Goal: Task Accomplishment & Management: Use online tool/utility

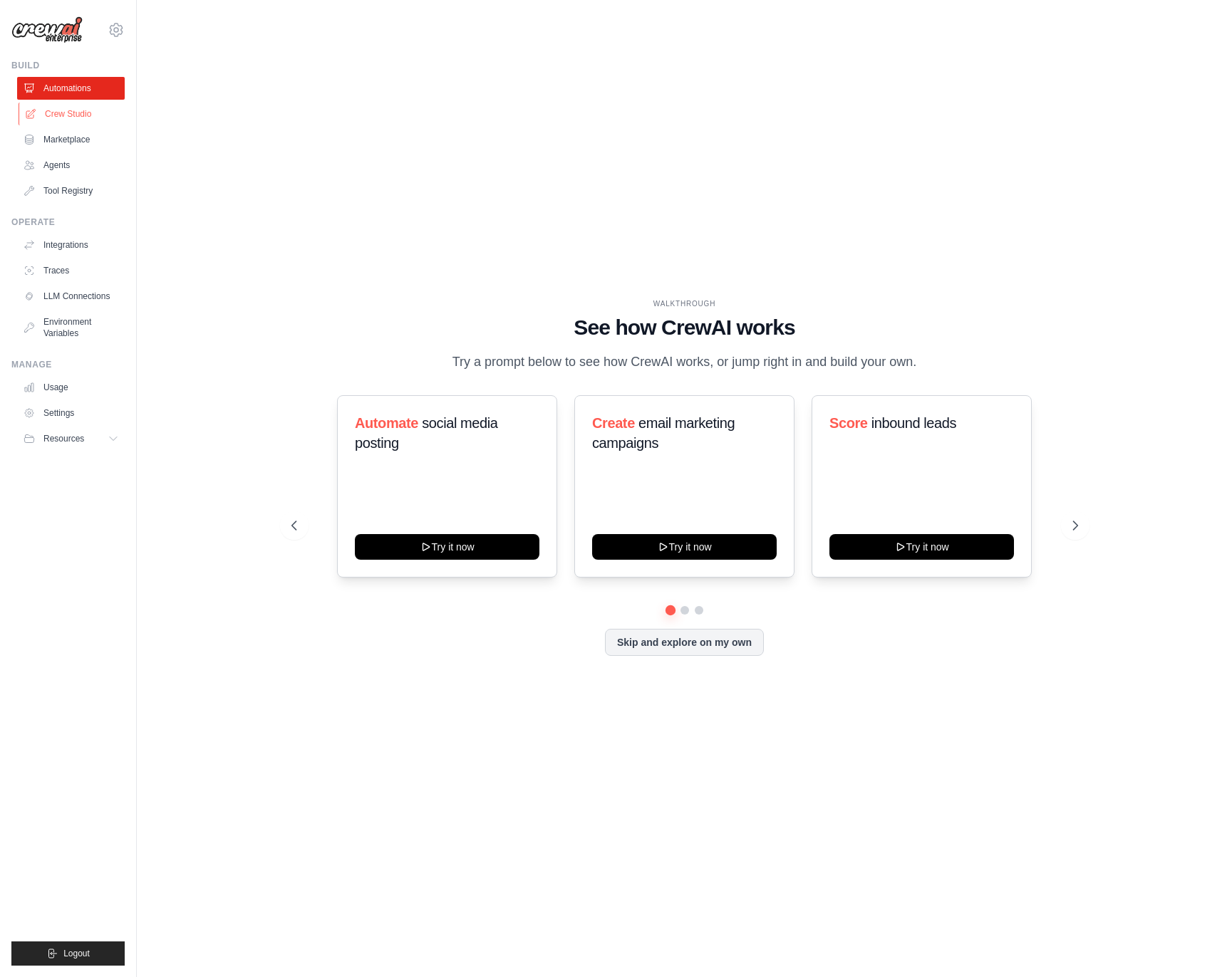
click at [67, 108] on link "Crew Studio" at bounding box center [72, 113] width 107 height 23
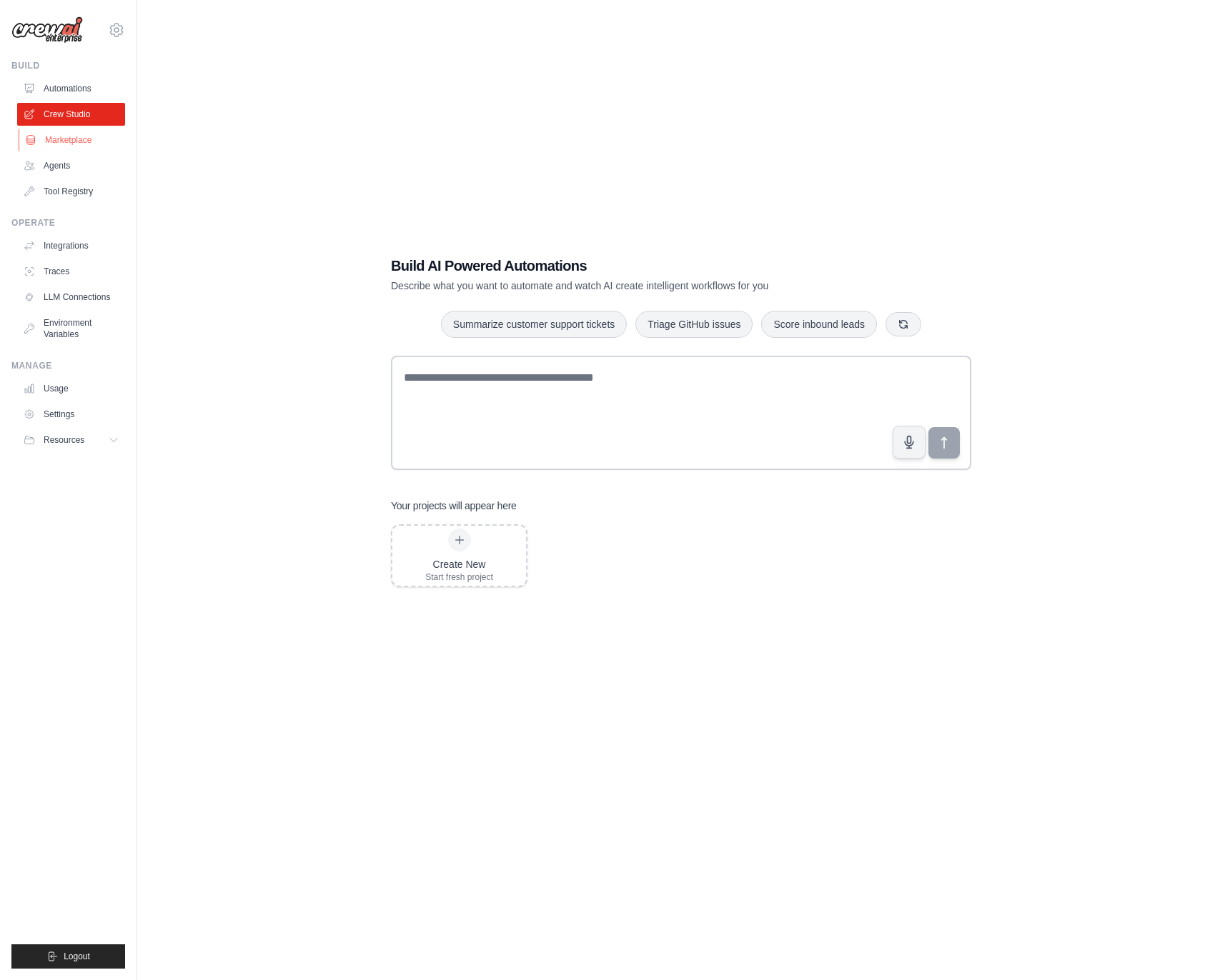
click at [60, 138] on link "Marketplace" at bounding box center [72, 139] width 107 height 23
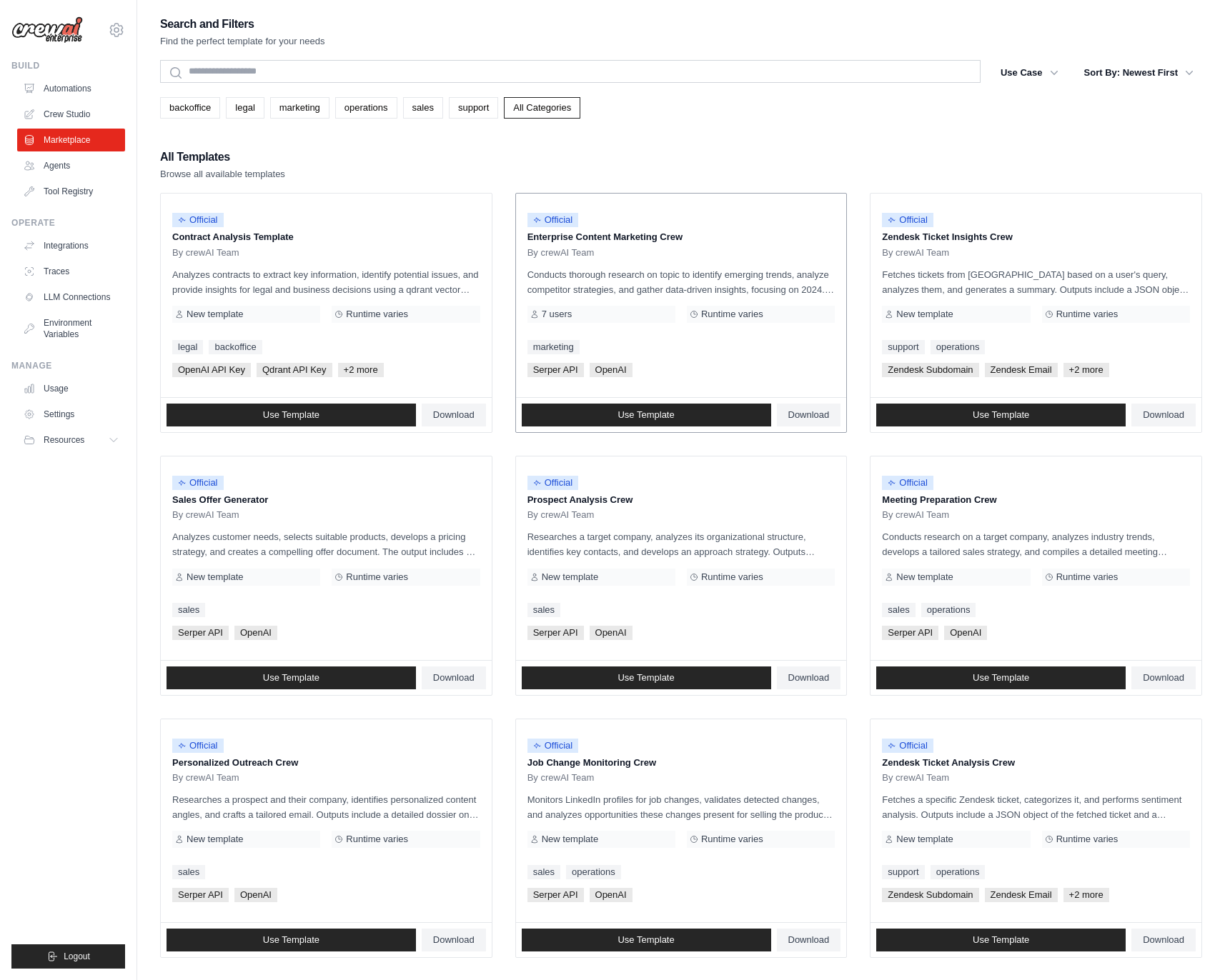
click at [618, 281] on p "Conducts thorough research on topic to identify emerging trends, analyze compet…" at bounding box center [681, 281] width 308 height 30
click at [628, 234] on p "Enterprise Content Marketing Crew" at bounding box center [681, 238] width 308 height 15
click at [699, 413] on link "Use Template" at bounding box center [647, 414] width 250 height 23
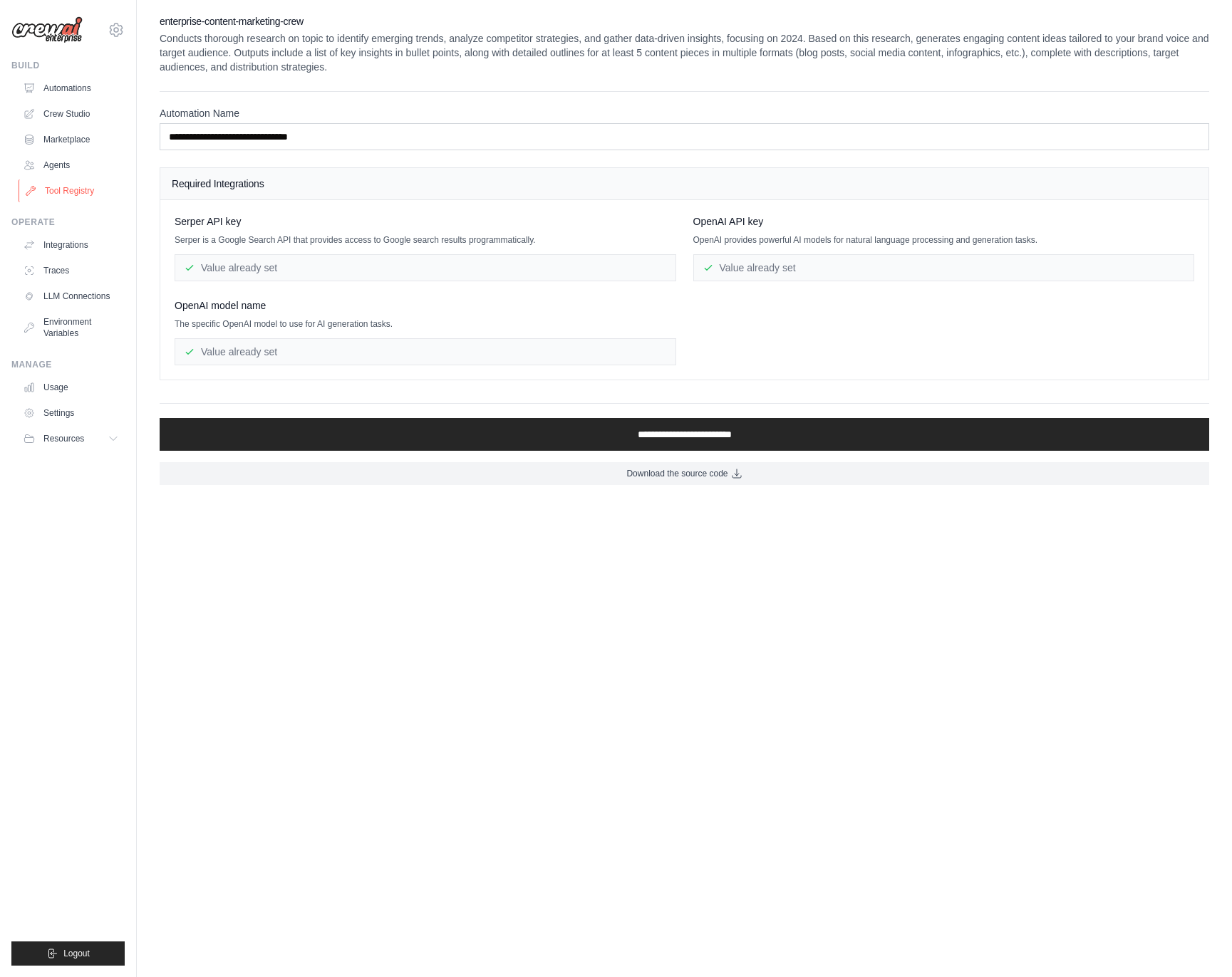
click at [63, 187] on link "Tool Registry" at bounding box center [72, 191] width 107 height 23
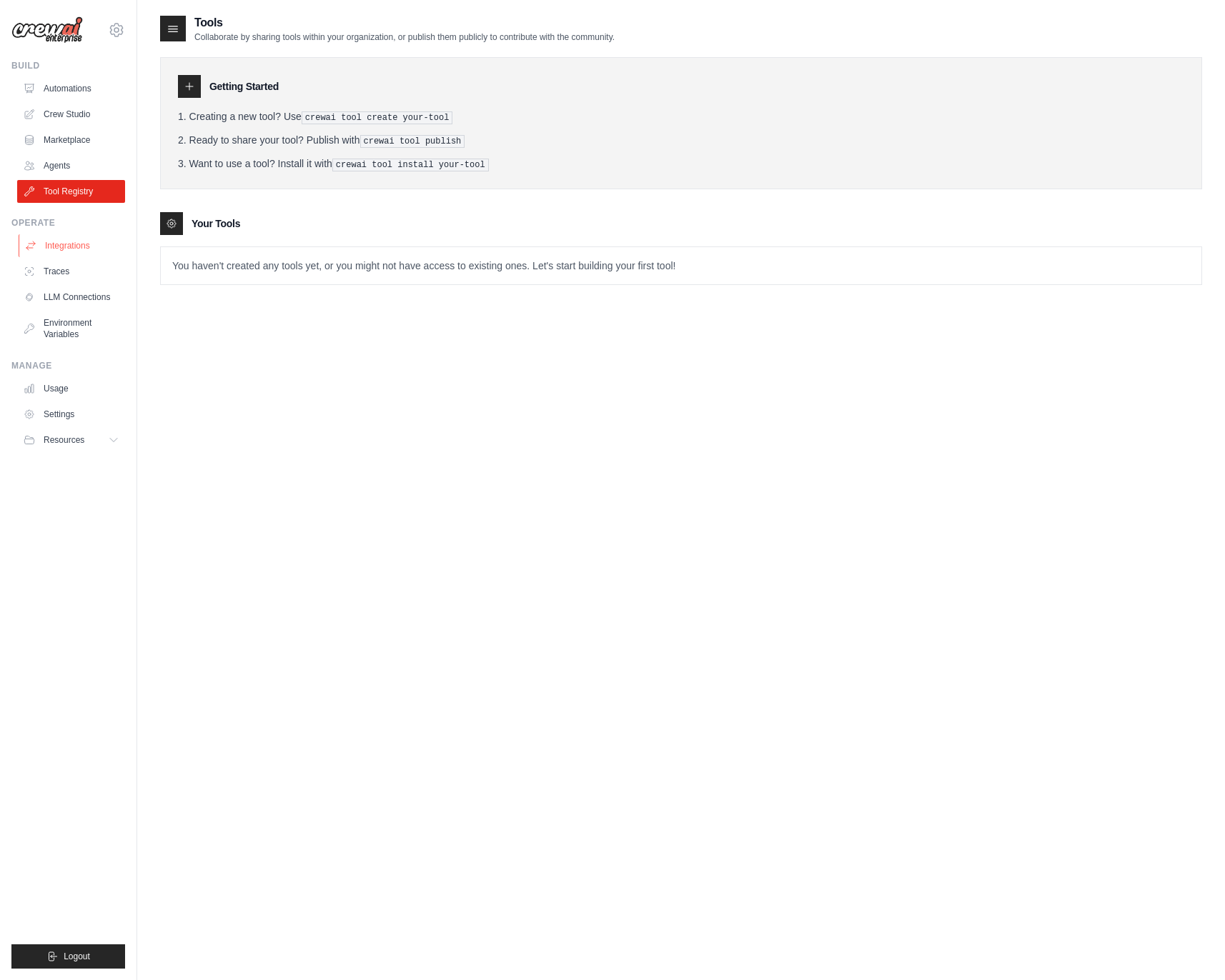
click at [86, 250] on link "Integrations" at bounding box center [72, 245] width 107 height 23
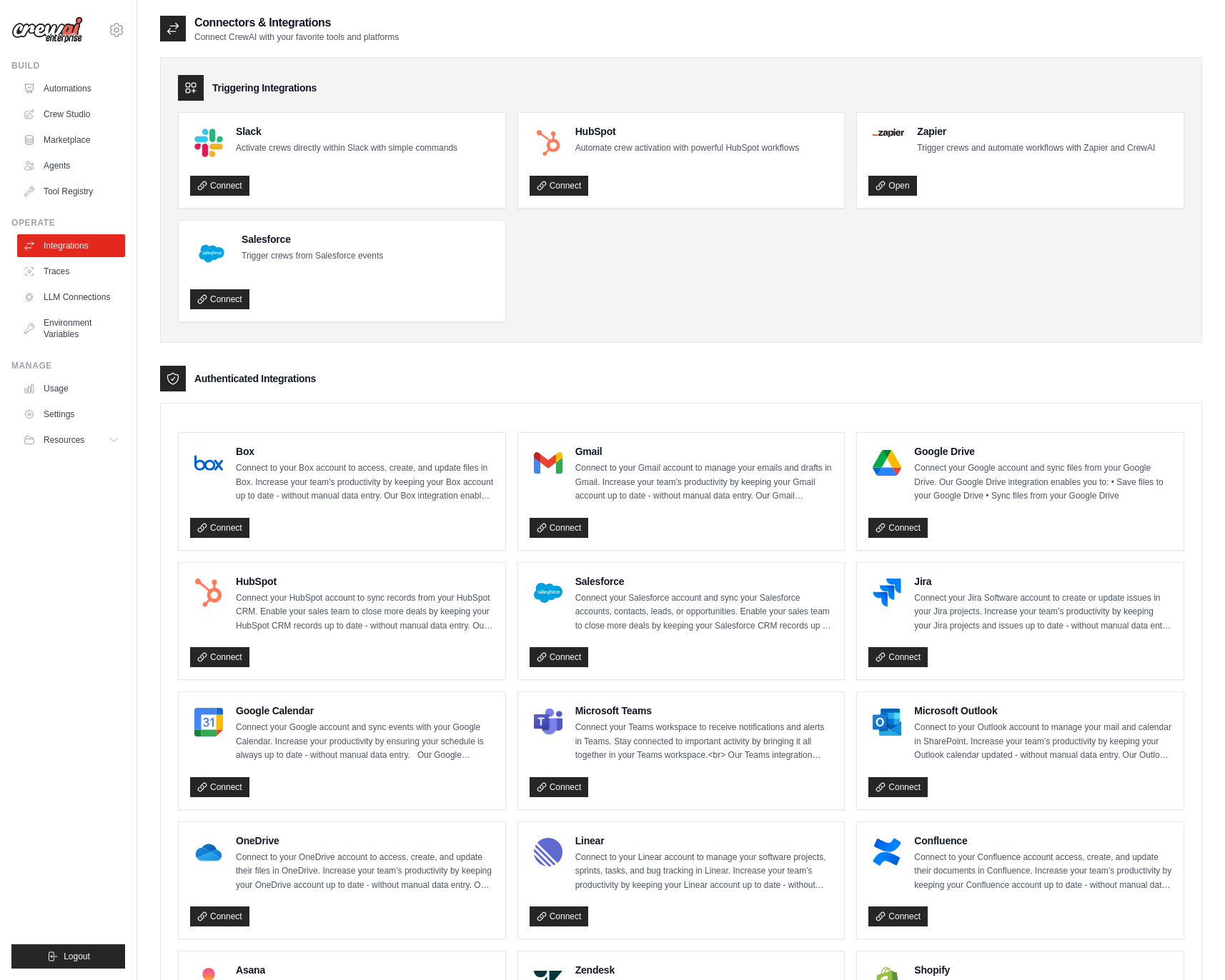
click at [61, 36] on img at bounding box center [47, 30] width 71 height 27
click at [46, 22] on img at bounding box center [47, 30] width 71 height 27
click at [50, 23] on img at bounding box center [47, 30] width 71 height 27
click at [50, 24] on img at bounding box center [47, 30] width 71 height 27
click at [49, 24] on img at bounding box center [47, 30] width 71 height 27
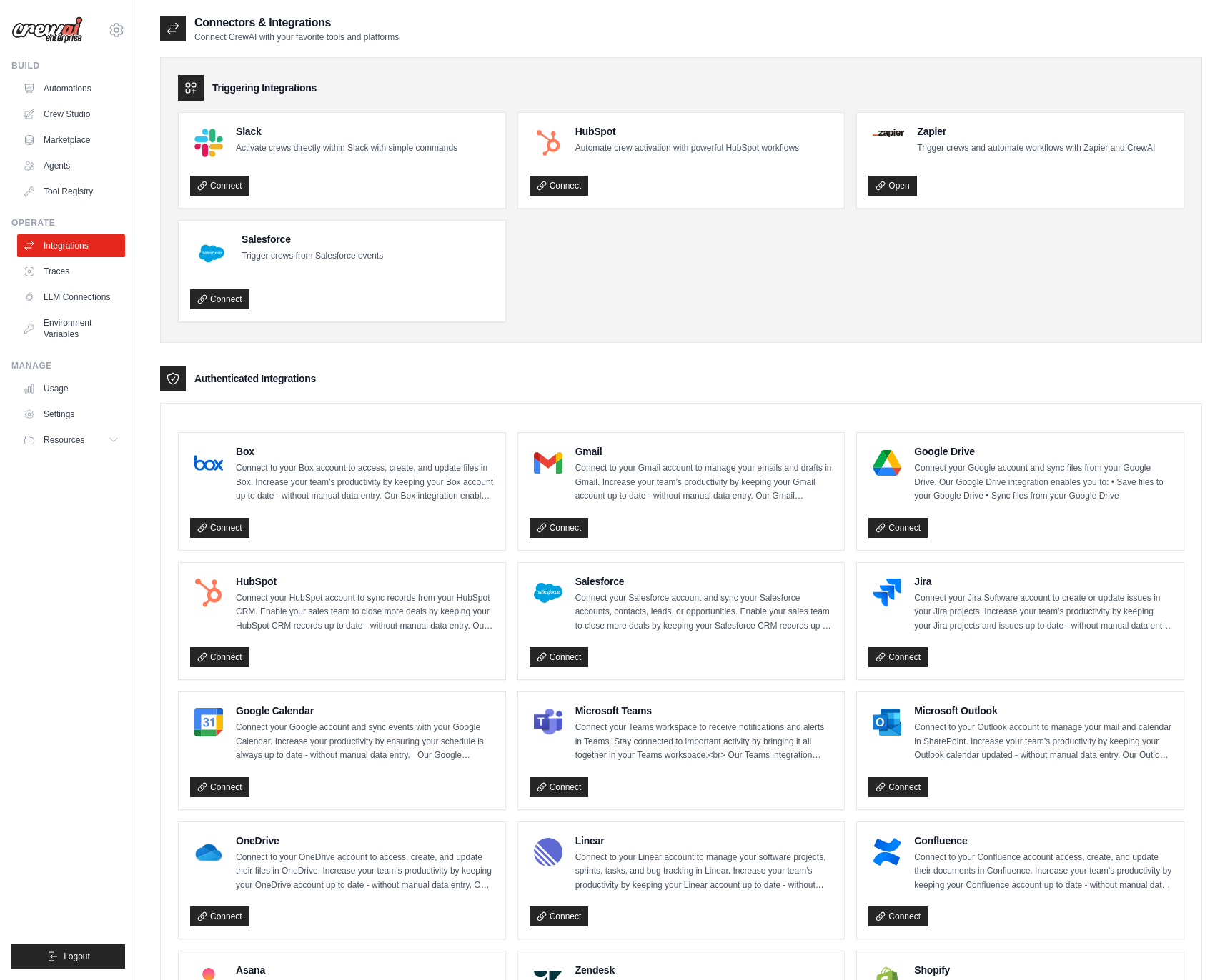
click at [49, 25] on img at bounding box center [47, 30] width 71 height 27
click at [51, 35] on img at bounding box center [47, 30] width 71 height 27
click at [54, 162] on link "Agents" at bounding box center [72, 165] width 107 height 23
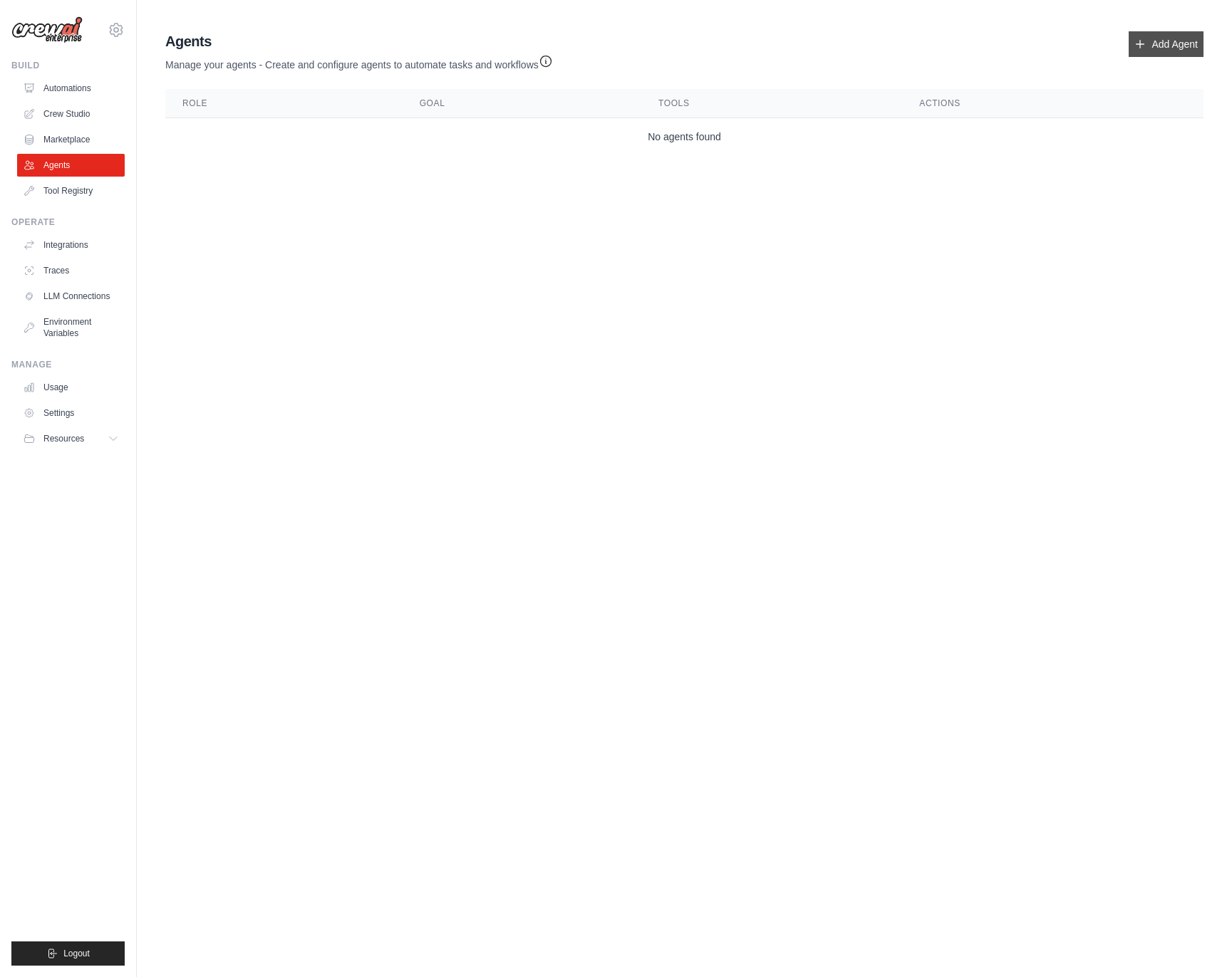
click at [1138, 44] on icon at bounding box center [1139, 44] width 12 height 12
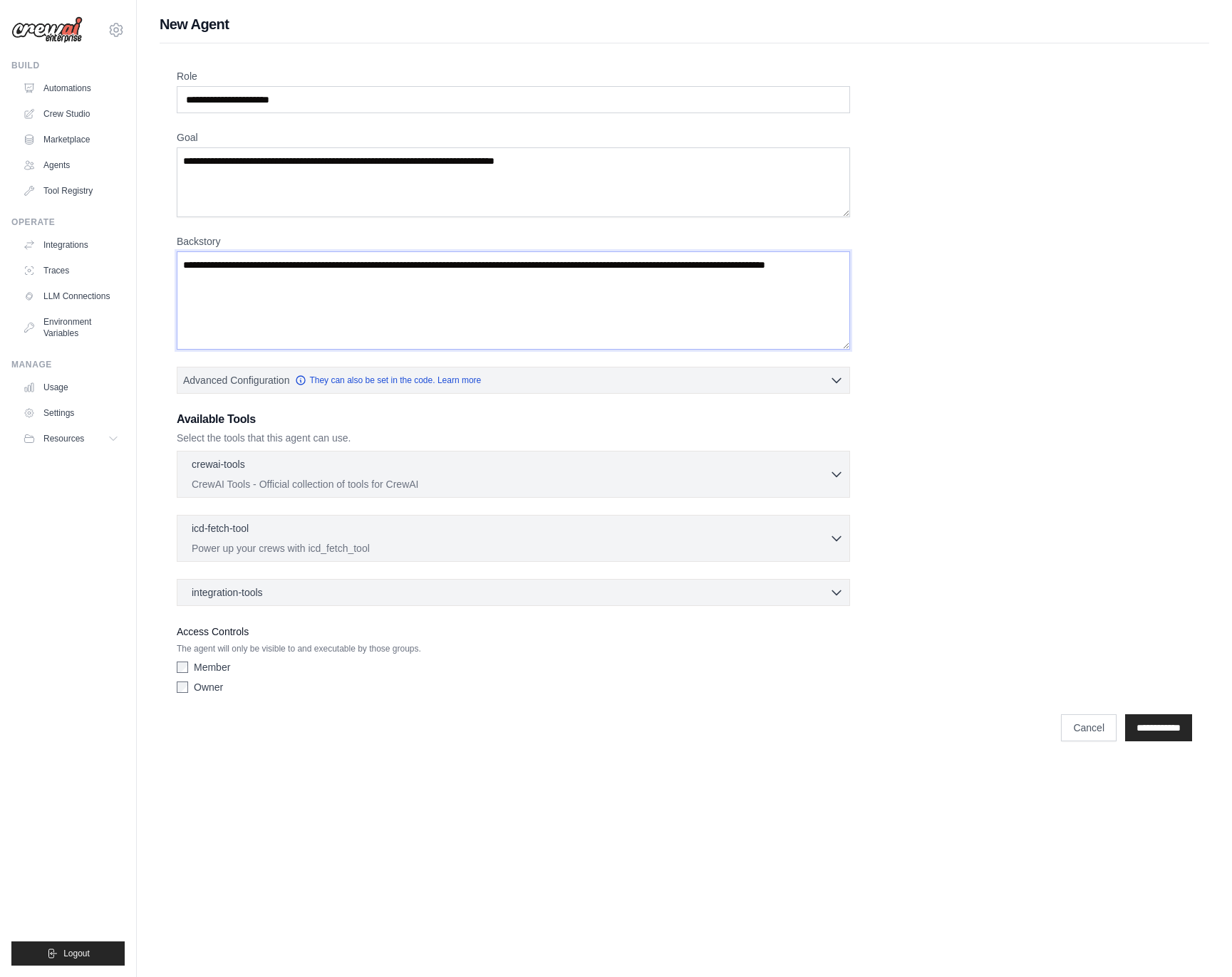
click at [590, 273] on textarea "Backstory" at bounding box center [513, 301] width 673 height 98
click at [496, 294] on textarea "Backstory" at bounding box center [513, 301] width 673 height 98
click at [347, 205] on textarea "Goal" at bounding box center [513, 182] width 673 height 70
click at [336, 263] on textarea "Backstory" at bounding box center [513, 301] width 673 height 98
click at [327, 281] on textarea "Backstory" at bounding box center [513, 301] width 673 height 98
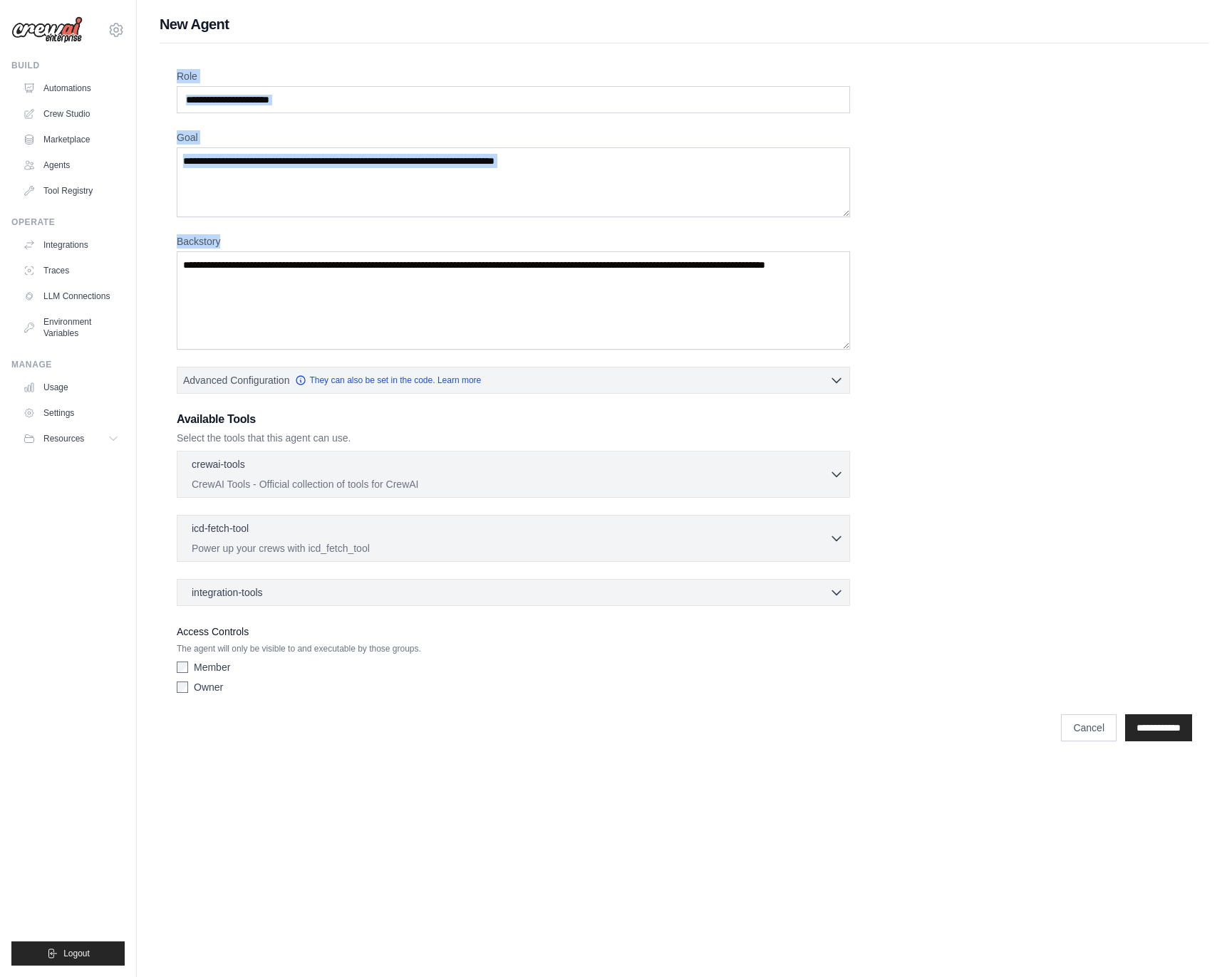
drag, startPoint x: 168, startPoint y: 74, endPoint x: 302, endPoint y: 338, distance: 296.1
click at [302, 338] on div "Role Goal Backstory Advanced Configuration They can also be set in the code. Le…" at bounding box center [685, 397] width 1050 height 706
click at [303, 336] on textarea "Backstory" at bounding box center [513, 301] width 673 height 98
click at [330, 339] on textarea "Backstory" at bounding box center [513, 301] width 673 height 98
click at [291, 290] on textarea "Backstory" at bounding box center [513, 301] width 673 height 98
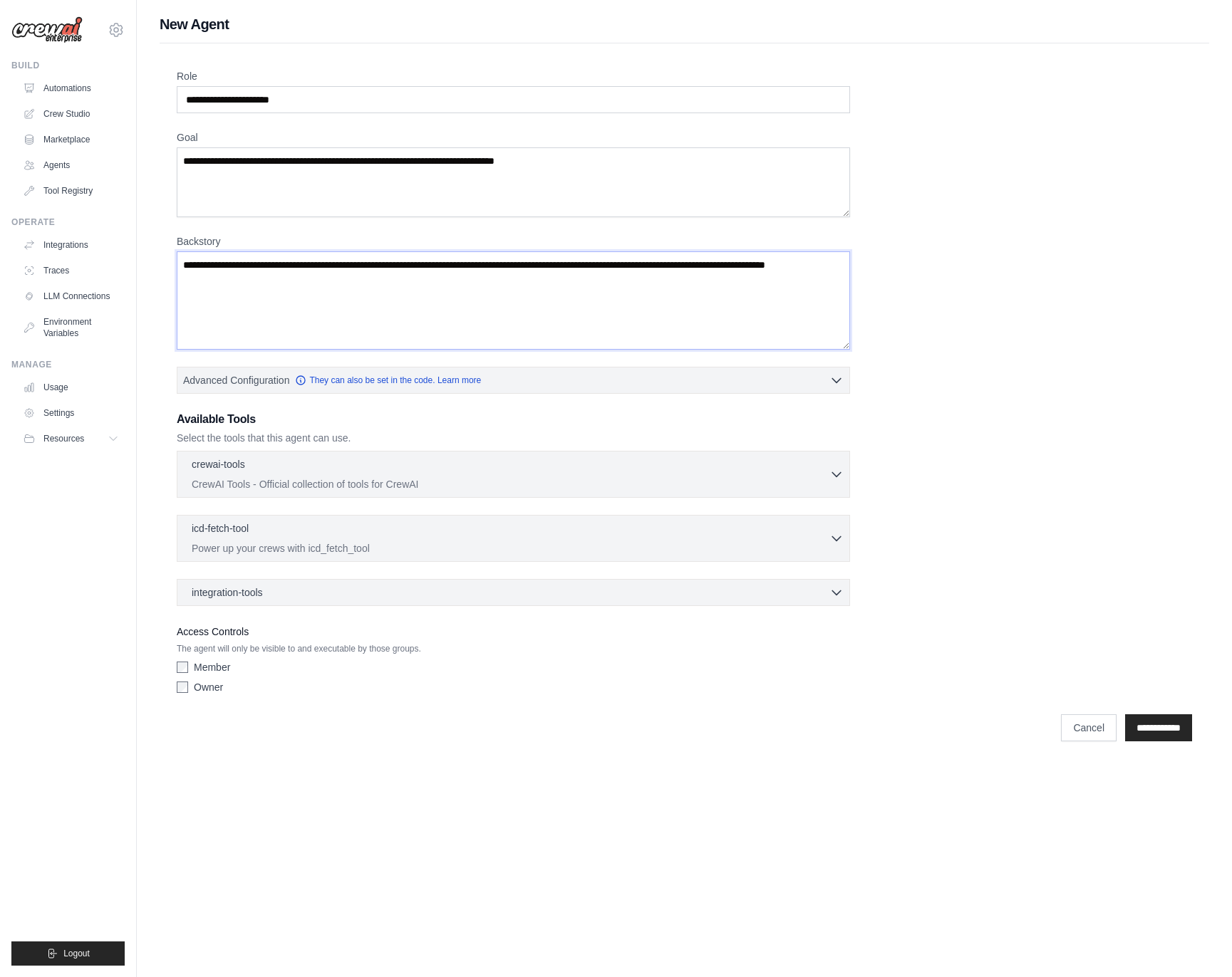
click at [309, 272] on textarea "Backstory" at bounding box center [513, 301] width 673 height 98
click at [64, 265] on link "Traces" at bounding box center [72, 271] width 107 height 23
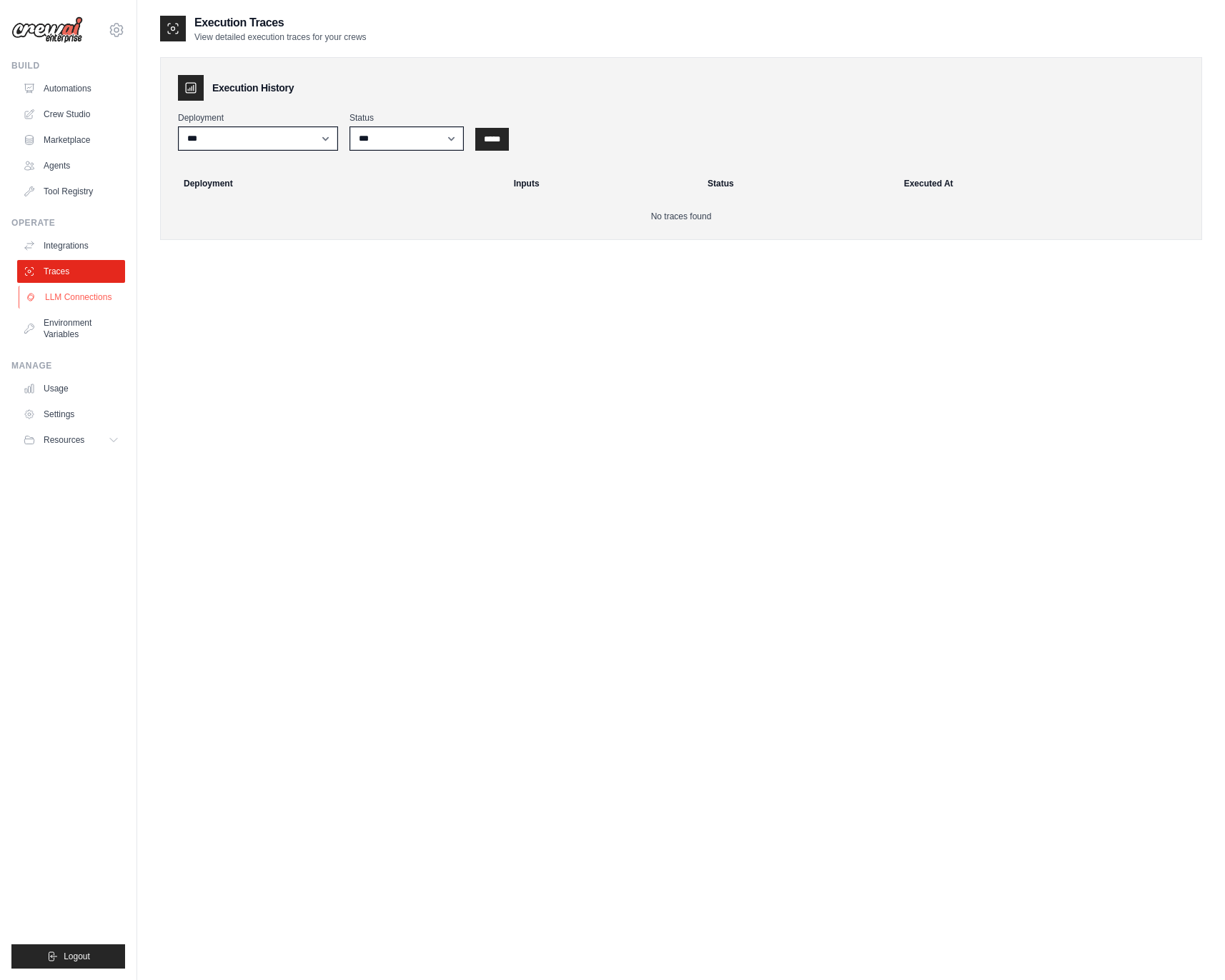
click at [56, 300] on link "LLM Connections" at bounding box center [72, 297] width 107 height 23
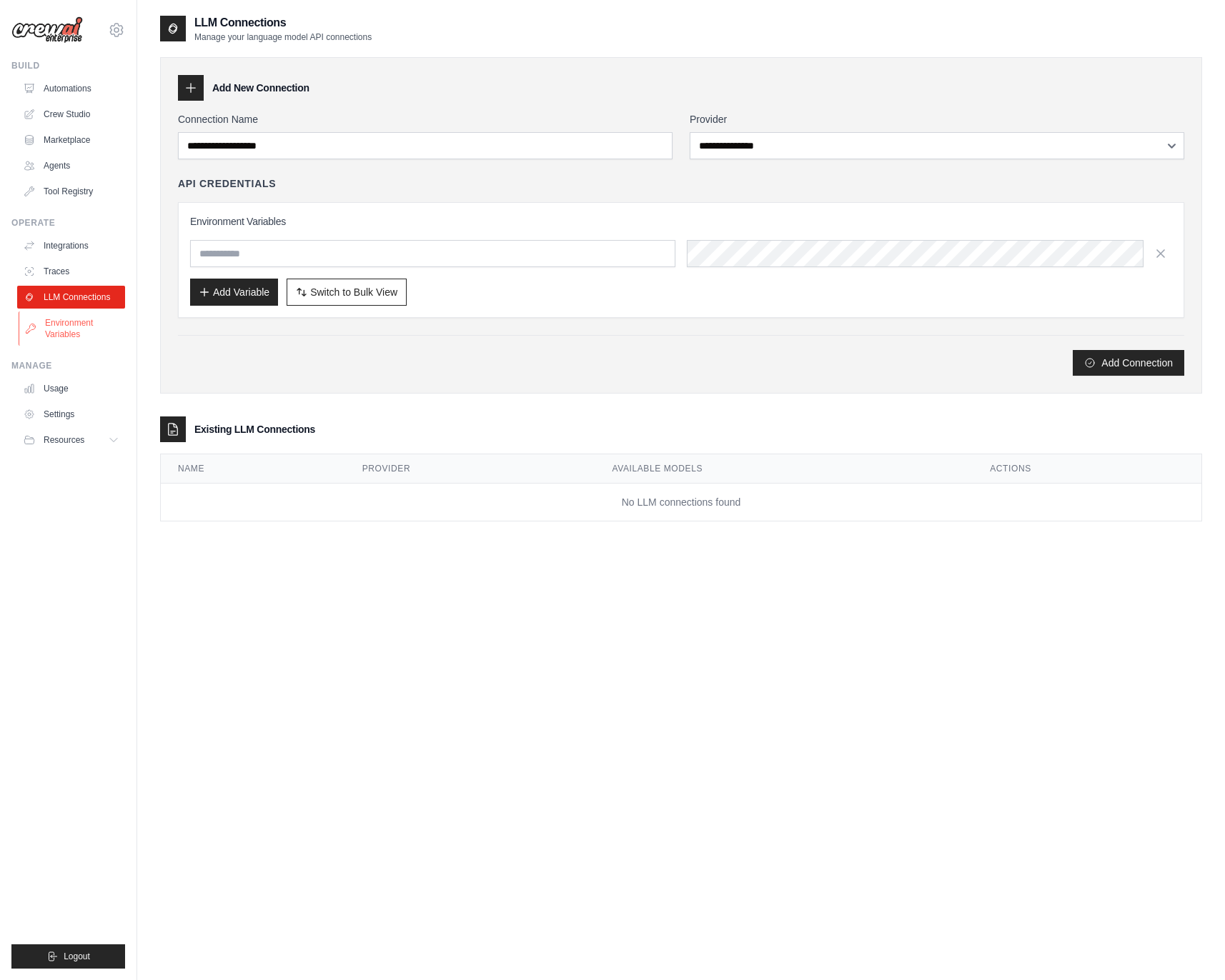
click at [44, 332] on link "Environment Variables" at bounding box center [72, 329] width 107 height 35
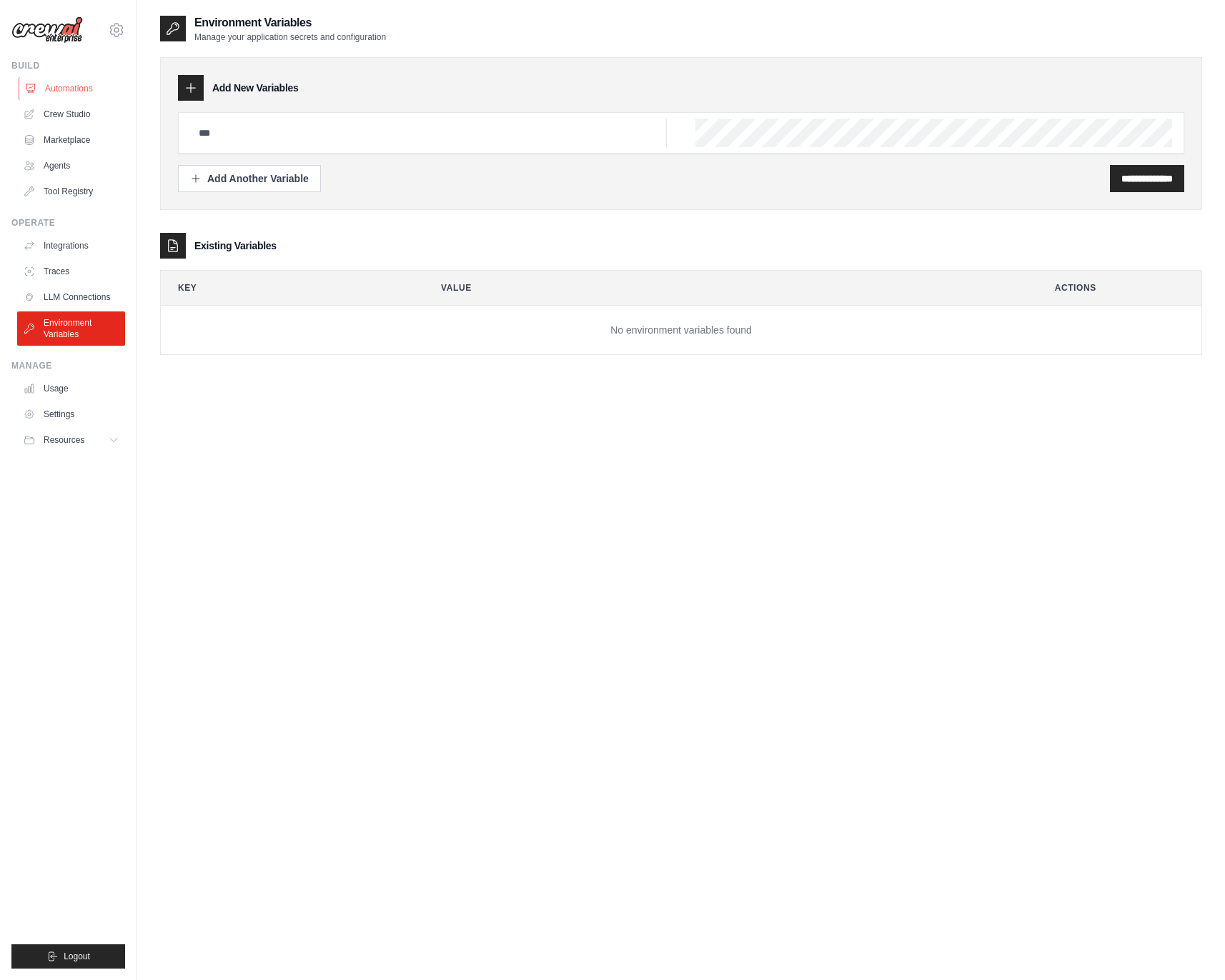
click at [63, 88] on link "Automations" at bounding box center [72, 88] width 107 height 23
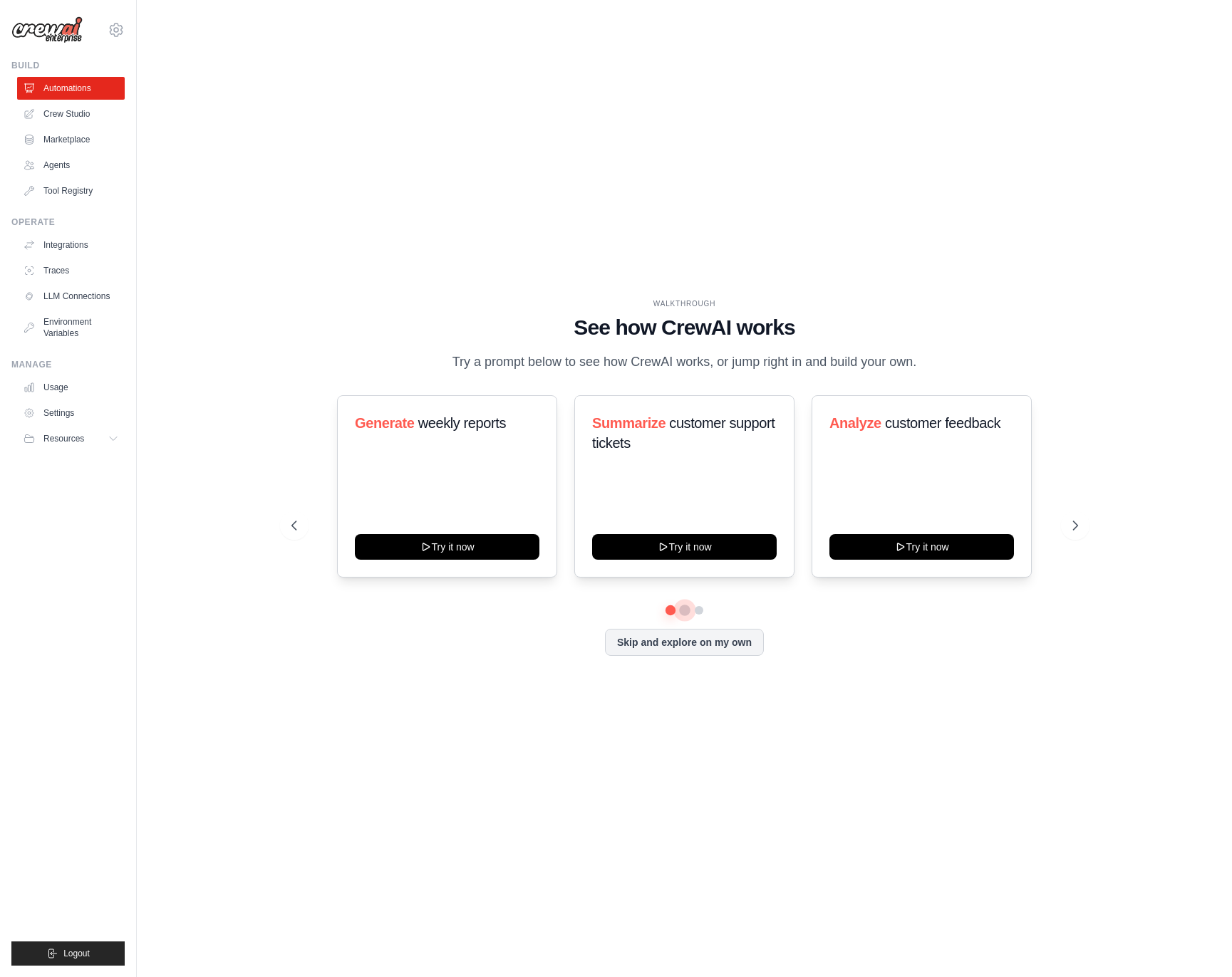
click at [683, 609] on button at bounding box center [685, 610] width 12 height 12
click at [698, 607] on button at bounding box center [698, 610] width 12 height 12
click at [668, 607] on button at bounding box center [669, 610] width 10 height 10
click at [537, 490] on div "Generate weekly reports Try it now" at bounding box center [447, 486] width 220 height 183
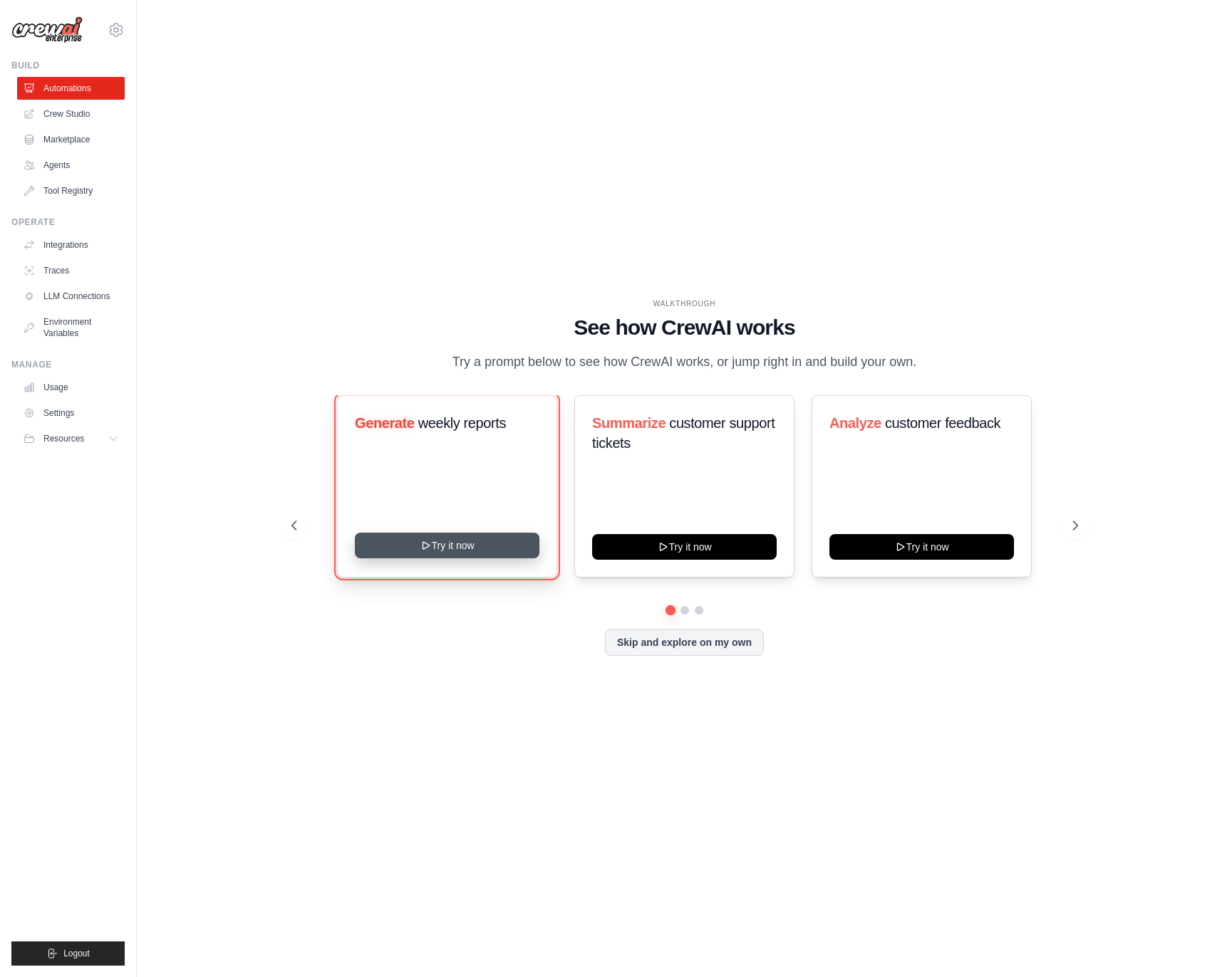
click at [505, 540] on button "Try it now" at bounding box center [447, 546] width 184 height 25
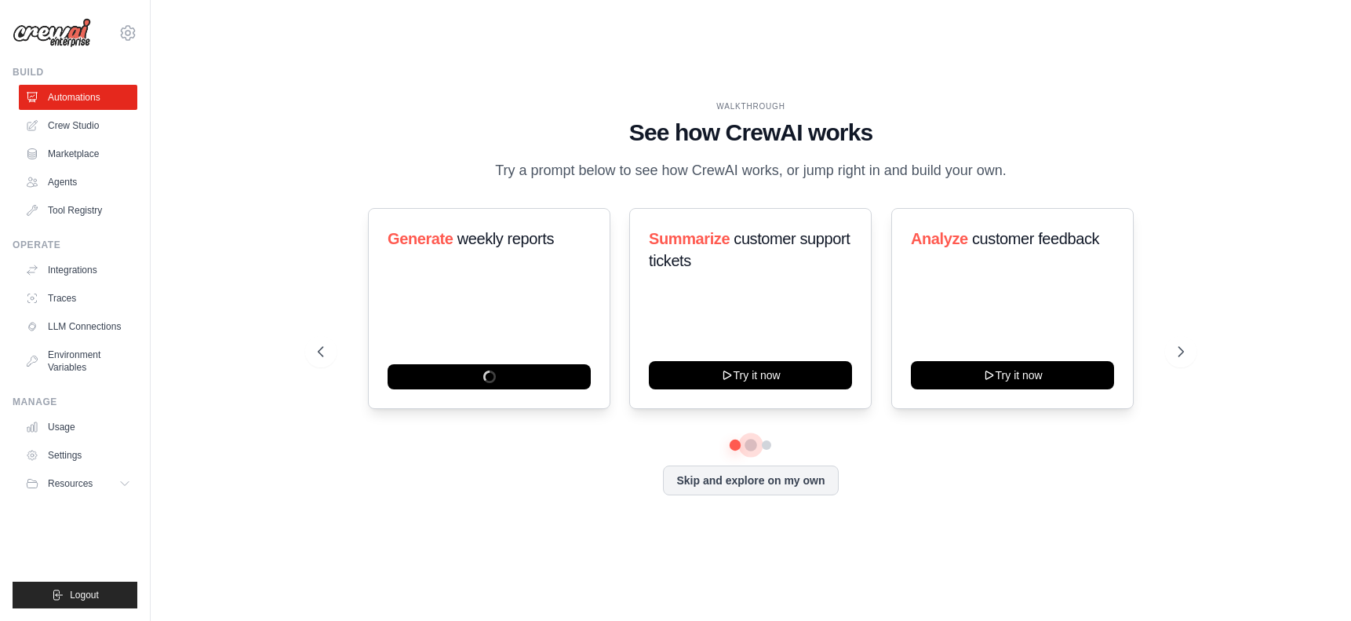
click at [752, 439] on div "Generate weekly reports Summarize customer support tickets Try it now Analyze c…" at bounding box center [751, 324] width 866 height 232
click at [749, 442] on button at bounding box center [750, 444] width 11 height 11
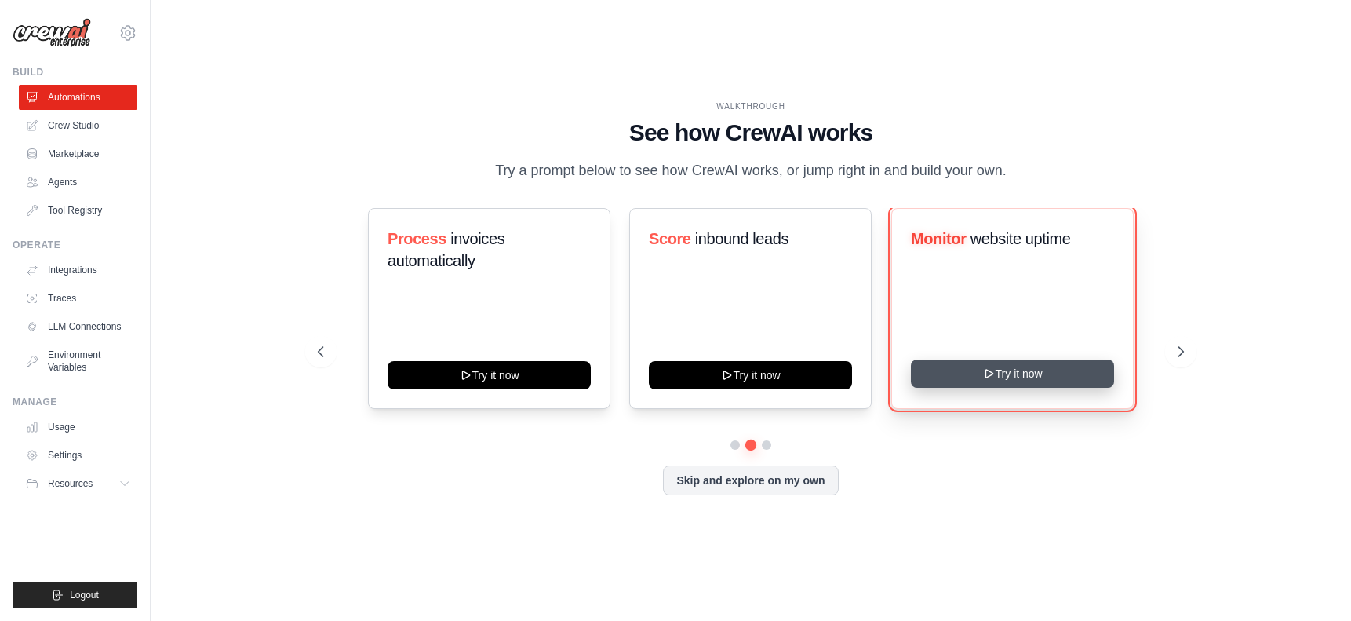
click at [979, 377] on button "Try it now" at bounding box center [1012, 373] width 203 height 28
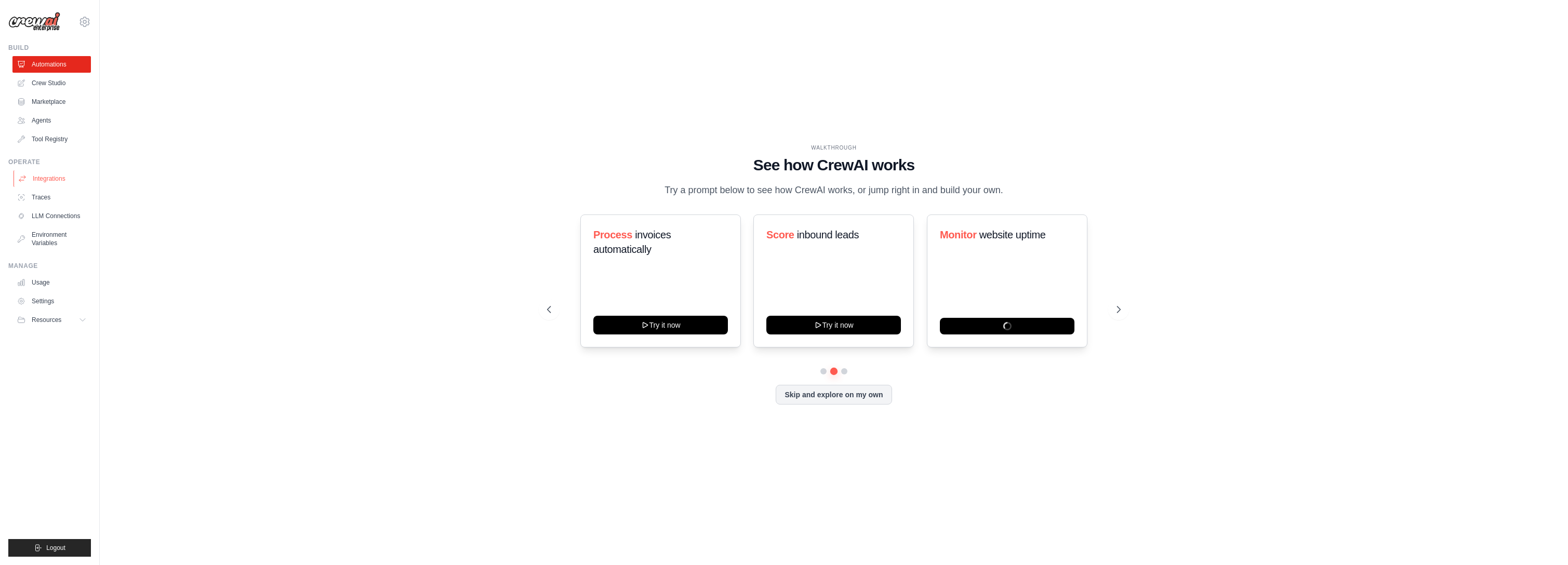
click at [40, 187] on ul "Integrations Traces LLM Connections Environment Variables" at bounding box center [52, 210] width 78 height 81
click at [40, 181] on link "Integrations" at bounding box center [52, 178] width 78 height 17
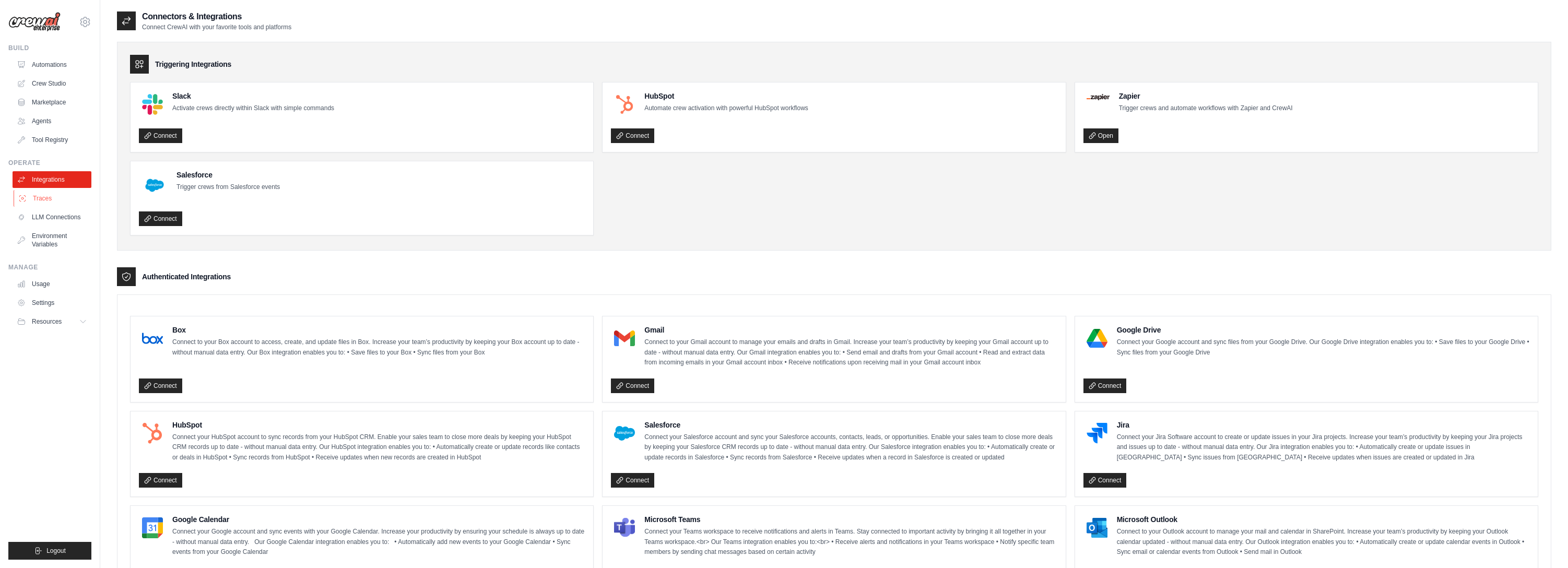
click at [40, 198] on link "Traces" at bounding box center [53, 198] width 79 height 17
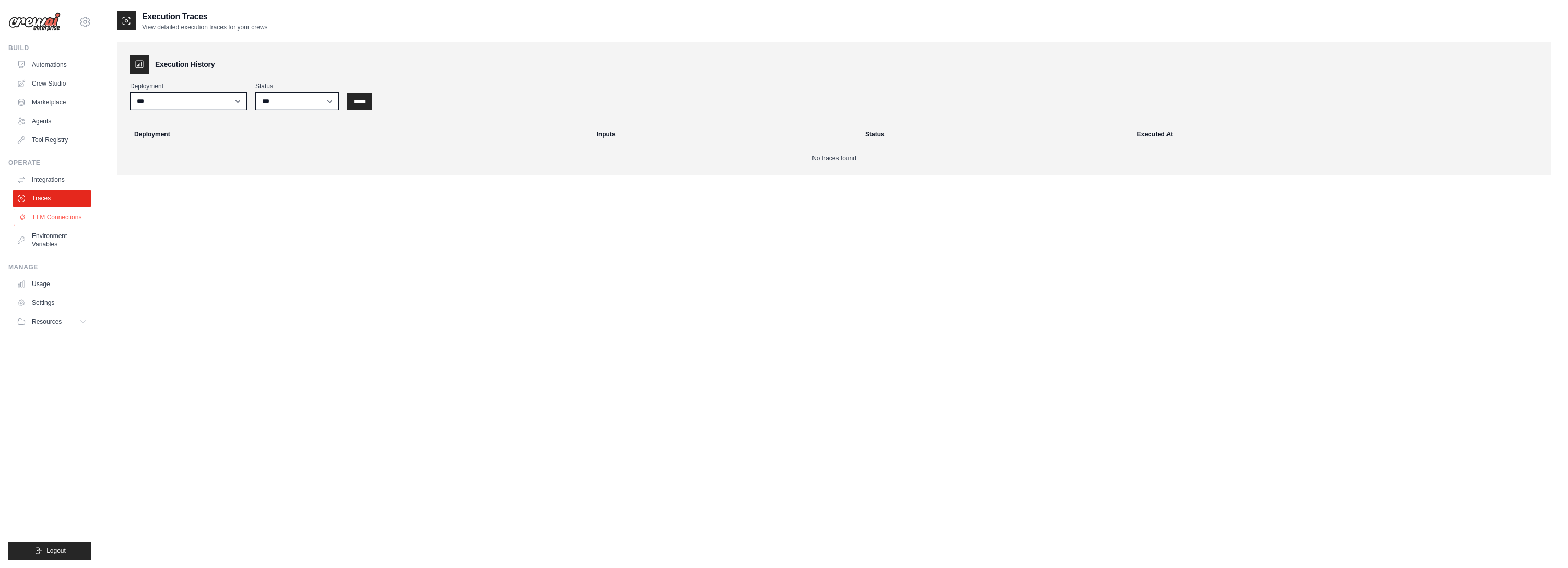
click at [42, 214] on link "LLM Connections" at bounding box center [53, 217] width 79 height 17
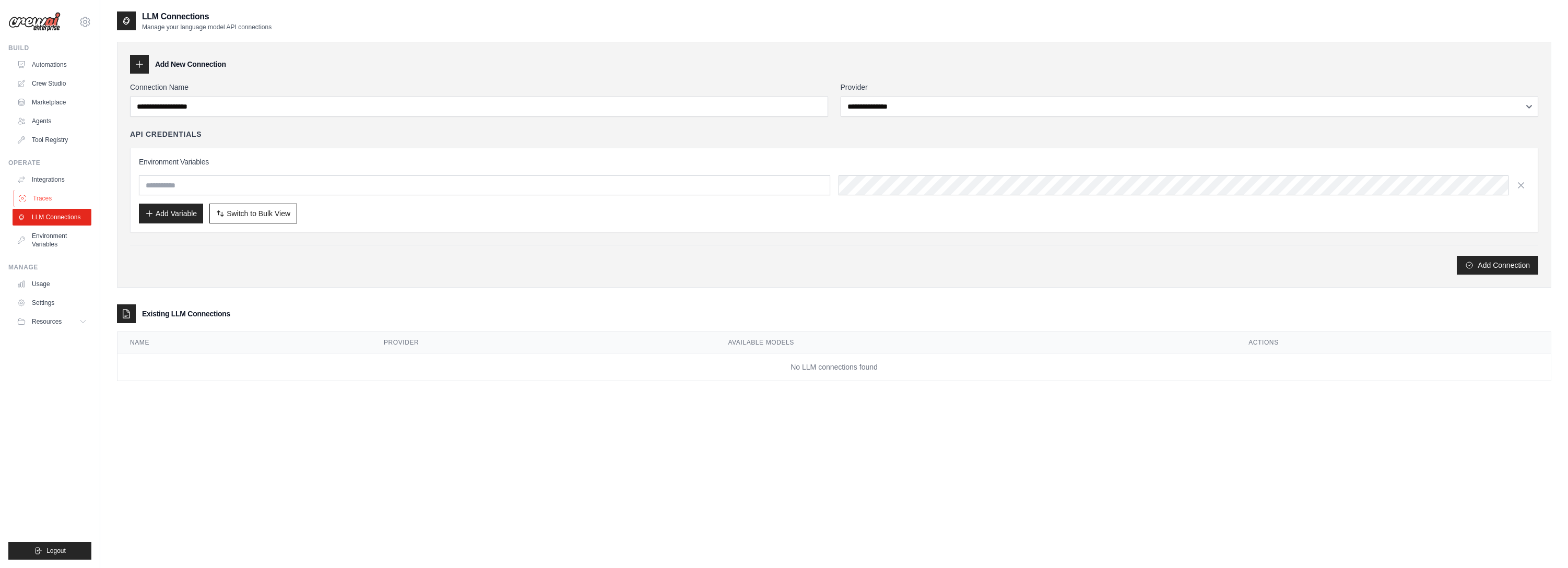
drag, startPoint x: 50, startPoint y: 189, endPoint x: 44, endPoint y: 196, distance: 9.2
click at [49, 190] on ul "Integrations Traces LLM Connections Environment Variables" at bounding box center [52, 212] width 79 height 81
click at [40, 201] on link "Traces" at bounding box center [53, 198] width 79 height 17
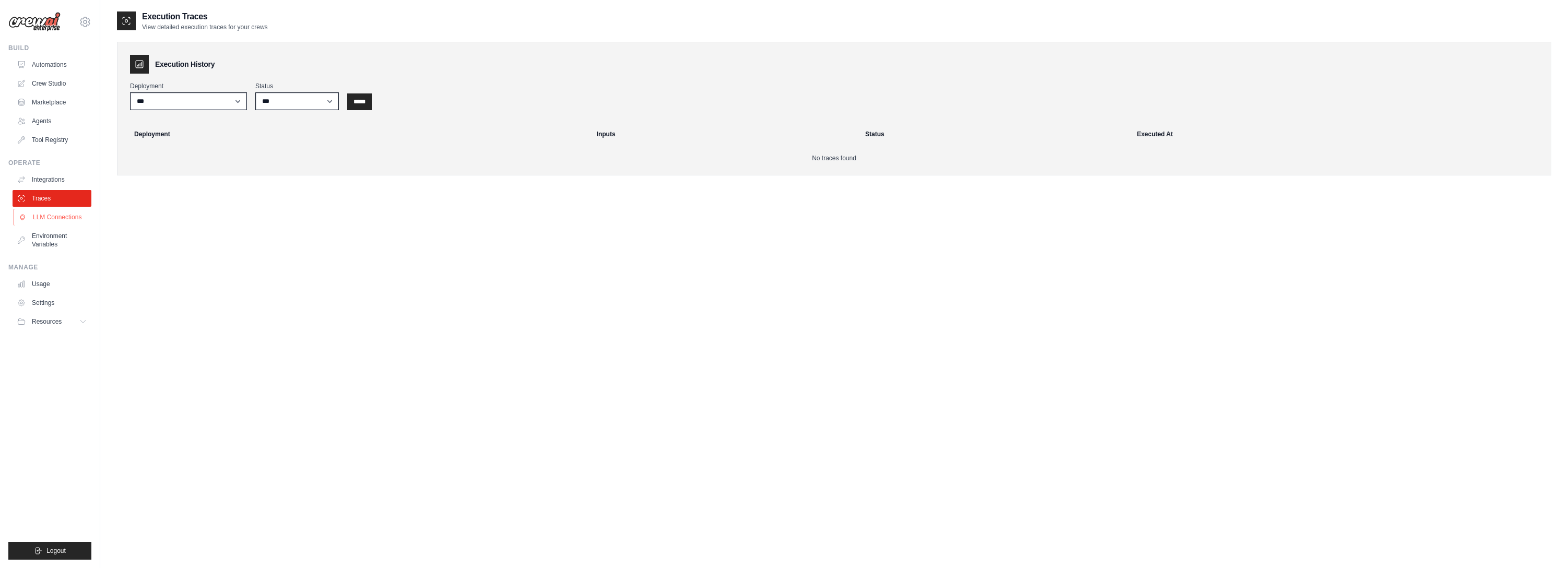
click at [49, 224] on link "LLM Connections" at bounding box center [53, 217] width 79 height 17
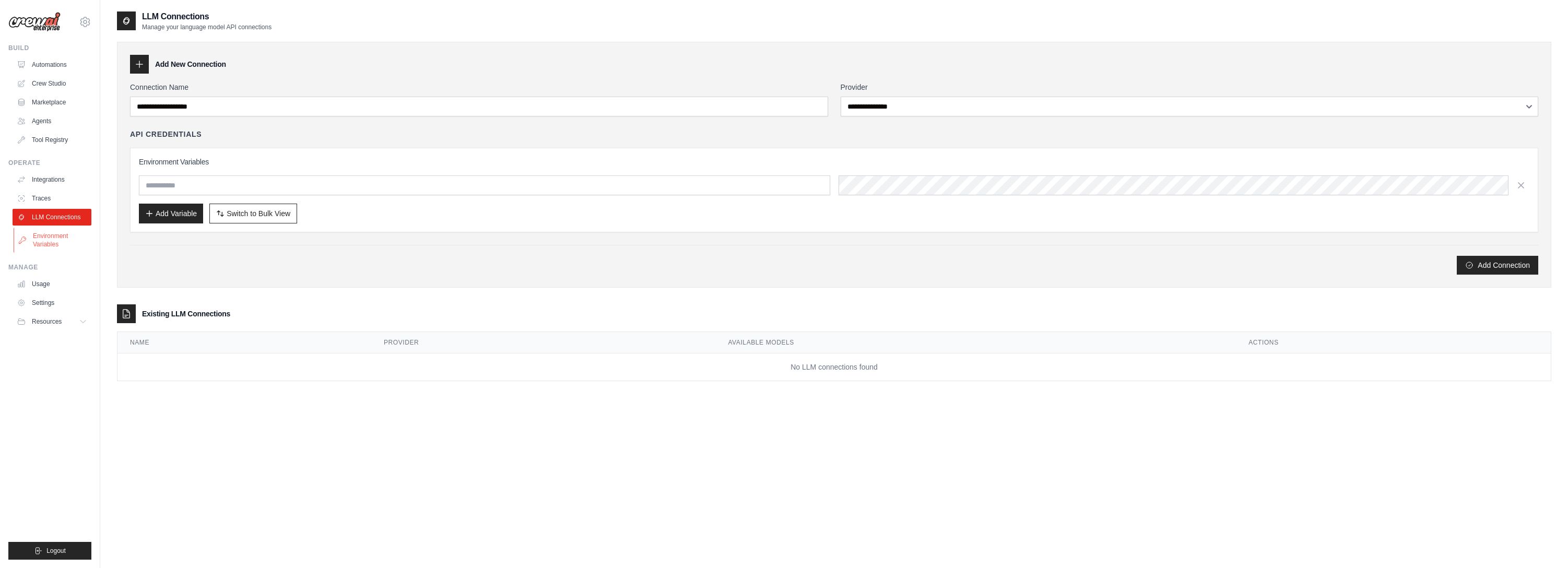
click at [43, 242] on link "Environment Variables" at bounding box center [53, 240] width 79 height 25
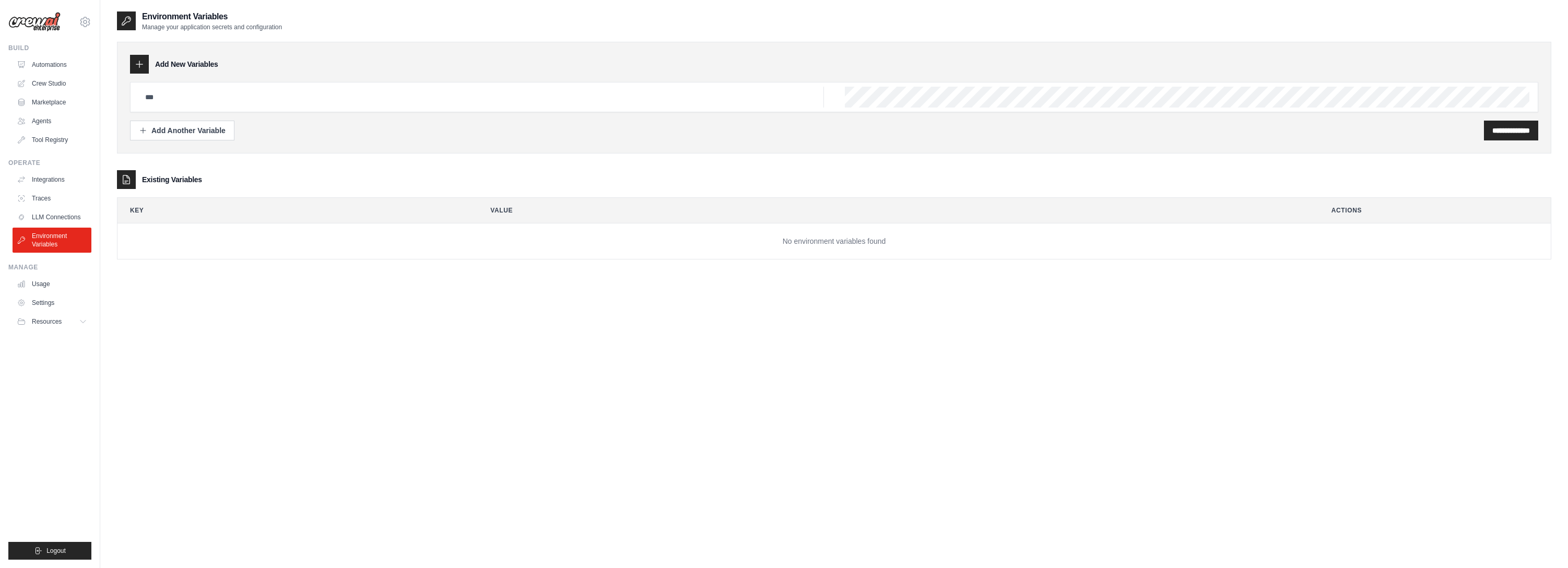
click at [40, 268] on div "Manage" at bounding box center [50, 267] width 83 height 9
click at [37, 285] on link "Usage" at bounding box center [53, 283] width 79 height 17
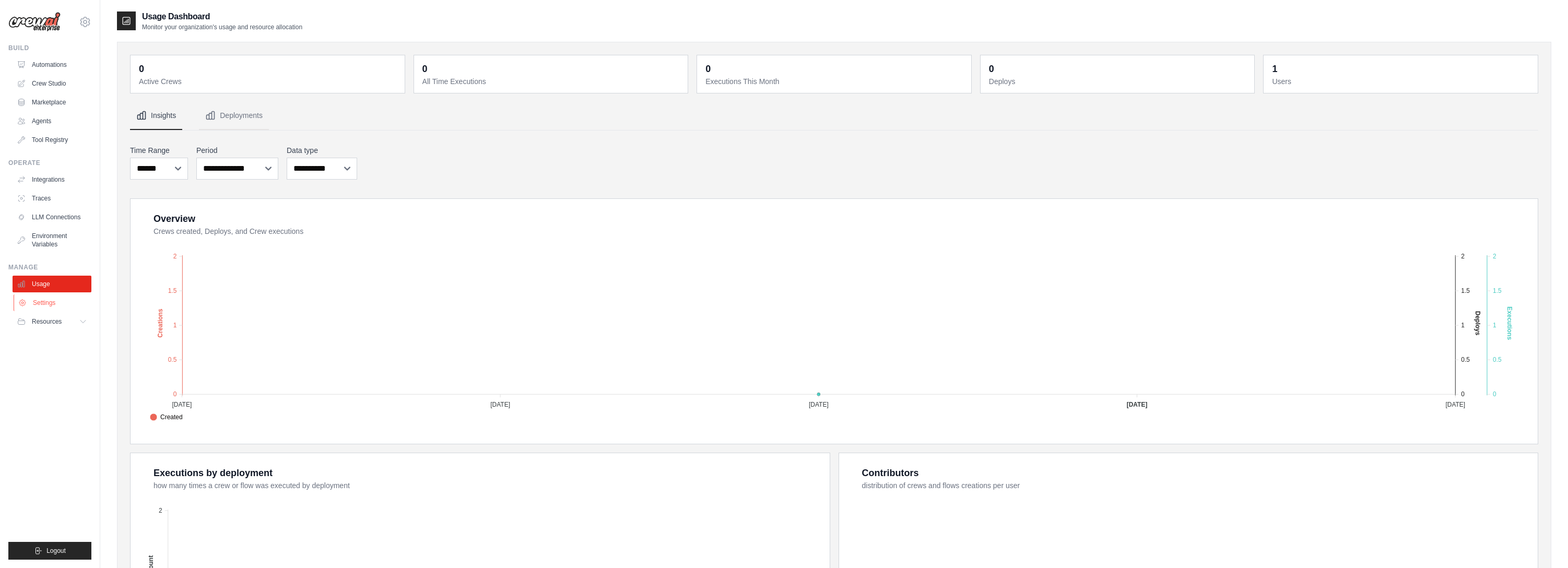
click at [41, 304] on link "Settings" at bounding box center [53, 303] width 79 height 17
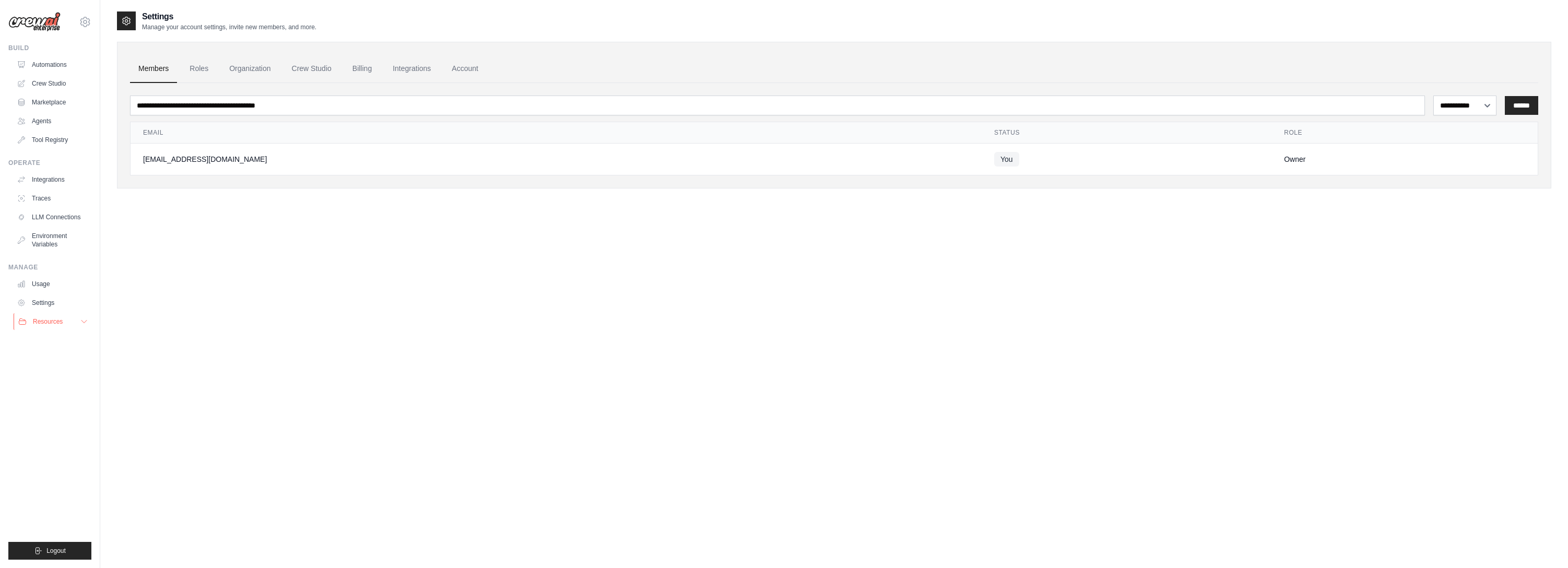
click at [49, 319] on span "Resources" at bounding box center [47, 321] width 30 height 9
click at [55, 60] on link "Automations" at bounding box center [53, 65] width 79 height 17
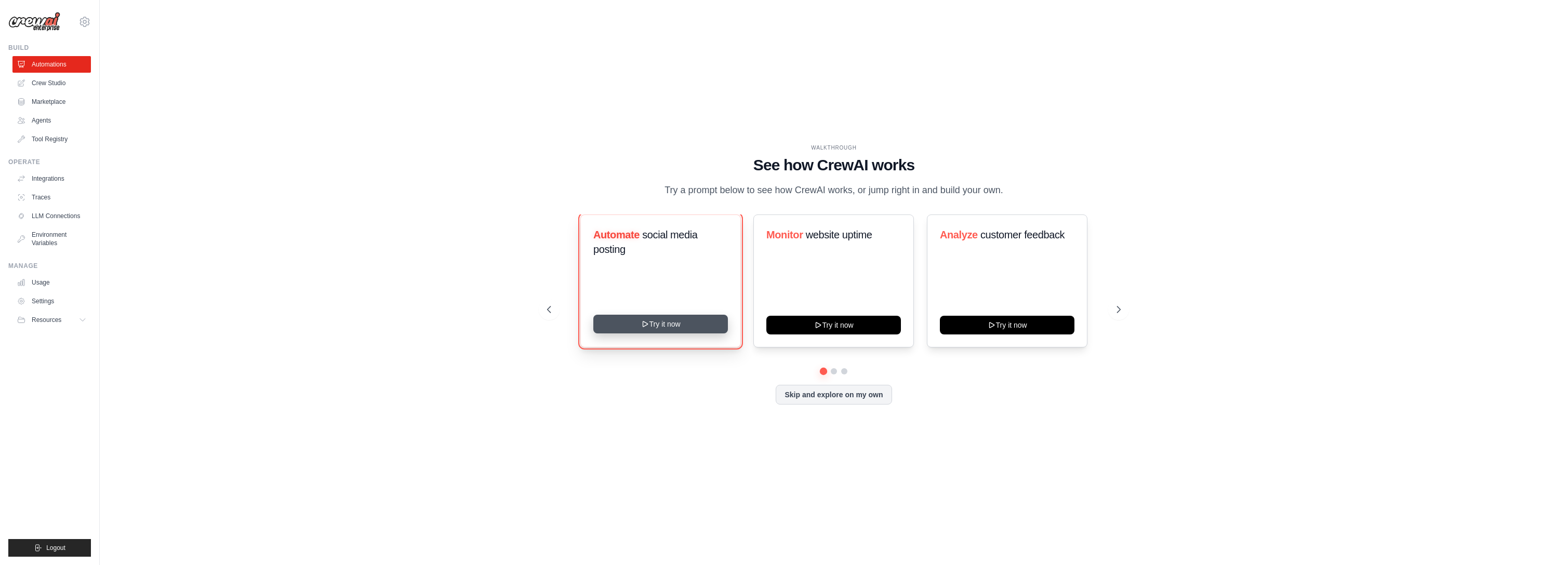
click at [652, 327] on button "Try it now" at bounding box center [660, 324] width 134 height 19
click at [48, 87] on link "Crew Studio" at bounding box center [52, 83] width 78 height 17
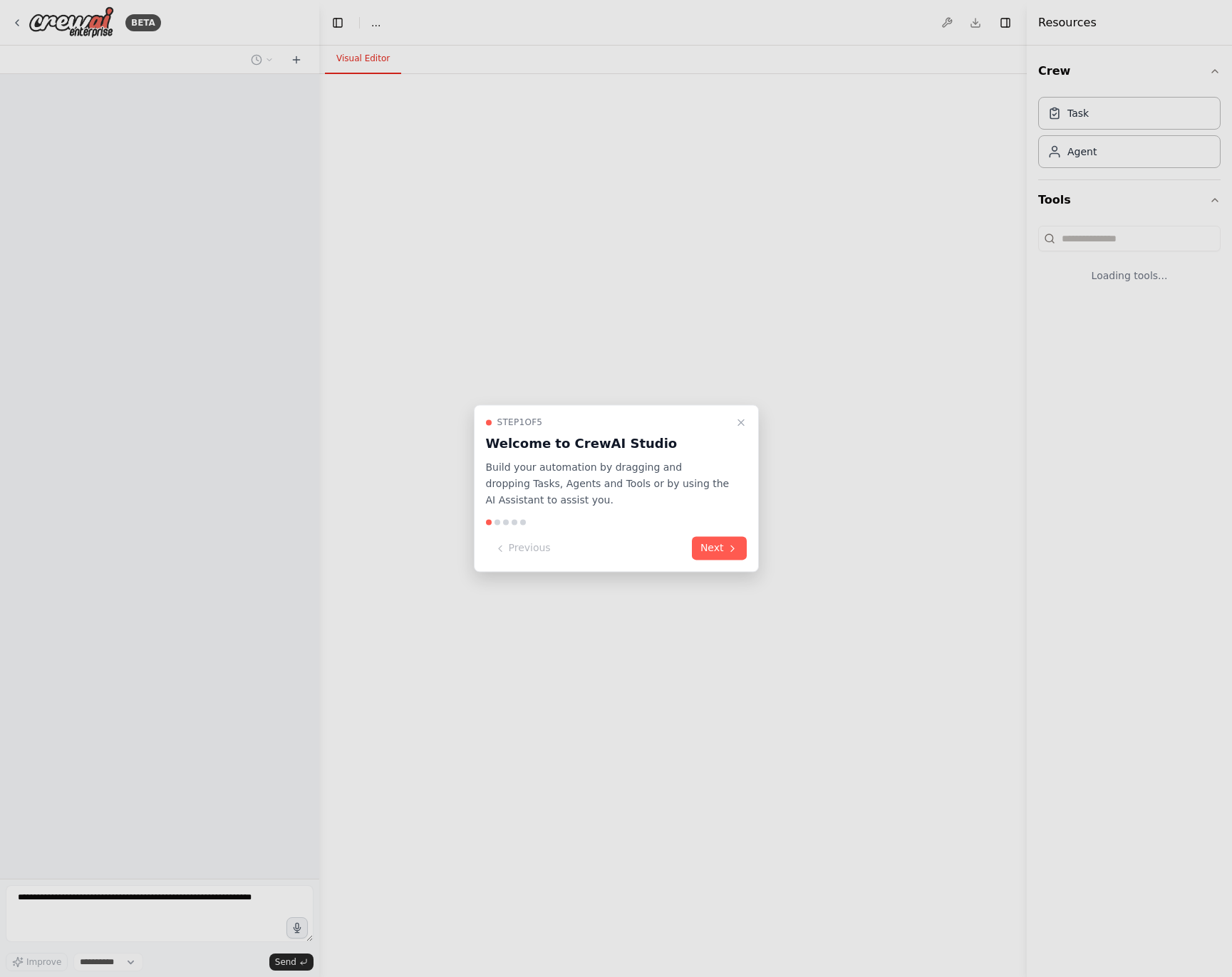
select select "****"
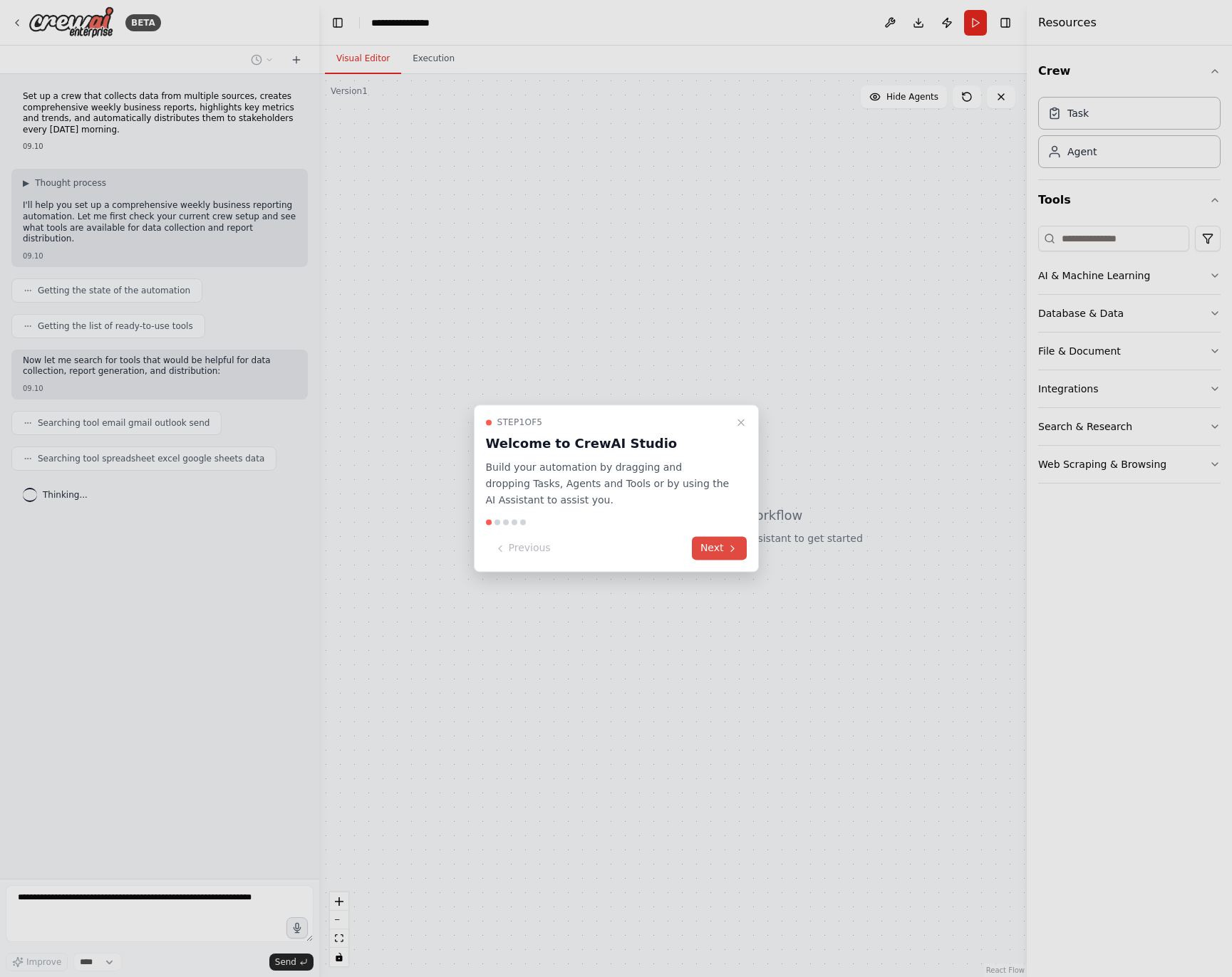
click at [739, 552] on button "Next" at bounding box center [719, 549] width 54 height 24
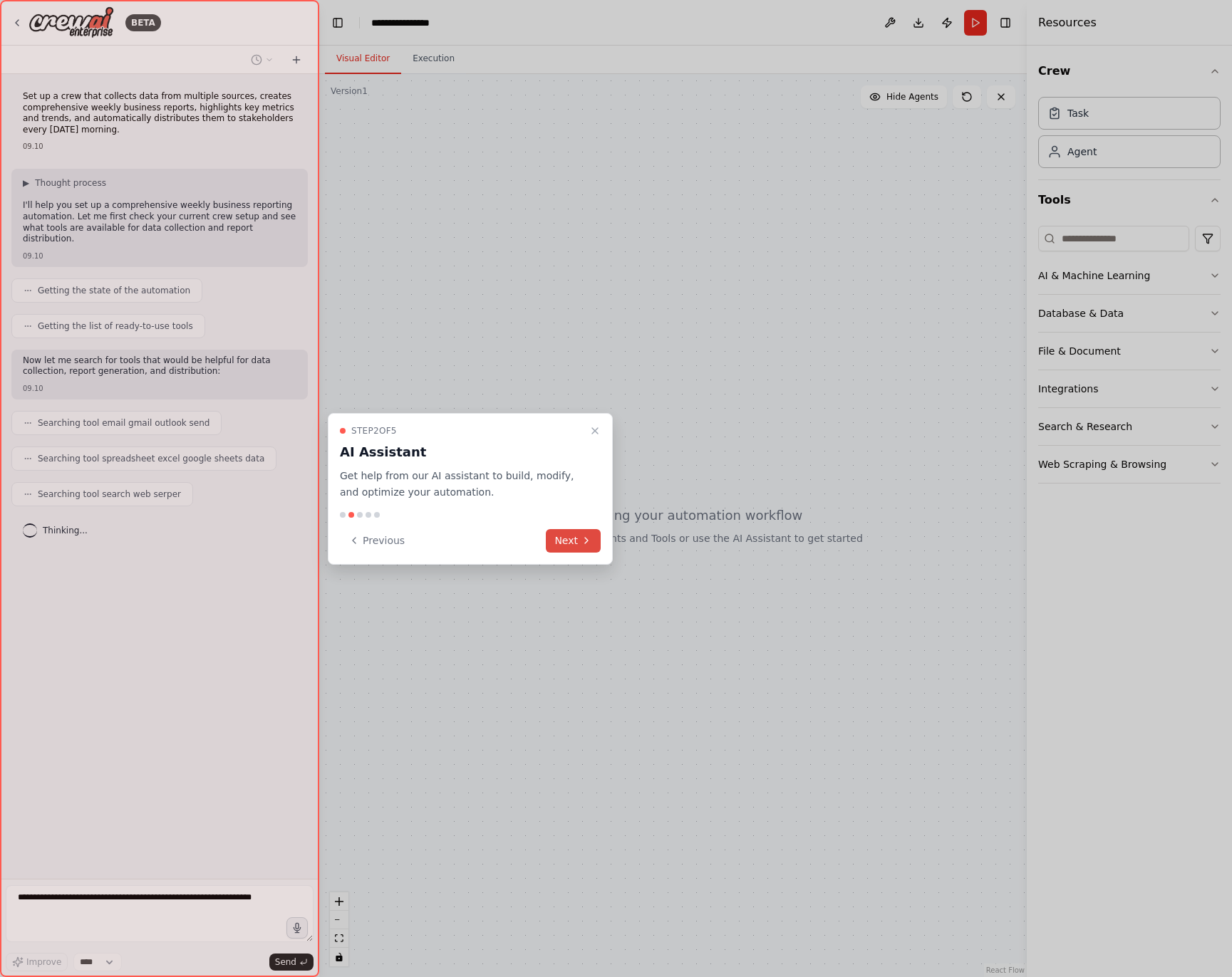
click at [584, 539] on icon at bounding box center [586, 540] width 12 height 12
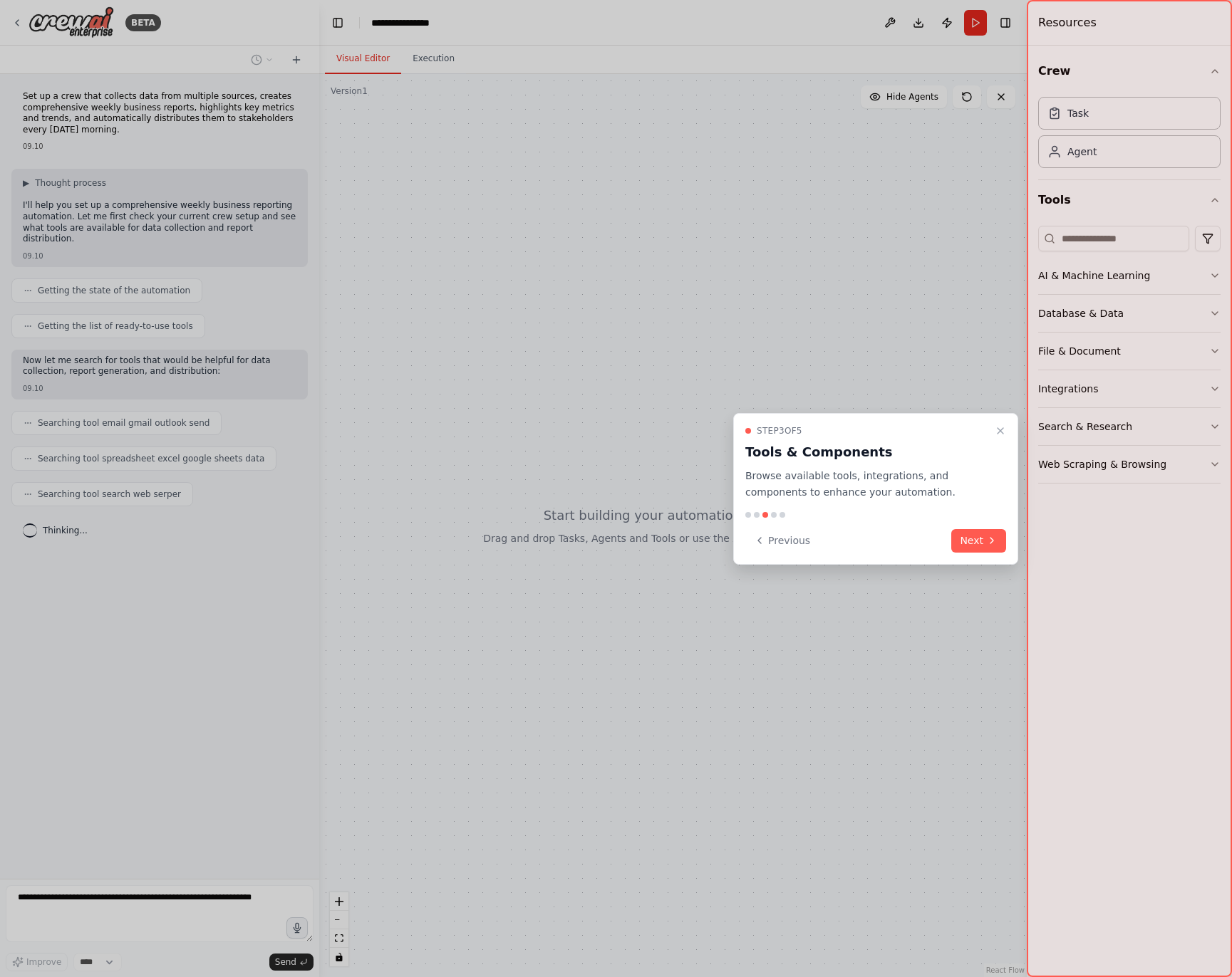
click at [961, 514] on div at bounding box center [875, 515] width 261 height 5
click at [961, 544] on button "Next" at bounding box center [978, 541] width 54 height 24
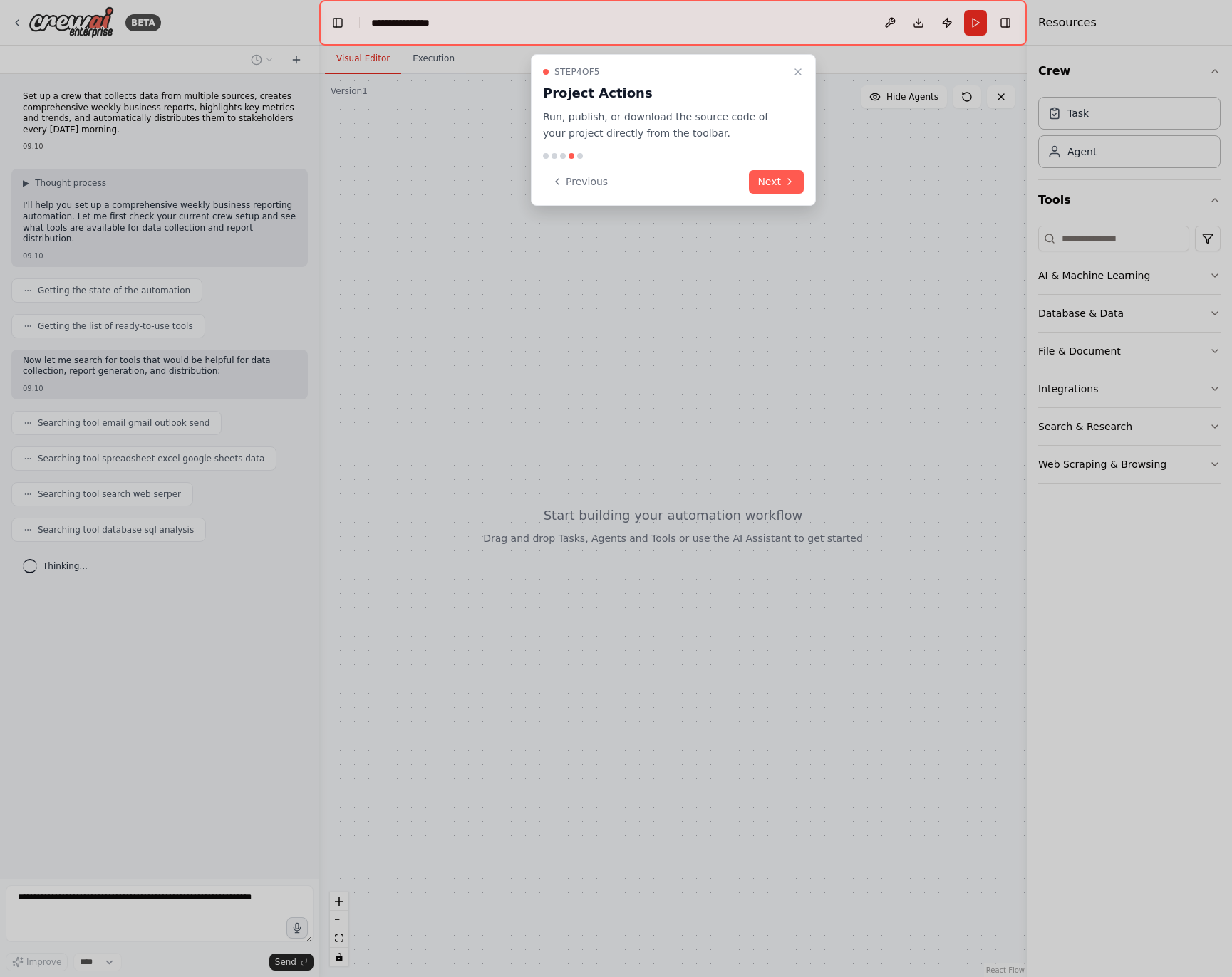
click at [786, 182] on icon at bounding box center [789, 182] width 12 height 12
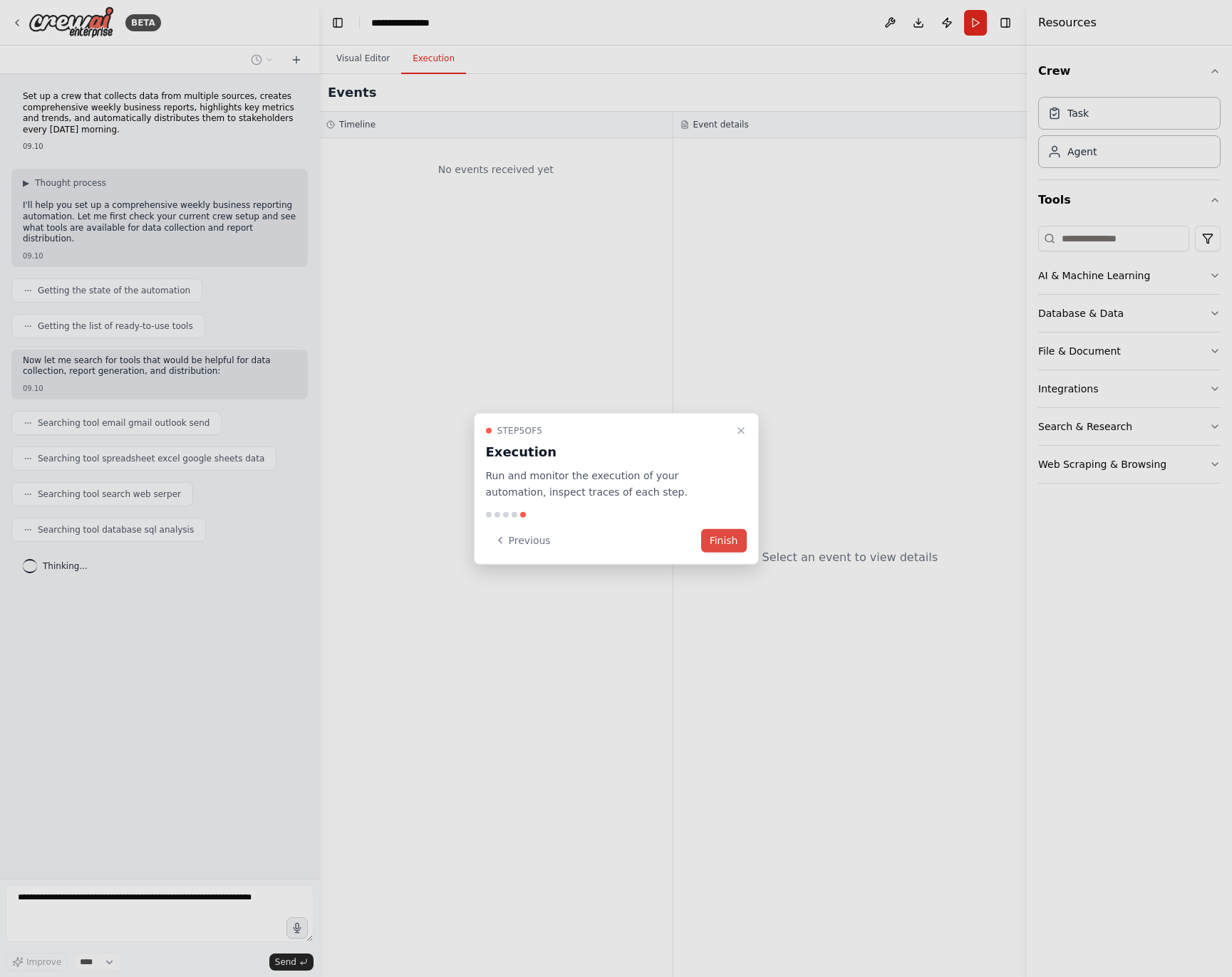
click at [724, 531] on button "Finish" at bounding box center [724, 540] width 45 height 24
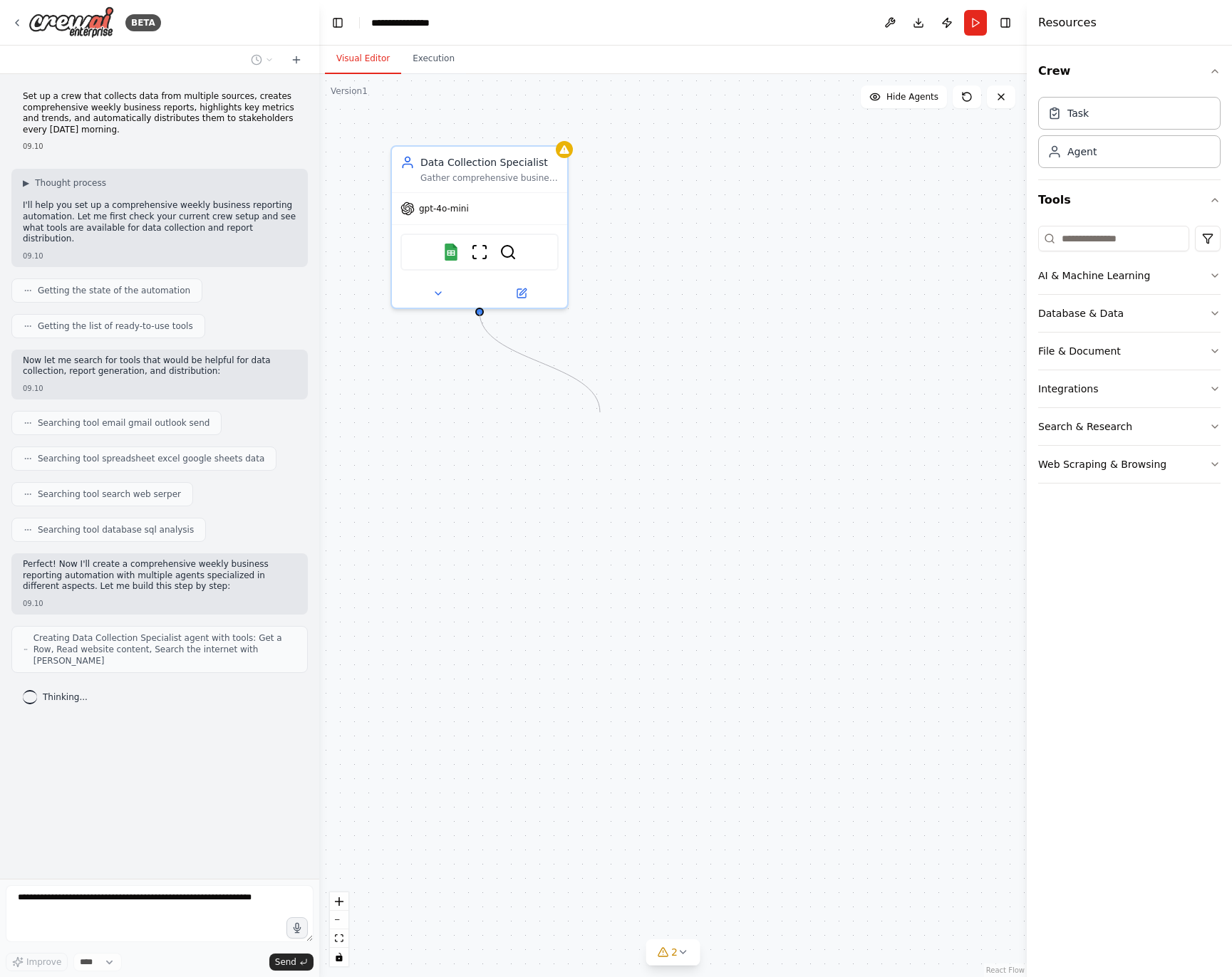
drag, startPoint x: 483, startPoint y: 331, endPoint x: 604, endPoint y: 407, distance: 142.9
click at [608, 410] on div "Data Collection Specialist Gather comprehensive business data from multiple sou…" at bounding box center [673, 526] width 707 height 903
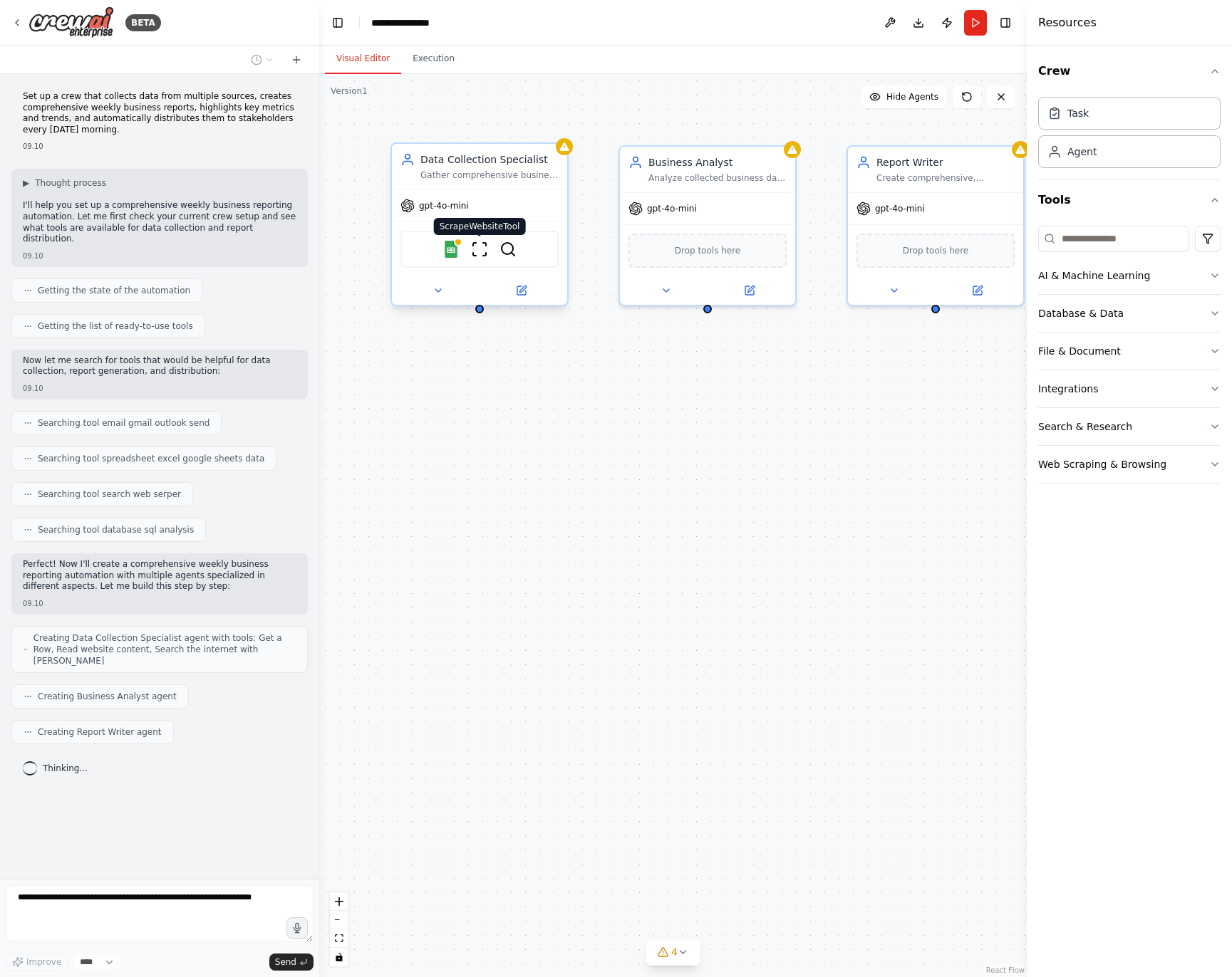
click at [481, 244] on img at bounding box center [479, 249] width 17 height 17
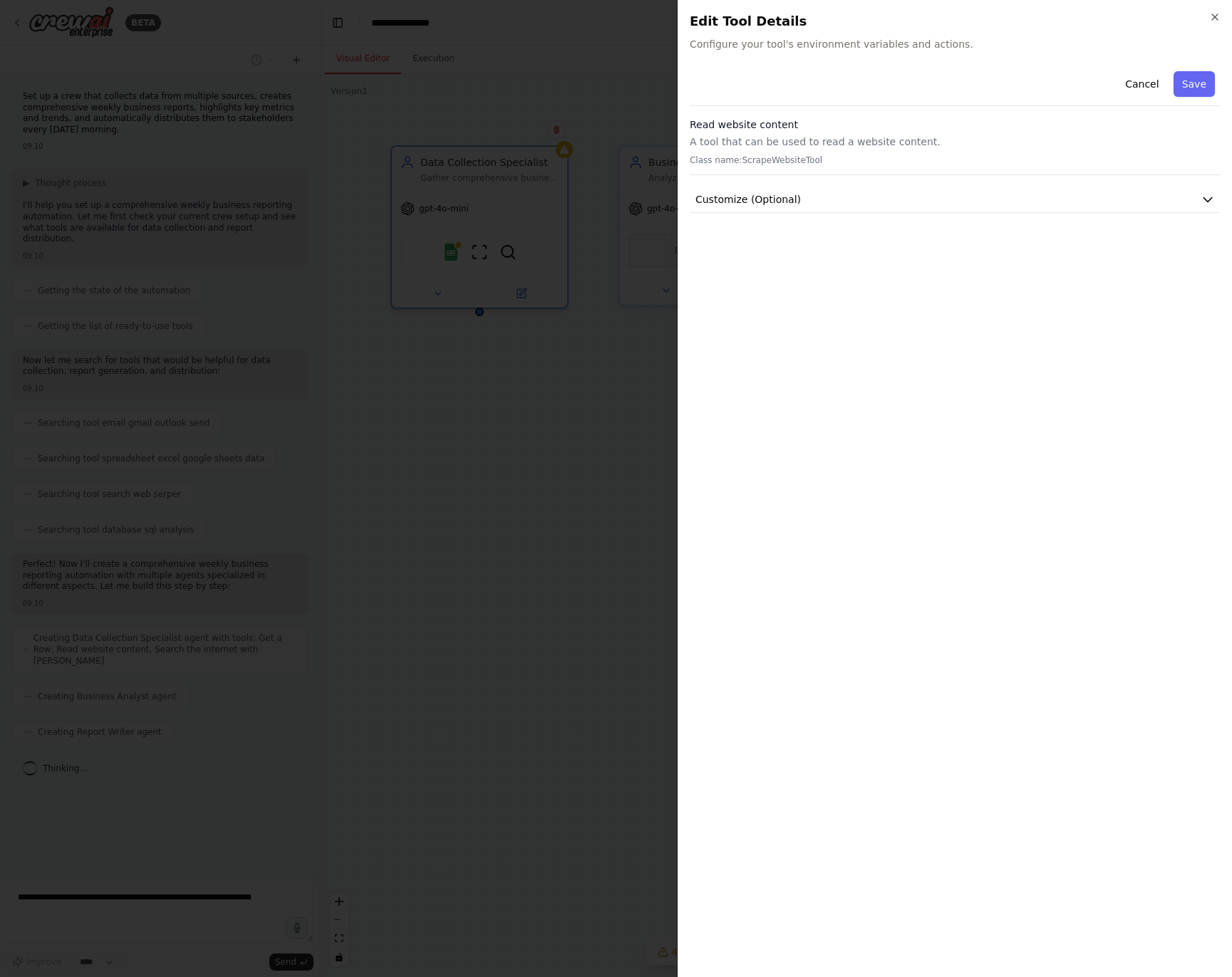
drag, startPoint x: 1217, startPoint y: 17, endPoint x: 1207, endPoint y: 28, distance: 14.9
click at [1216, 17] on icon "button" at bounding box center [1214, 17] width 12 height 12
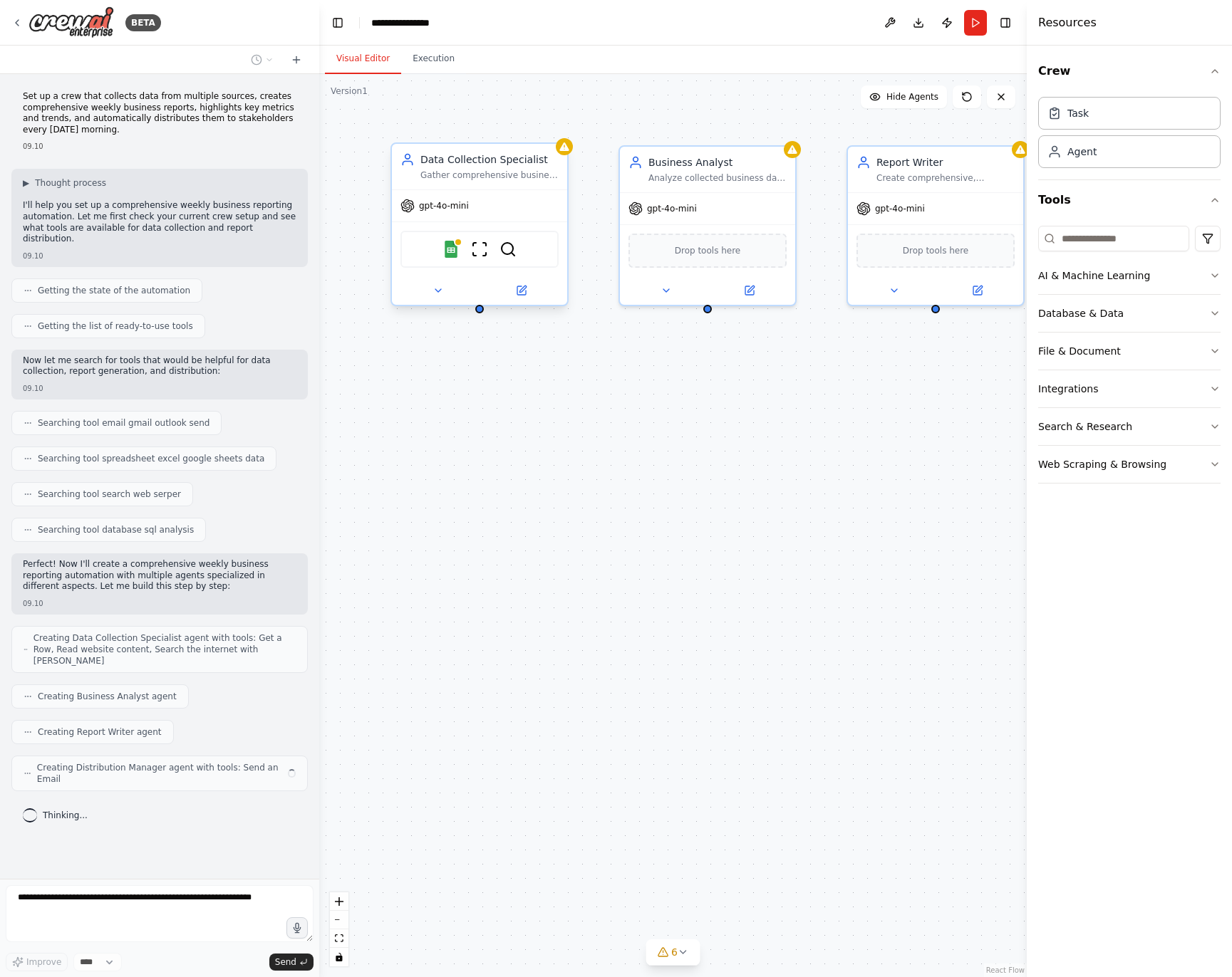
click at [431, 301] on div at bounding box center [479, 290] width 175 height 28
click at [439, 290] on icon at bounding box center [438, 291] width 5 height 3
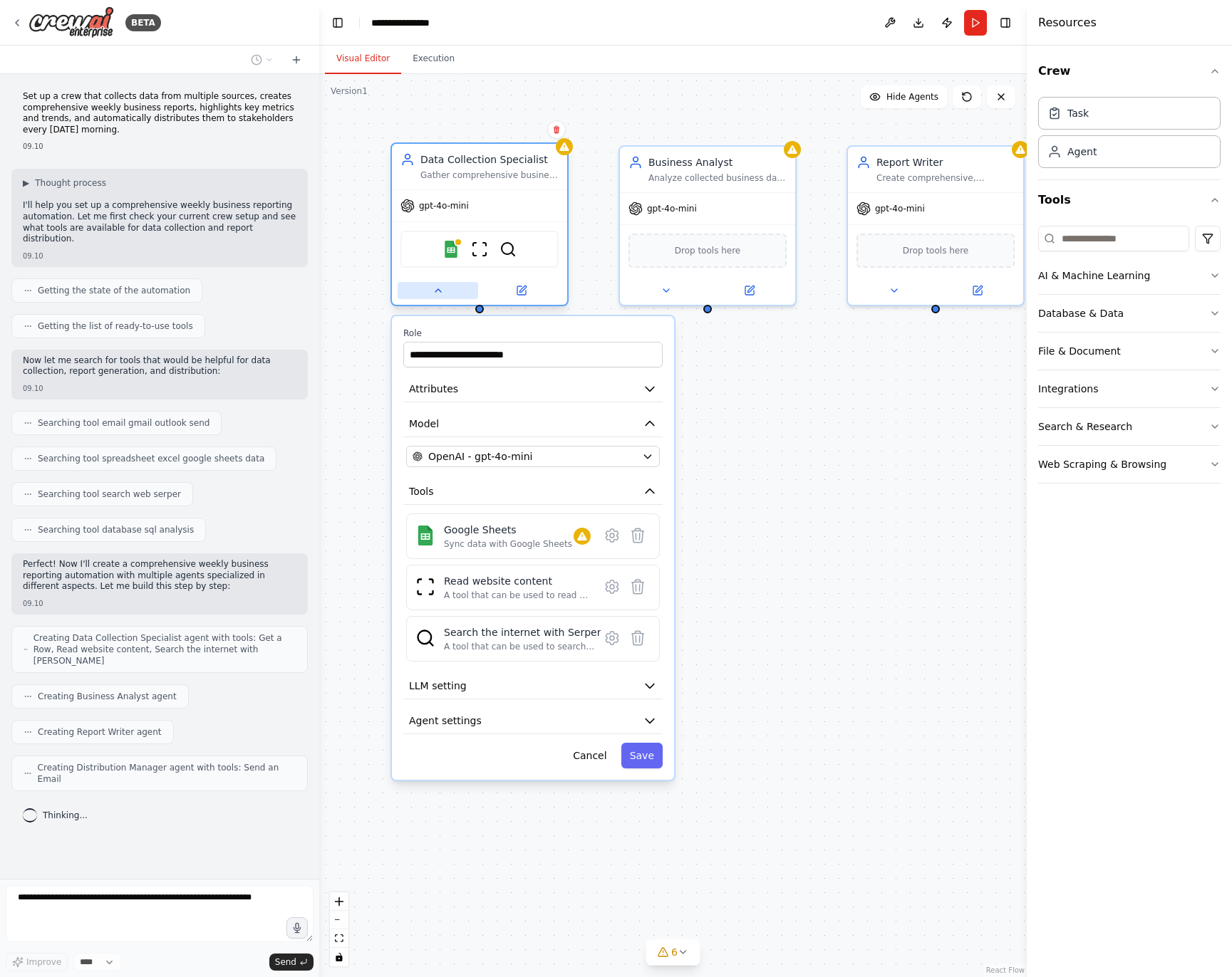
scroll to position [35, 0]
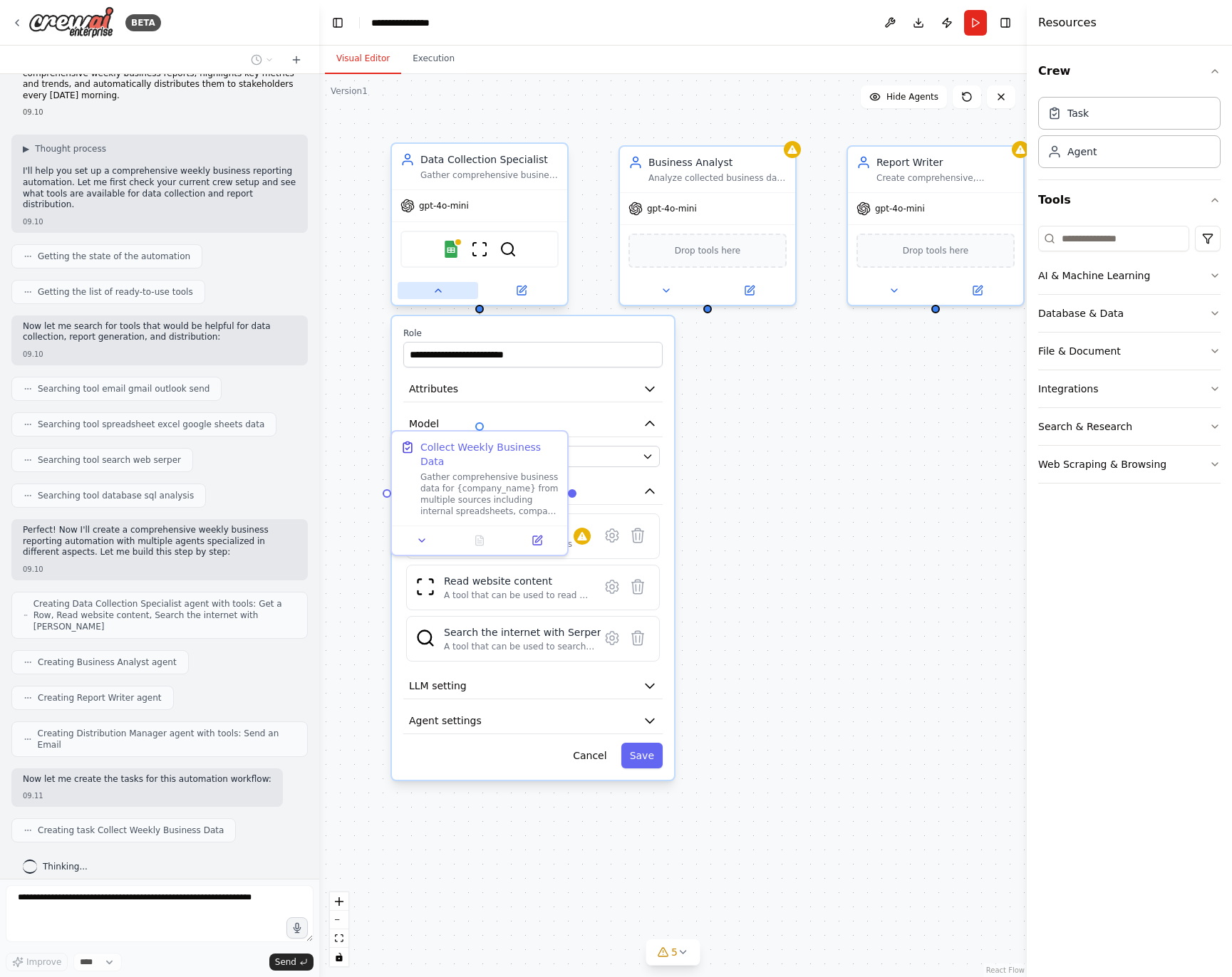
click at [455, 296] on button at bounding box center [438, 291] width 81 height 17
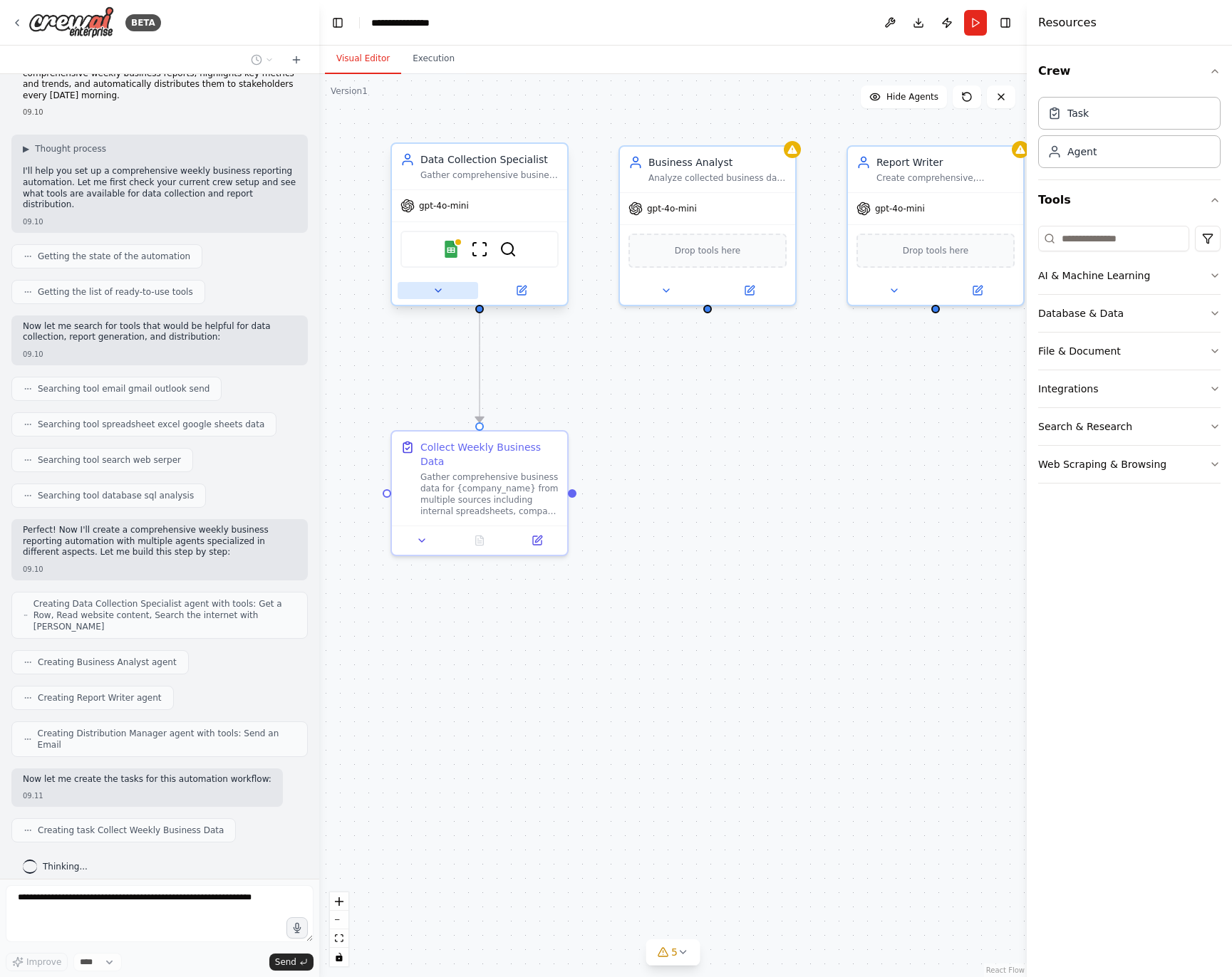
click at [455, 296] on button at bounding box center [438, 291] width 81 height 17
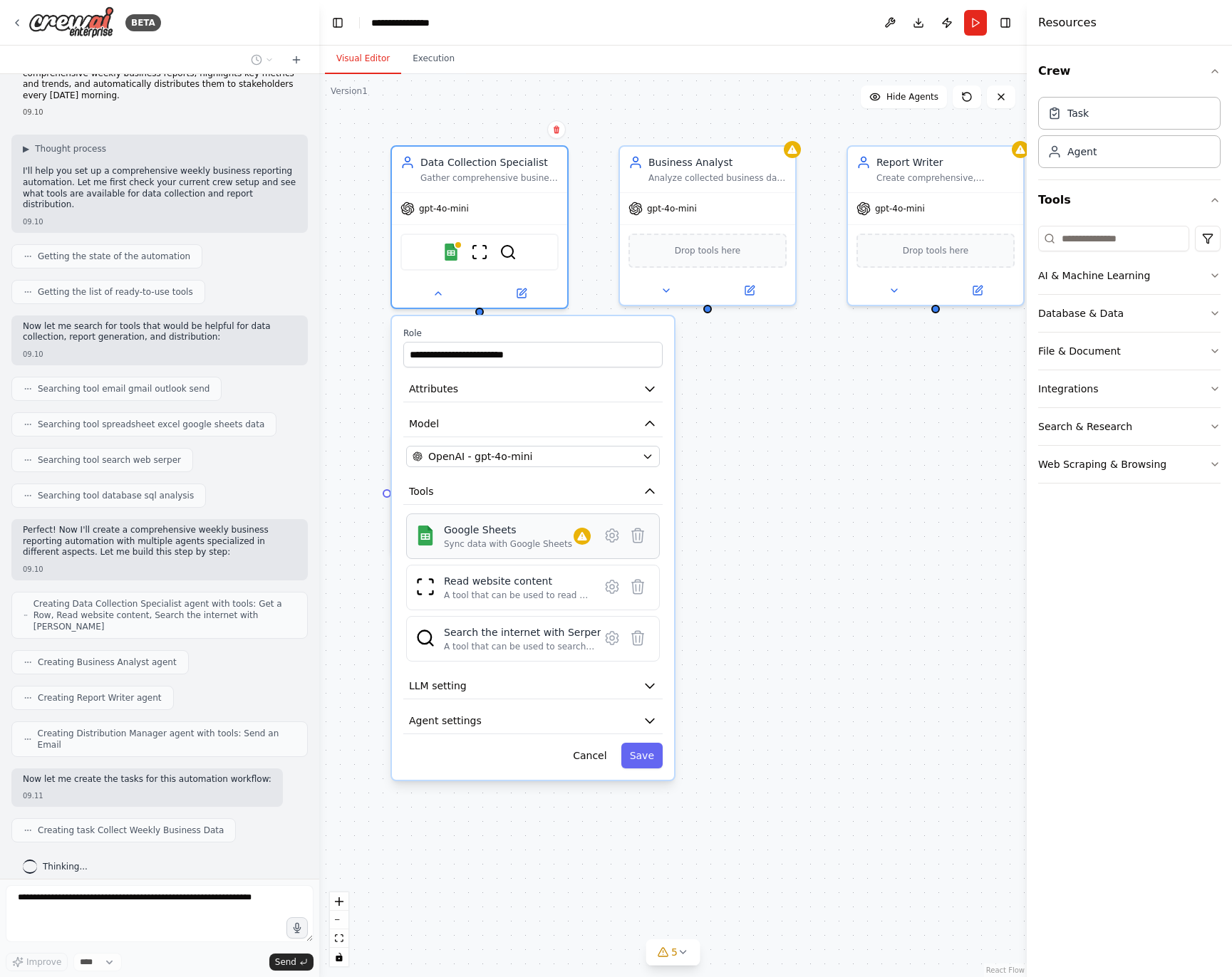
scroll to position [70, 0]
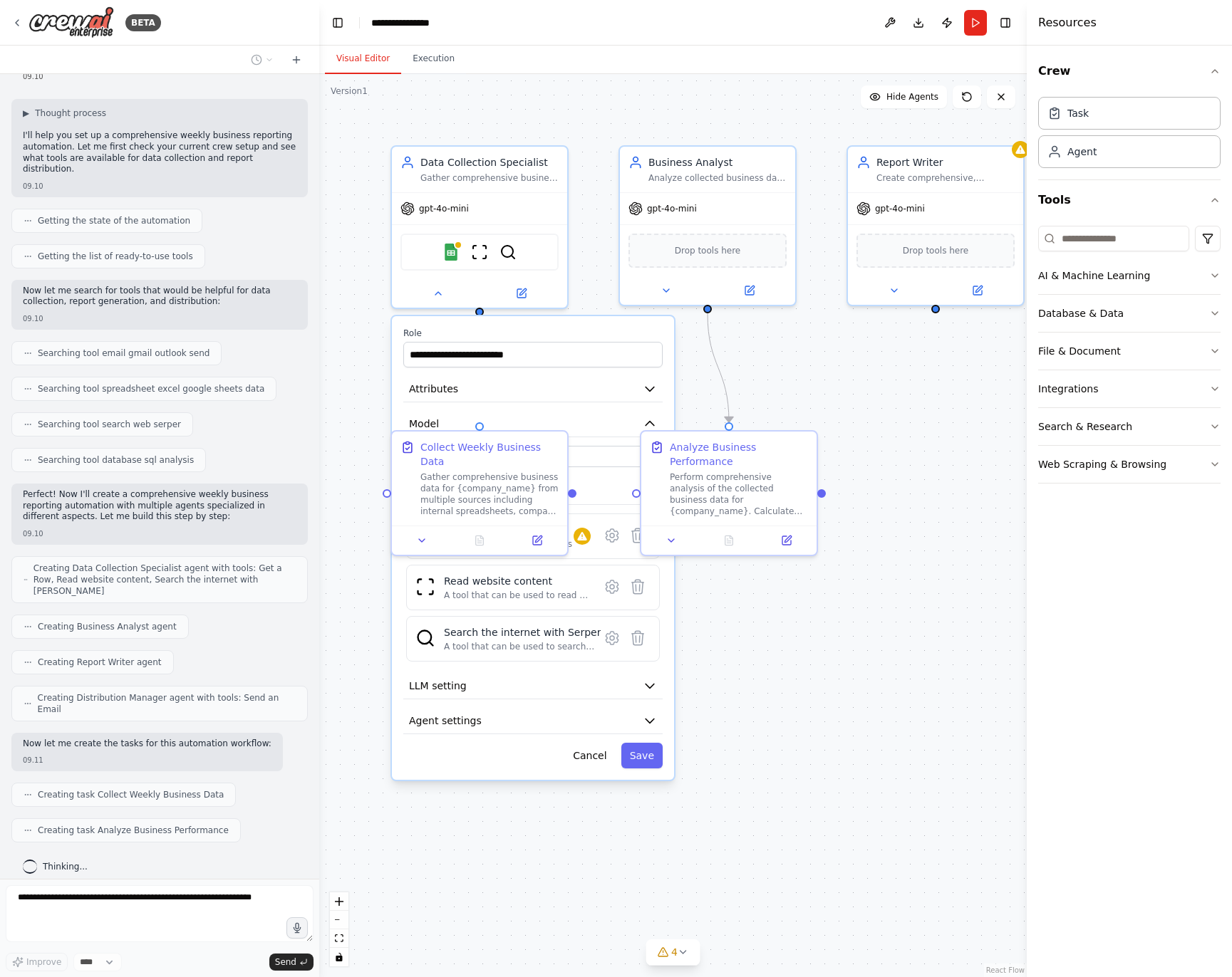
click at [891, 425] on div ".deletable-edge-delete-btn { width: 20px; height: 20px; border: 0px solid #ffff…" at bounding box center [673, 526] width 707 height 903
click at [603, 332] on label "Role" at bounding box center [533, 333] width 260 height 12
click at [574, 765] on button "Cancel" at bounding box center [589, 755] width 51 height 25
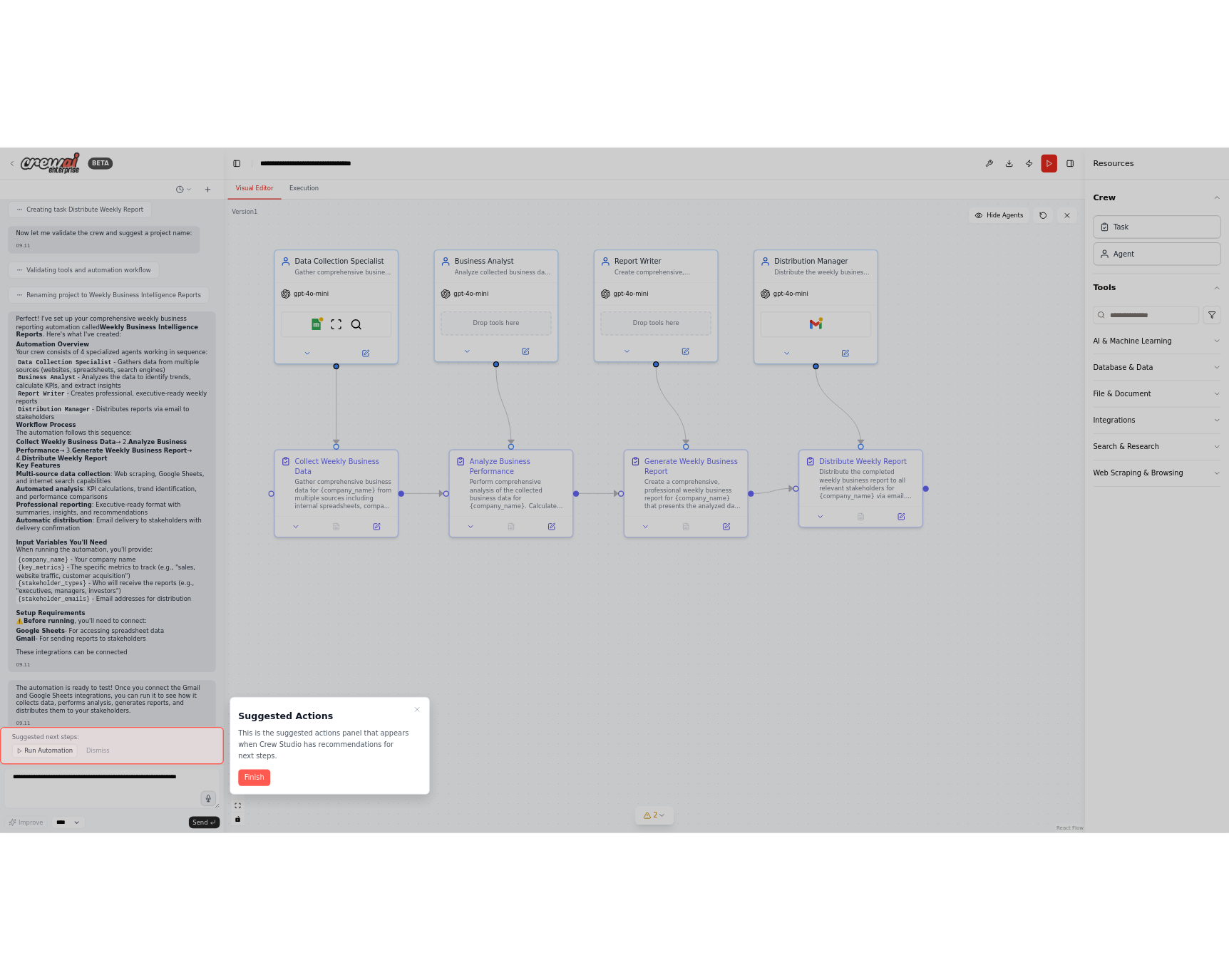
scroll to position [900, 0]
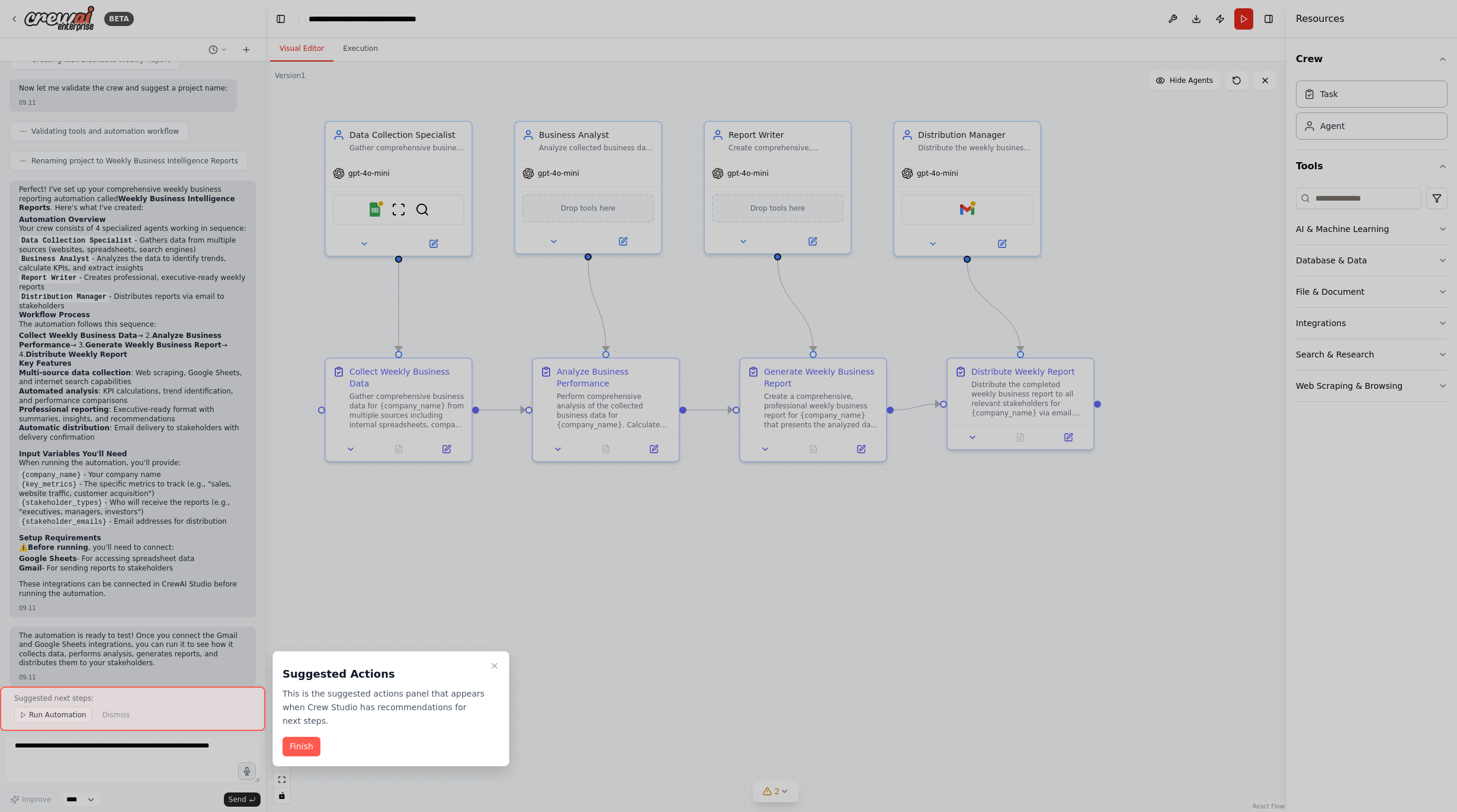
click at [303, 746] on button "Finish" at bounding box center [301, 747] width 38 height 20
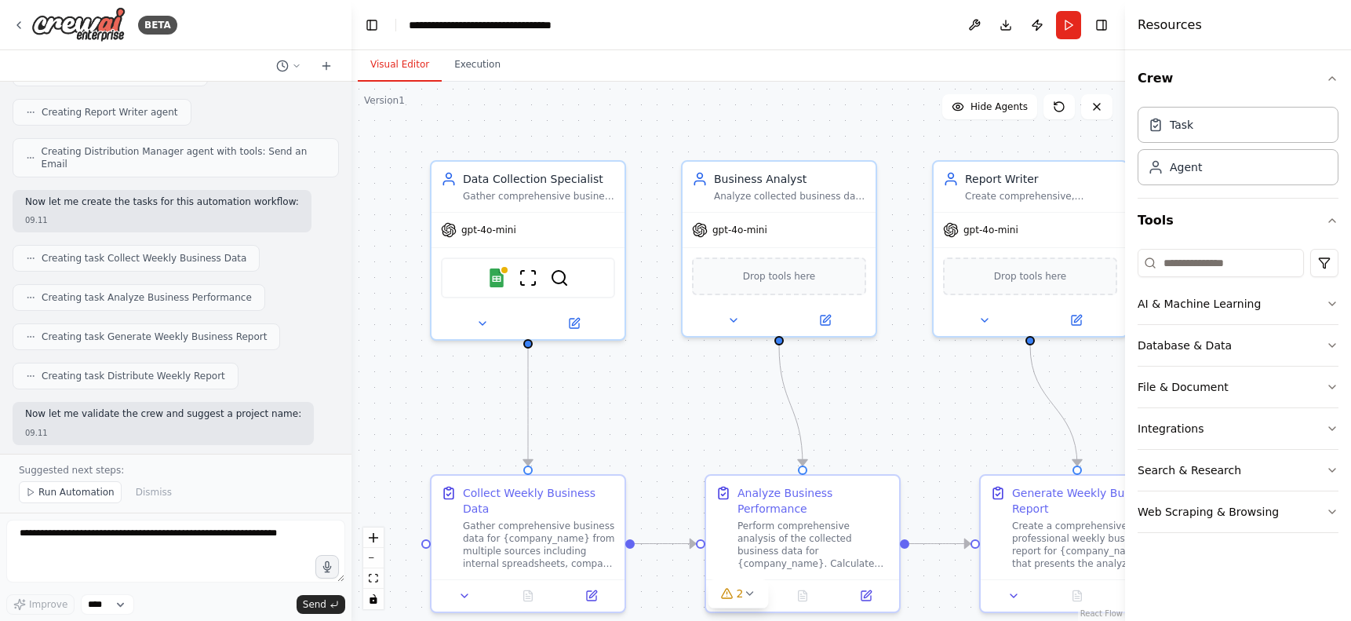
scroll to position [1000, 0]
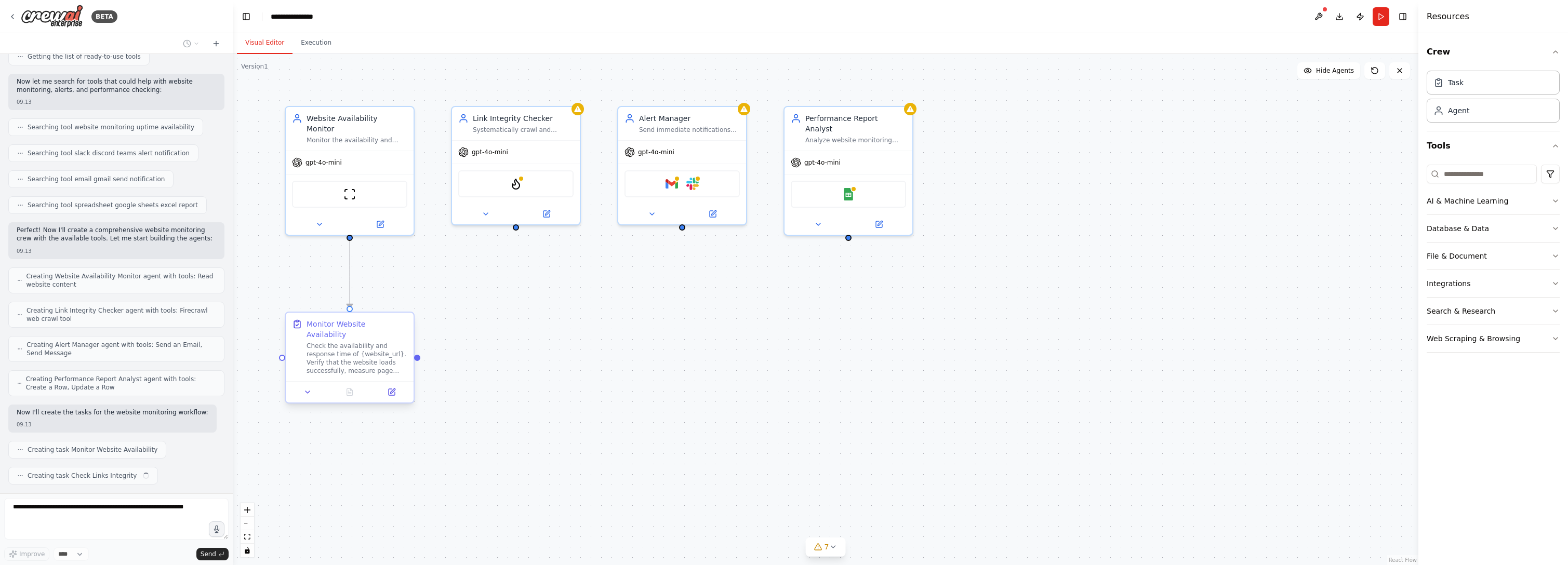
scroll to position [173, 0]
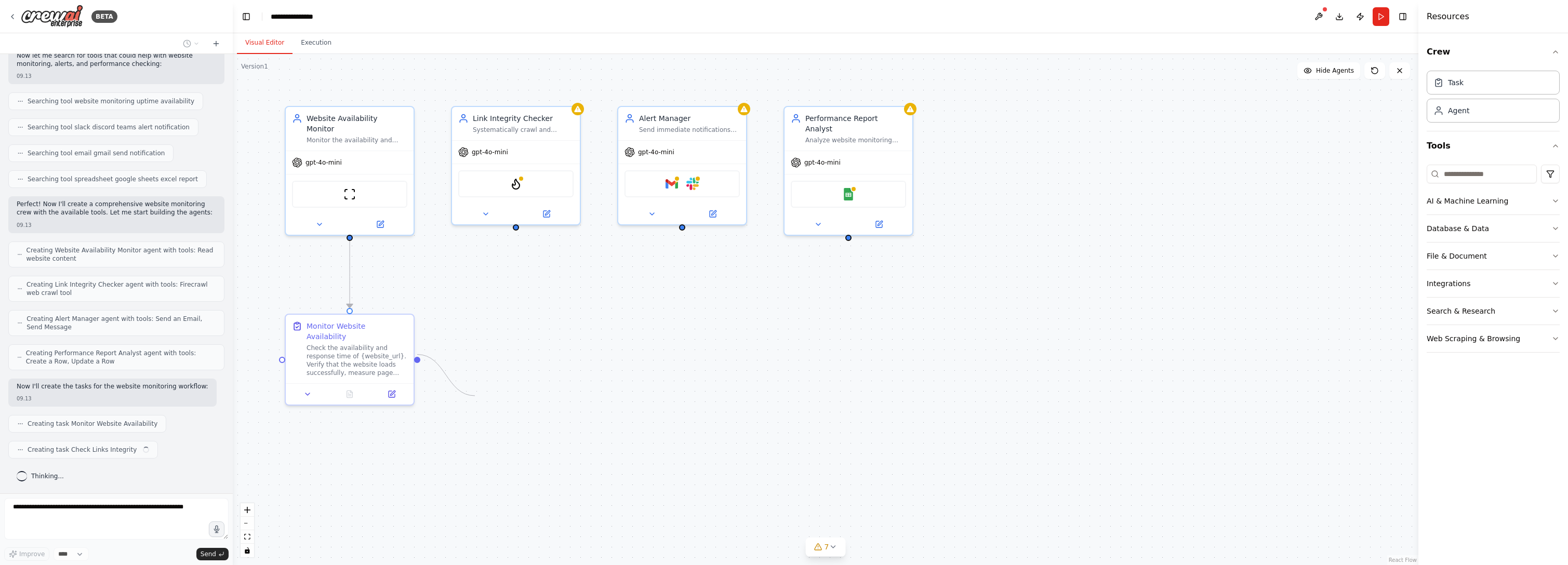
drag, startPoint x: 418, startPoint y: 353, endPoint x: 476, endPoint y: 396, distance: 72.2
click at [476, 396] on div ".deletable-edge-delete-btn { width: 20px; height: 20px; border: 0px solid #ffff…" at bounding box center [826, 310] width 1185 height 511
click at [513, 247] on icon "Edge from 98df7bb4-6566-4a03-89bb-36f34a97478e to 226b8cd0-df55-44ba-8e17-cbaef…" at bounding box center [432, 316] width 166 height 171
click at [513, 247] on icon "Edge from 98df7bb4-6566-4a03-89bb-36f34a97478e to 226b8cd0-df55-44ba-8e17-cbaef…" at bounding box center [432, 316] width 166 height 171
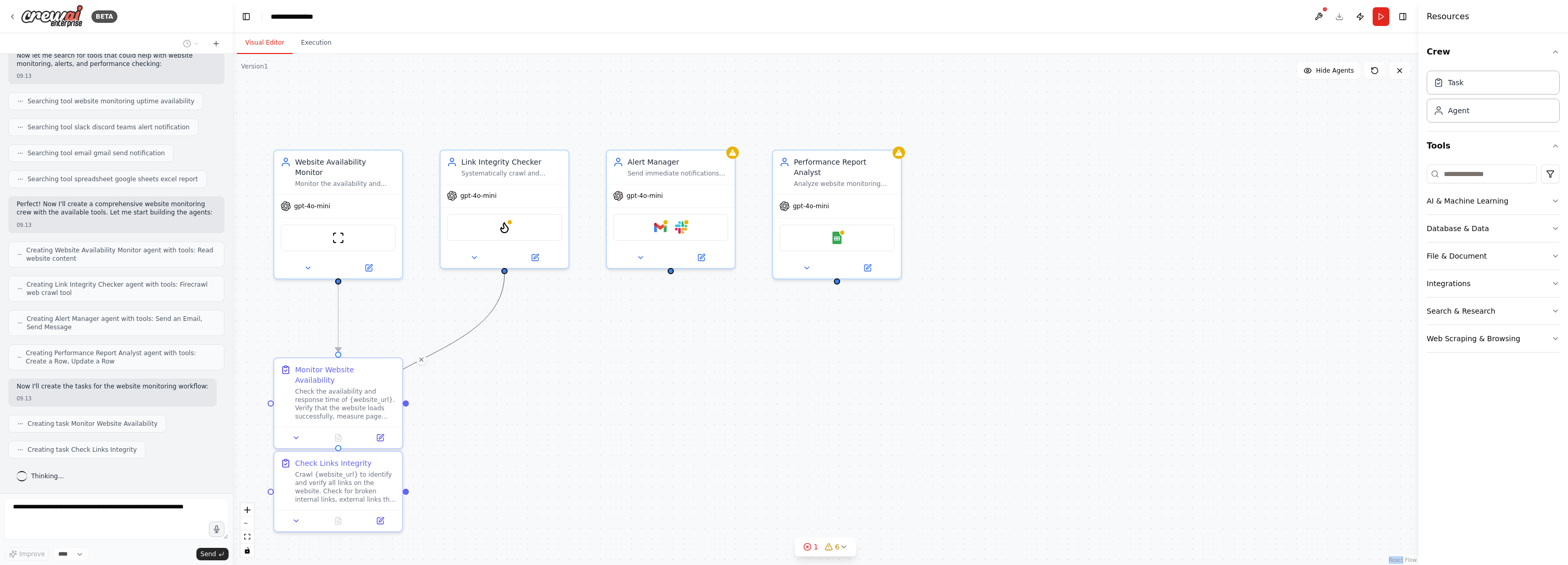
drag, startPoint x: 520, startPoint y: 230, endPoint x: 509, endPoint y: 273, distance: 44.4
click at [509, 273] on div ".deletable-edge-delete-btn { width: 20px; height: 20px; border: 0px solid #ffff…" at bounding box center [826, 310] width 1185 height 511
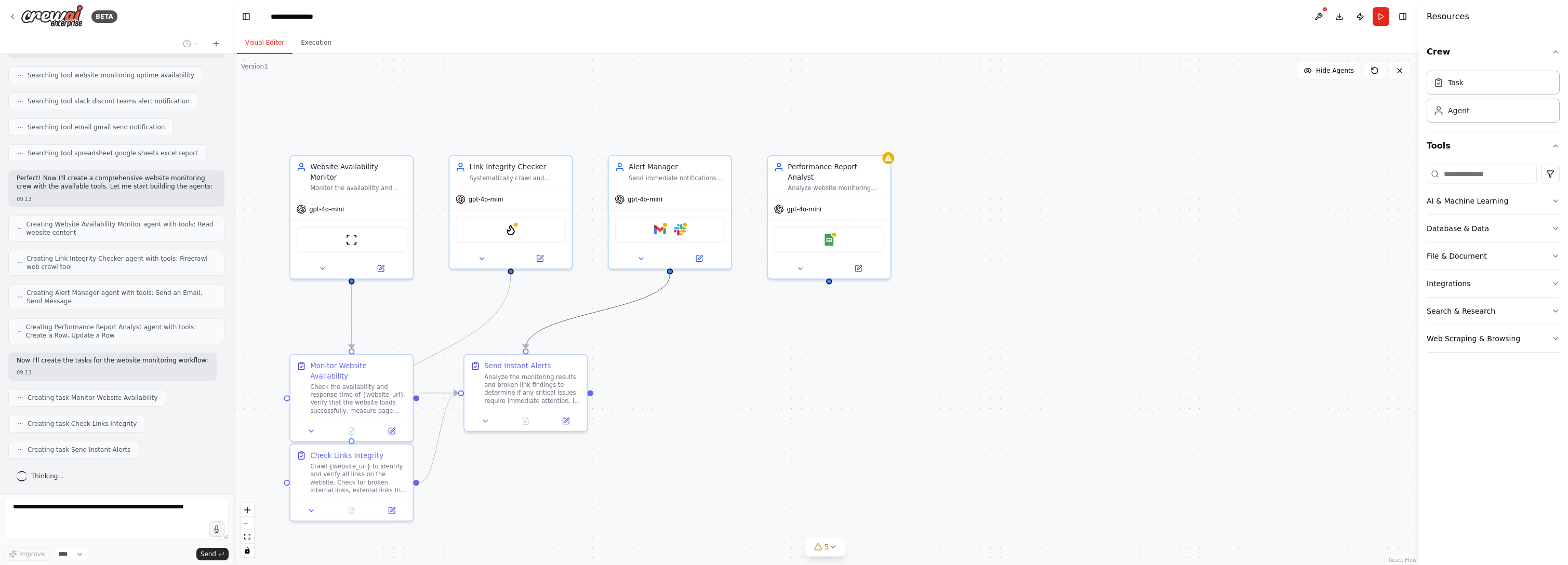
click at [537, 332] on icon "Edge from f9797ddc-8615-4099-be20-31e96e4b4459 to 5f13c6fb-ab2c-47e0-9cf2-32e6b…" at bounding box center [598, 312] width 144 height 74
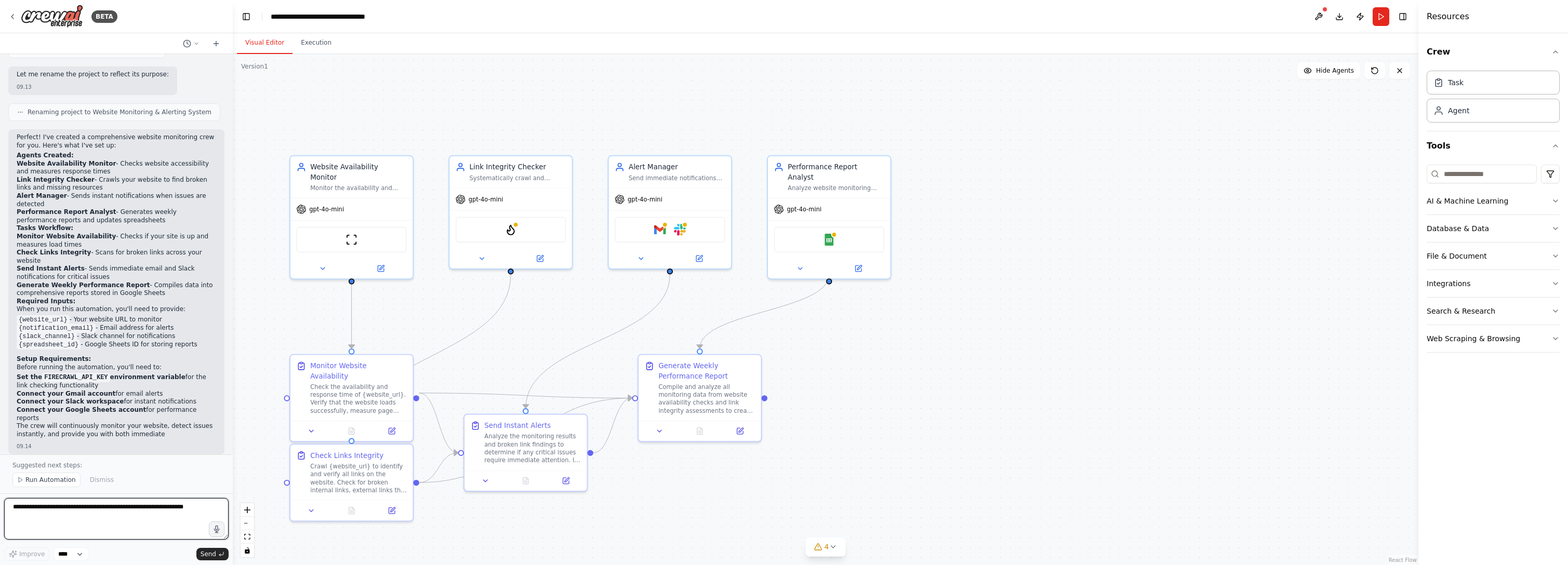
scroll to position [703, 0]
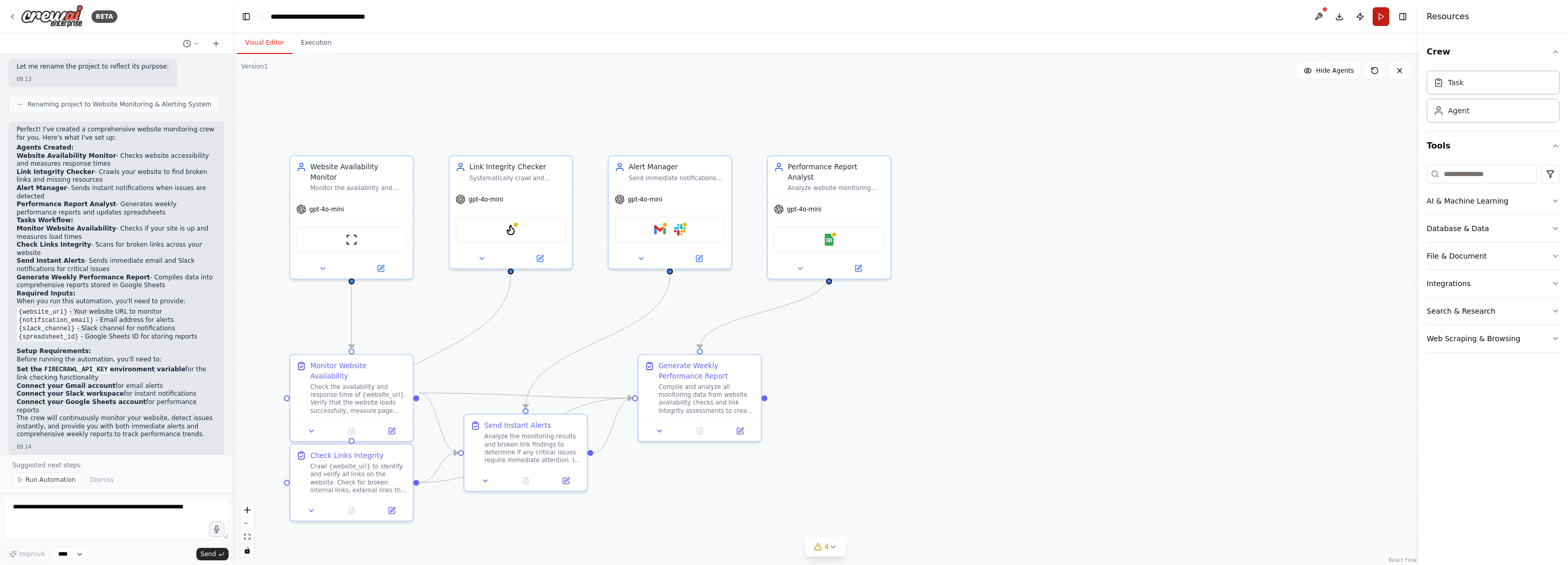
click at [894, 21] on button "Run" at bounding box center [1381, 17] width 17 height 19
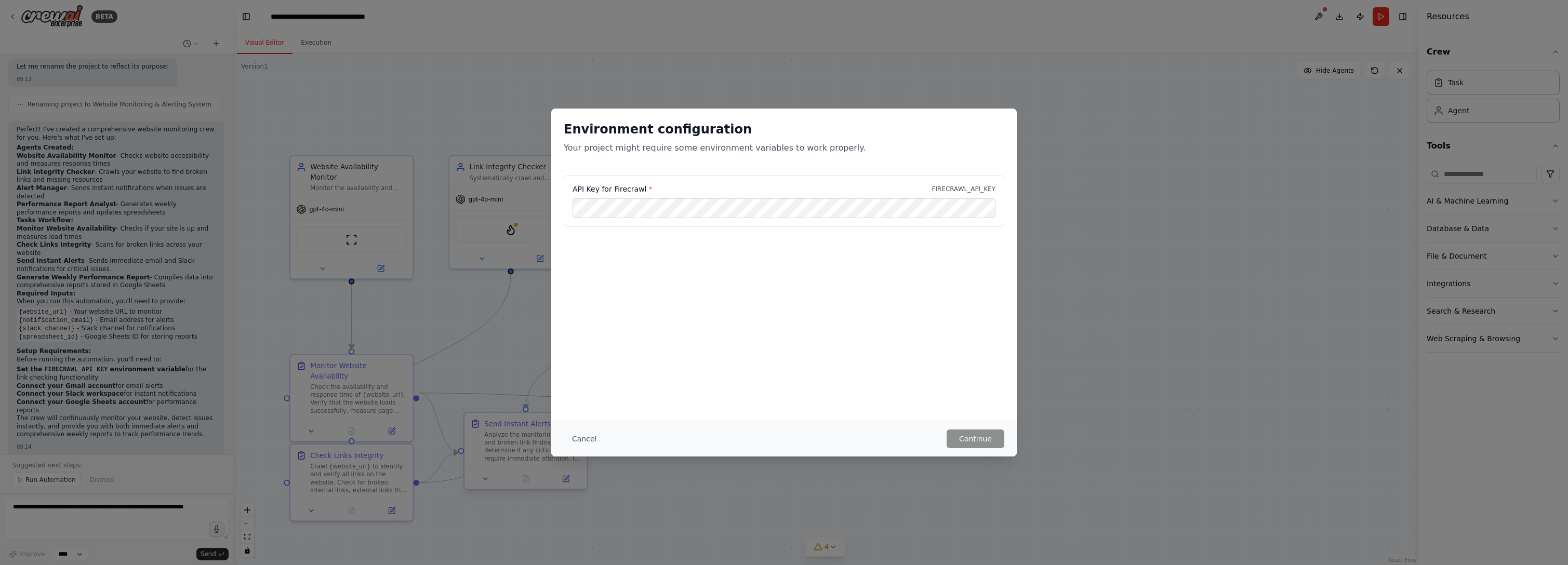
click at [577, 410] on button "Cancel" at bounding box center [584, 439] width 41 height 19
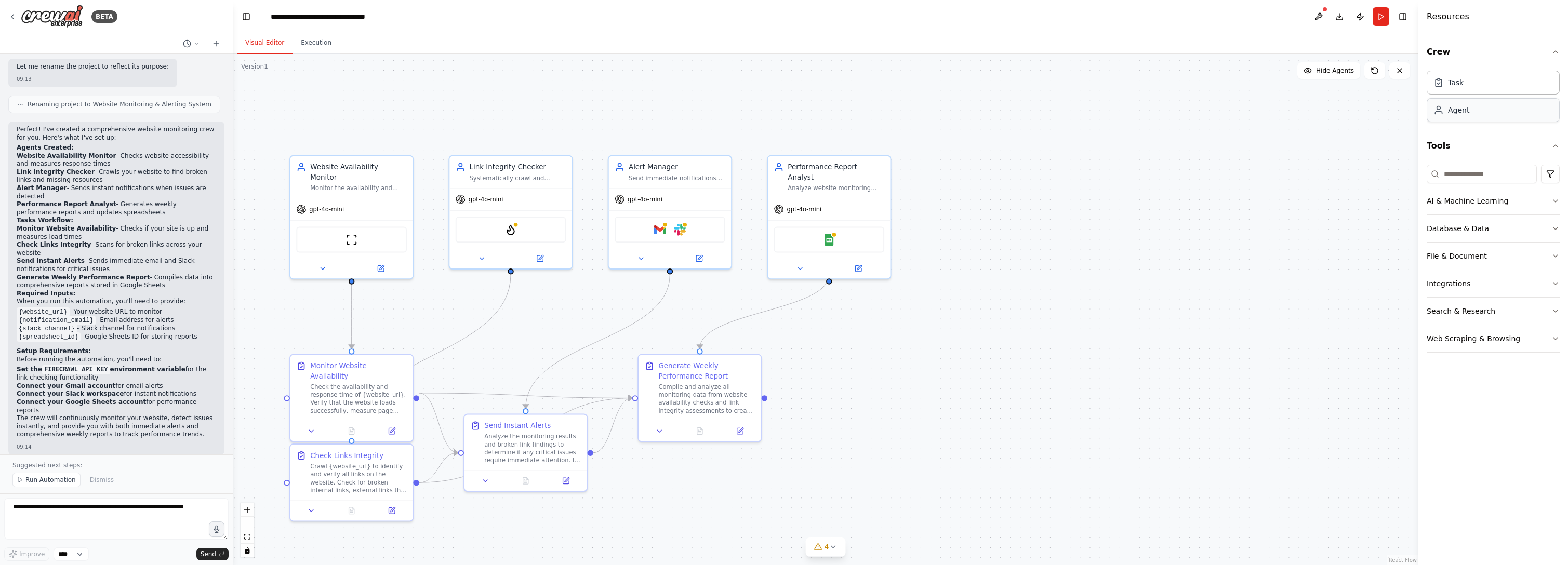
click at [894, 114] on div "Agent" at bounding box center [1493, 110] width 133 height 24
click at [894, 216] on div ".deletable-edge-delete-btn { width: 20px; height: 20px; border: 0px solid #ffff…" at bounding box center [826, 310] width 1185 height 511
click at [888, 218] on div "Google Sheets" at bounding box center [828, 238] width 122 height 38
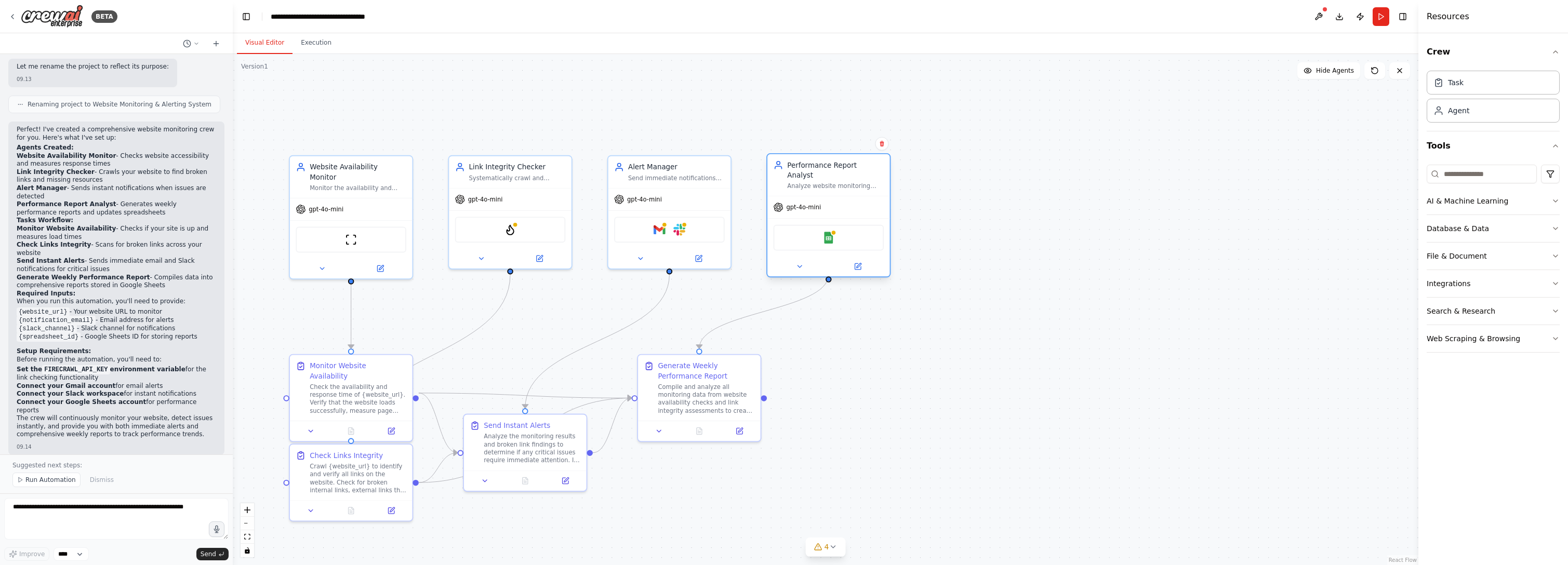
click at [860, 196] on div "gpt-4o-mini" at bounding box center [828, 207] width 122 height 22
click at [787, 302] on icon "Edge from d28fda8b-1dac-4f50-9043-4c8505f95e02 to b53a5041-2c59-482f-9c2e-ca05c…" at bounding box center [763, 312] width 129 height 74
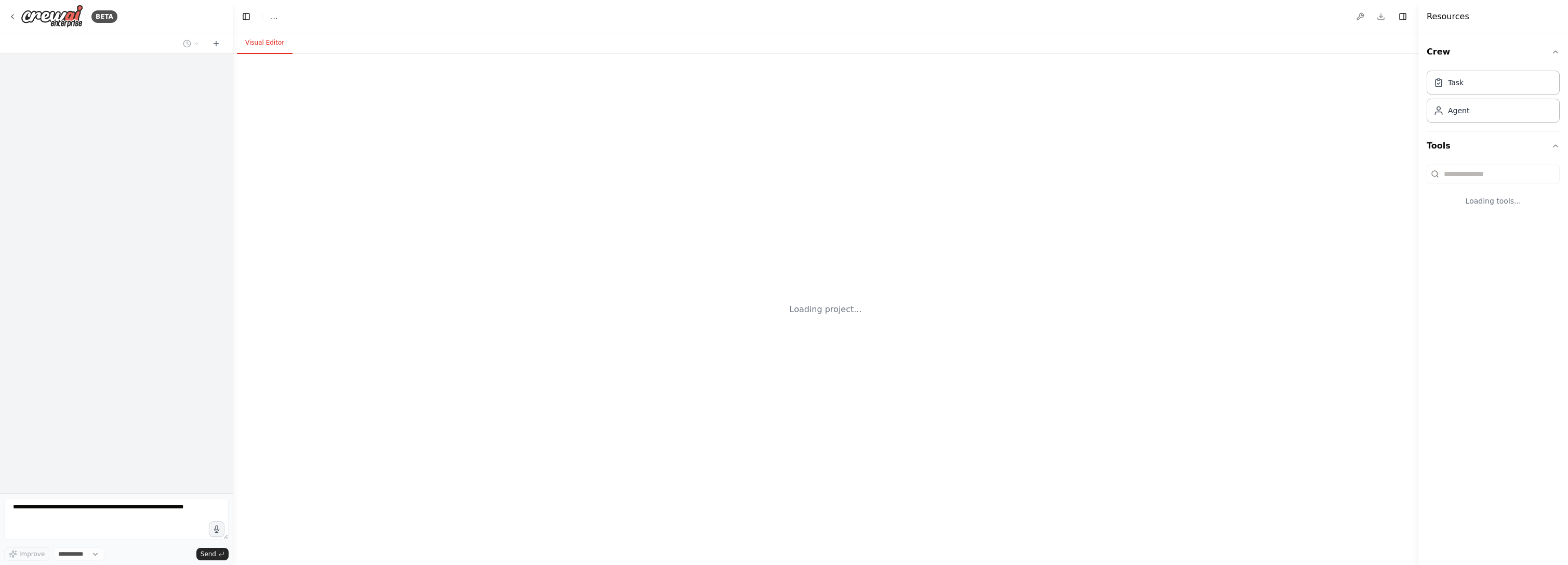
select select "****"
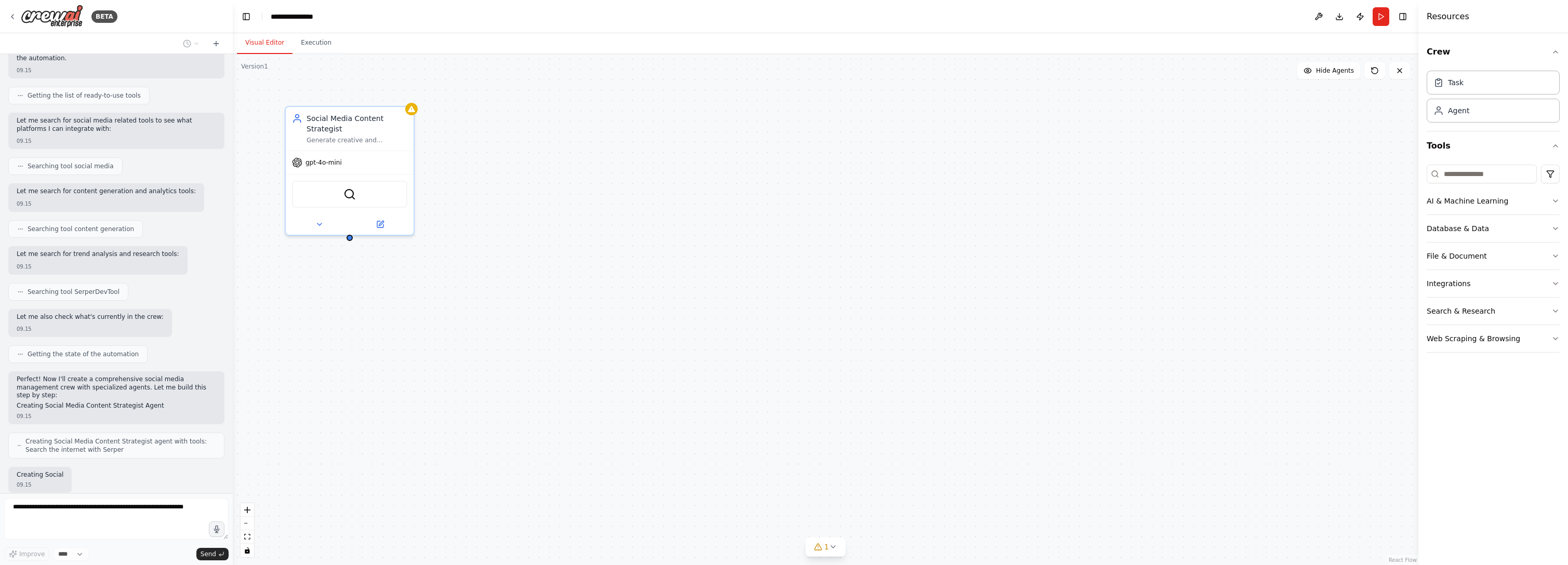
scroll to position [177, 0]
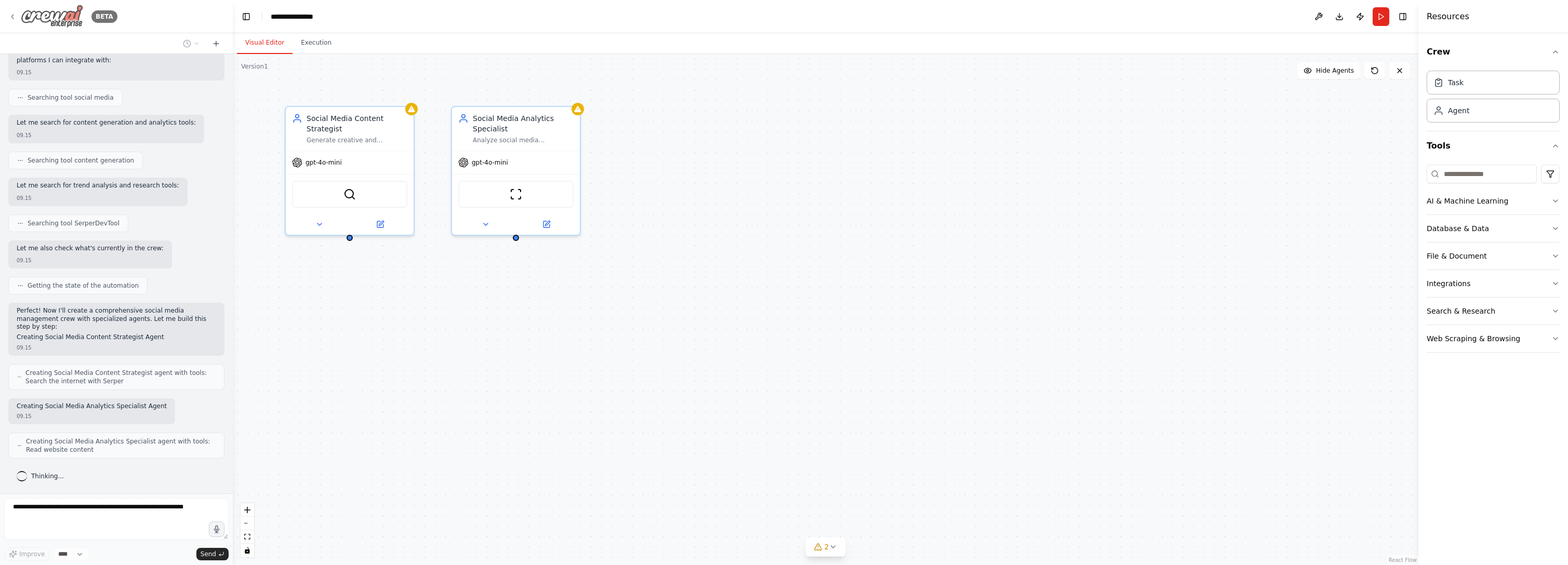
click at [17, 13] on div "BETA" at bounding box center [63, 16] width 109 height 23
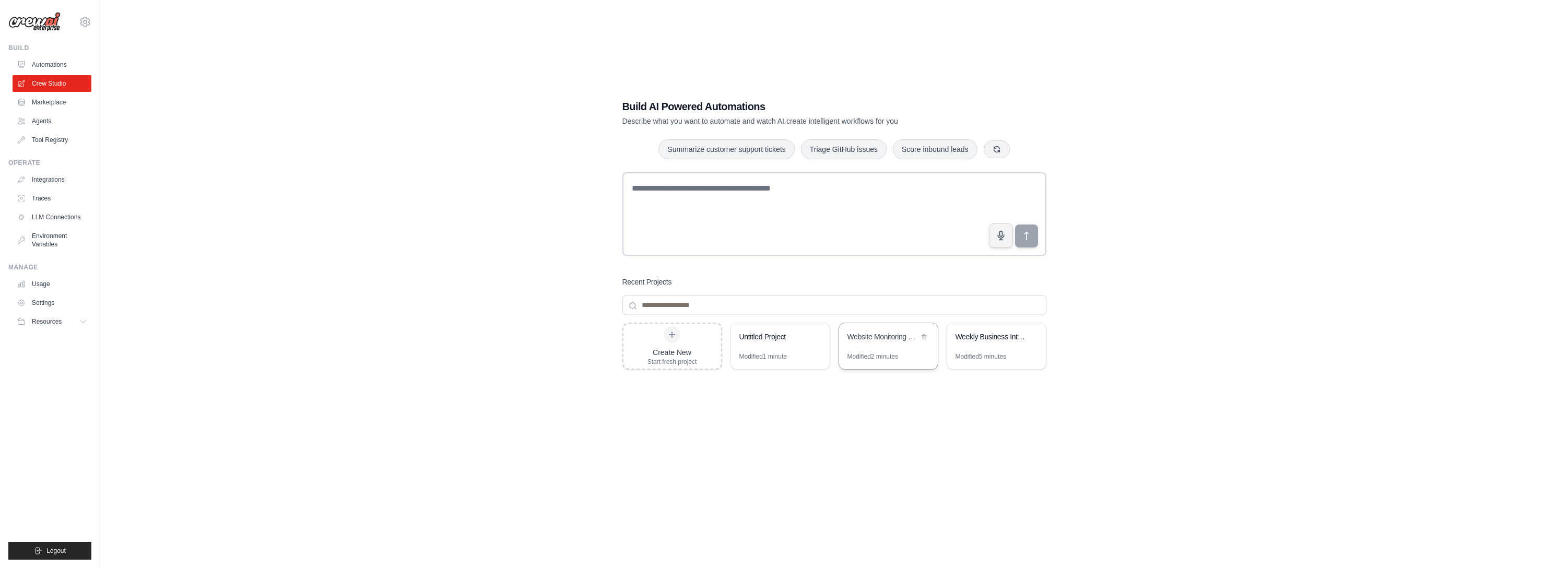
click at [863, 336] on div "Website Monitoring & Alerting System" at bounding box center [882, 337] width 71 height 11
click at [67, 104] on link "Marketplace" at bounding box center [53, 102] width 79 height 17
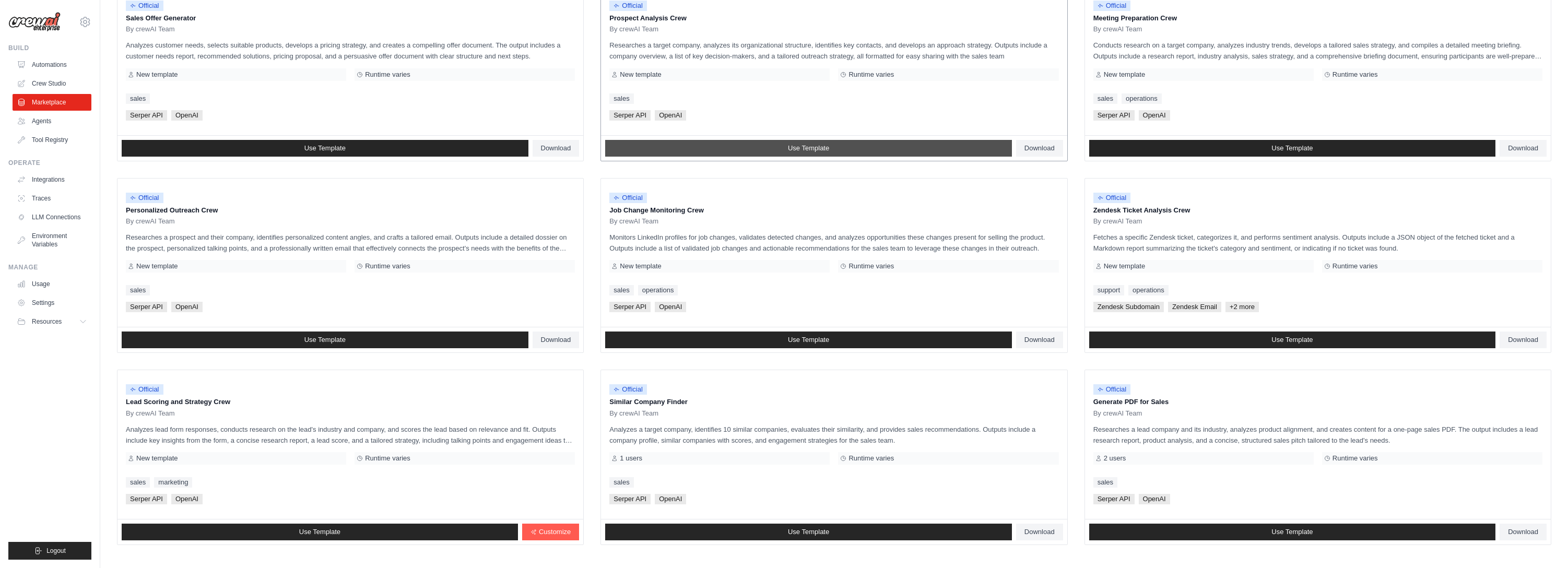
scroll to position [399, 0]
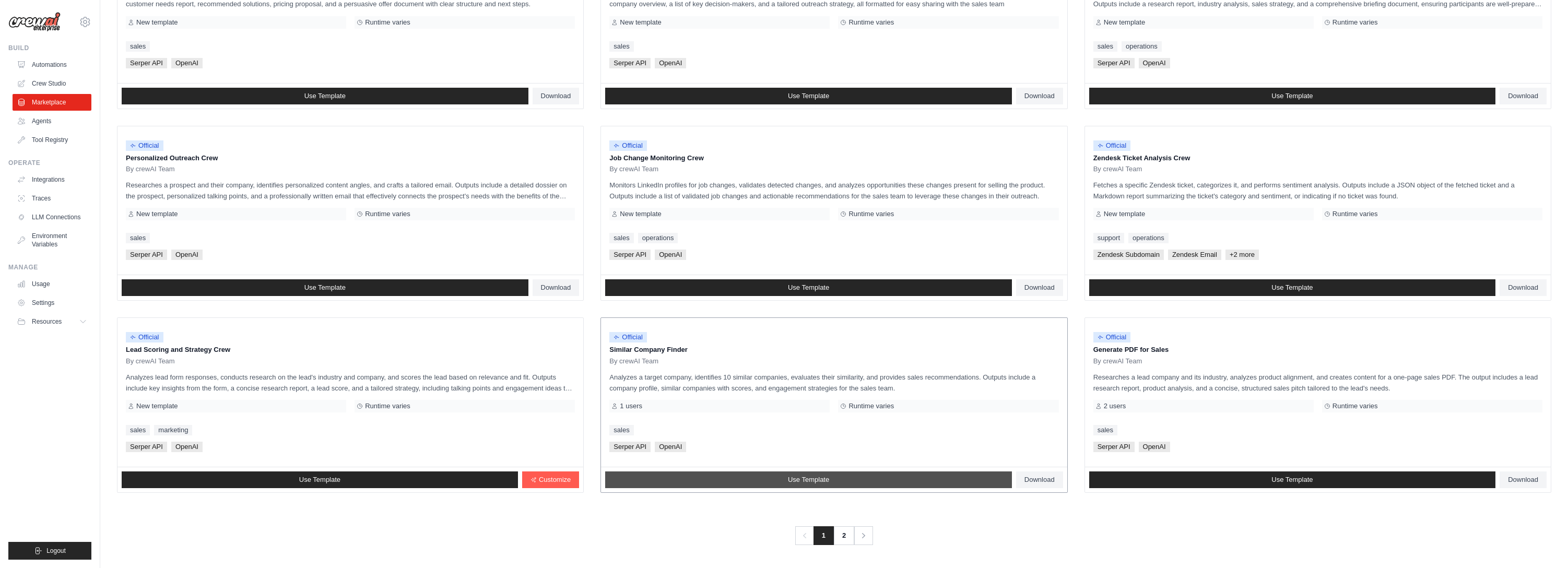
click at [764, 484] on link "Use Template" at bounding box center [808, 480] width 407 height 17
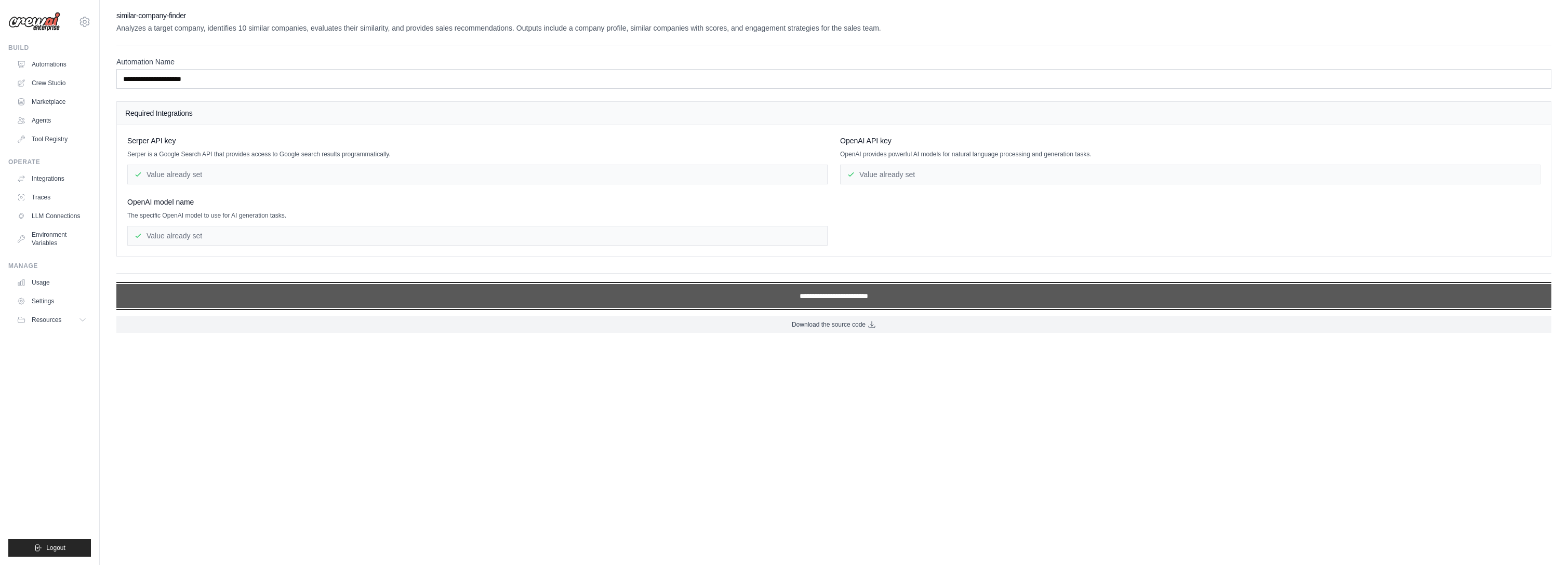
click at [291, 296] on input "**********" at bounding box center [834, 296] width 1435 height 24
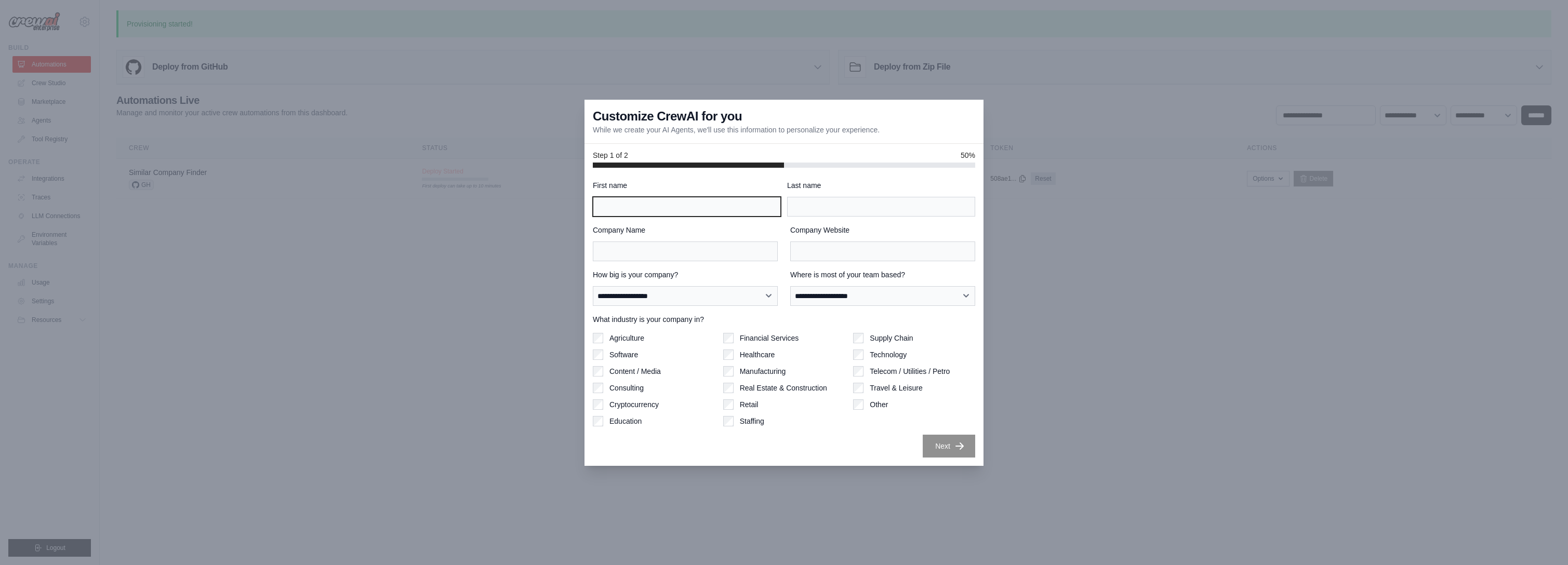
click at [627, 206] on input "First name" at bounding box center [687, 206] width 188 height 20
type input "****"
type input "*****"
type input "**********"
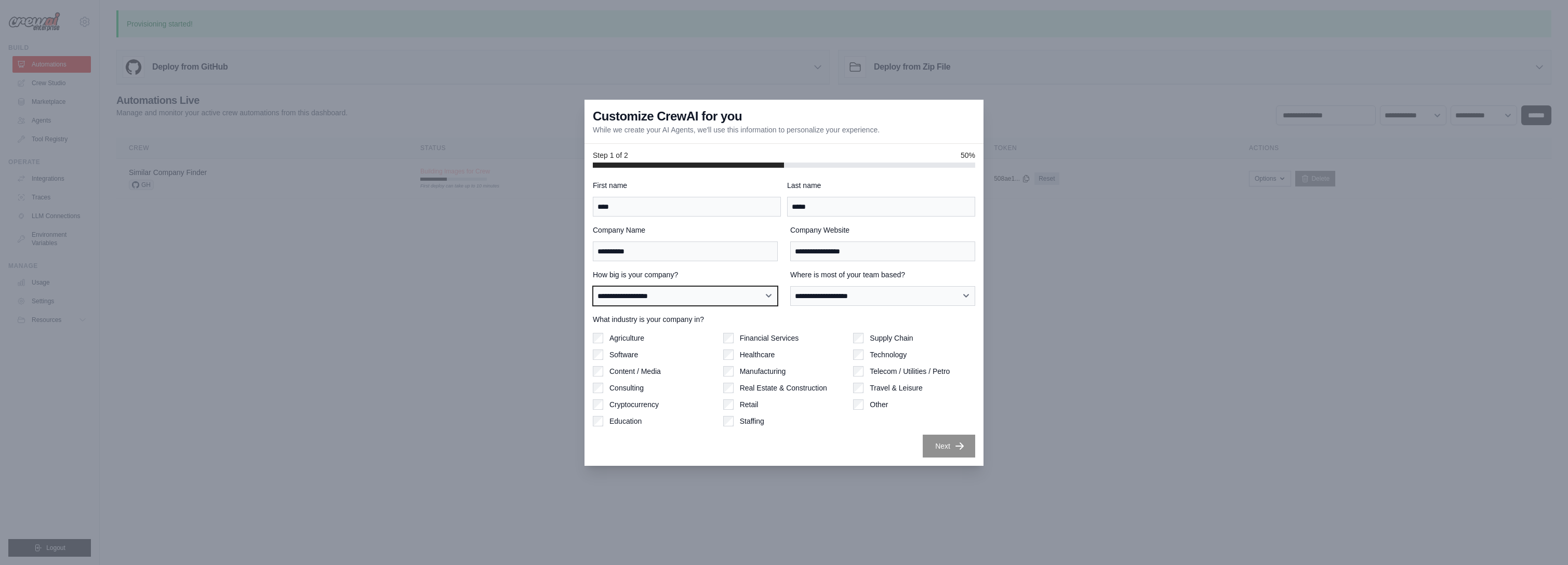
click at [722, 302] on select "**********" at bounding box center [685, 296] width 185 height 20
select select "**********"
click at [593, 286] on select "**********" at bounding box center [685, 296] width 185 height 20
click at [818, 299] on select "**********" at bounding box center [882, 296] width 185 height 20
select select "******"
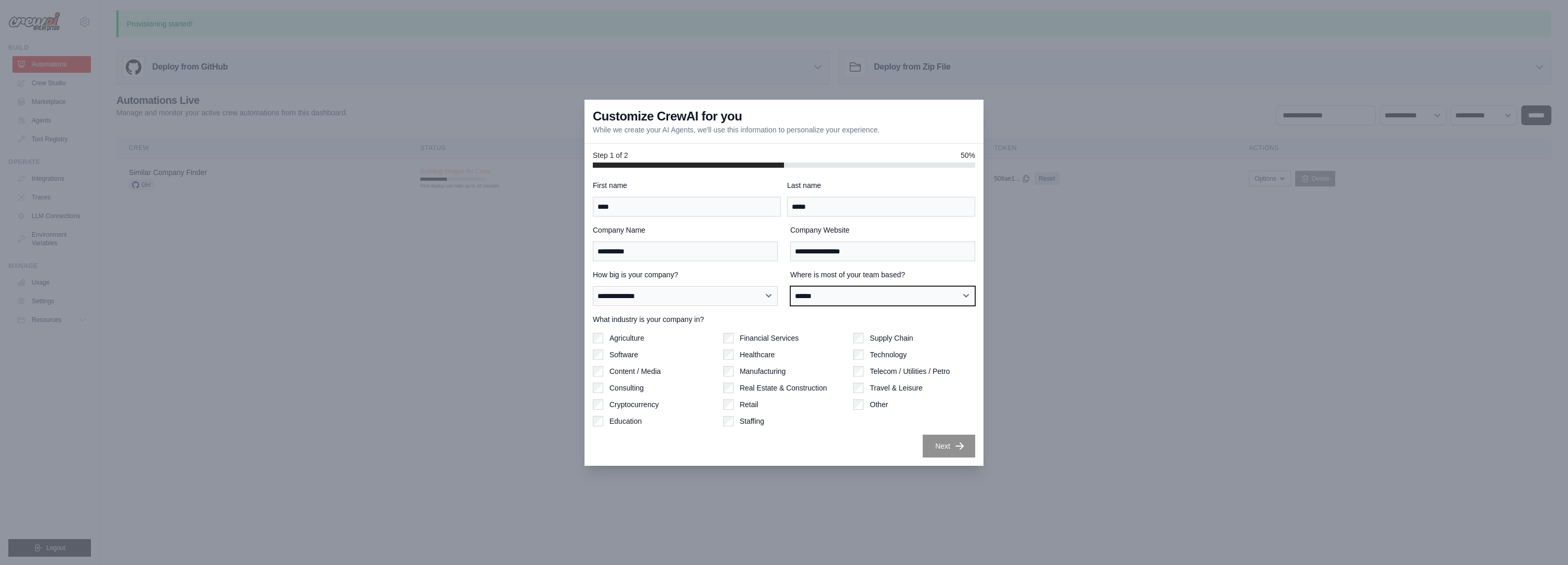
click at [790, 286] on select "**********" at bounding box center [882, 296] width 185 height 20
click at [605, 359] on div "Software" at bounding box center [654, 355] width 122 height 11
click at [946, 452] on button "Next" at bounding box center [948, 446] width 52 height 23
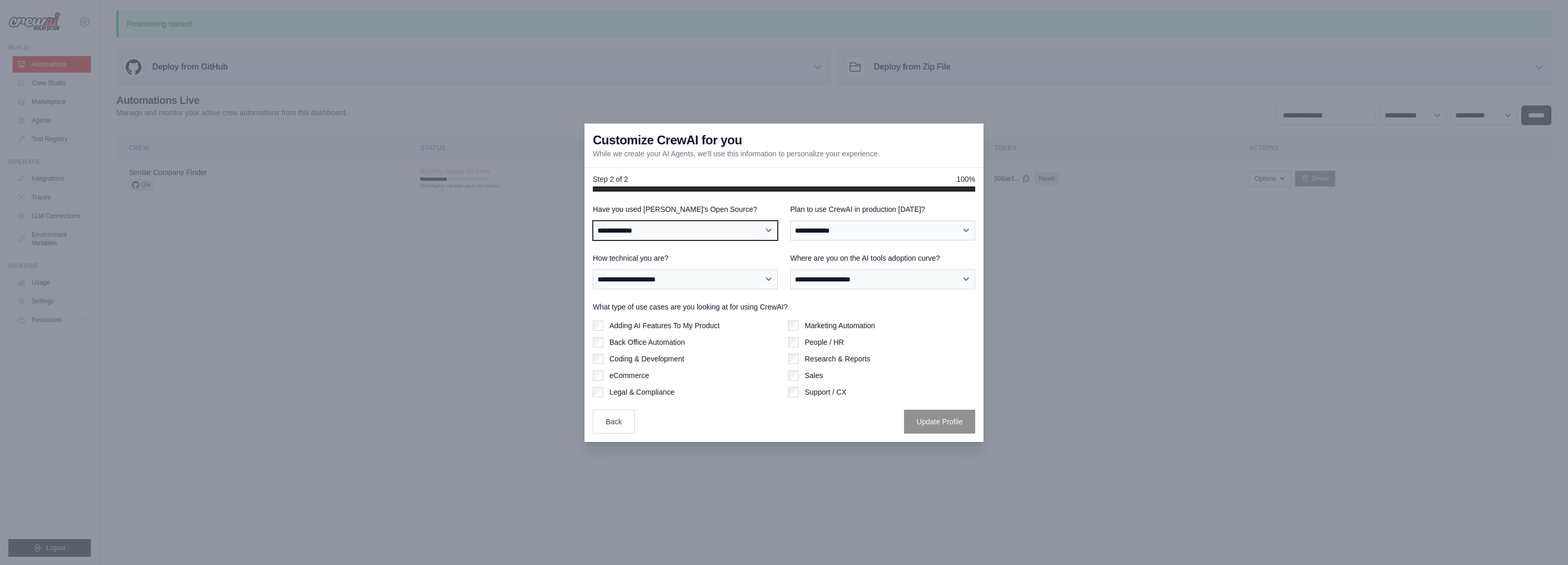
click at [710, 223] on select "**********" at bounding box center [685, 230] width 185 height 20
select select "**"
click at [593, 220] on select "**********" at bounding box center [685, 230] width 185 height 20
click at [668, 279] on select "**********" at bounding box center [685, 279] width 185 height 20
select select "**********"
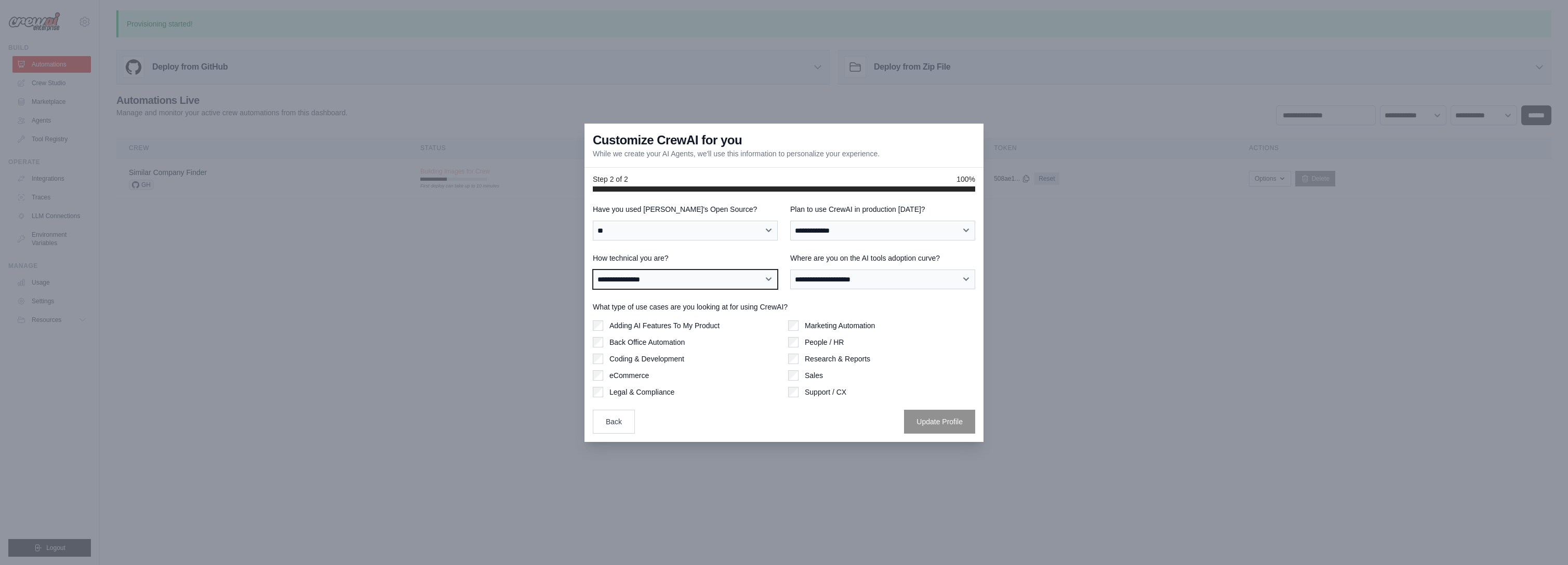
click at [593, 269] on select "**********" at bounding box center [685, 279] width 185 height 20
click at [834, 228] on select "**********" at bounding box center [882, 230] width 185 height 20
select select "*****"
click at [790, 220] on select "**********" at bounding box center [882, 230] width 185 height 20
click at [836, 279] on select "**********" at bounding box center [882, 279] width 185 height 20
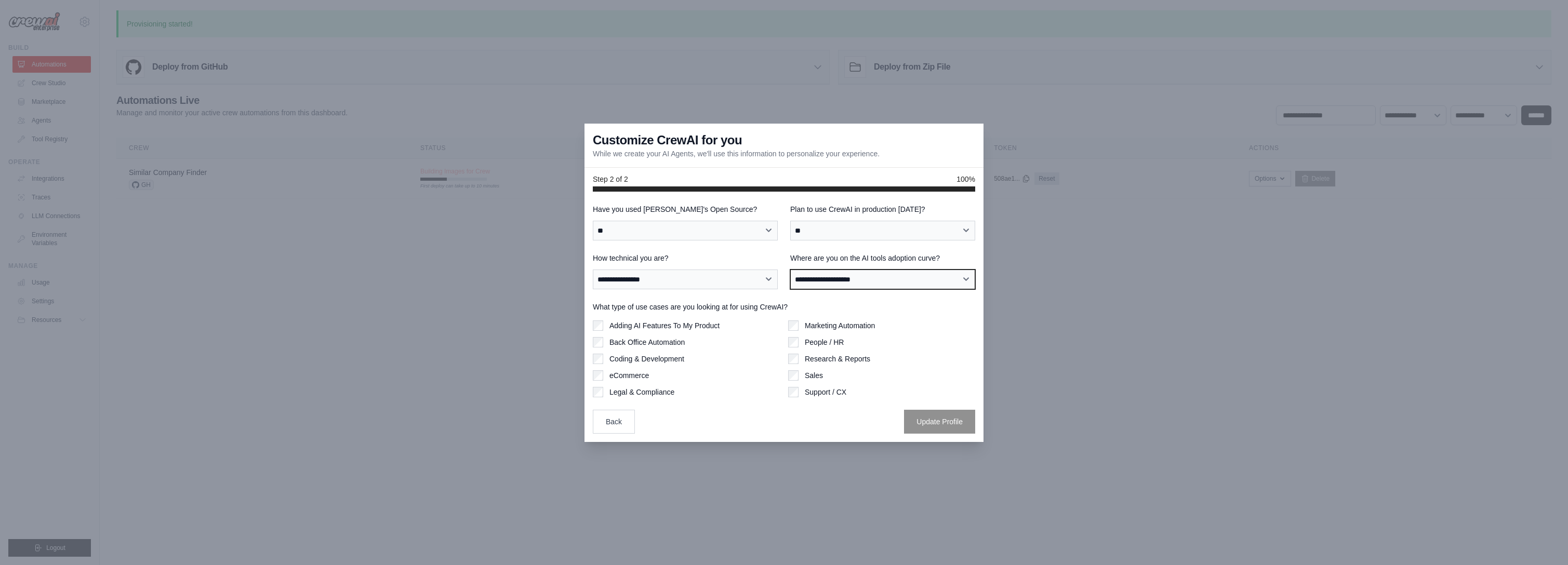
select select "**********"
click at [790, 269] on select "**********" at bounding box center [882, 279] width 185 height 20
click at [928, 428] on button "Update Profile" at bounding box center [939, 421] width 71 height 24
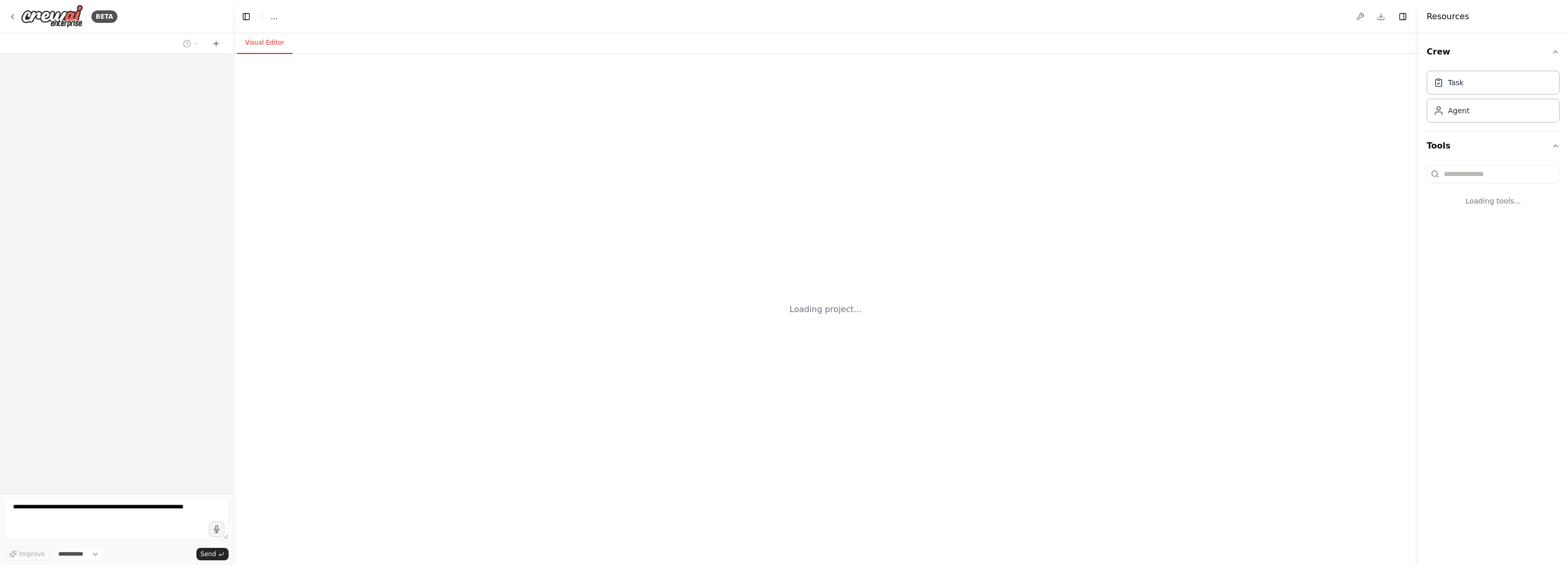
select select "****"
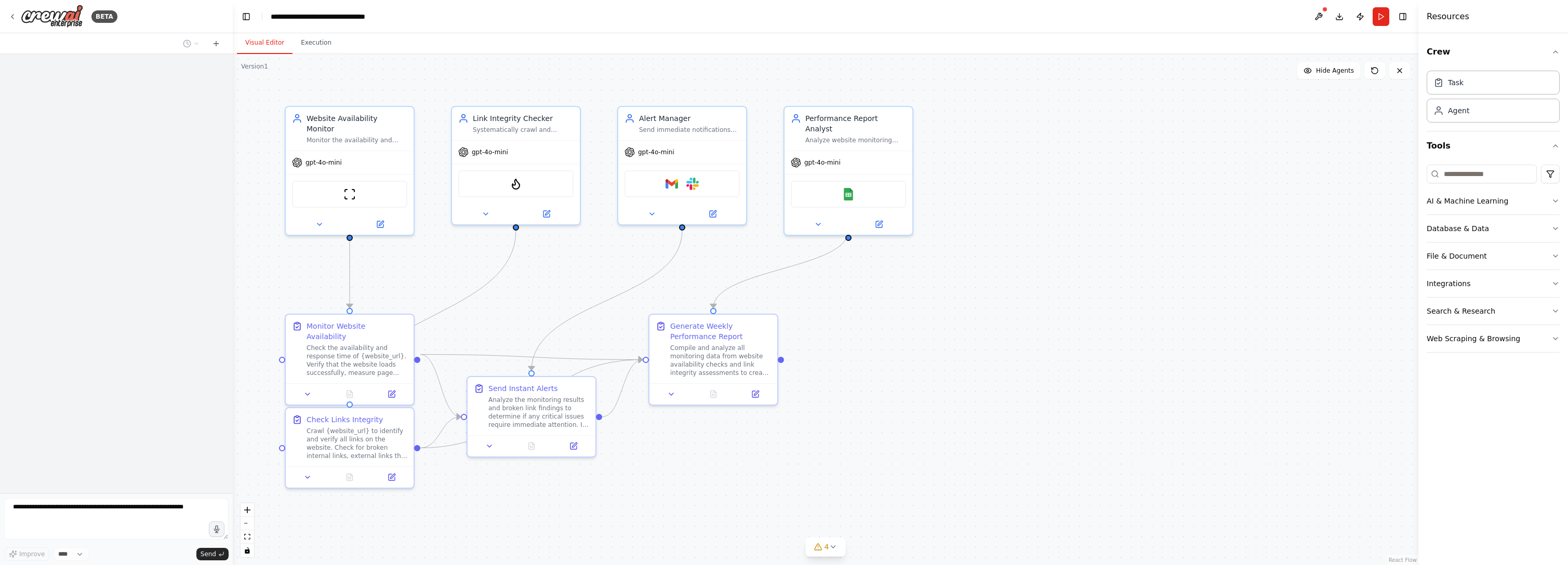
scroll to position [309, 0]
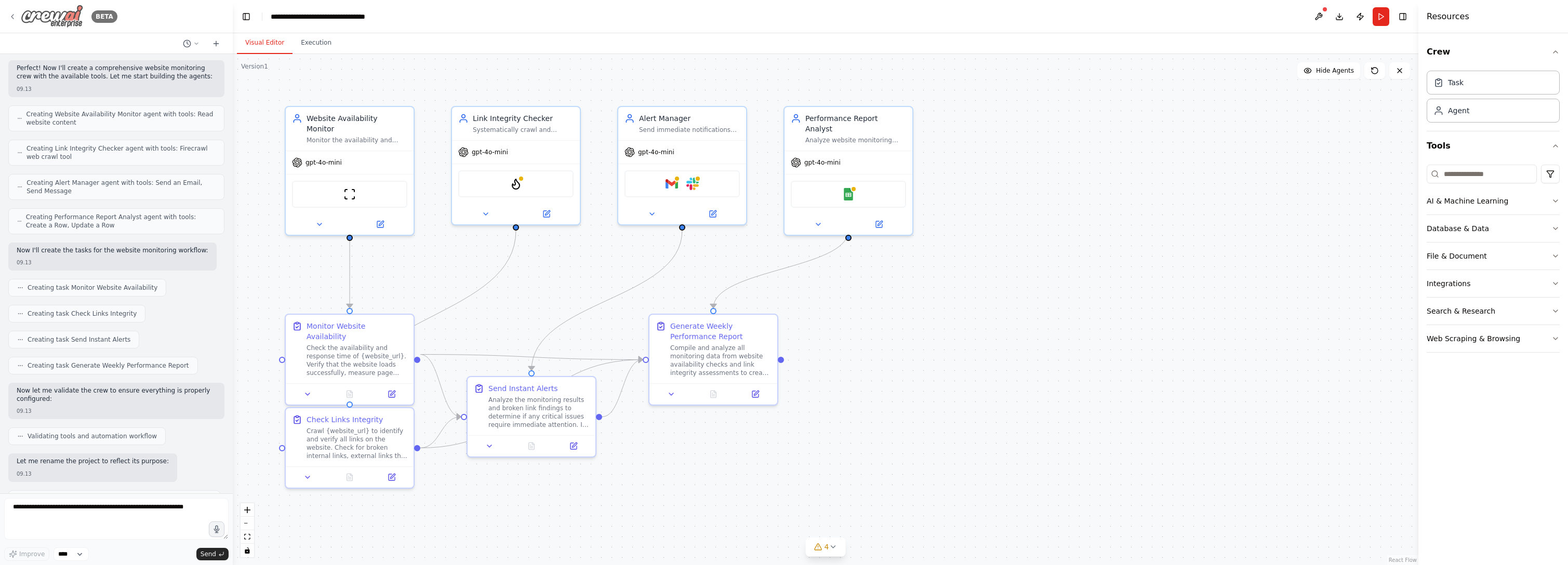
click at [15, 18] on icon at bounding box center [13, 17] width 9 height 9
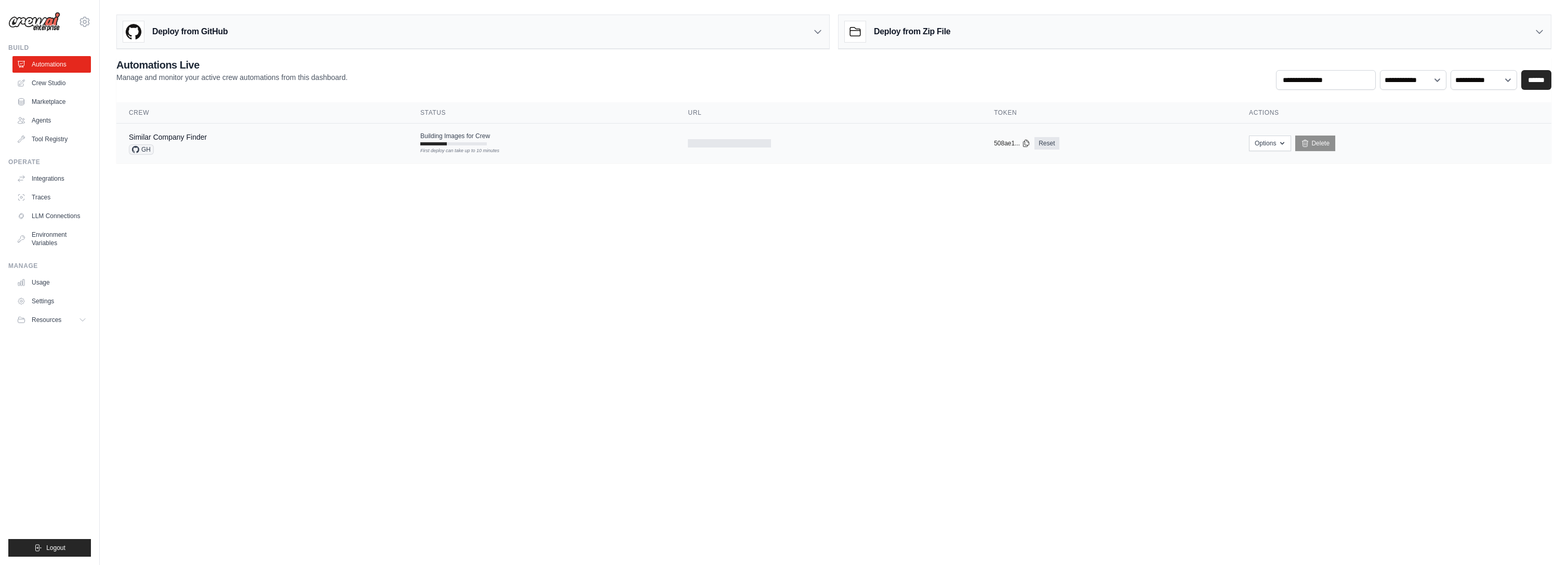
click at [339, 160] on td "Similar Company Finder GH" at bounding box center [262, 144] width 291 height 40
click at [1280, 142] on icon "button" at bounding box center [1282, 142] width 9 height 9
click at [999, 196] on body "[EMAIL_ADDRESS][DOMAIN_NAME] Settings Build Automations Crew Studio" at bounding box center [784, 282] width 1568 height 565
drag, startPoint x: 780, startPoint y: 138, endPoint x: 775, endPoint y: 137, distance: 5.1
click at [778, 138] on td at bounding box center [828, 144] width 306 height 40
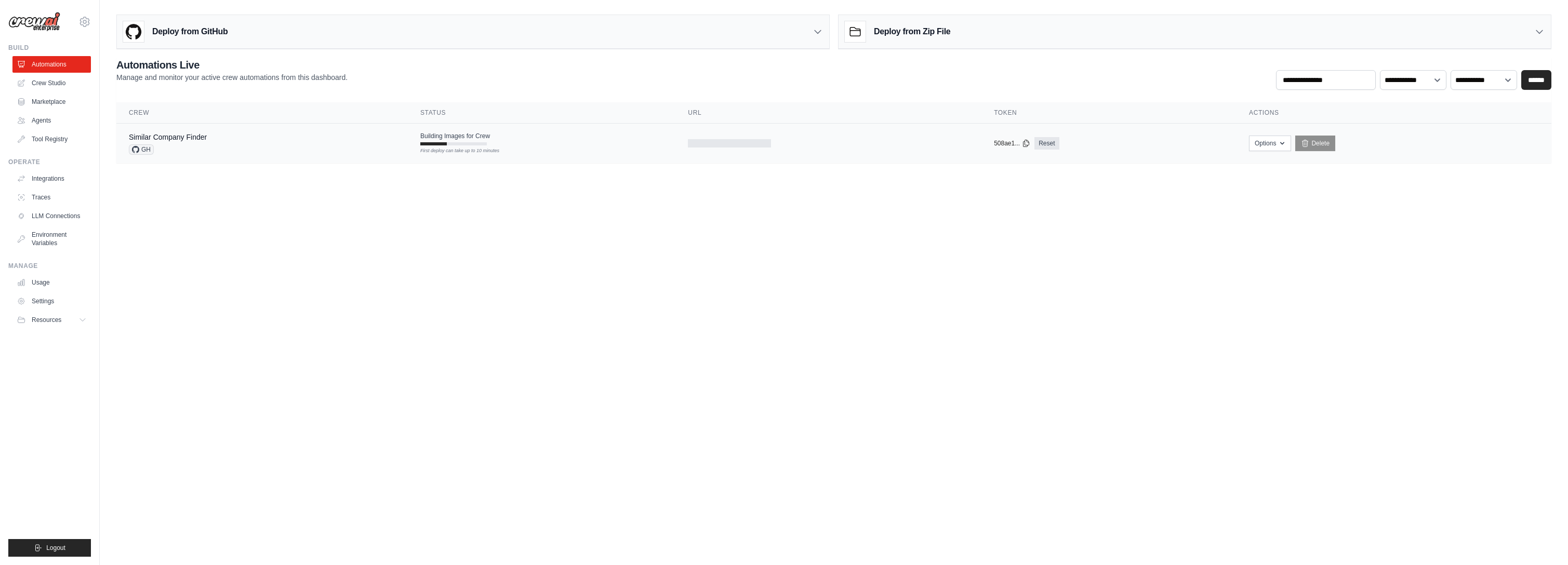
click at [722, 141] on div at bounding box center [730, 143] width 83 height 9
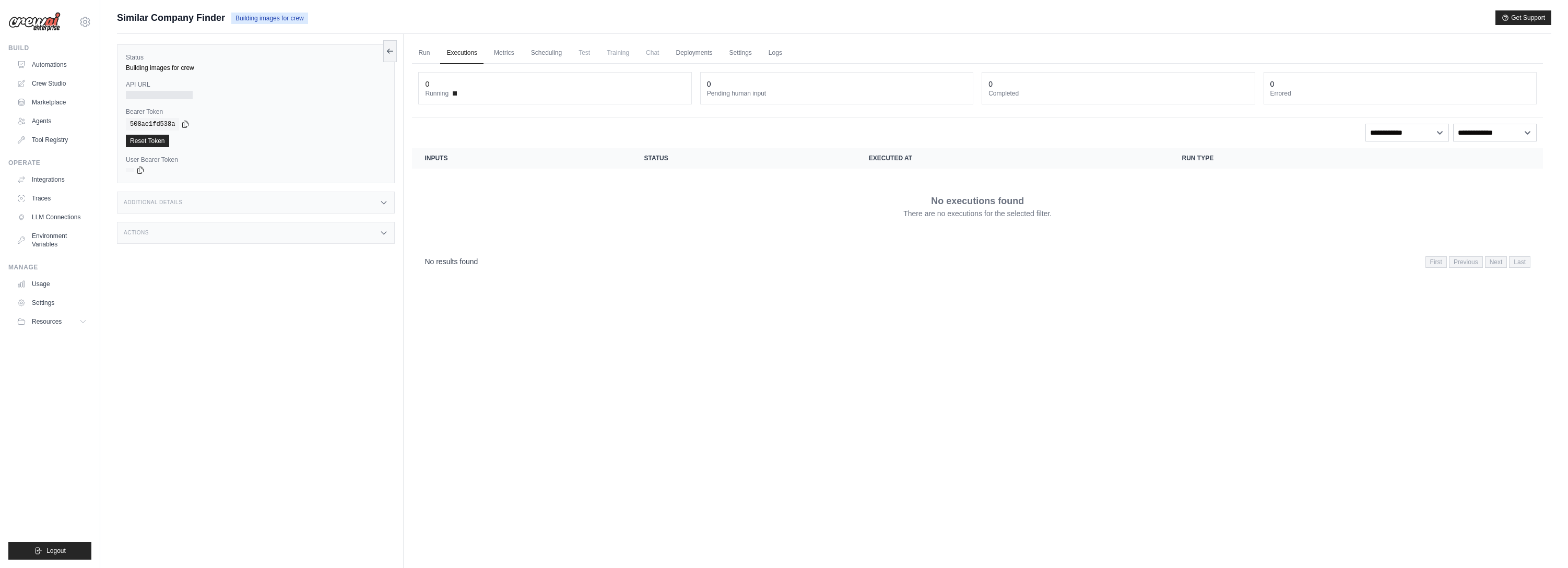
click at [140, 202] on h3 "Additional Details" at bounding box center [153, 202] width 59 height 6
click at [132, 293] on h3 "Actions" at bounding box center [136, 294] width 25 height 6
click at [56, 102] on link "Marketplace" at bounding box center [53, 102] width 79 height 17
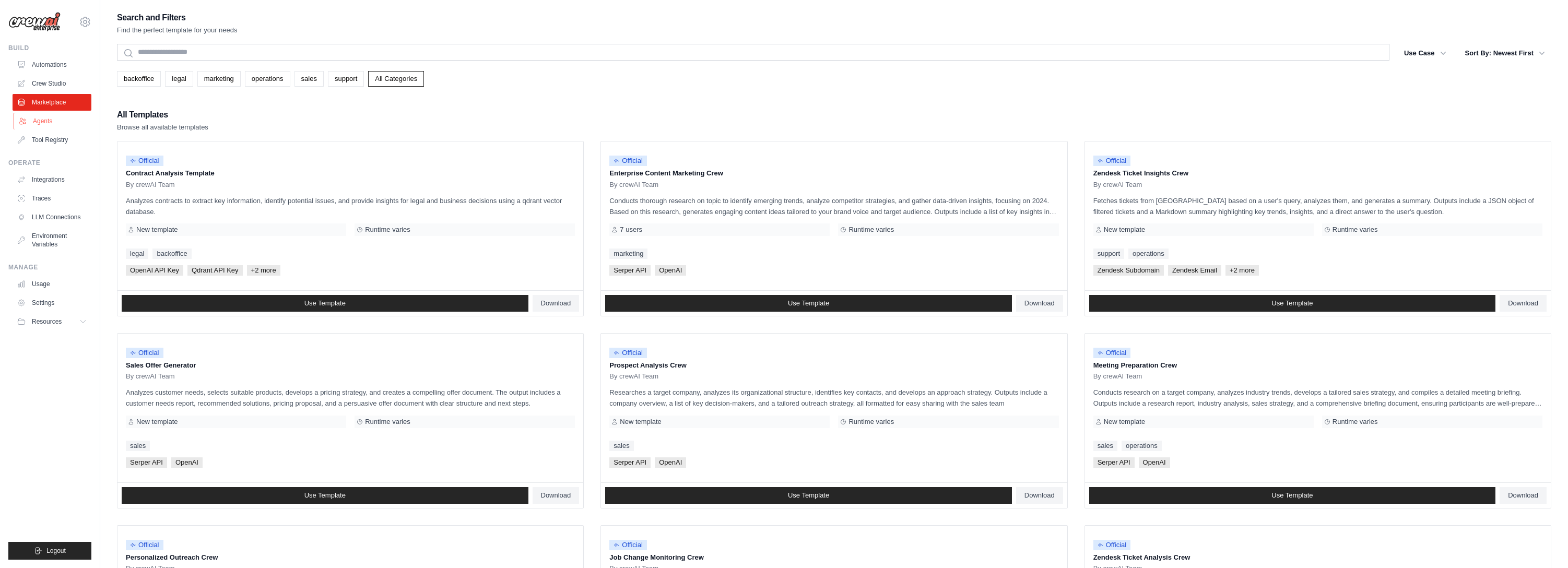
click at [44, 126] on link "Agents" at bounding box center [53, 120] width 79 height 17
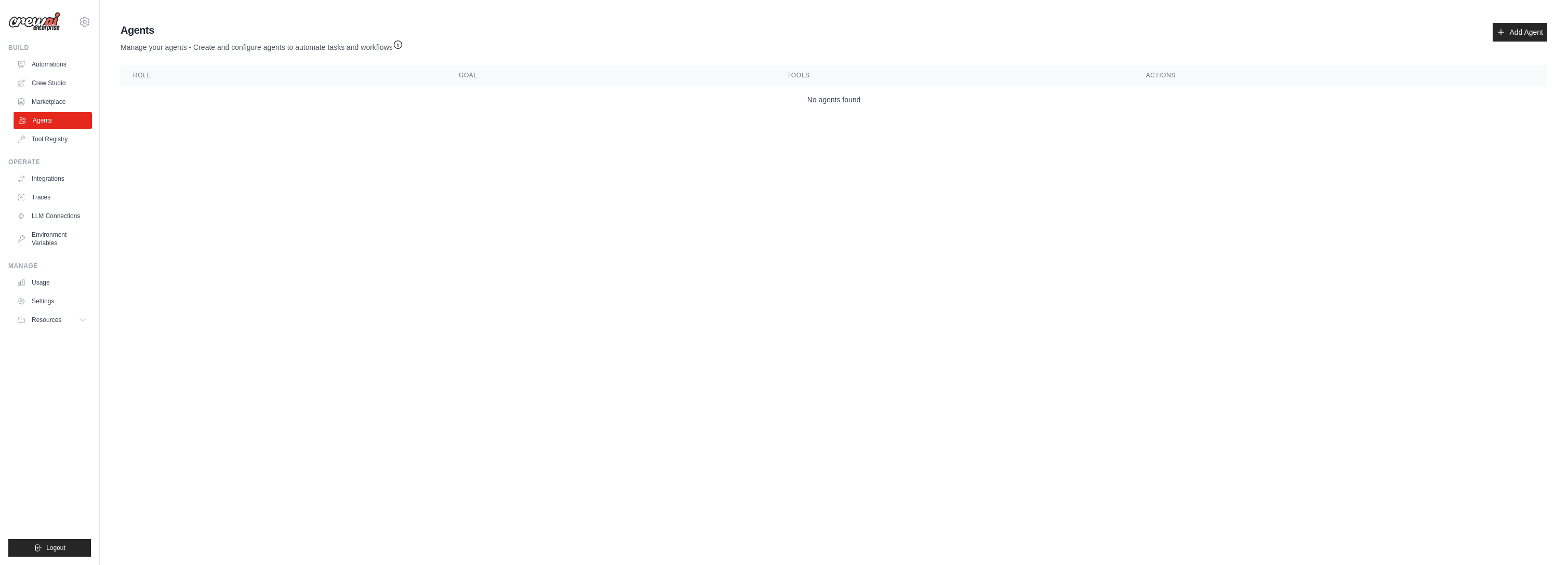
click at [45, 122] on link "Agents" at bounding box center [52, 120] width 78 height 17
click at [1516, 34] on link "Add Agent" at bounding box center [1520, 32] width 54 height 19
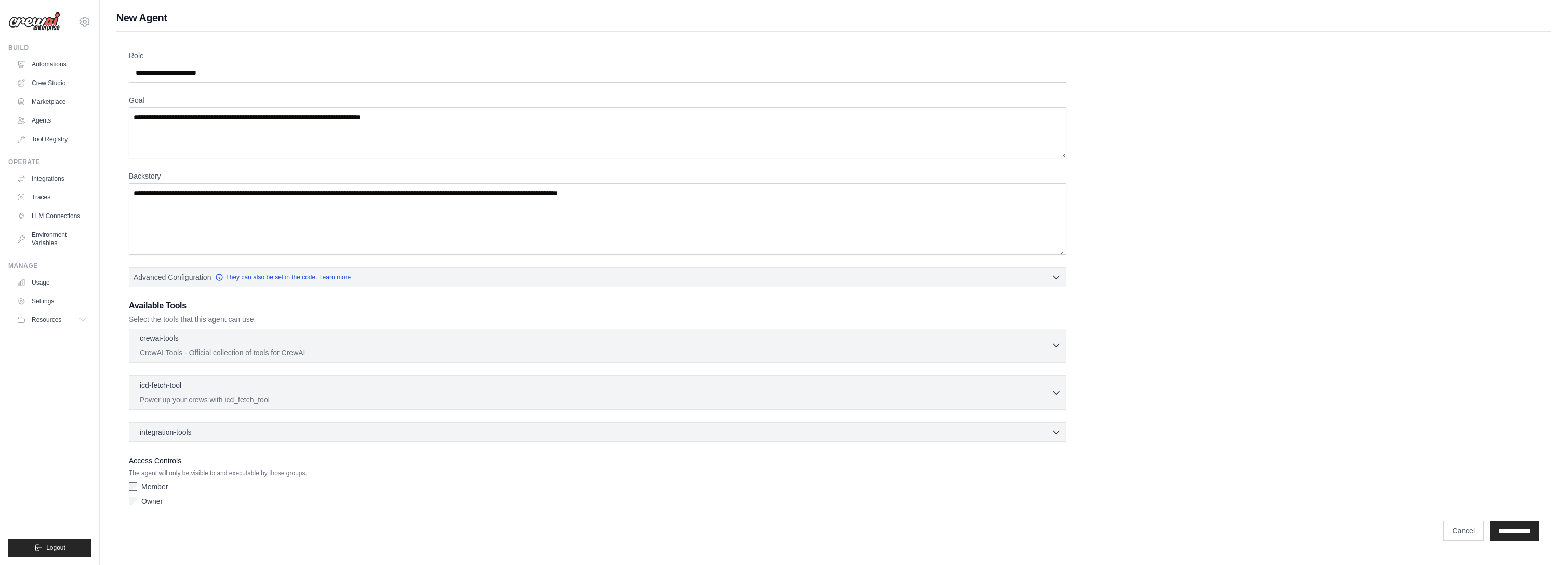
click at [170, 351] on p "CrewAI Tools - Official collection of tools for CrewAI" at bounding box center [595, 353] width 911 height 11
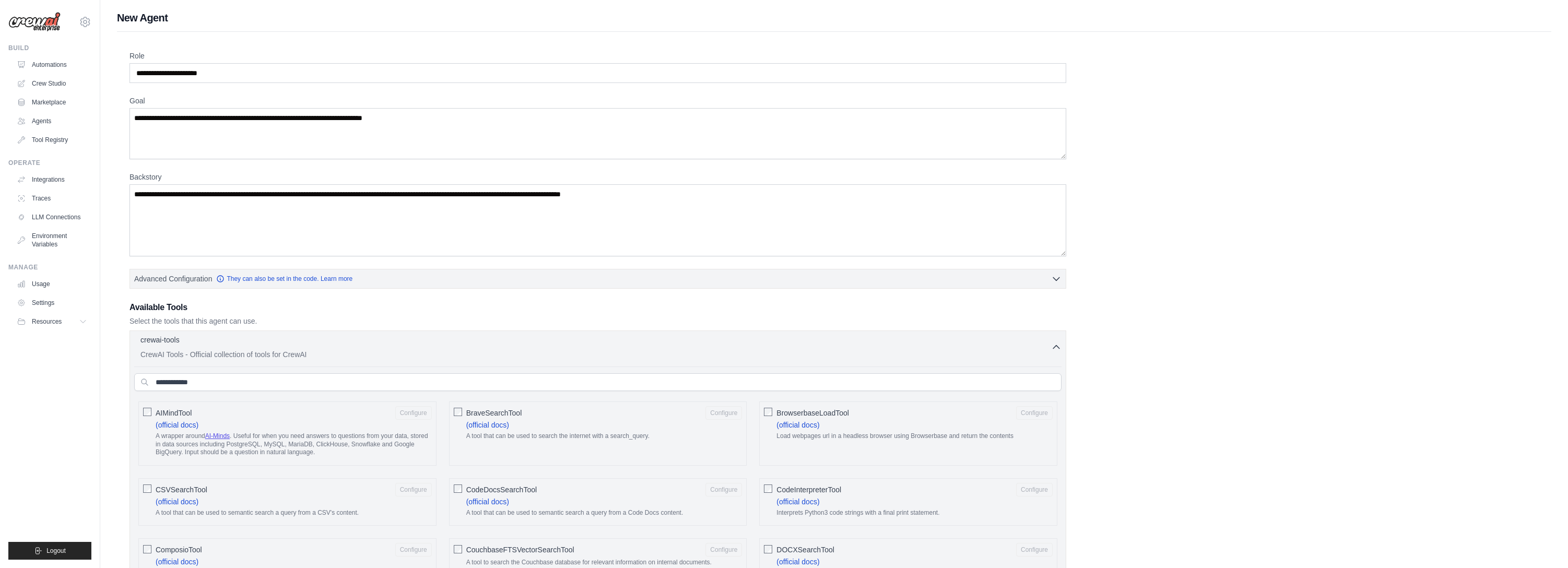
click at [185, 353] on p "CrewAI Tools - Official collection of tools for CrewAI" at bounding box center [596, 355] width 910 height 11
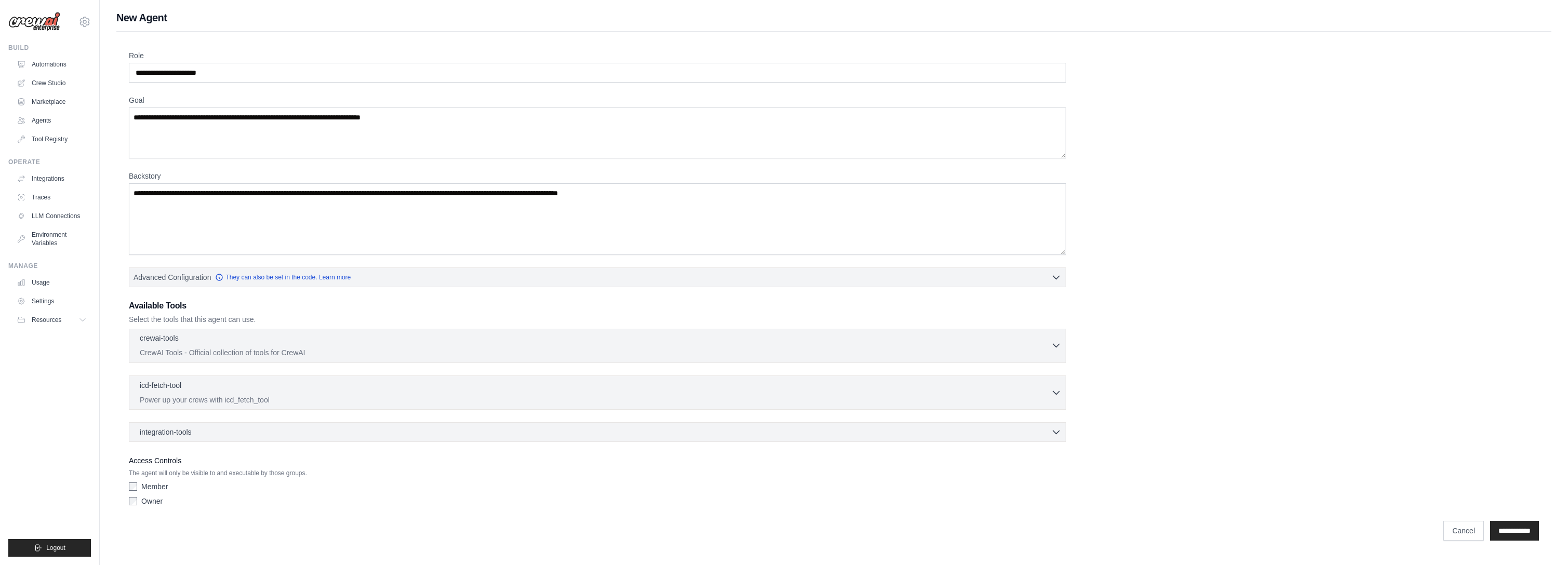
click at [185, 351] on p "CrewAI Tools - Official collection of tools for CrewAI" at bounding box center [595, 353] width 911 height 11
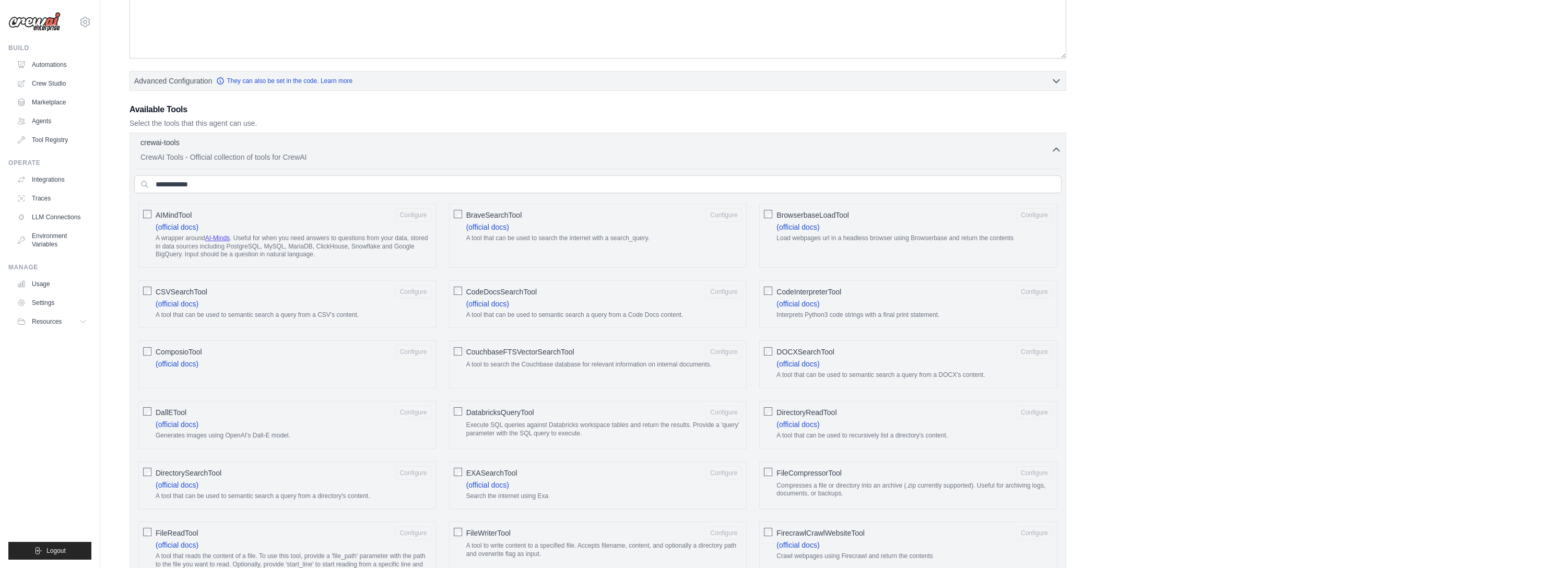
scroll to position [115, 0]
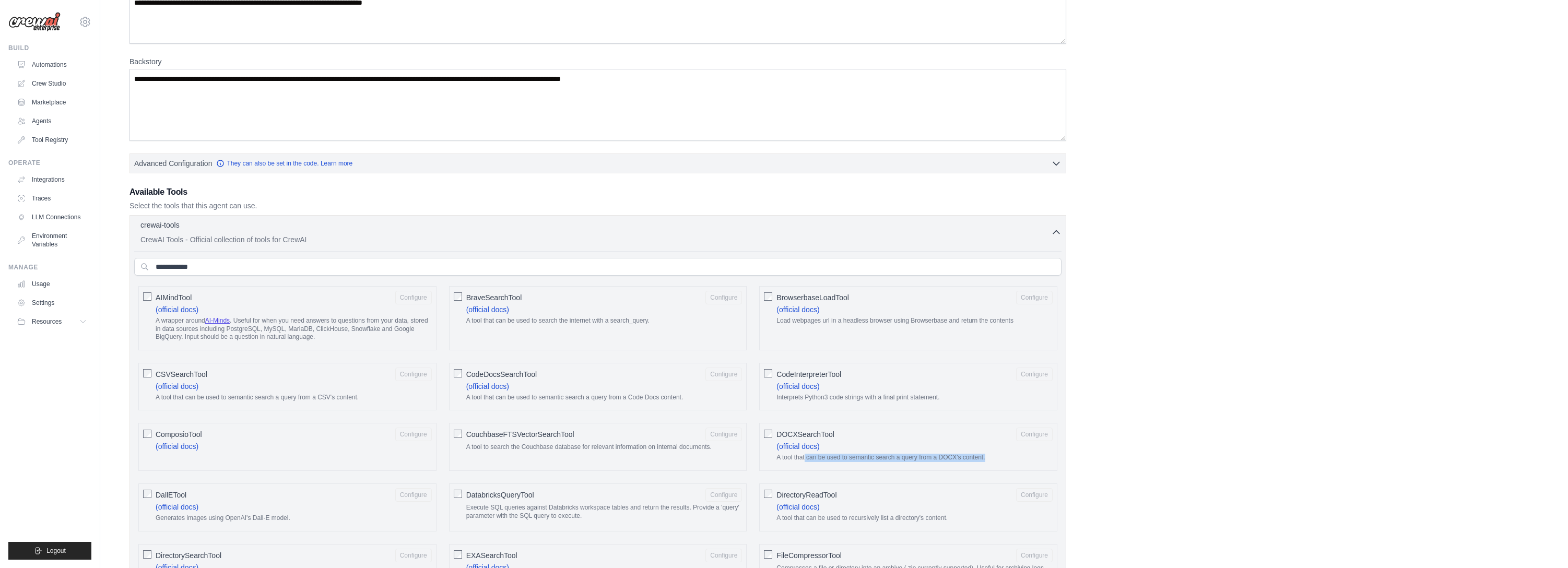
drag, startPoint x: 805, startPoint y: 461, endPoint x: 984, endPoint y: 462, distance: 179.0
click at [984, 462] on p "A tool that can be used to semantic search a query from a DOCX's content." at bounding box center [914, 458] width 276 height 9
click at [984, 462] on p "A tool that can be used to semantic search a query from a DOCX's content." at bounding box center [914, 458] width 276 height 9
click at [988, 454] on p "A tool that can be used to semantic search a query from a DOCX's content." at bounding box center [914, 458] width 276 height 9
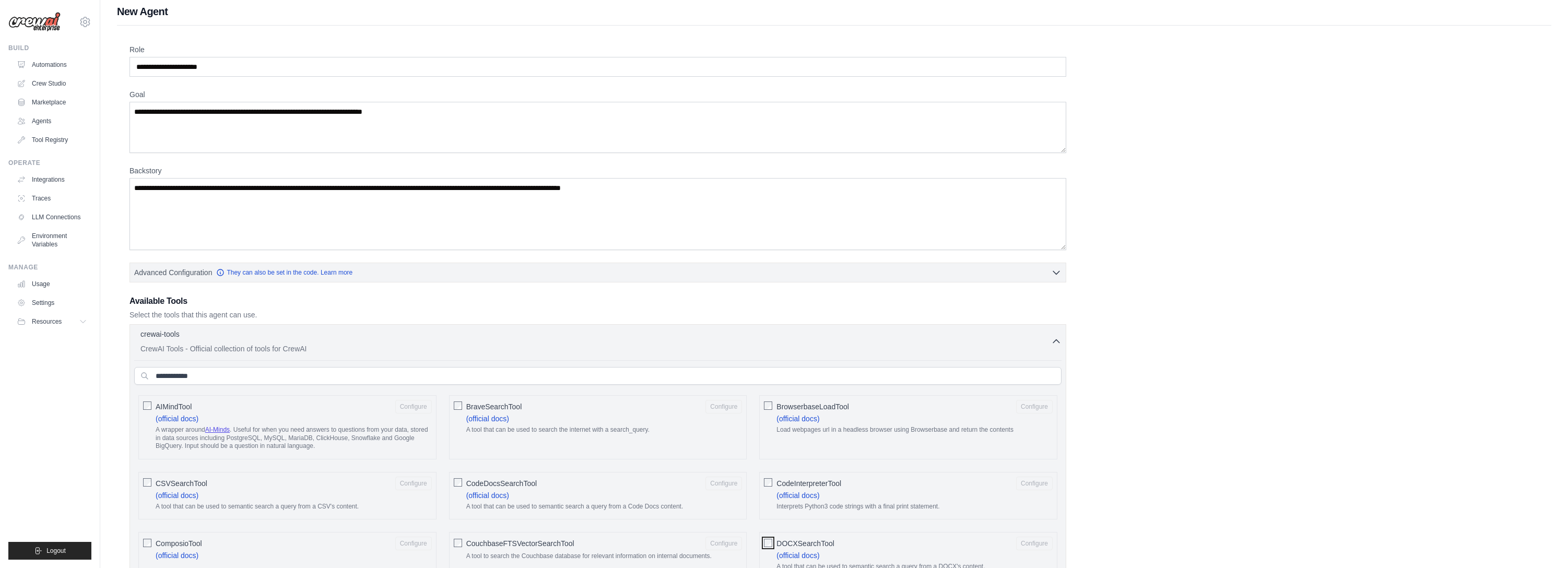
scroll to position [0, 0]
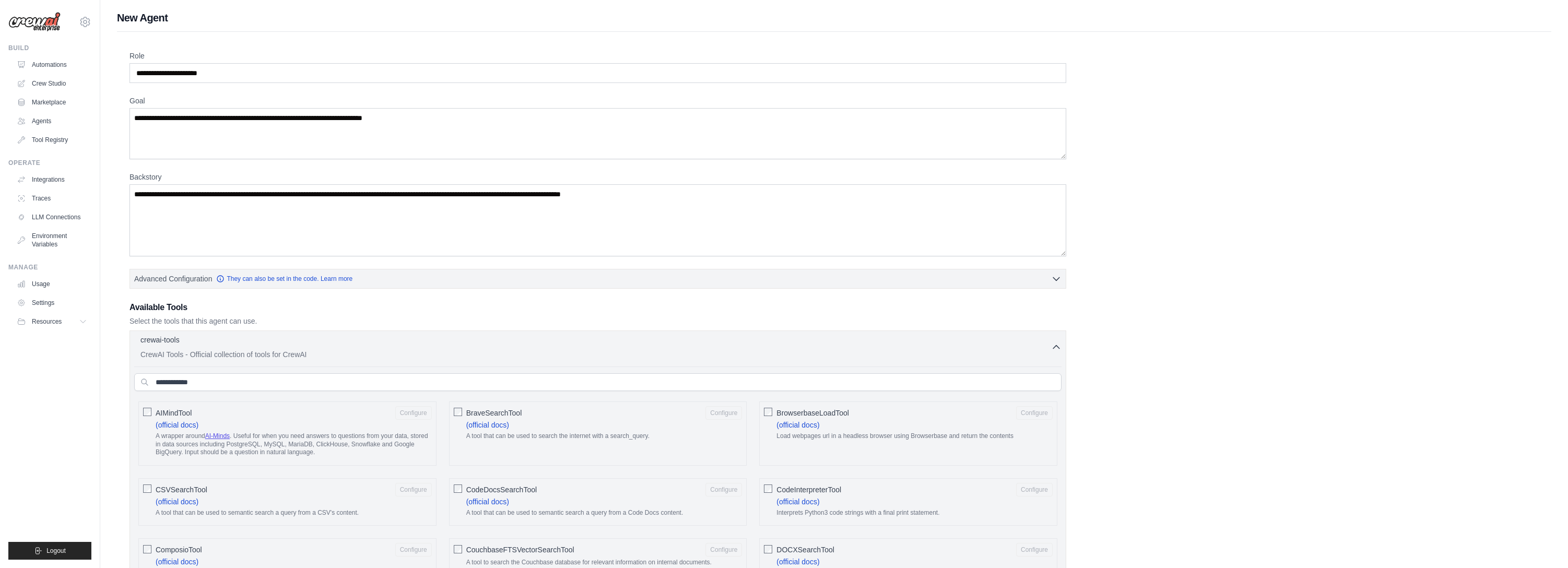
click at [155, 337] on p "crewai-tools" at bounding box center [160, 340] width 39 height 11
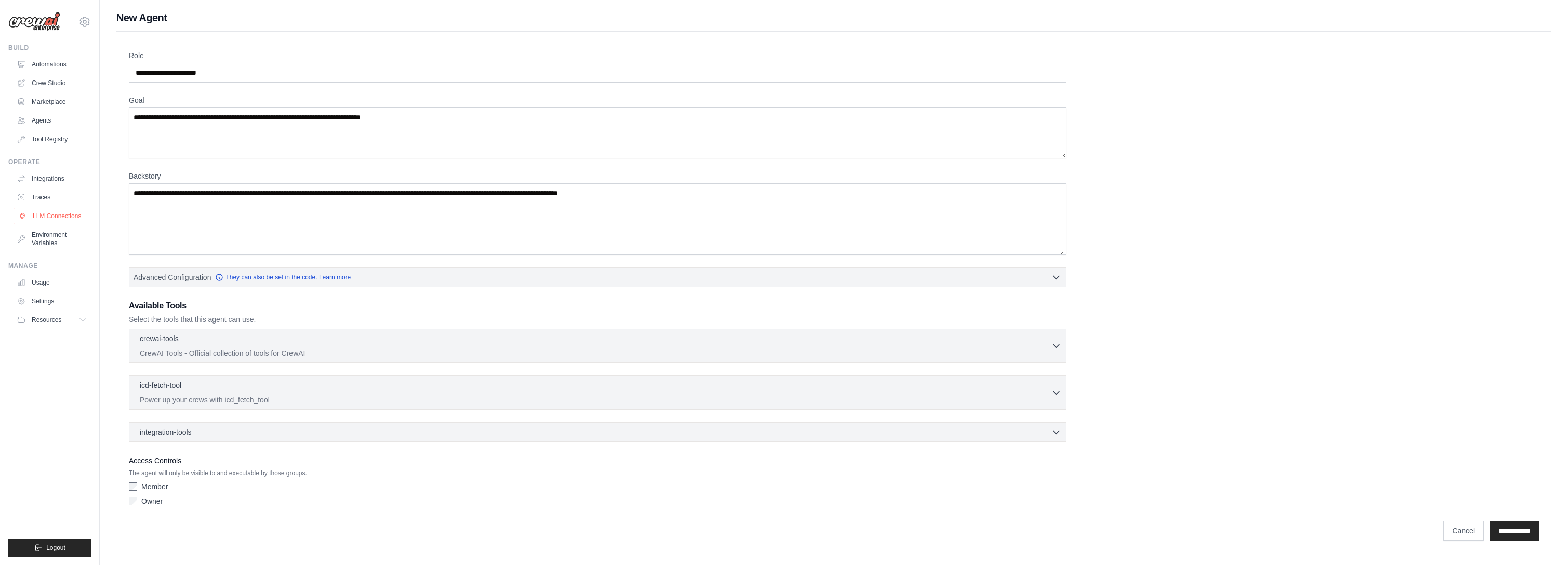
click at [44, 218] on link "LLM Connections" at bounding box center [52, 216] width 78 height 17
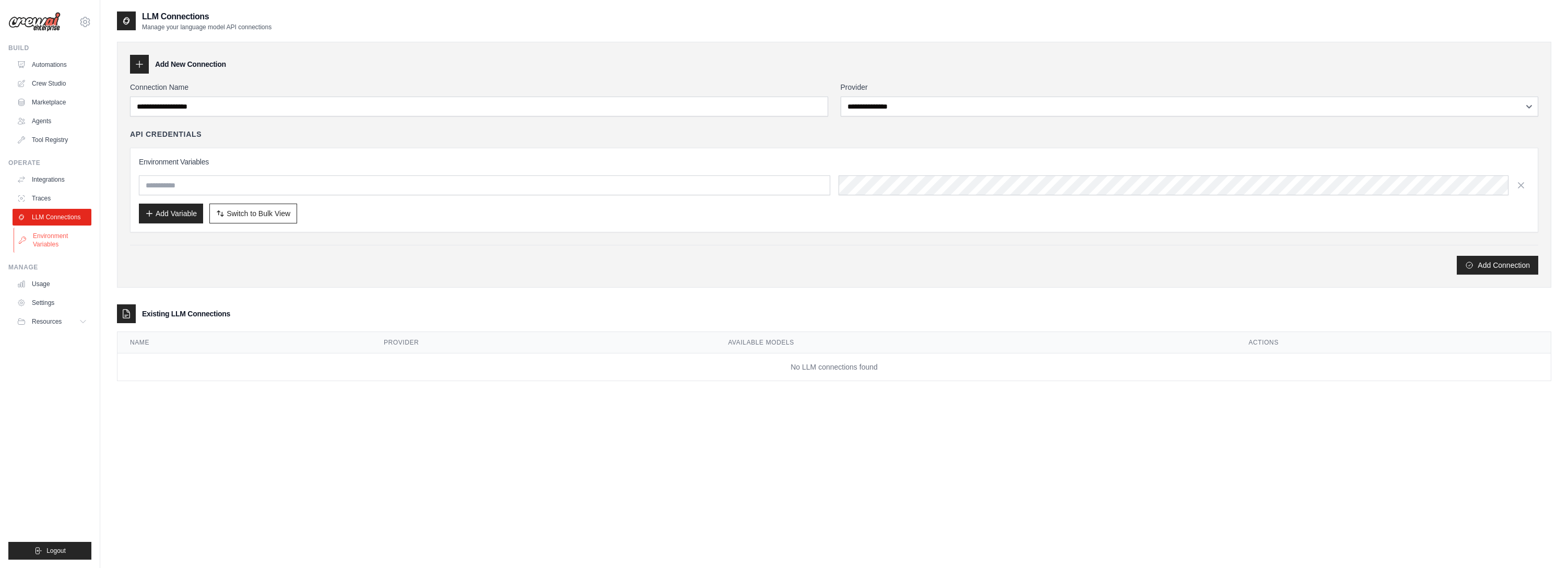
click at [55, 240] on link "Environment Variables" at bounding box center [53, 240] width 79 height 25
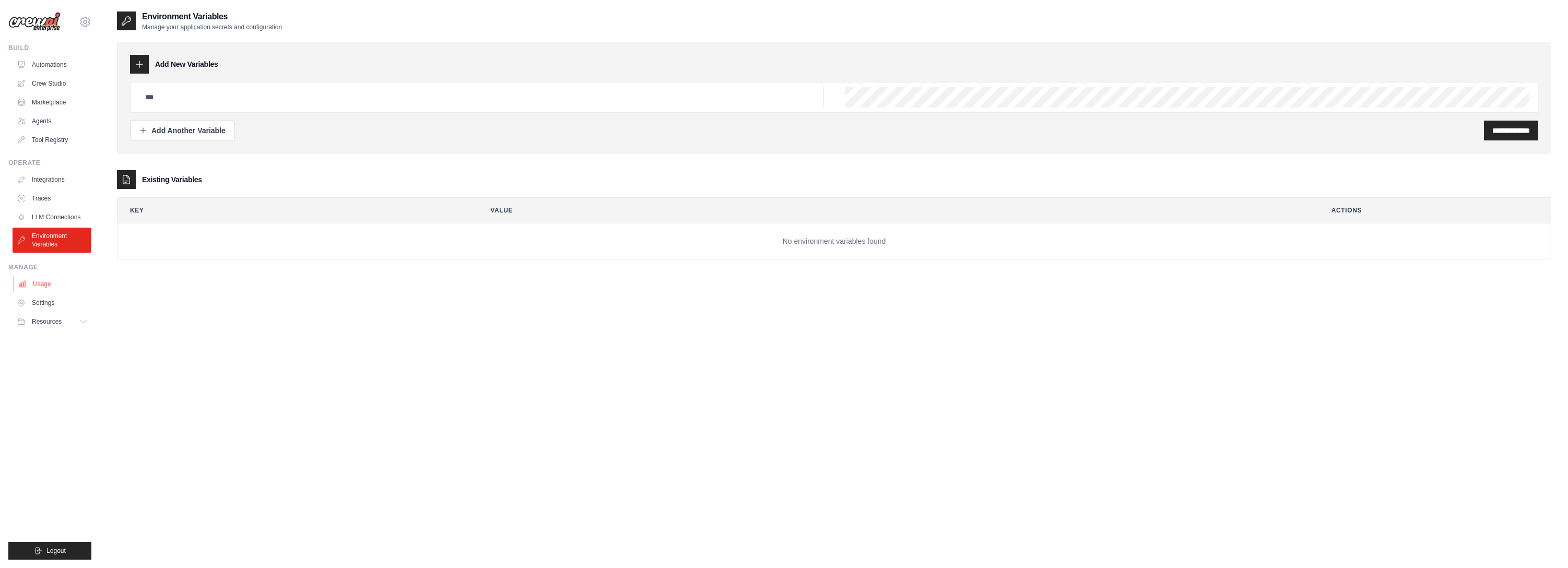
click at [41, 286] on link "Usage" at bounding box center [53, 283] width 79 height 17
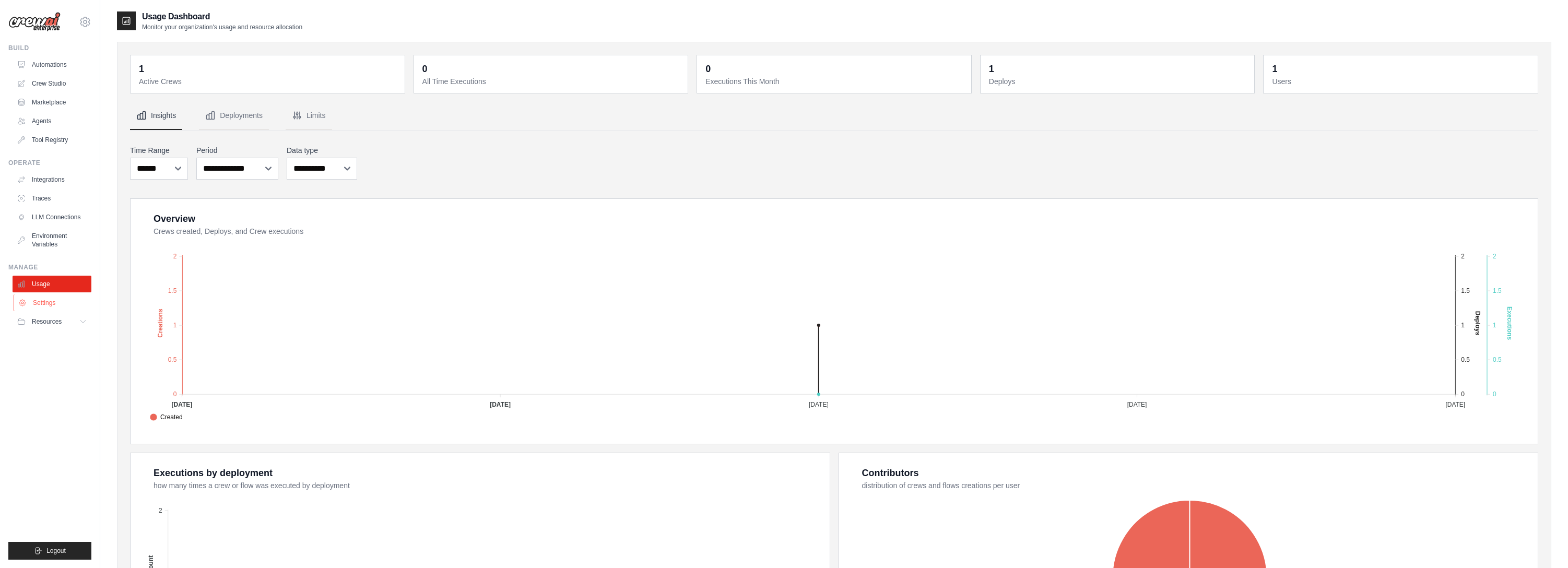
click at [55, 297] on link "Settings" at bounding box center [53, 303] width 79 height 17
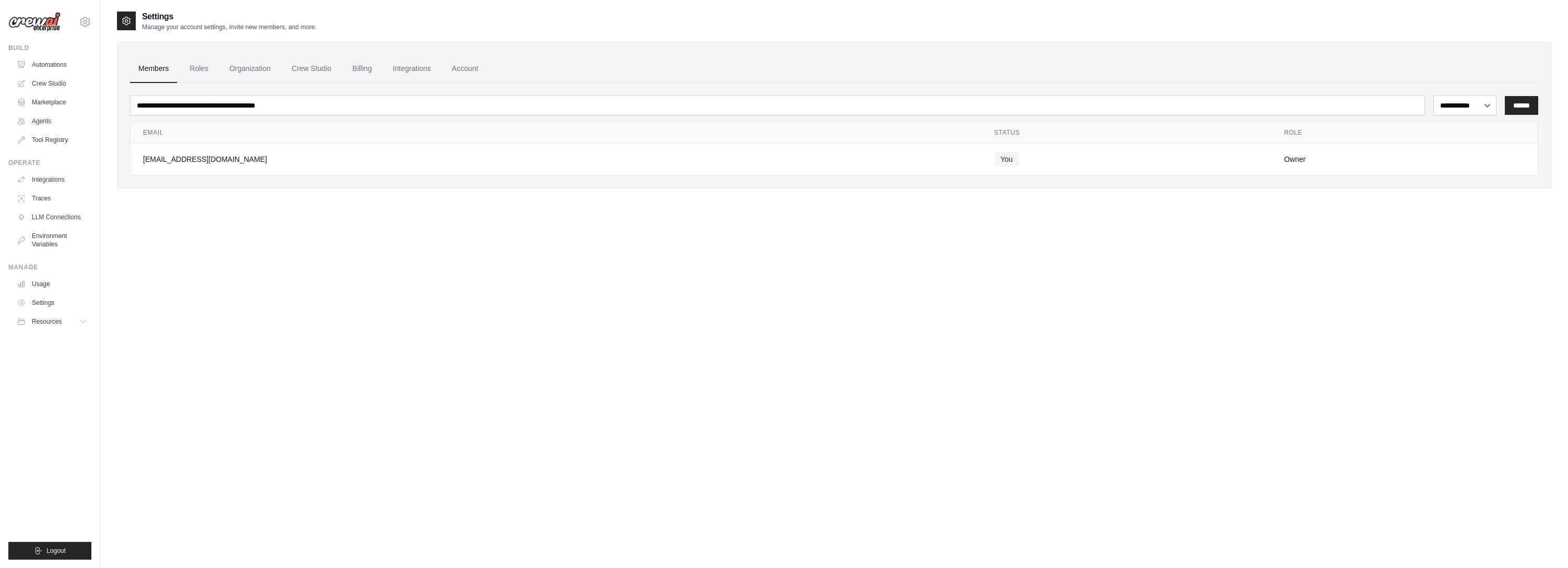
click at [58, 22] on img at bounding box center [35, 22] width 52 height 20
click at [29, 28] on img at bounding box center [35, 22] width 52 height 20
click at [33, 21] on img at bounding box center [35, 22] width 52 height 20
click at [46, 66] on link "Automations" at bounding box center [53, 65] width 79 height 17
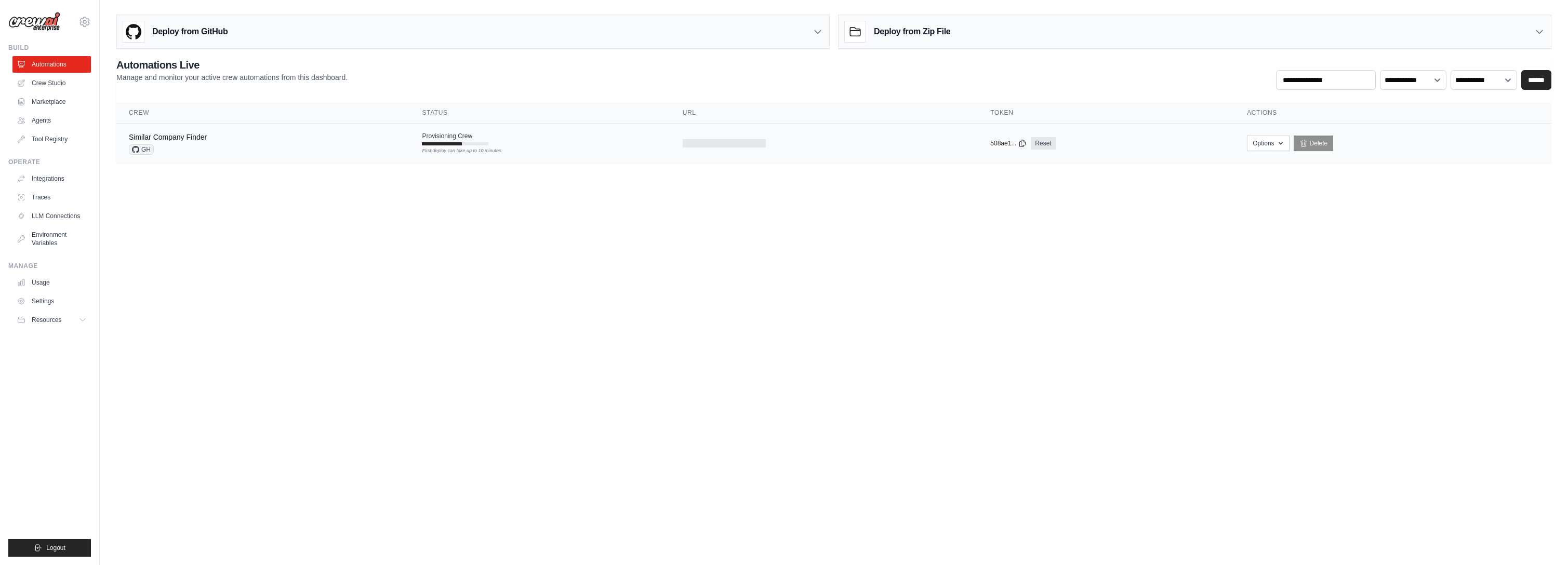
click at [336, 141] on div "Similar Company Finder GH" at bounding box center [263, 143] width 268 height 23
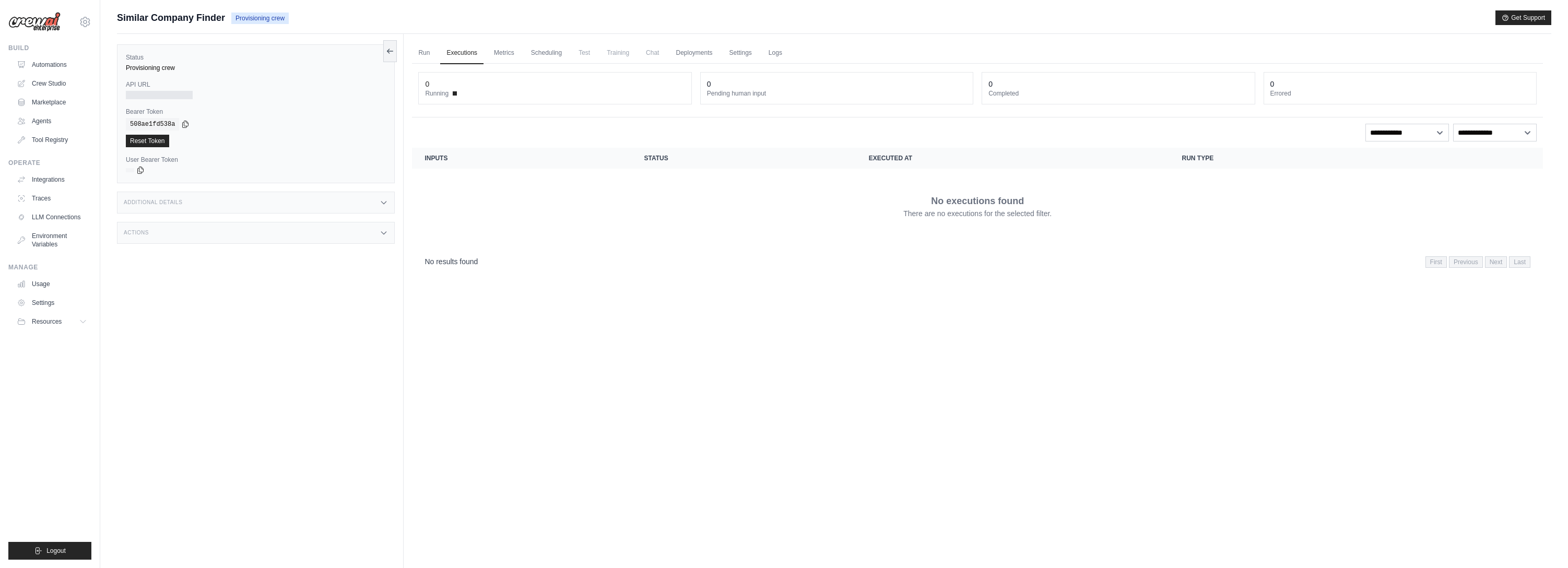
click at [208, 200] on div "Additional Details" at bounding box center [256, 202] width 278 height 22
click at [208, 200] on div "Additional Details" at bounding box center [256, 202] width 278 height 22
click at [214, 229] on div "Actions" at bounding box center [256, 232] width 278 height 22
click at [212, 229] on div "Actions" at bounding box center [256, 232] width 278 height 22
click at [212, 229] on div "Actions" at bounding box center [256, 232] width 278 height 22
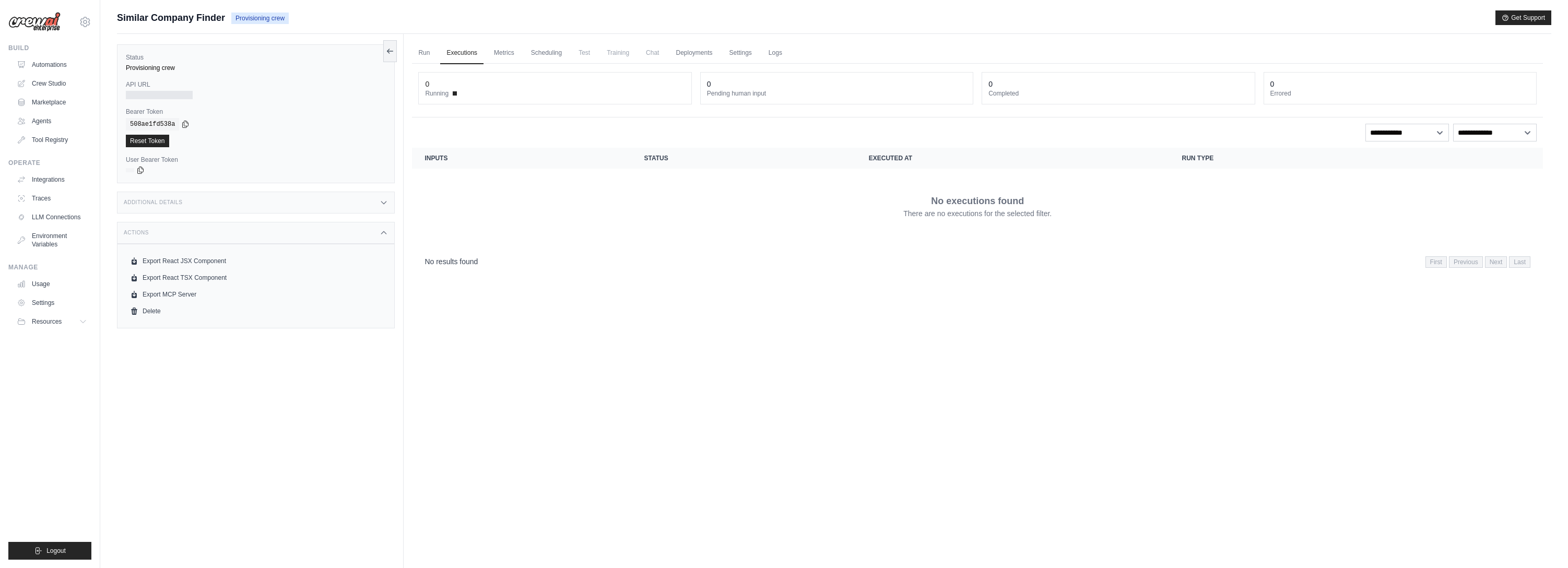
click at [212, 229] on div "Actions" at bounding box center [256, 232] width 278 height 22
click at [424, 52] on link "Run" at bounding box center [424, 53] width 24 height 22
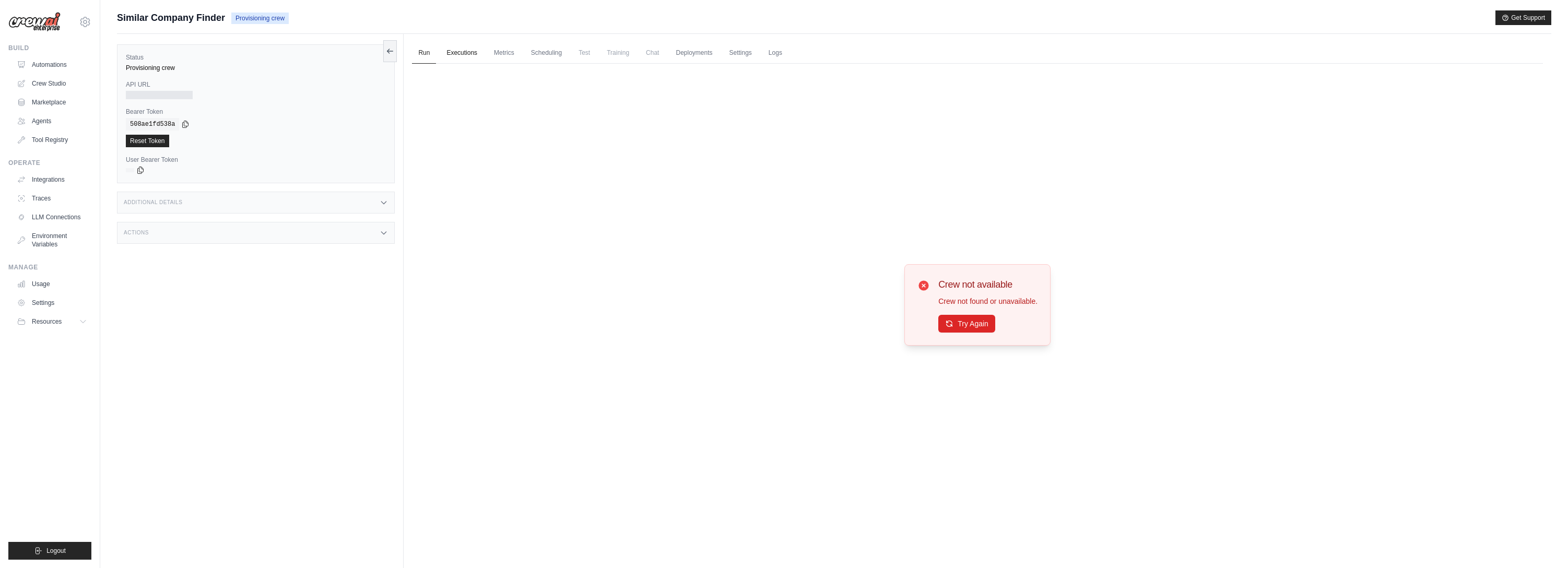
click at [447, 62] on link "Executions" at bounding box center [461, 53] width 43 height 22
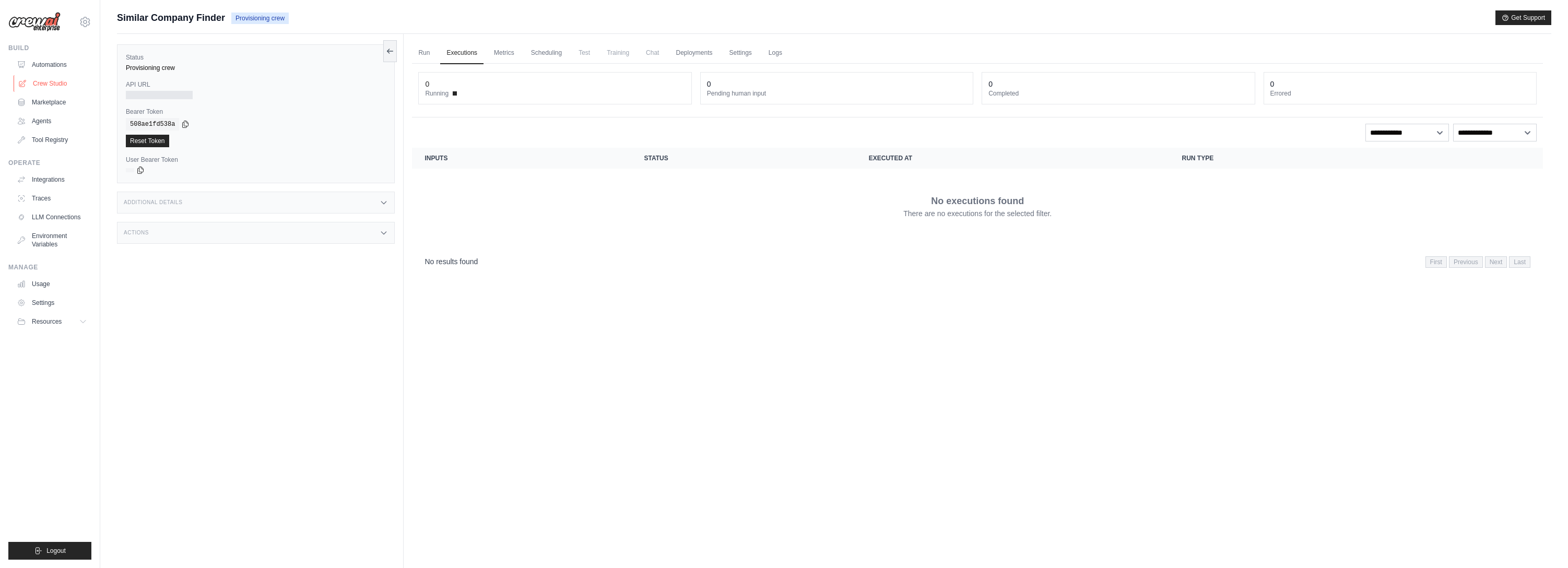
click at [42, 87] on link "Crew Studio" at bounding box center [53, 83] width 79 height 17
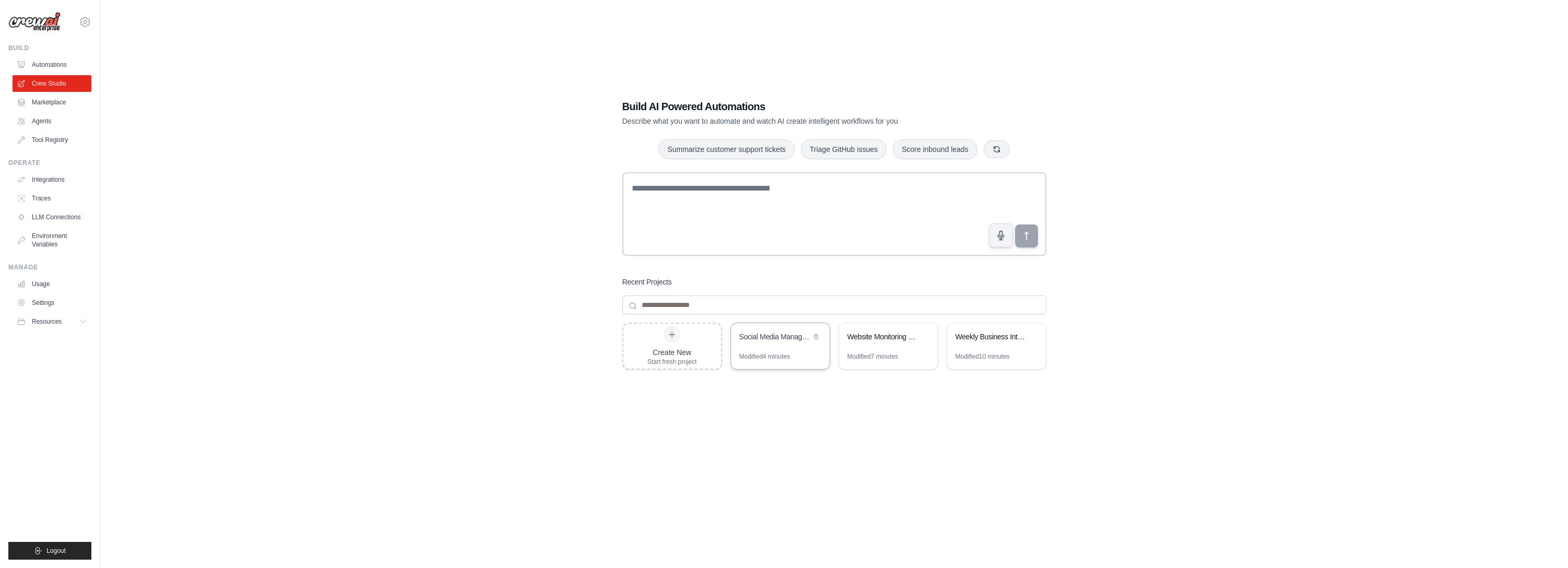
click at [795, 357] on div "Modified 4 minutes" at bounding box center [780, 360] width 98 height 17
click at [882, 353] on div "Modified 7 minutes" at bounding box center [873, 356] width 51 height 9
click at [55, 141] on link "Tool Registry" at bounding box center [53, 140] width 79 height 17
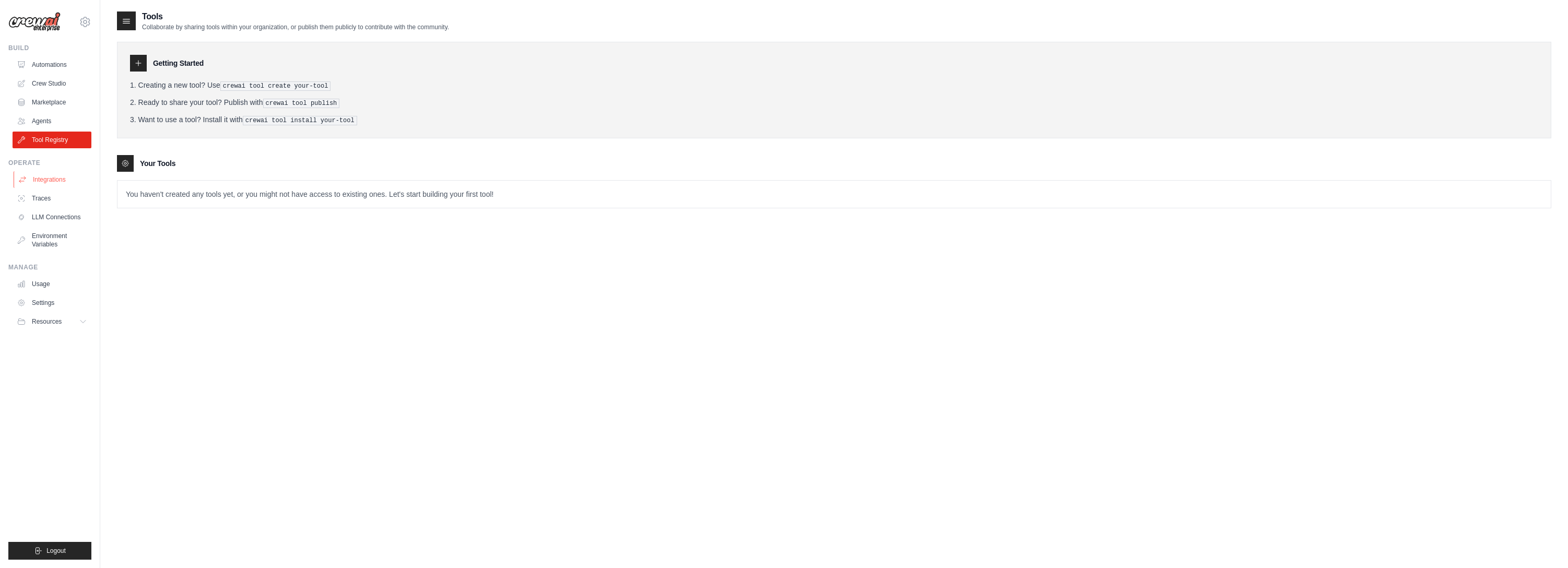
click at [63, 181] on link "Integrations" at bounding box center [53, 179] width 79 height 17
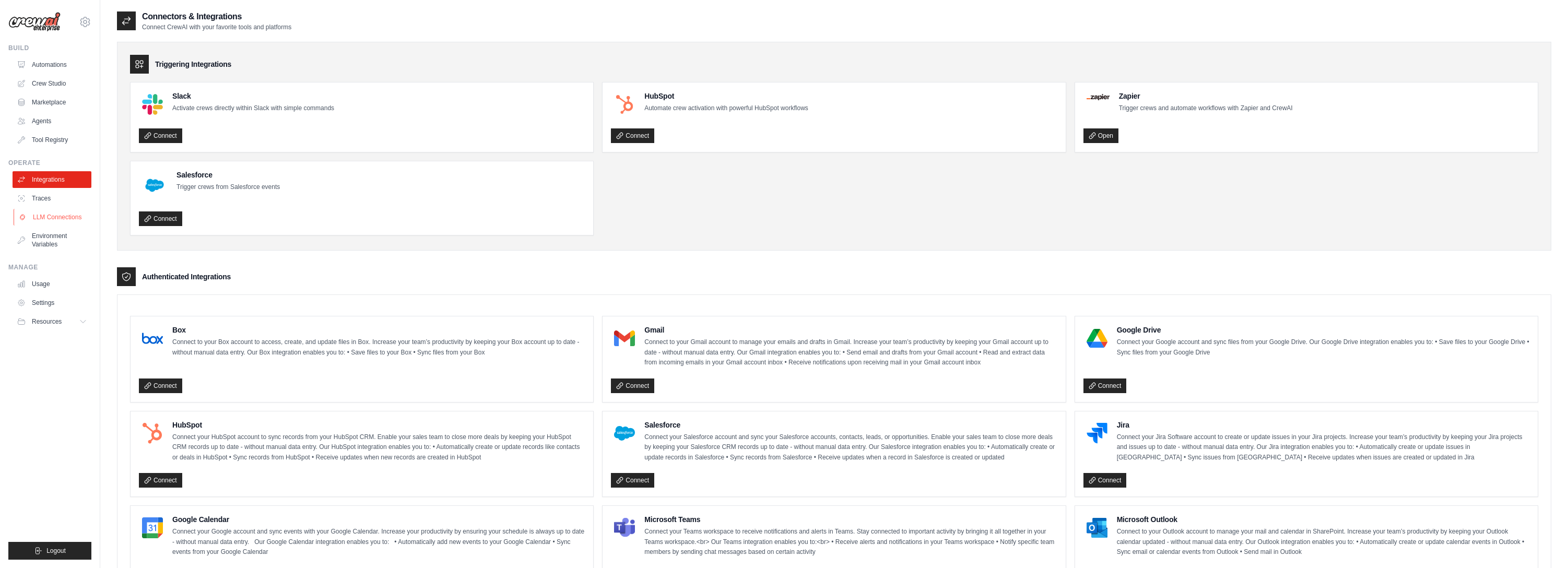
click at [53, 210] on link "LLM Connections" at bounding box center [53, 217] width 79 height 17
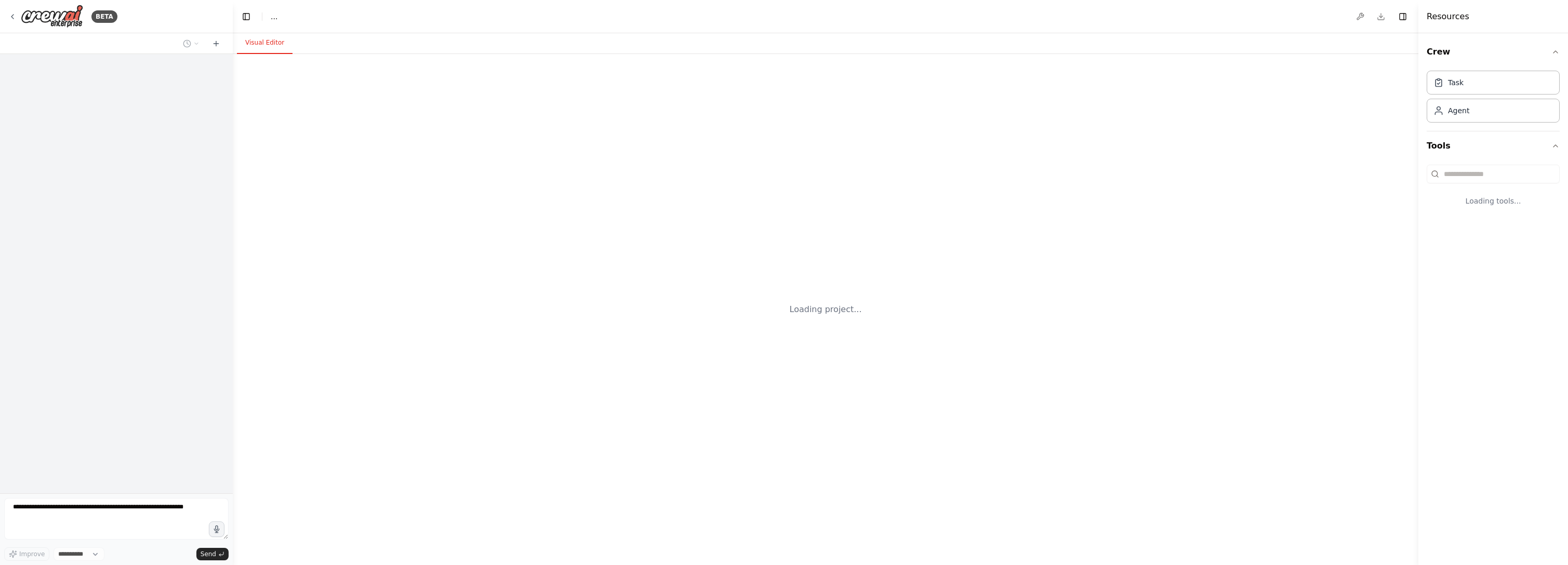
select select "****"
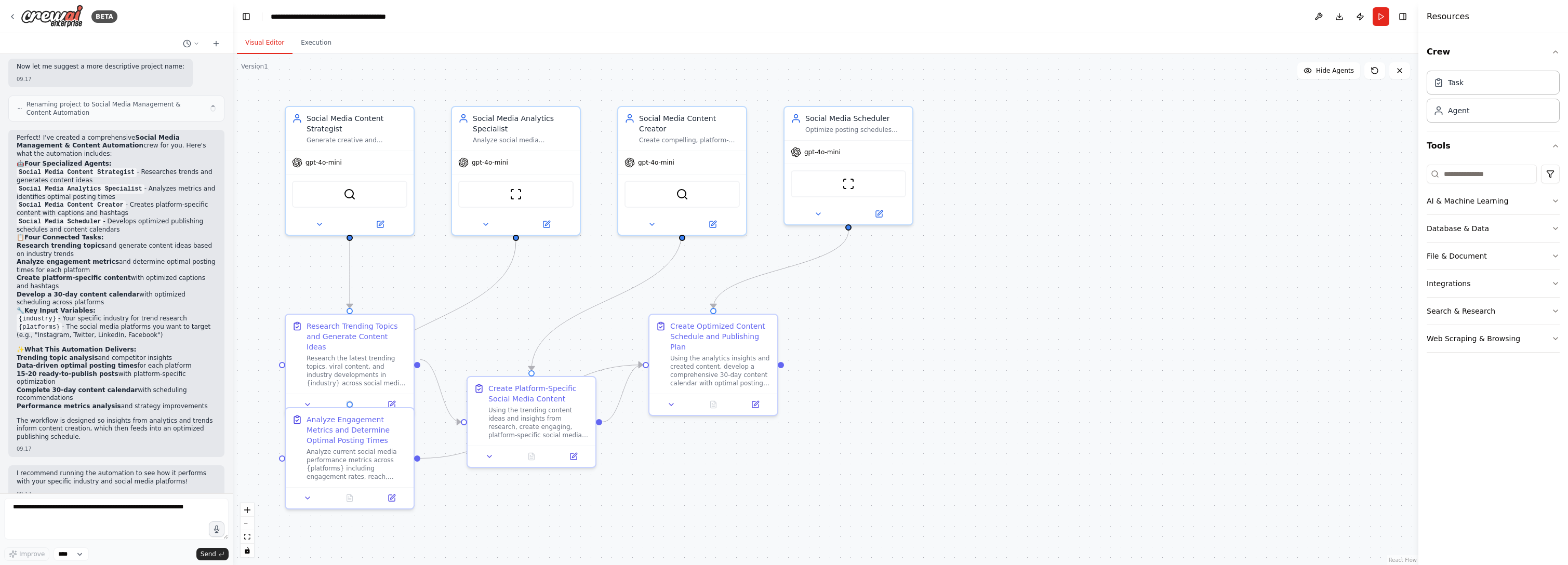
scroll to position [1078, 0]
click at [15, 18] on icon at bounding box center [13, 17] width 9 height 9
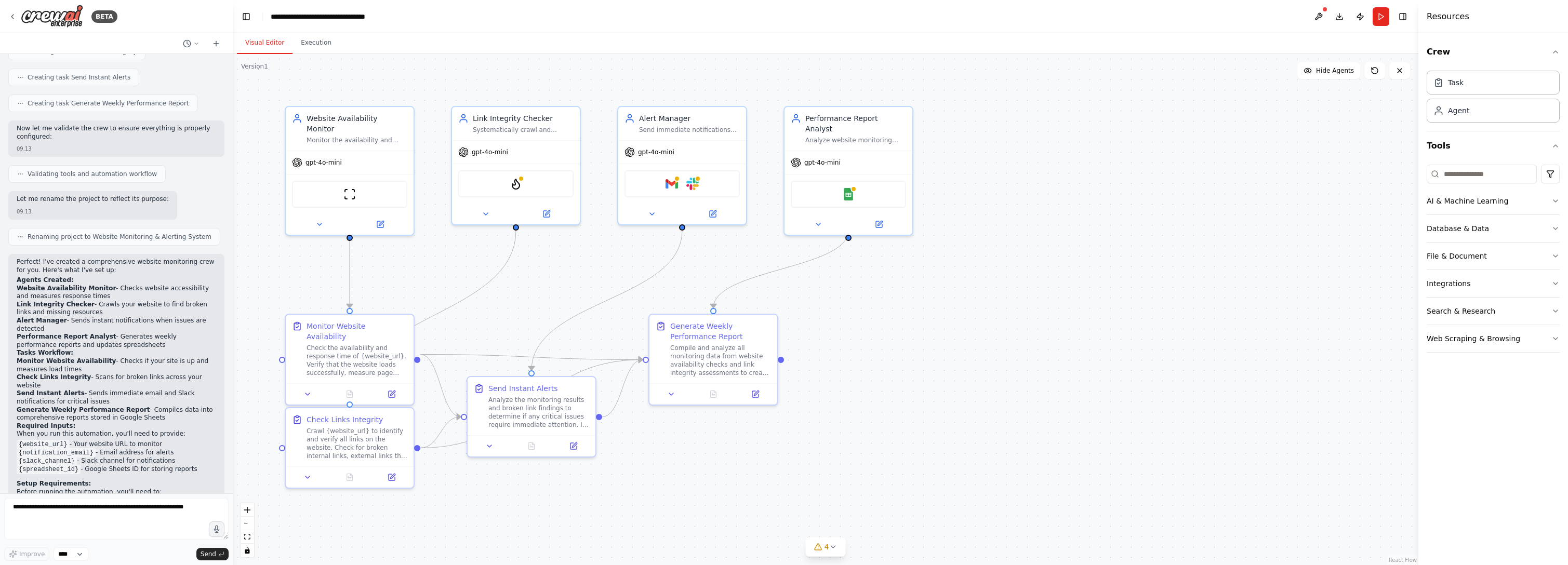
scroll to position [664, 0]
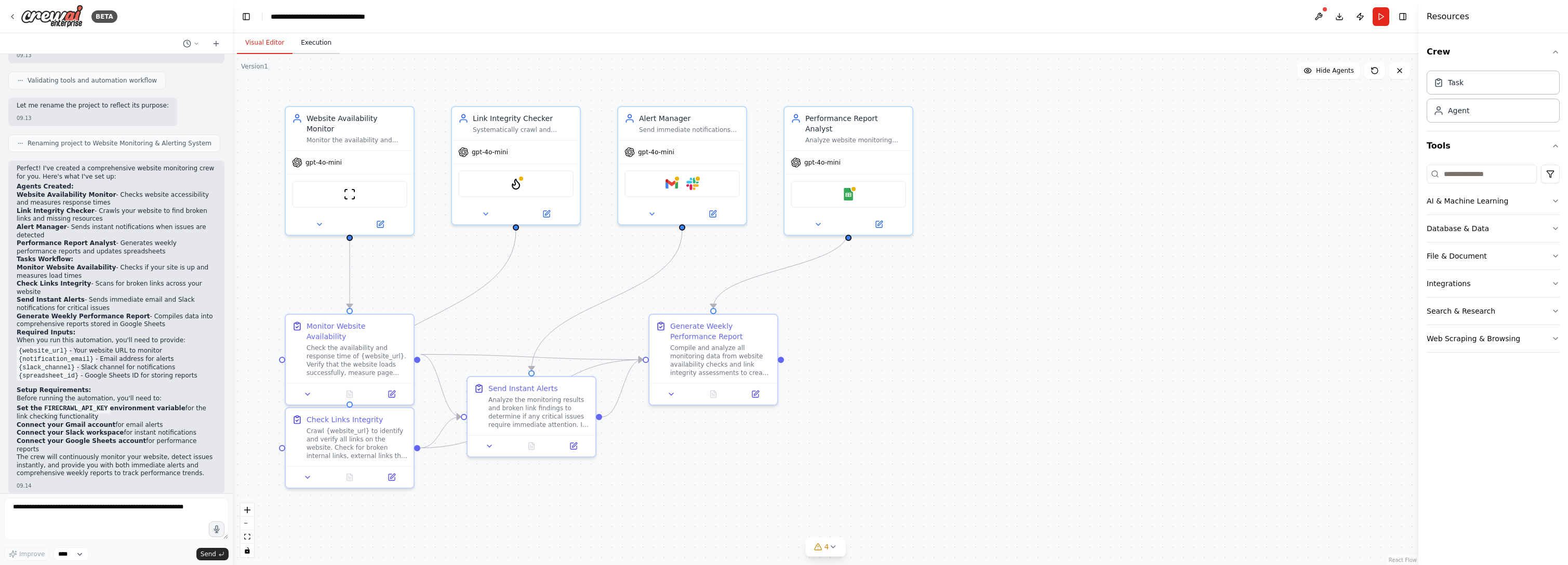
click at [327, 41] on button "Execution" at bounding box center [316, 43] width 47 height 22
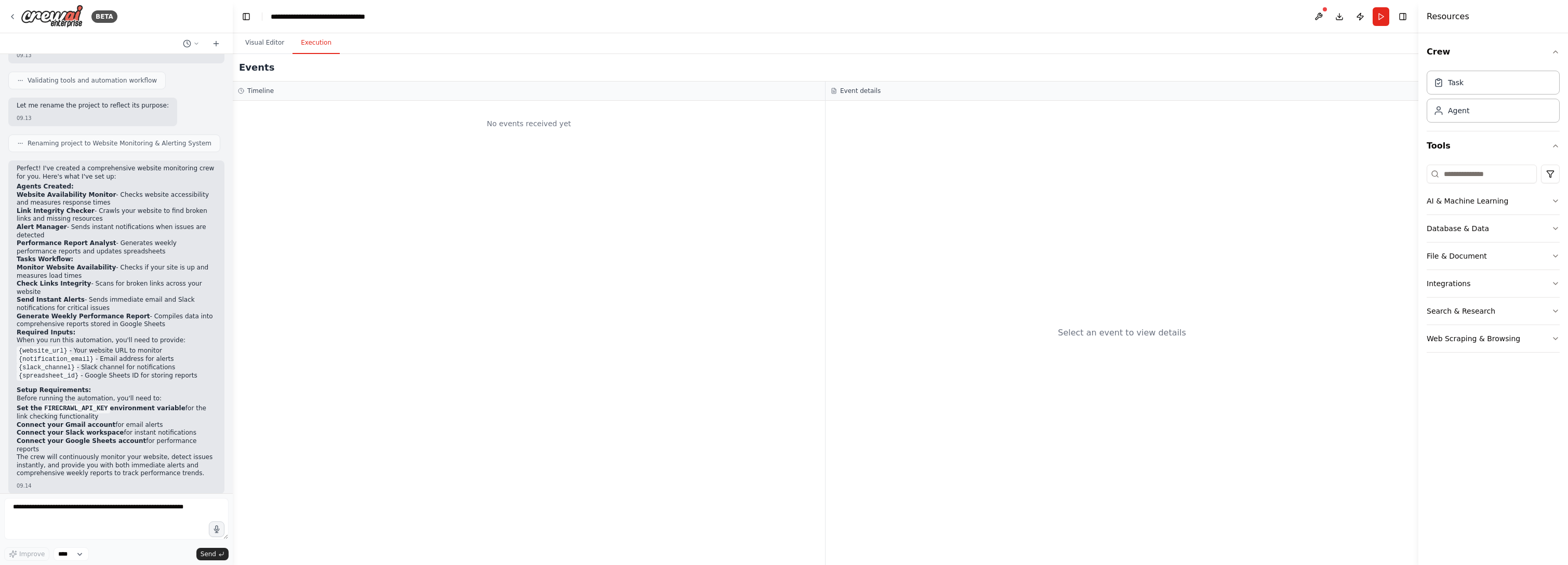
drag, startPoint x: 550, startPoint y: 153, endPoint x: 487, endPoint y: 104, distance: 79.8
click at [547, 153] on div "No events received yet" at bounding box center [529, 332] width 592 height 464
click at [250, 36] on button "Visual Editor" at bounding box center [265, 43] width 56 height 22
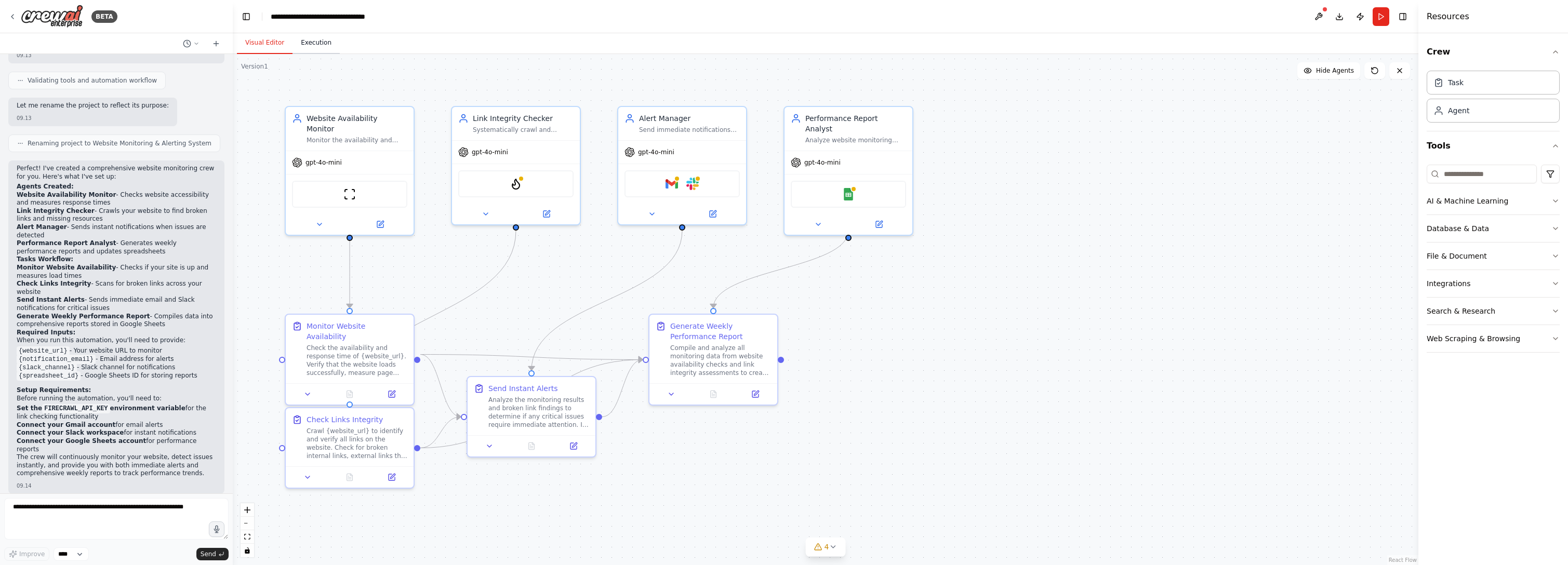
click at [332, 46] on button "Execution" at bounding box center [316, 43] width 47 height 22
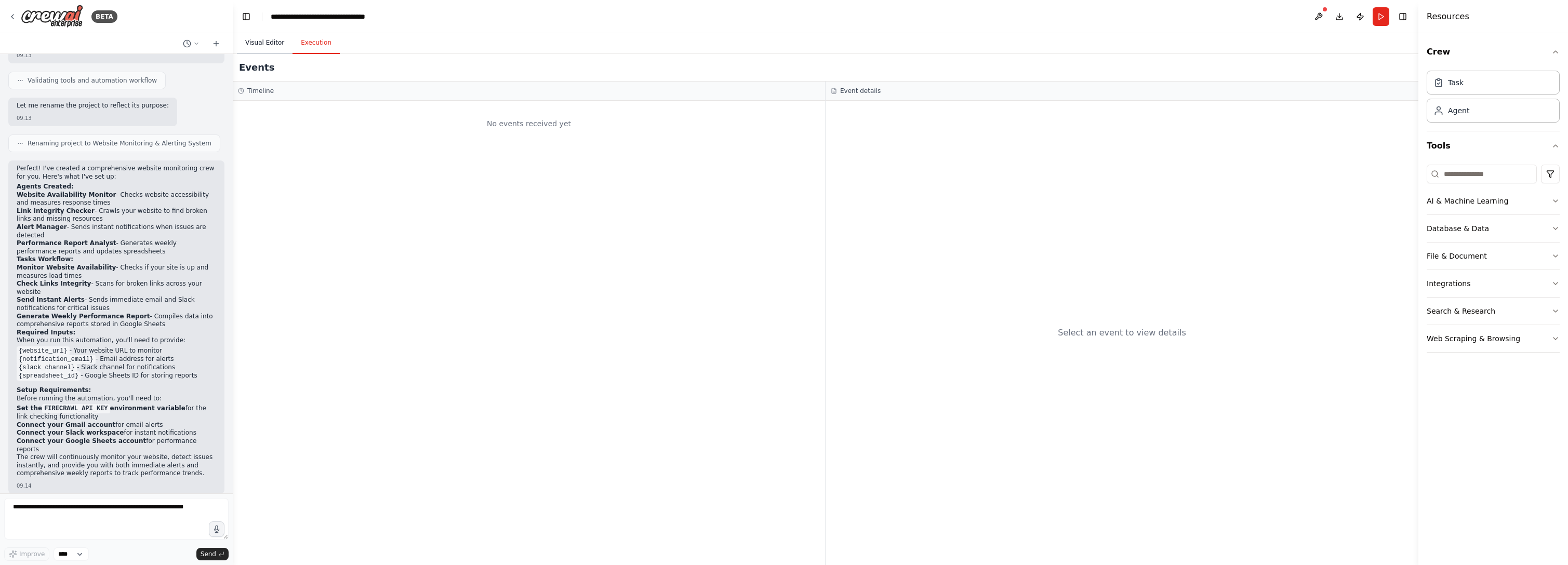
click at [261, 40] on button "Visual Editor" at bounding box center [265, 43] width 56 height 22
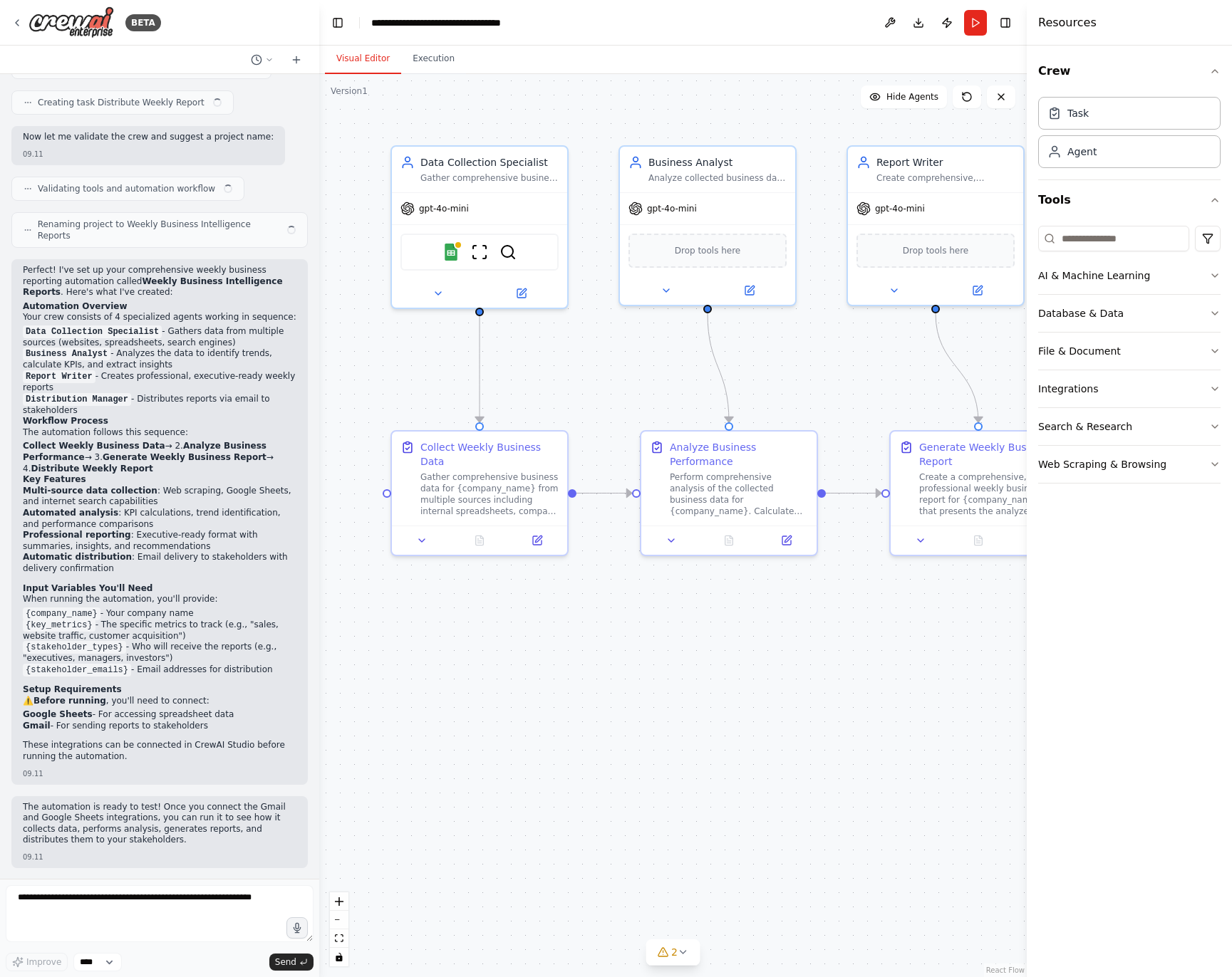
scroll to position [846, 0]
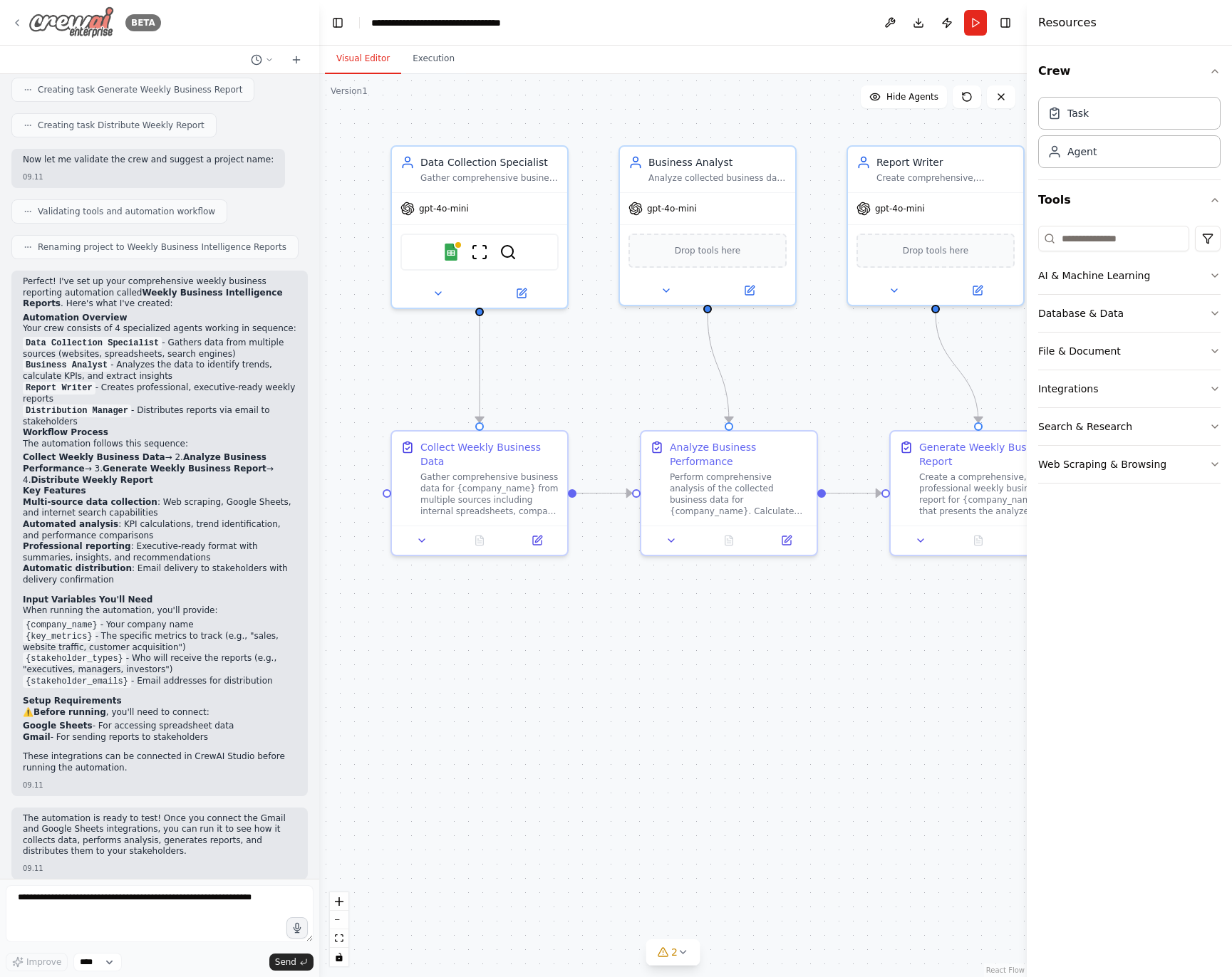
click at [20, 23] on icon at bounding box center [17, 23] width 12 height 12
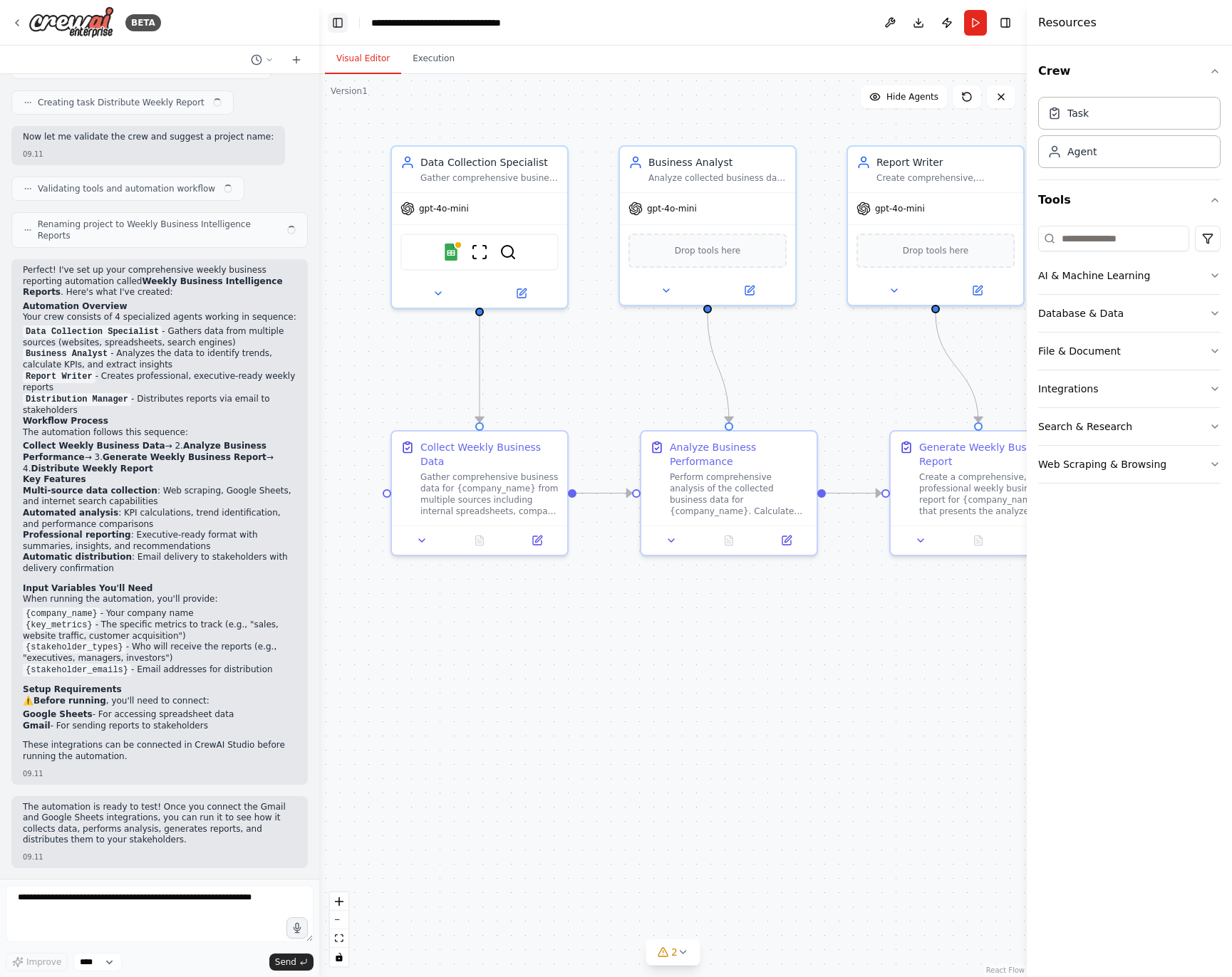
scroll to position [846, 0]
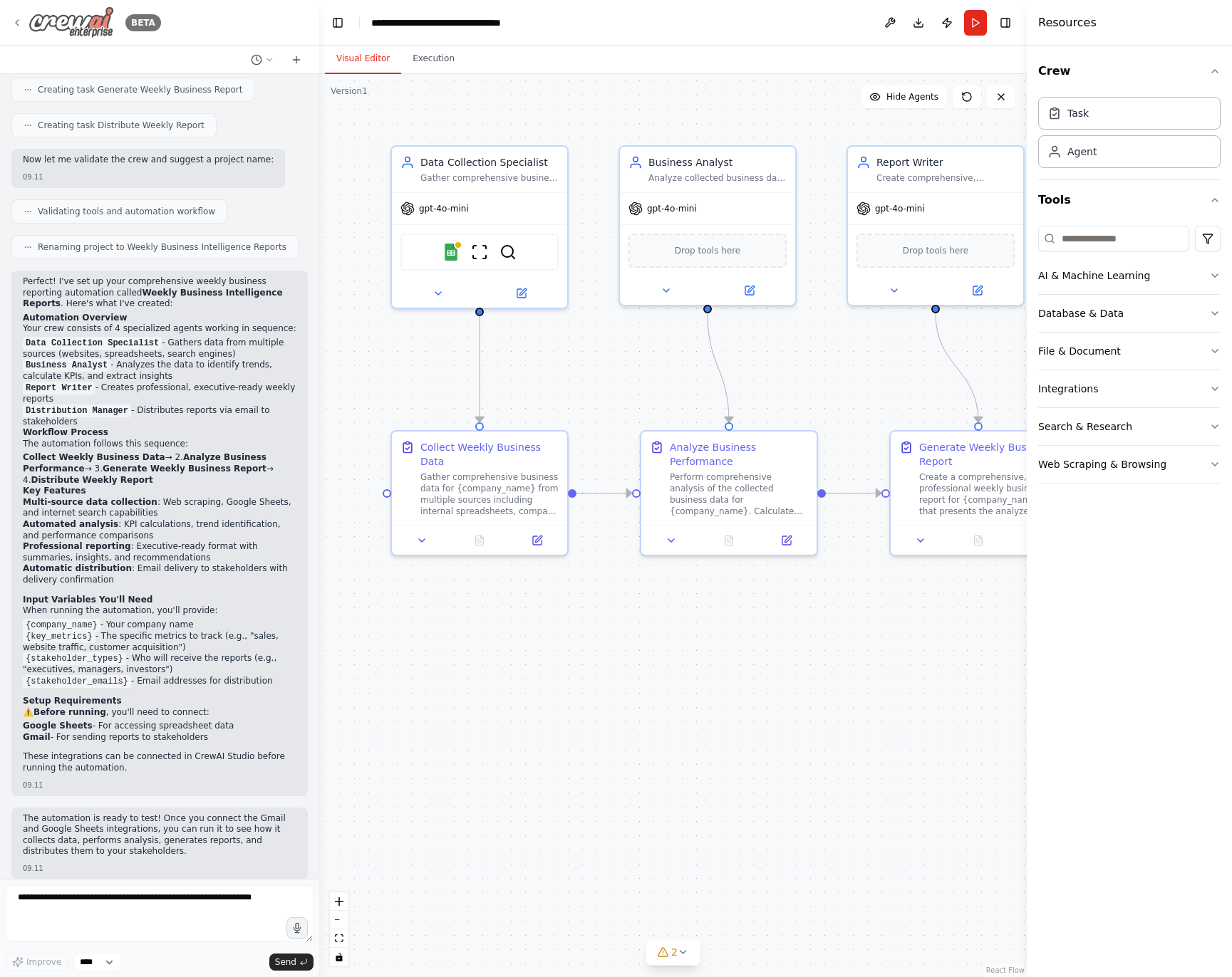
click at [97, 24] on img at bounding box center [71, 22] width 85 height 32
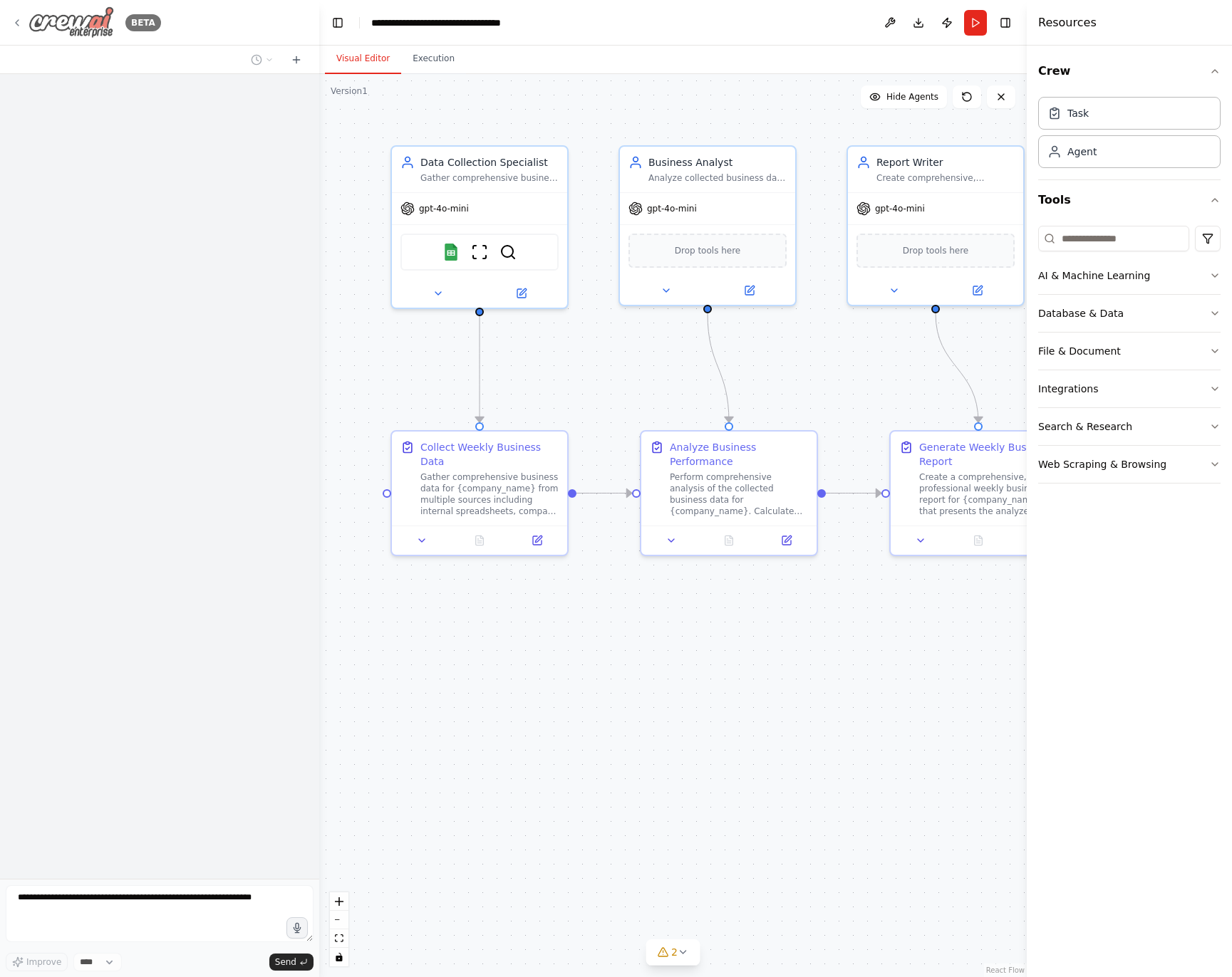
click at [58, 22] on img at bounding box center [71, 22] width 85 height 32
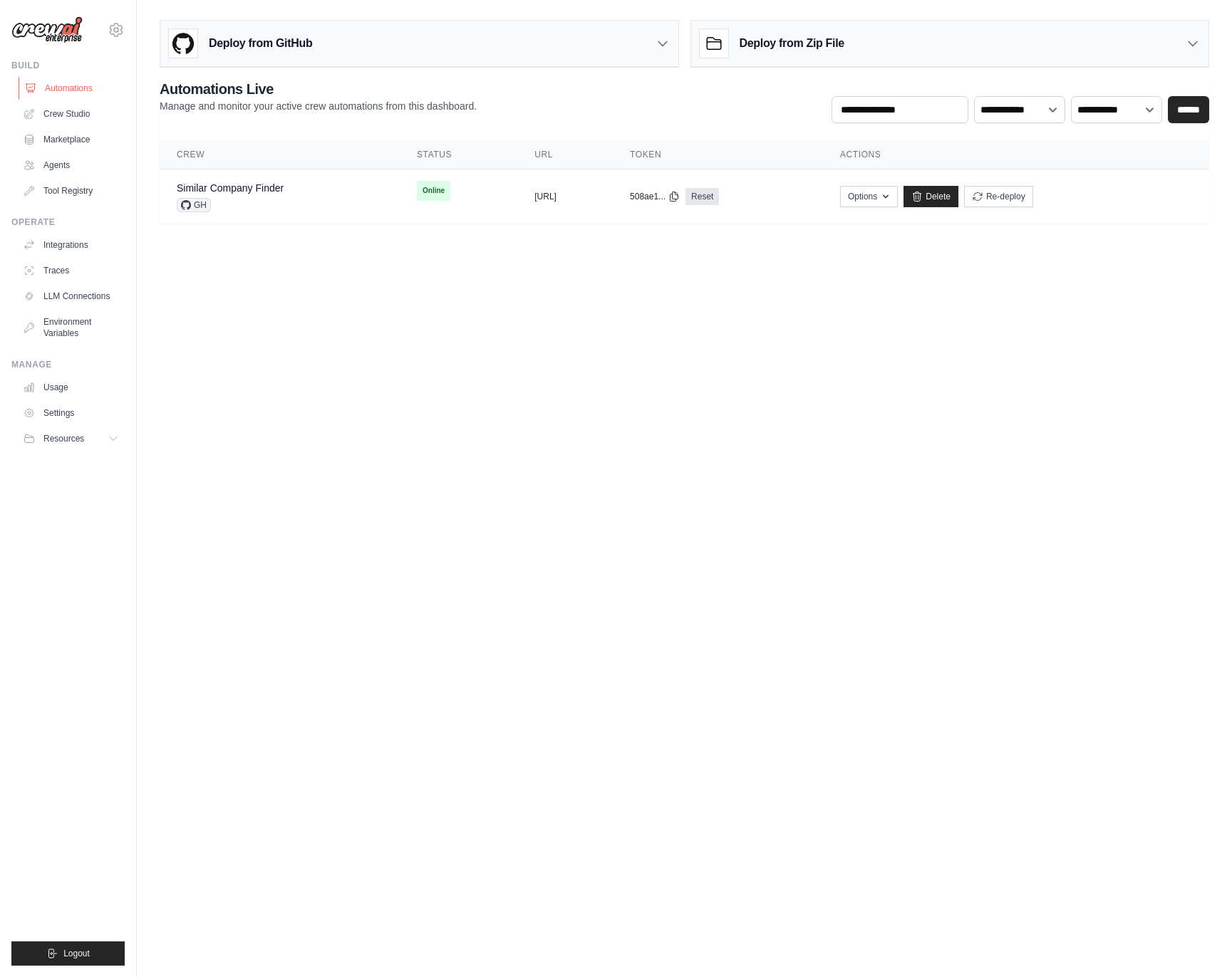
click at [90, 93] on link "Automations" at bounding box center [72, 88] width 107 height 23
click at [78, 193] on link "Tool Registry" at bounding box center [72, 191] width 107 height 23
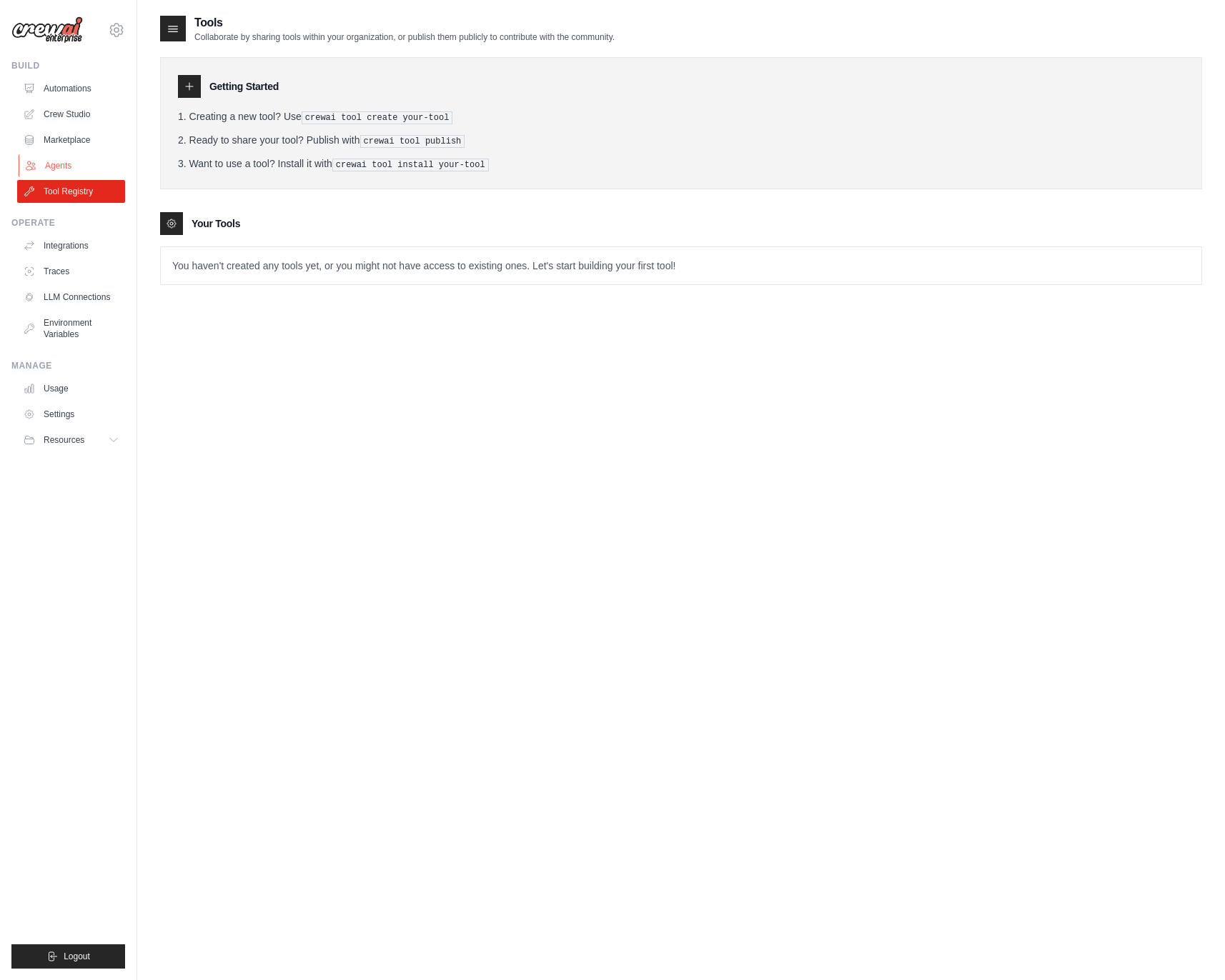
click at [74, 166] on link "Agents" at bounding box center [72, 165] width 107 height 23
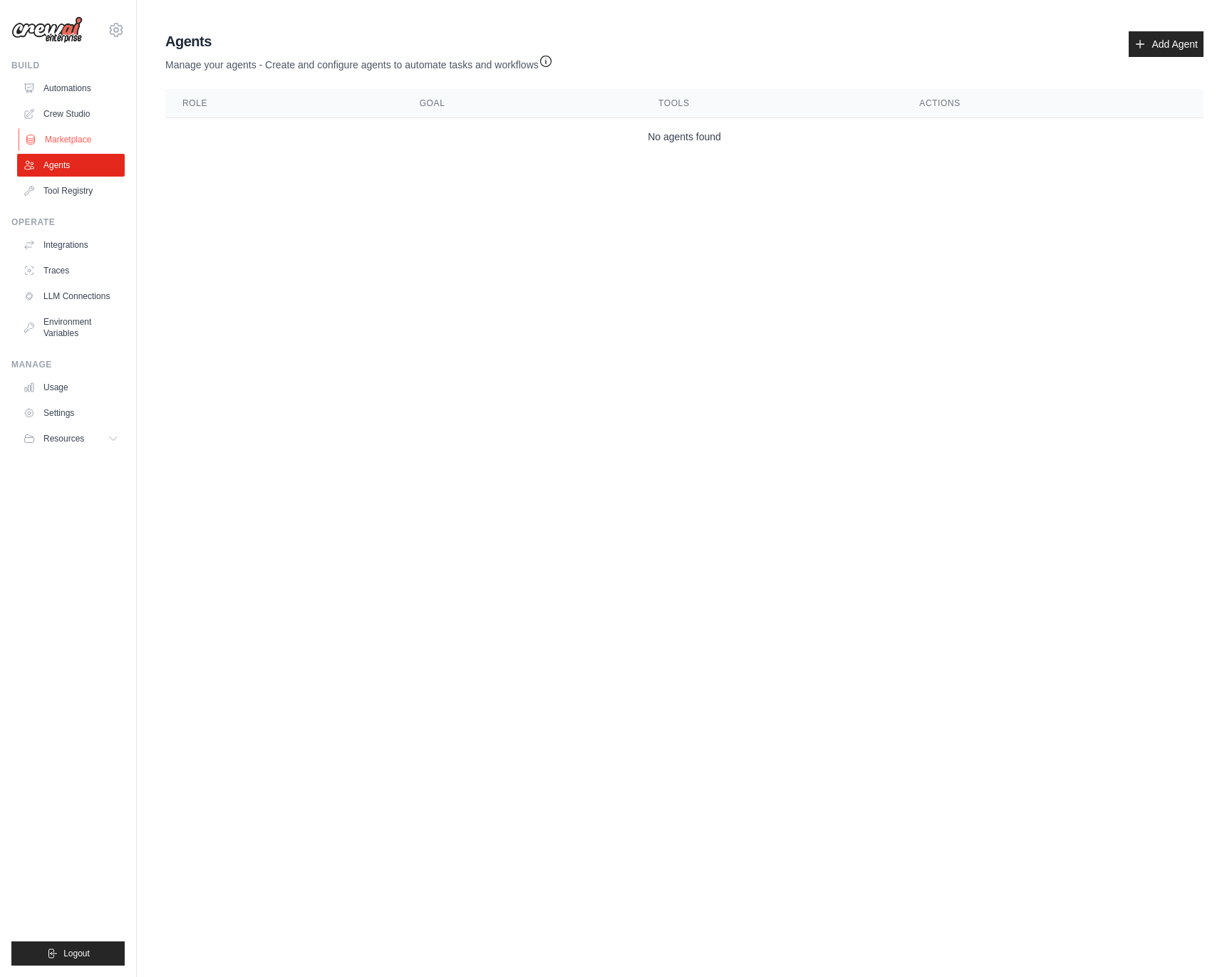
click at [77, 139] on link "Marketplace" at bounding box center [72, 139] width 107 height 23
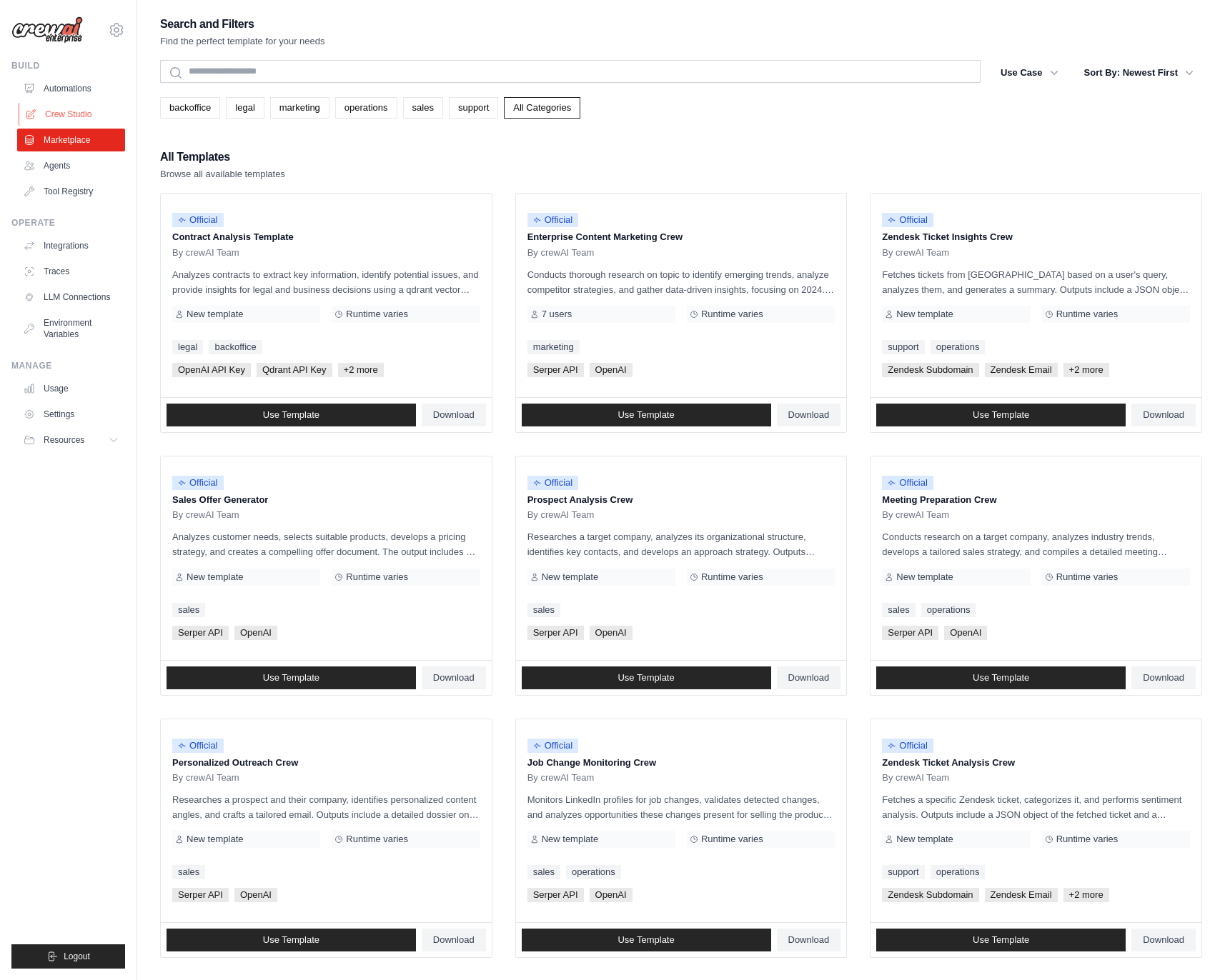
click at [57, 107] on link "Crew Studio" at bounding box center [72, 114] width 107 height 23
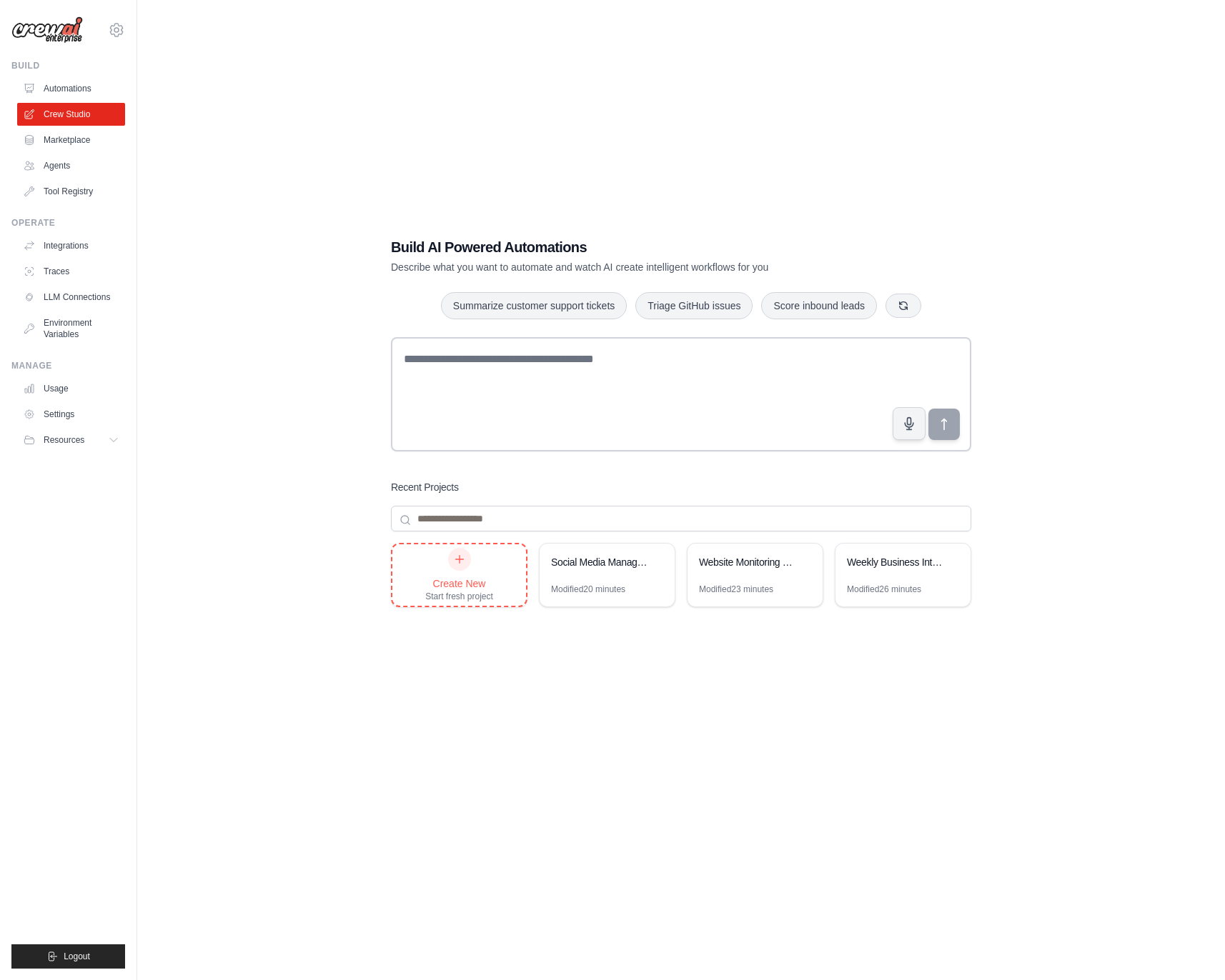
click at [452, 563] on div at bounding box center [459, 559] width 23 height 23
click at [83, 90] on link "Automations" at bounding box center [72, 88] width 107 height 23
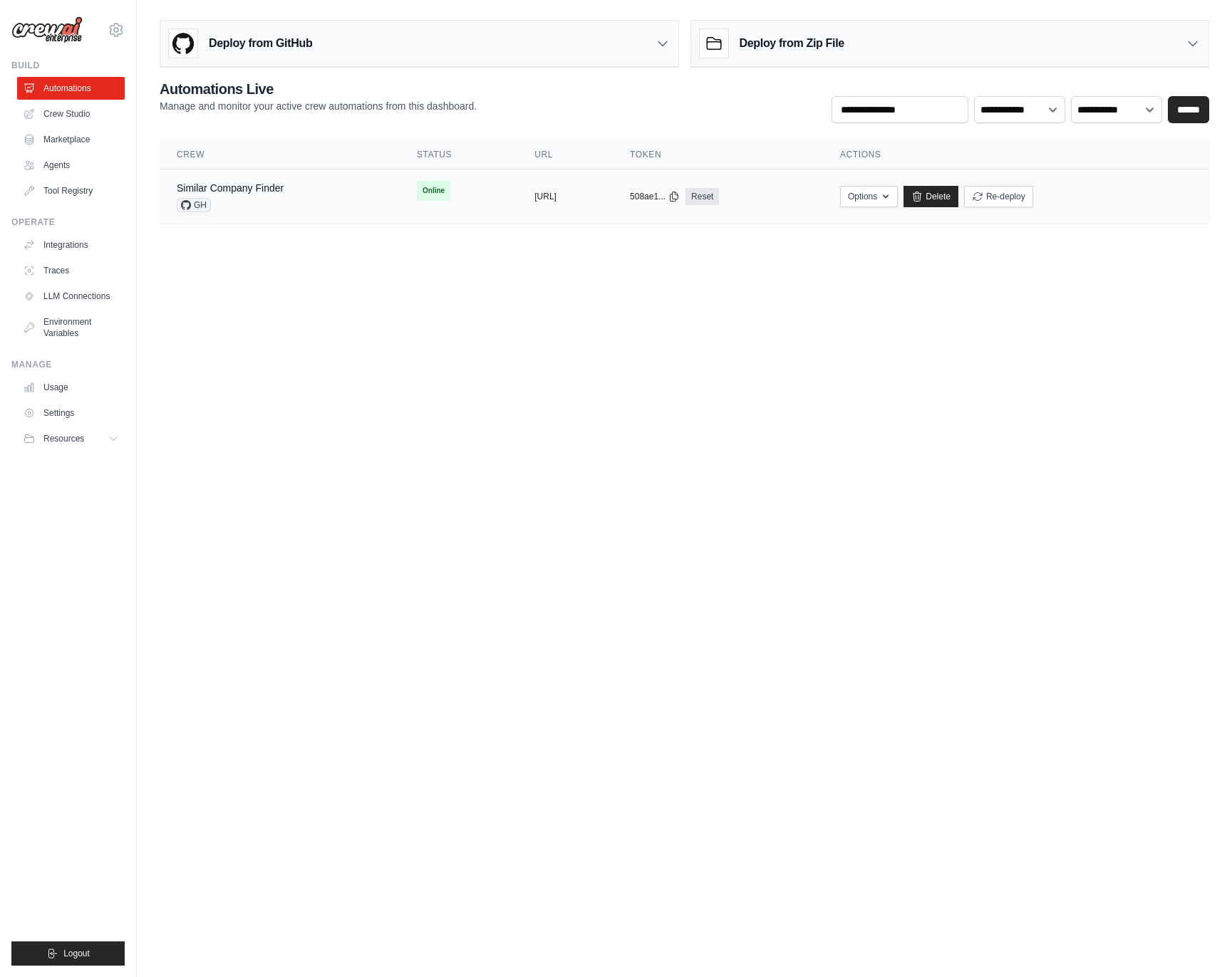
click at [255, 197] on div "Similar Company Finder GH" at bounding box center [231, 196] width 107 height 32
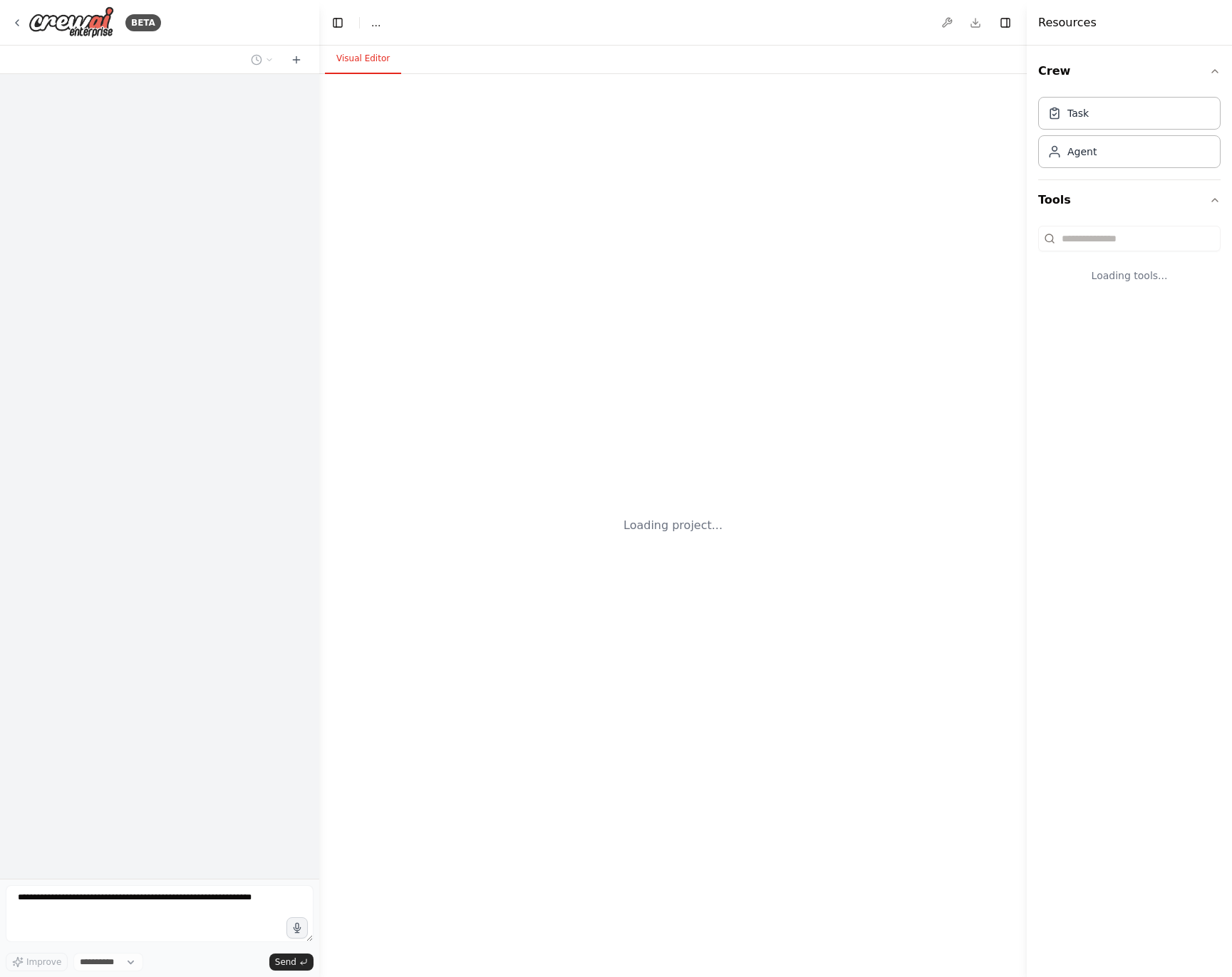
select select "****"
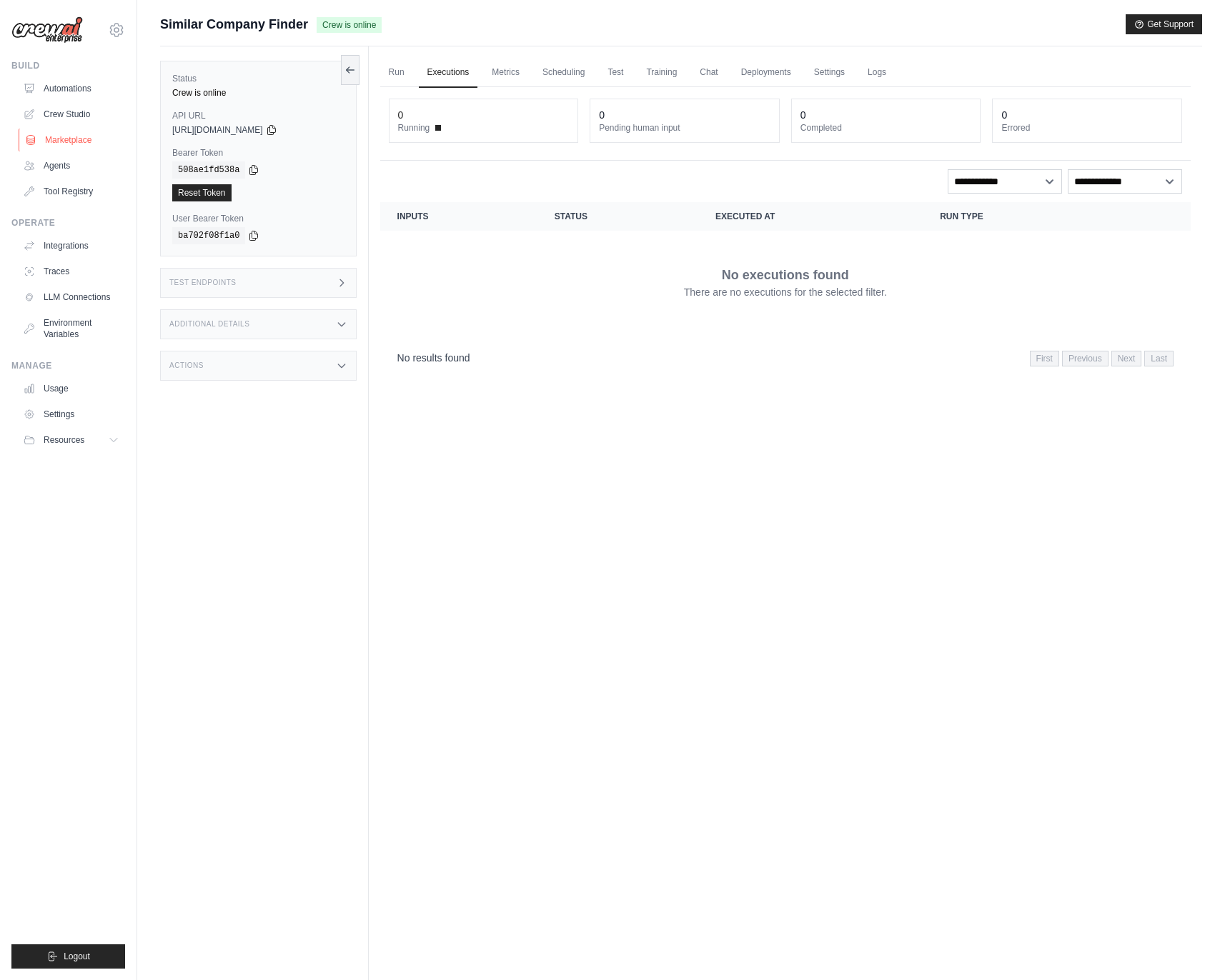
click at [63, 148] on link "Marketplace" at bounding box center [72, 139] width 107 height 23
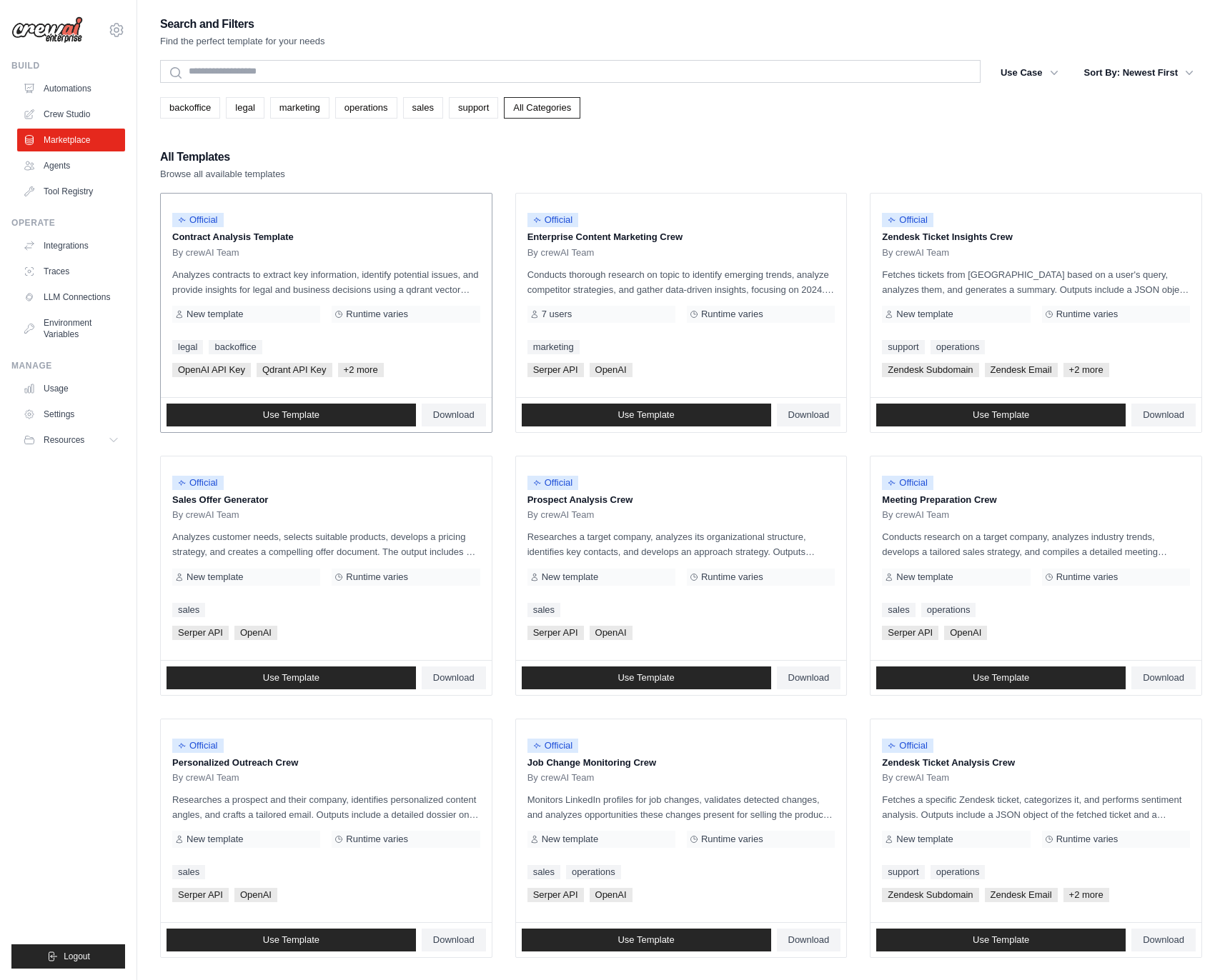
click at [271, 428] on div "Use Template Download" at bounding box center [326, 415] width 331 height 35
click at [274, 416] on span "Use Template" at bounding box center [291, 415] width 56 height 12
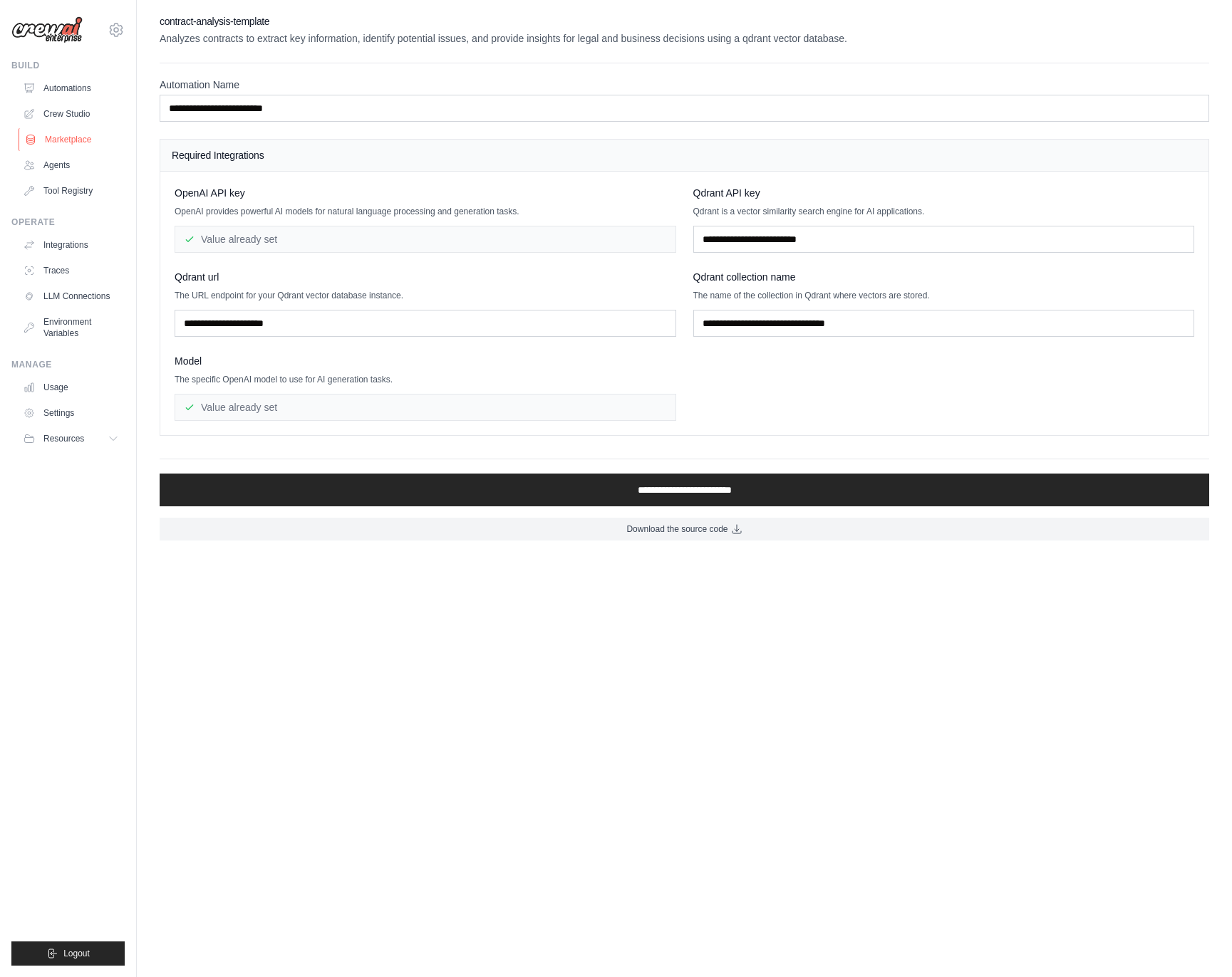
click at [69, 132] on link "Marketplace" at bounding box center [72, 139] width 107 height 23
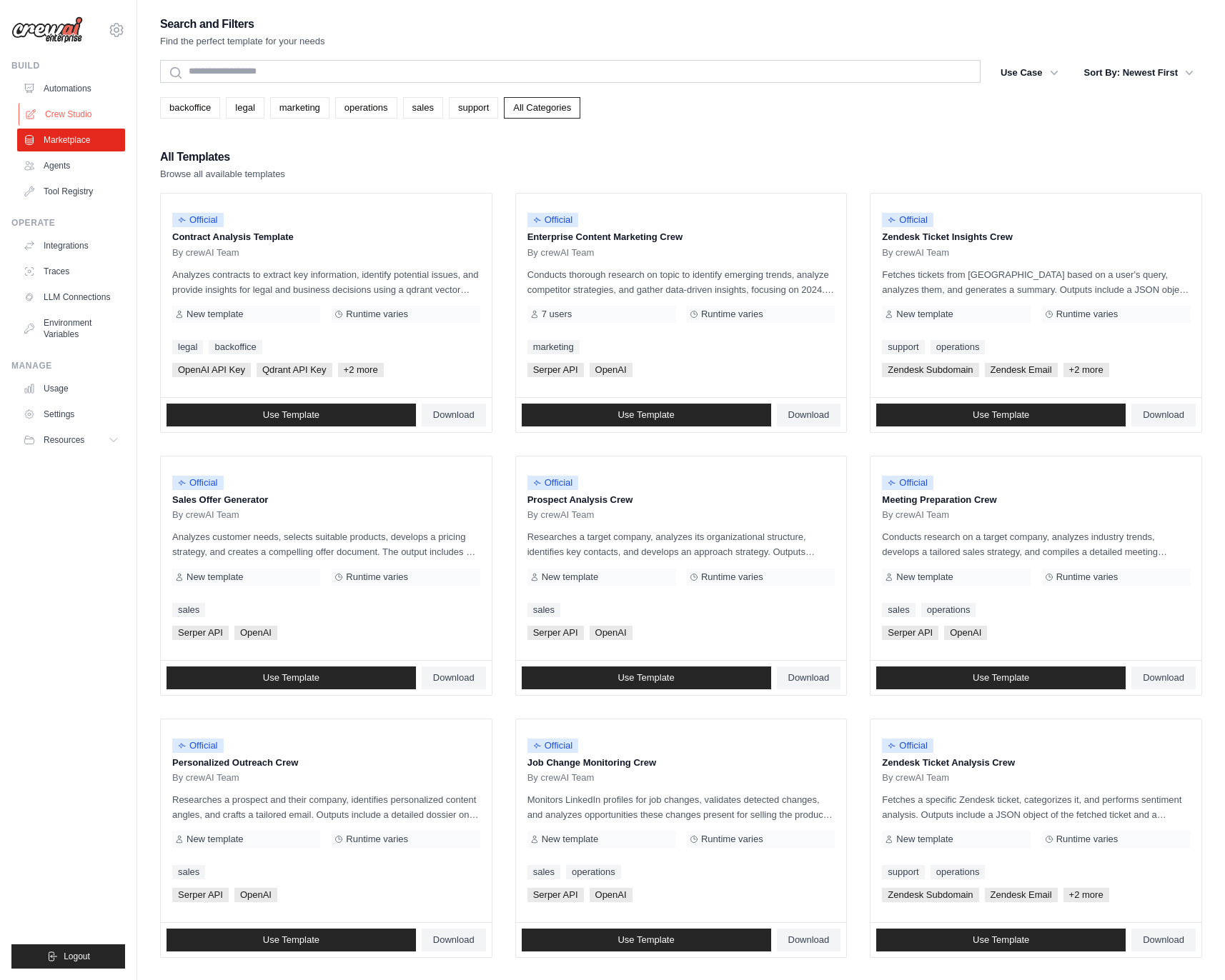
click at [89, 118] on link "Crew Studio" at bounding box center [72, 114] width 107 height 23
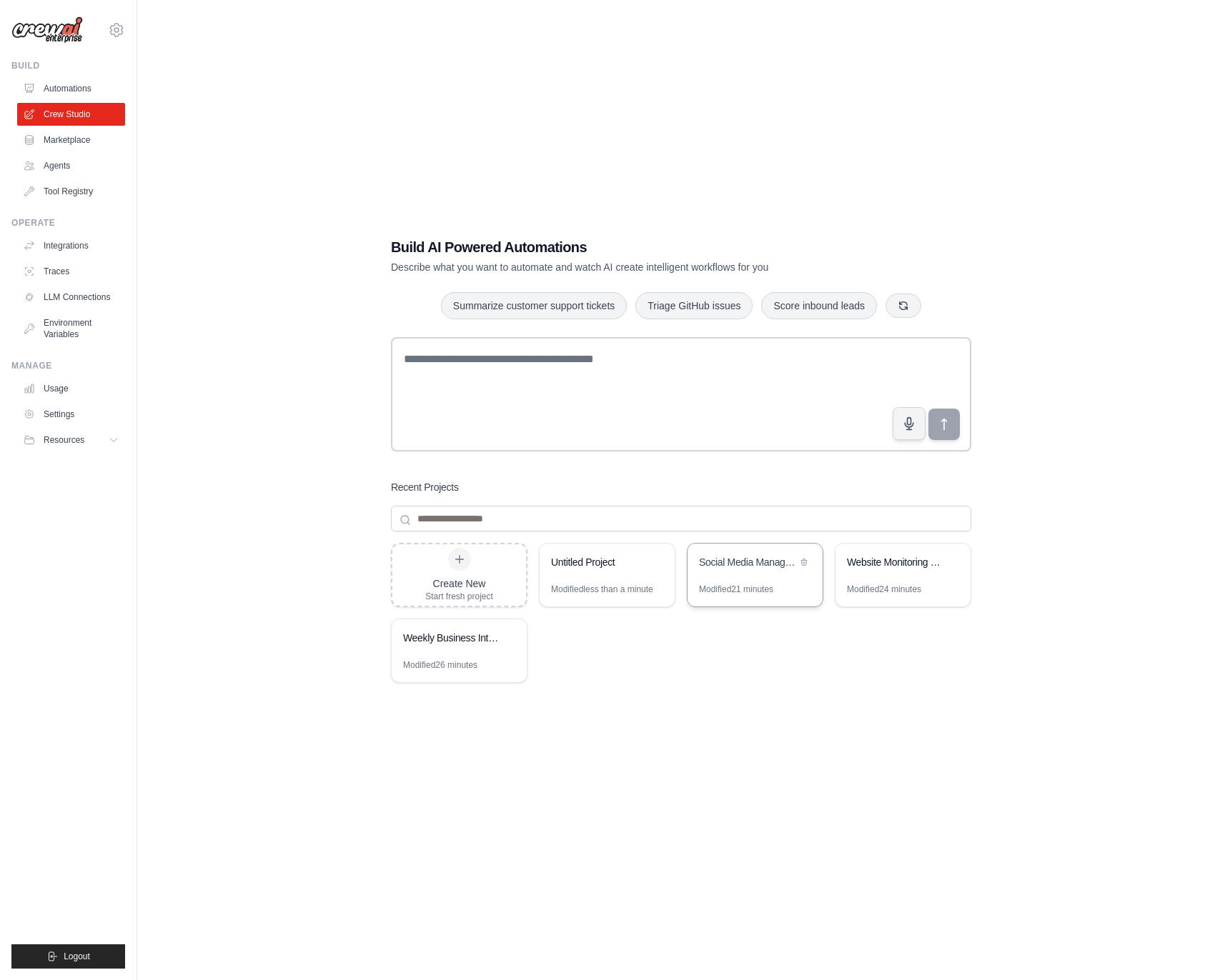
click at [739, 584] on div "Modified 21 minutes" at bounding box center [736, 589] width 75 height 12
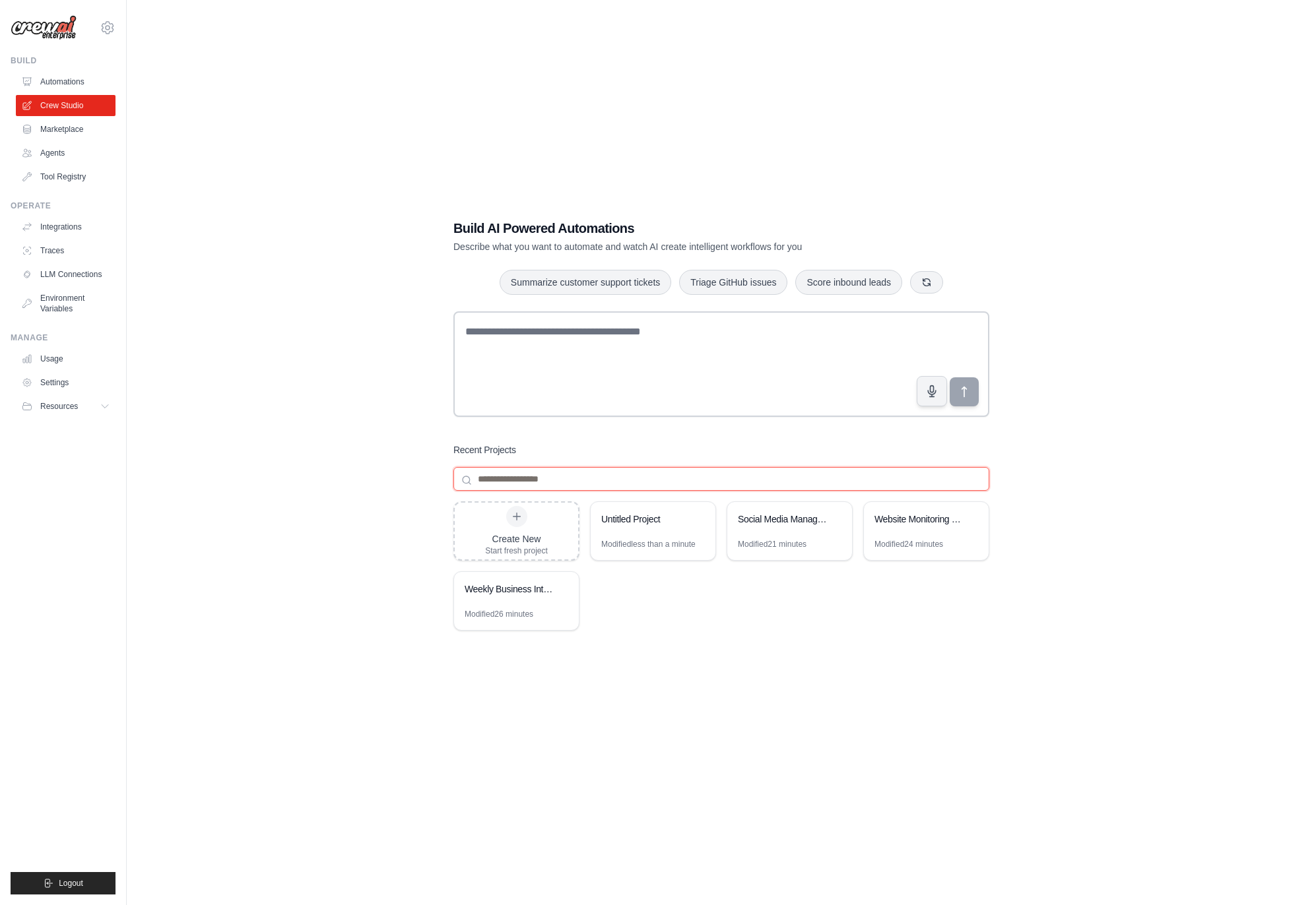
click at [494, 479] on input at bounding box center [721, 479] width 536 height 24
click at [525, 517] on div at bounding box center [516, 516] width 21 height 21
click at [72, 132] on link "Marketplace" at bounding box center [66, 129] width 99 height 21
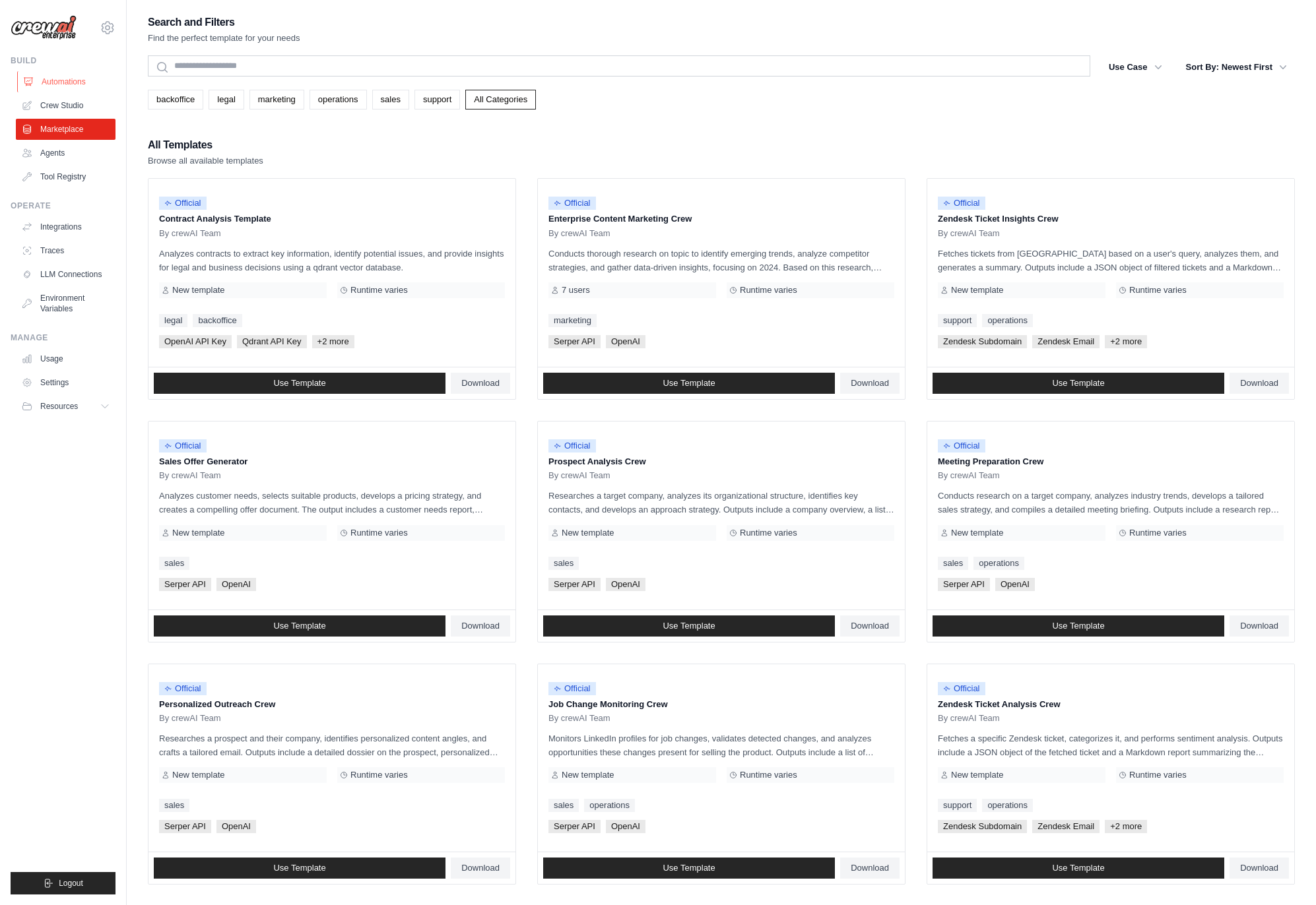
click at [83, 83] on link "Automations" at bounding box center [66, 82] width 99 height 21
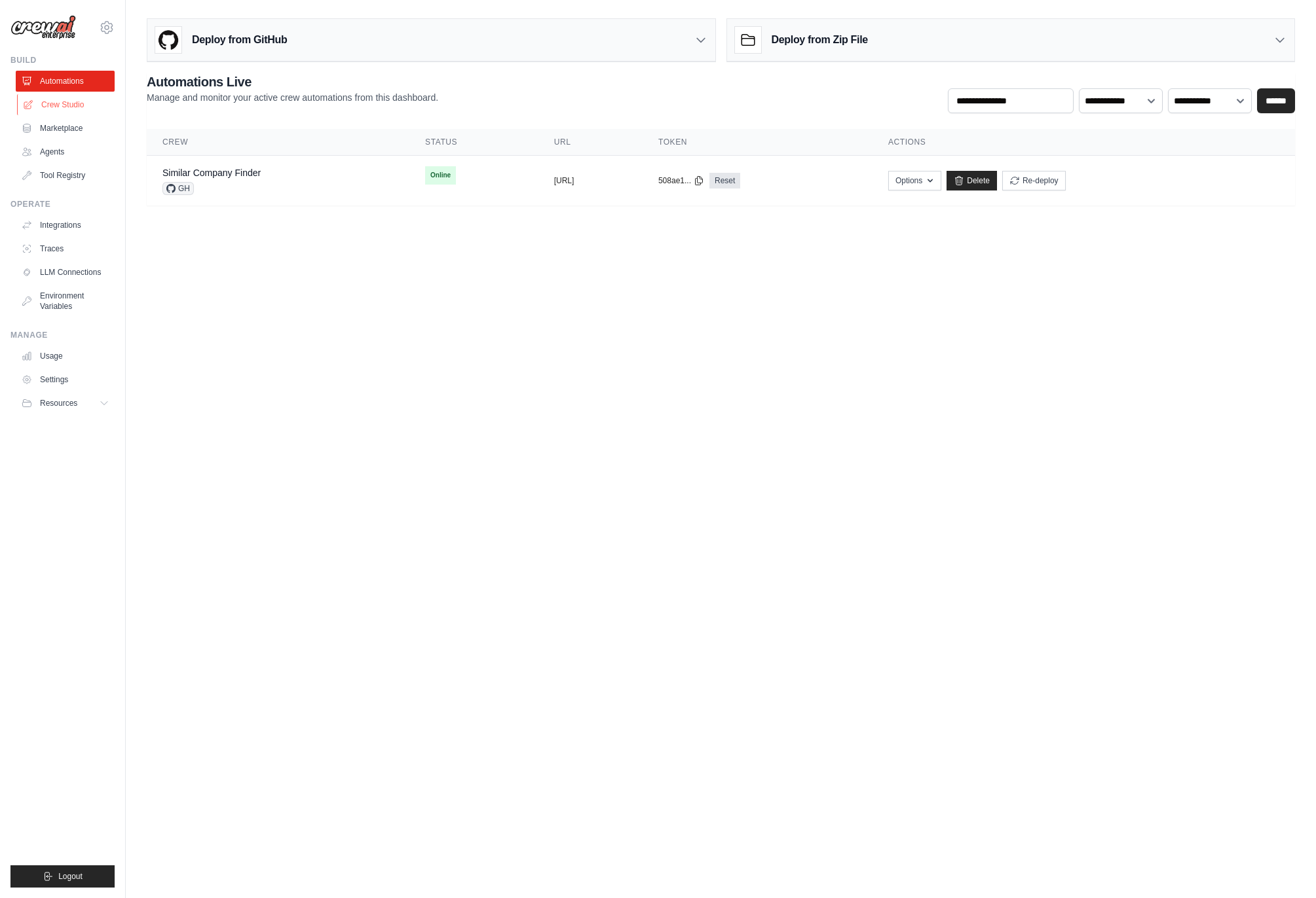
click at [73, 108] on link "Crew Studio" at bounding box center [66, 104] width 99 height 21
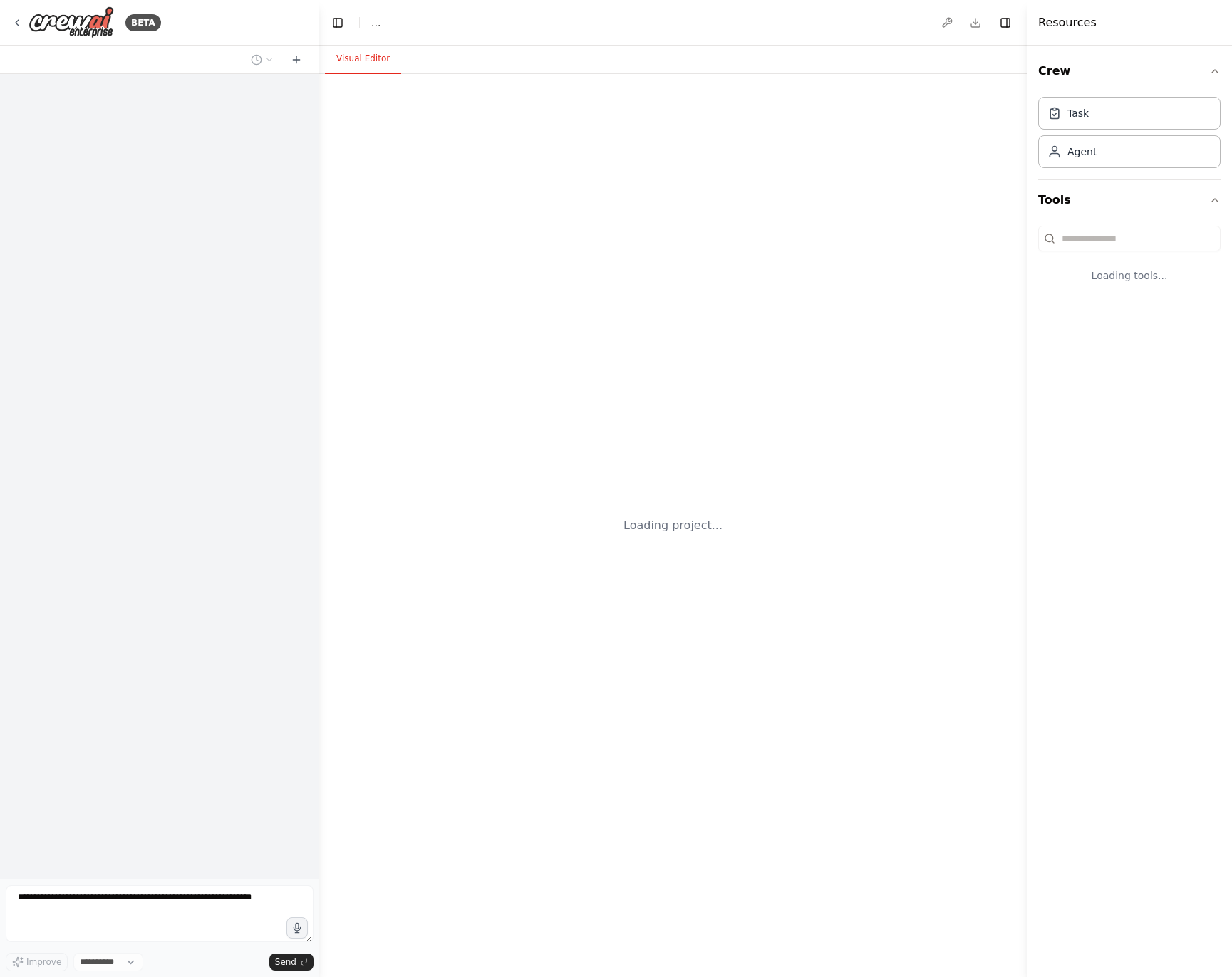
select select "****"
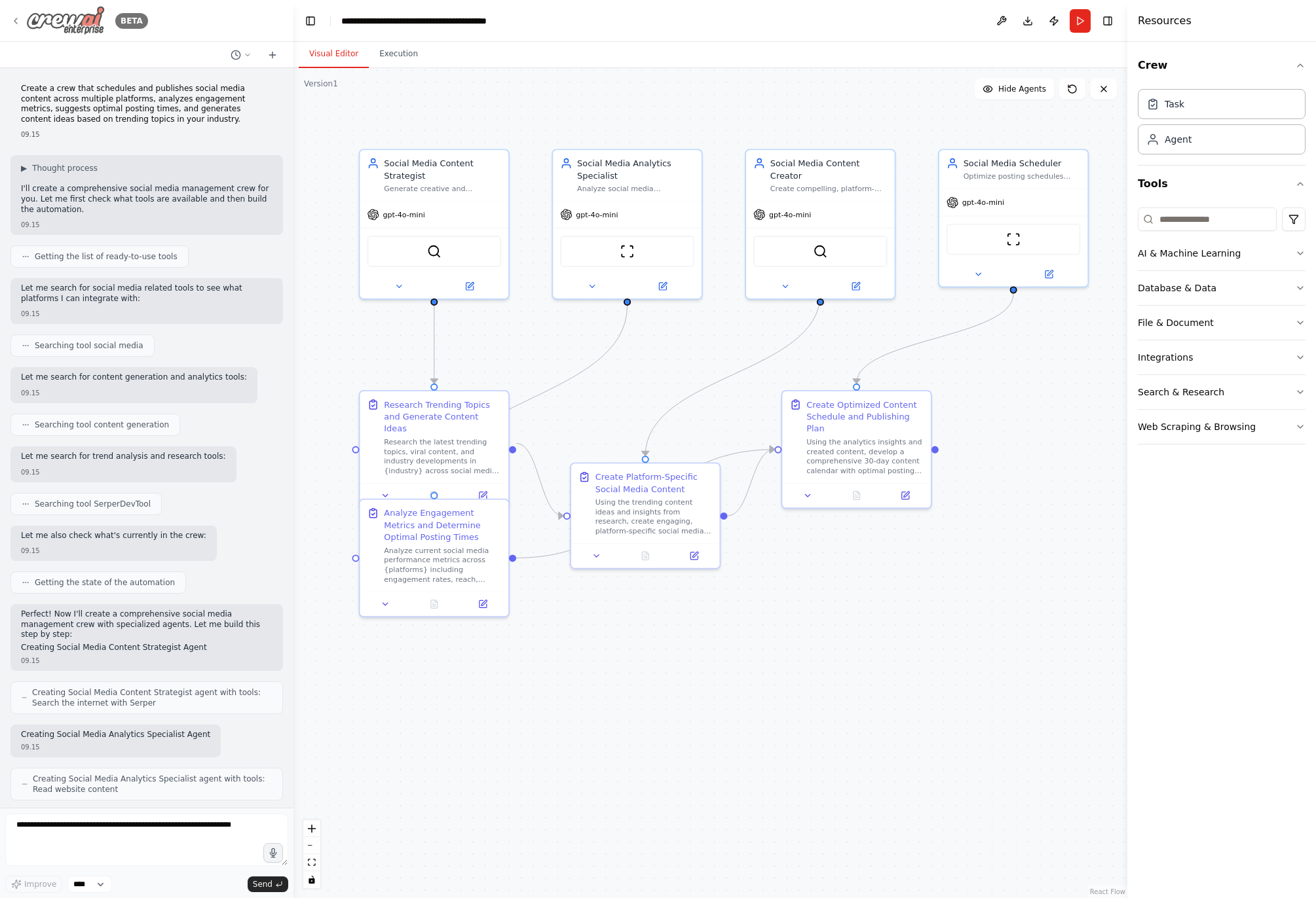
click at [22, 18] on div "BETA" at bounding box center [79, 20] width 138 height 29
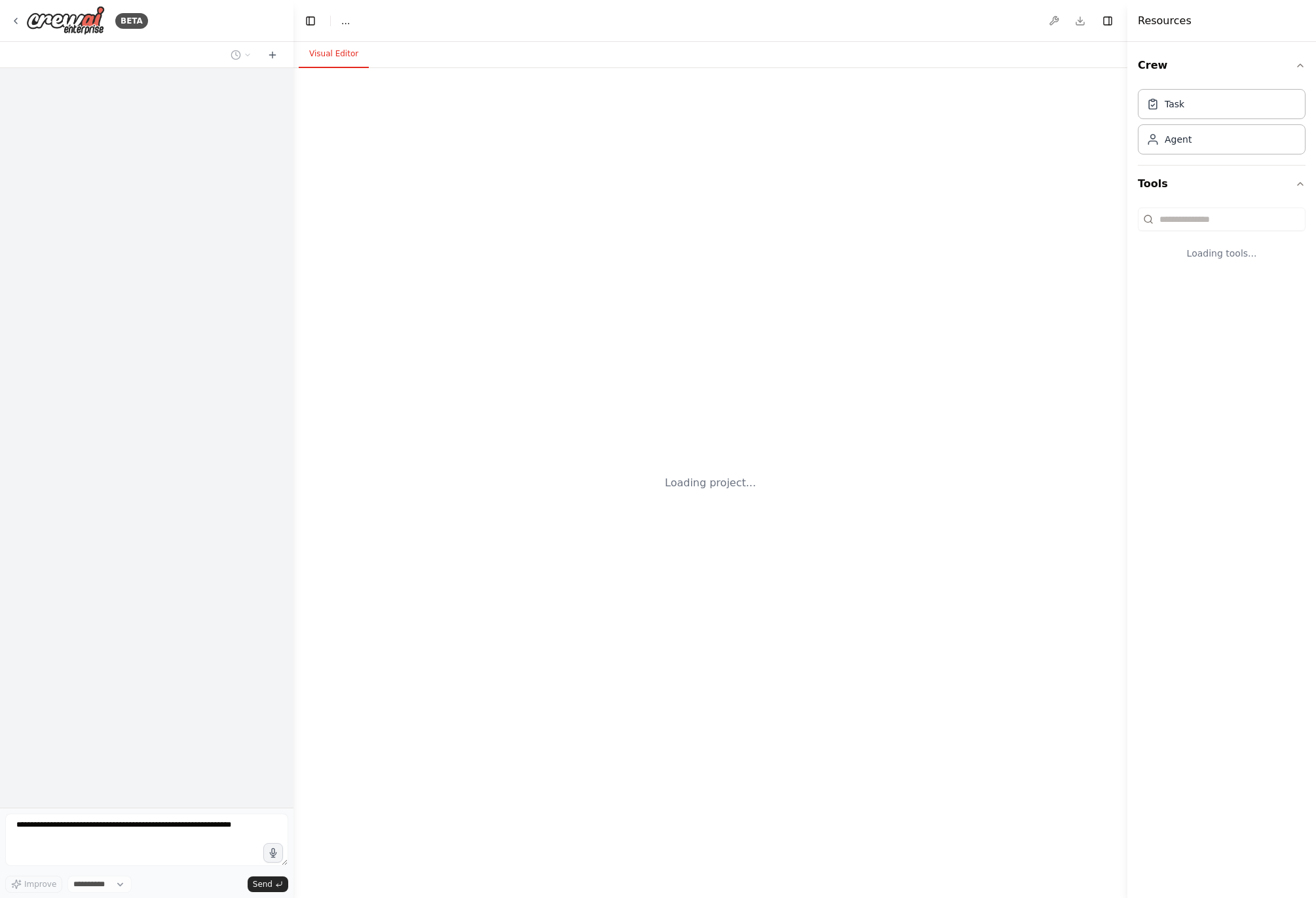
select select "****"
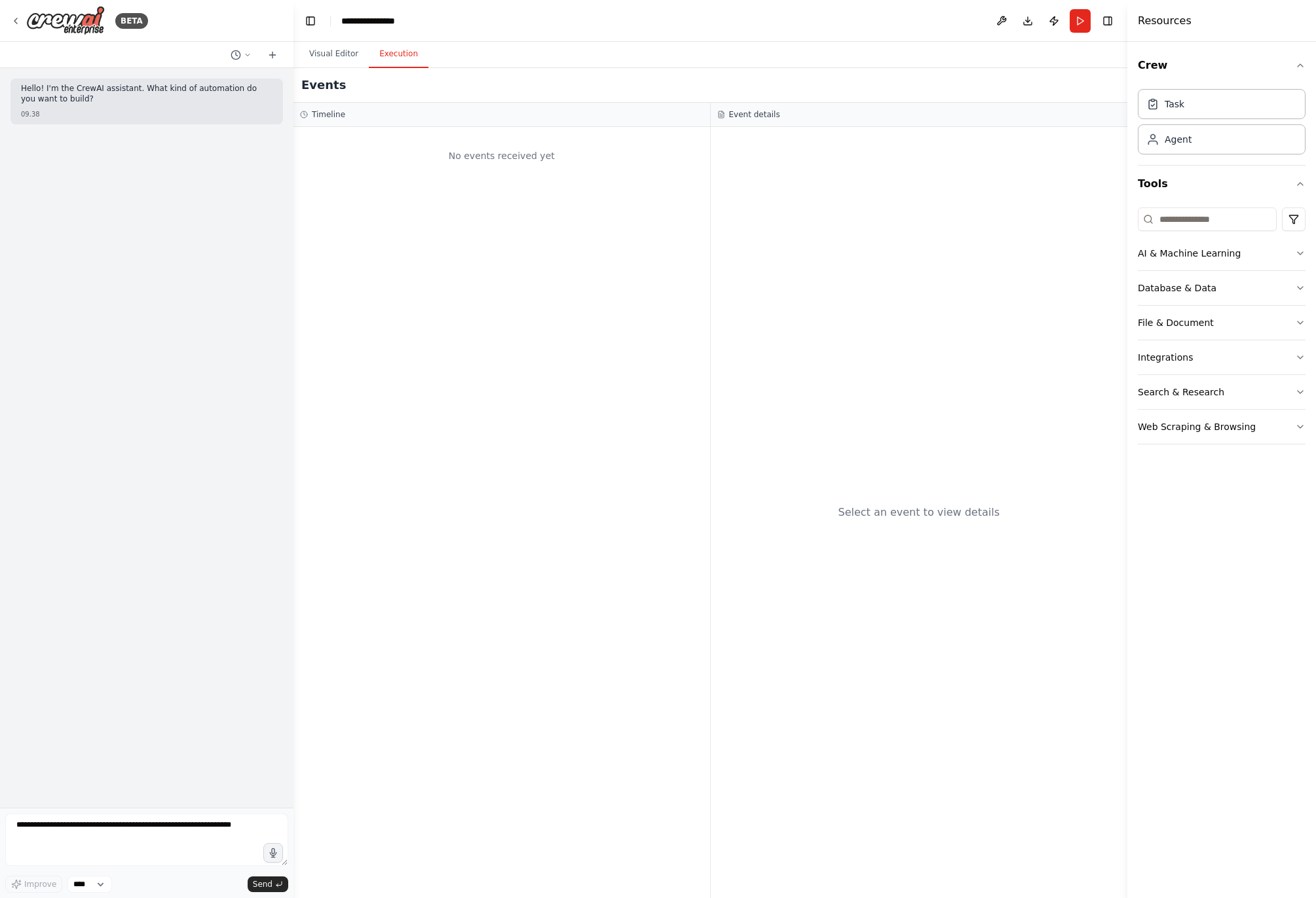
click at [392, 58] on button "Execution" at bounding box center [398, 54] width 59 height 28
click at [328, 68] on div "Events" at bounding box center [711, 86] width 834 height 35
drag, startPoint x: 328, startPoint y: 68, endPoint x: 286, endPoint y: 108, distance: 58.0
click at [328, 68] on div "Events" at bounding box center [711, 86] width 834 height 35
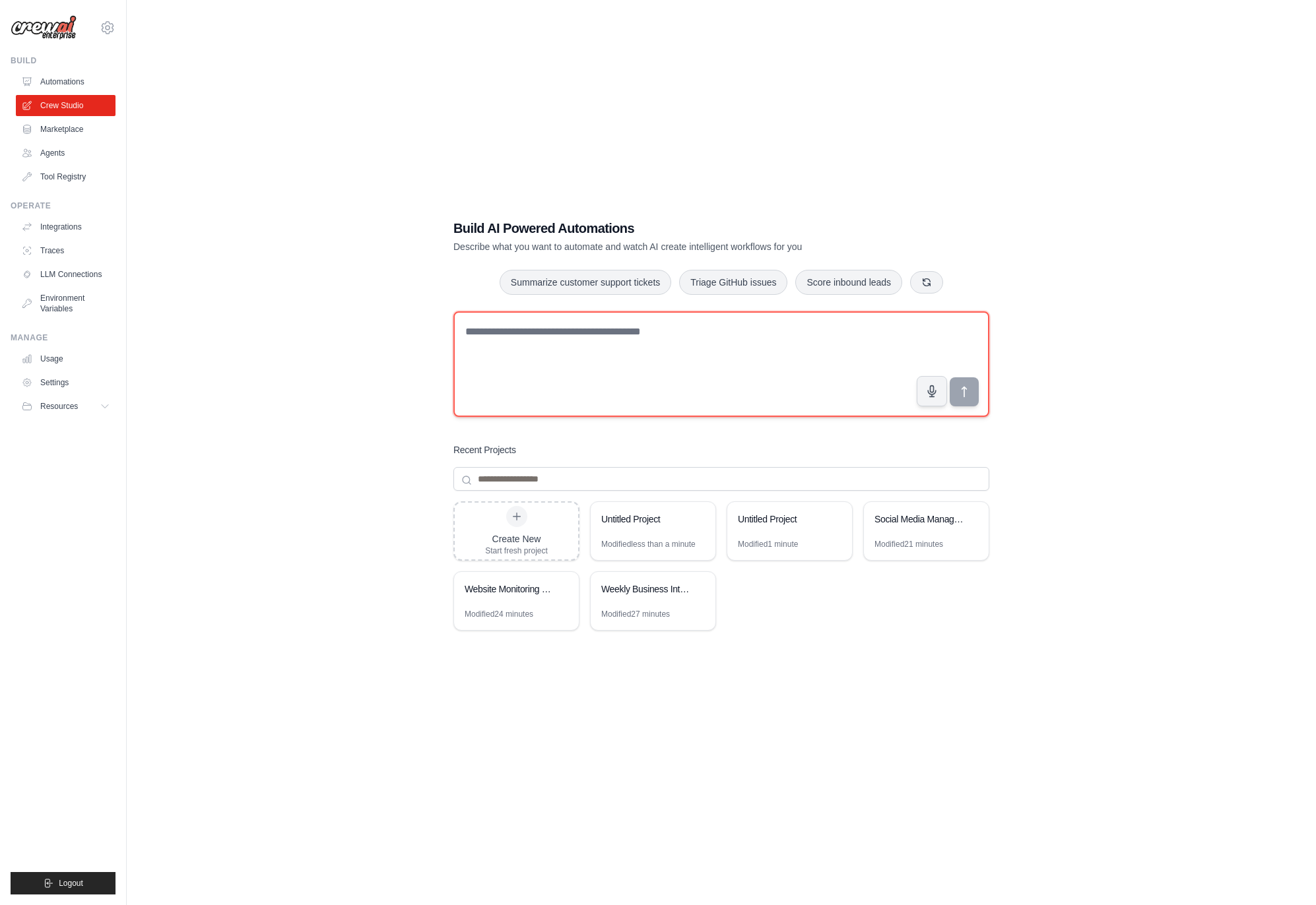
click at [694, 346] on textarea at bounding box center [721, 364] width 536 height 106
click at [786, 527] on div "Untitled Project" at bounding box center [782, 521] width 90 height 16
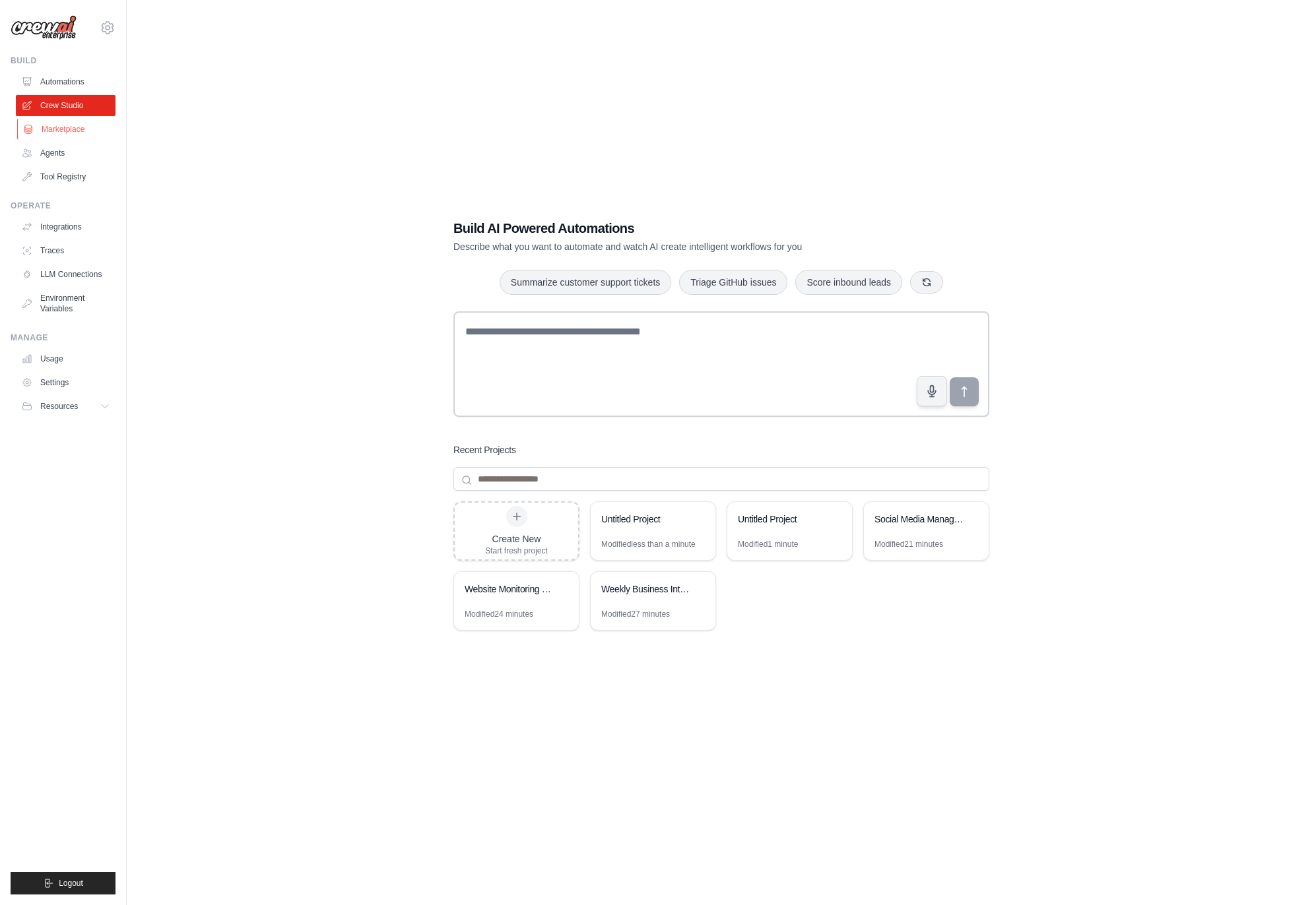
click at [66, 133] on link "Marketplace" at bounding box center [66, 129] width 99 height 21
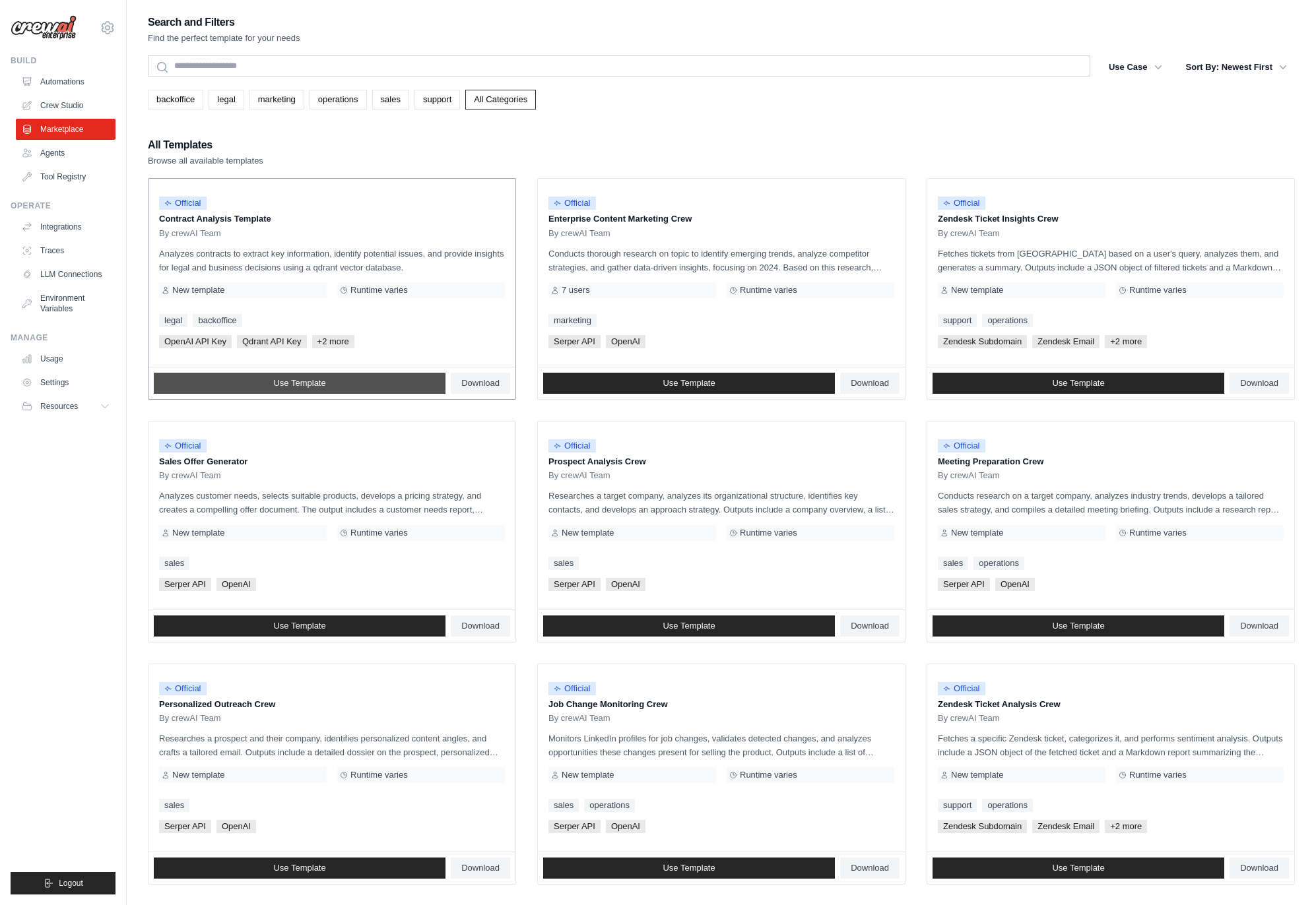
click at [305, 382] on span "Use Template" at bounding box center [299, 384] width 52 height 11
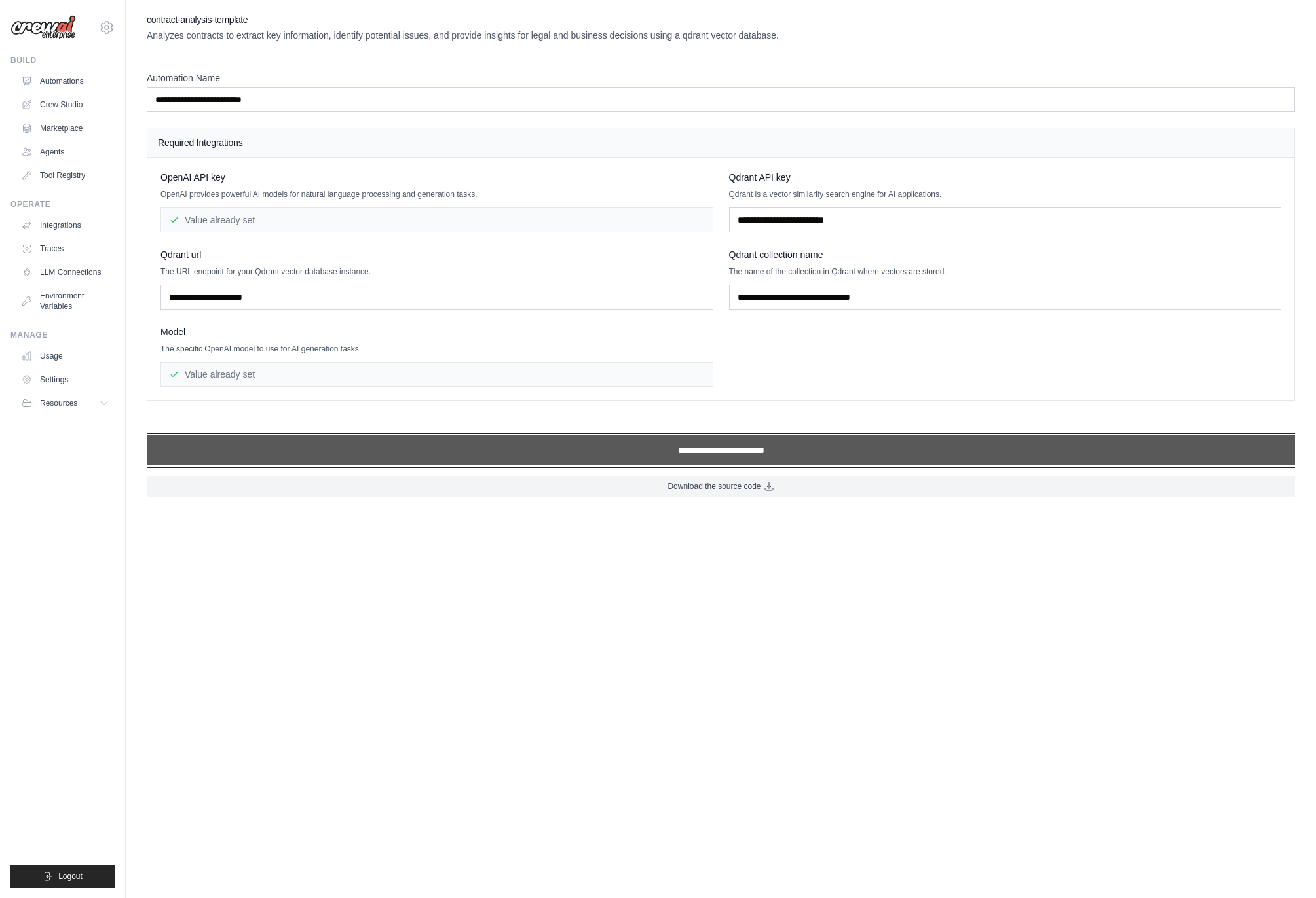
click at [768, 451] on input "**********" at bounding box center [721, 451] width 1148 height 30
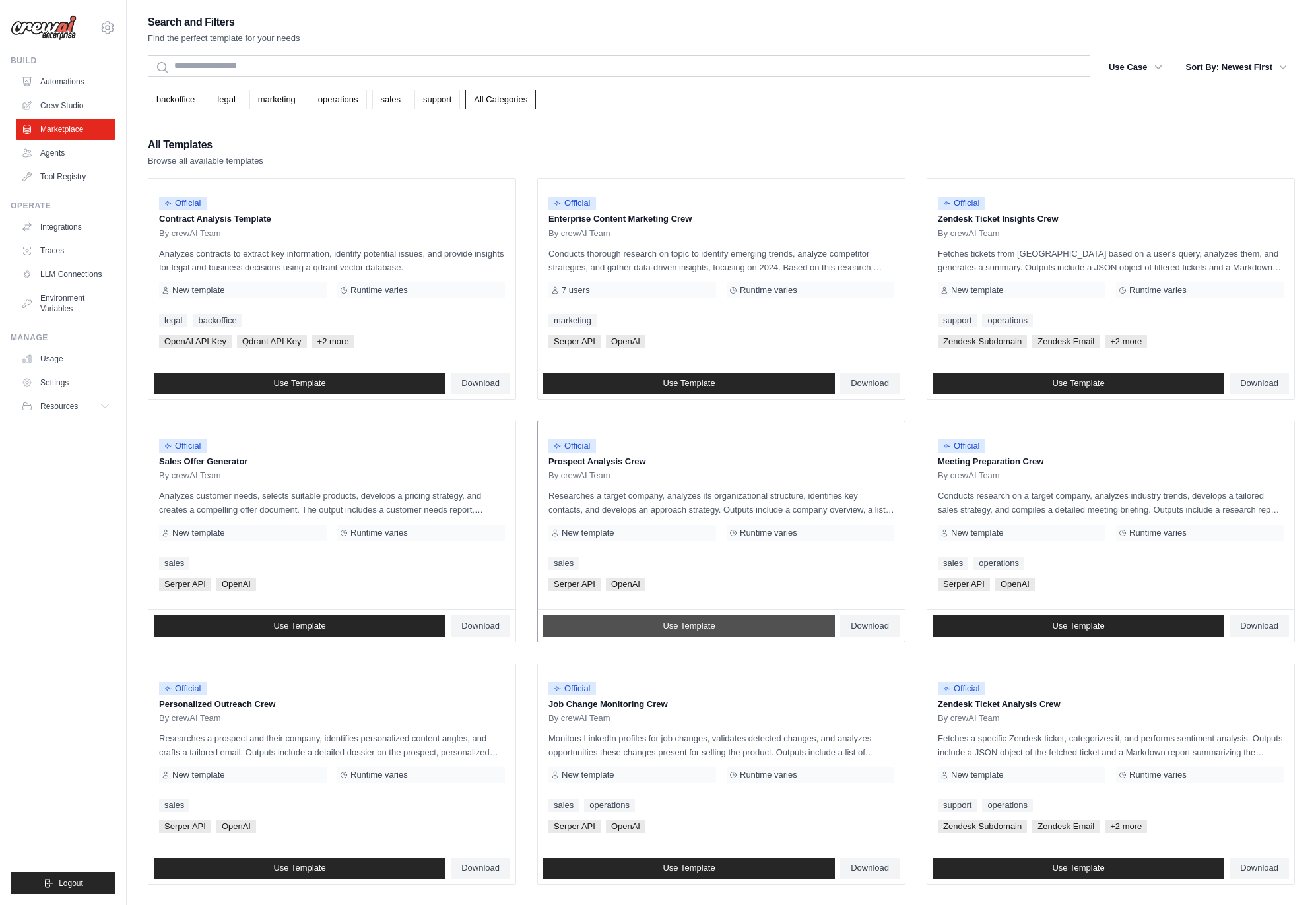
click at [696, 629] on span "Use Template" at bounding box center [689, 626] width 52 height 11
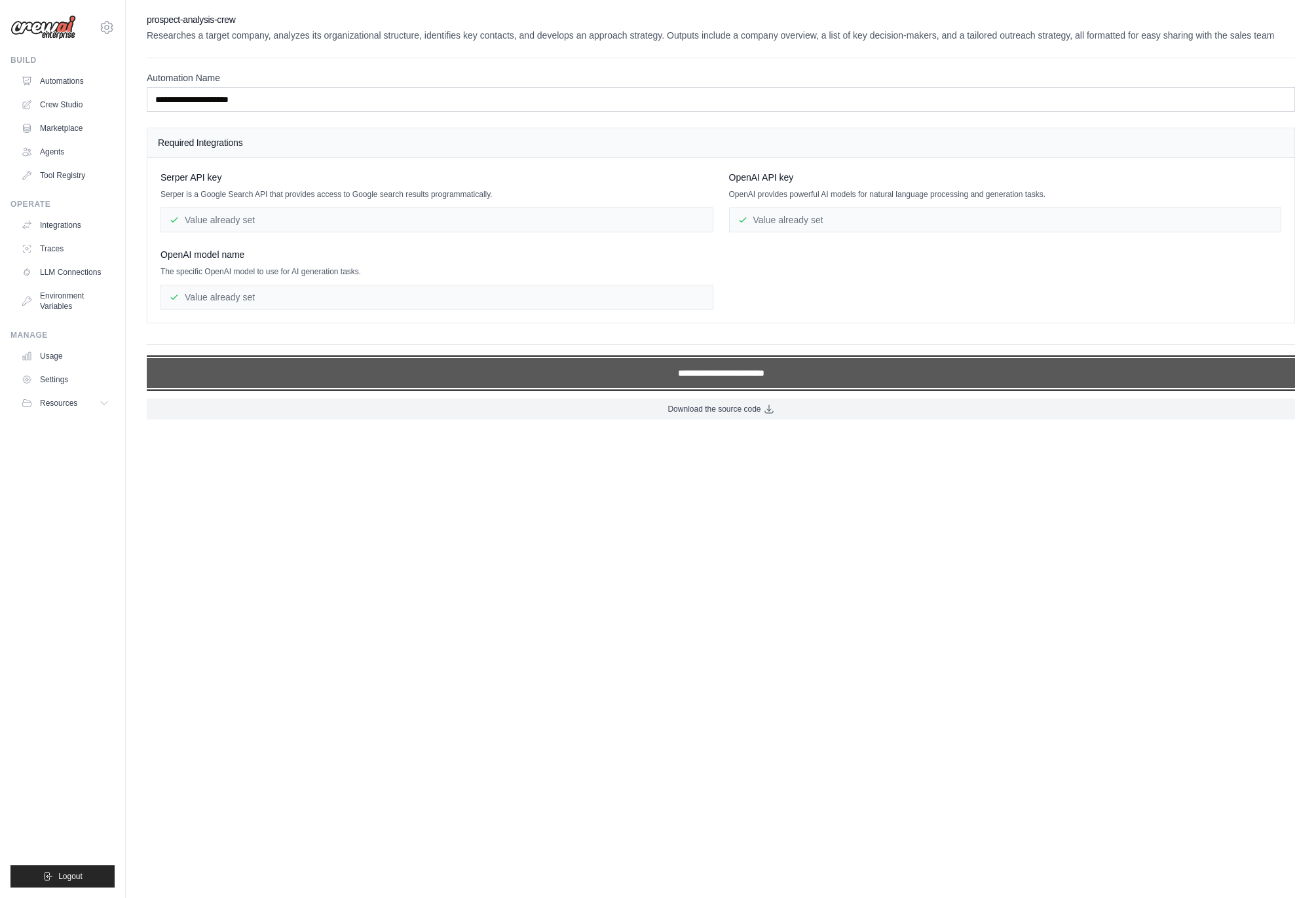
click at [698, 379] on input "**********" at bounding box center [721, 373] width 1148 height 30
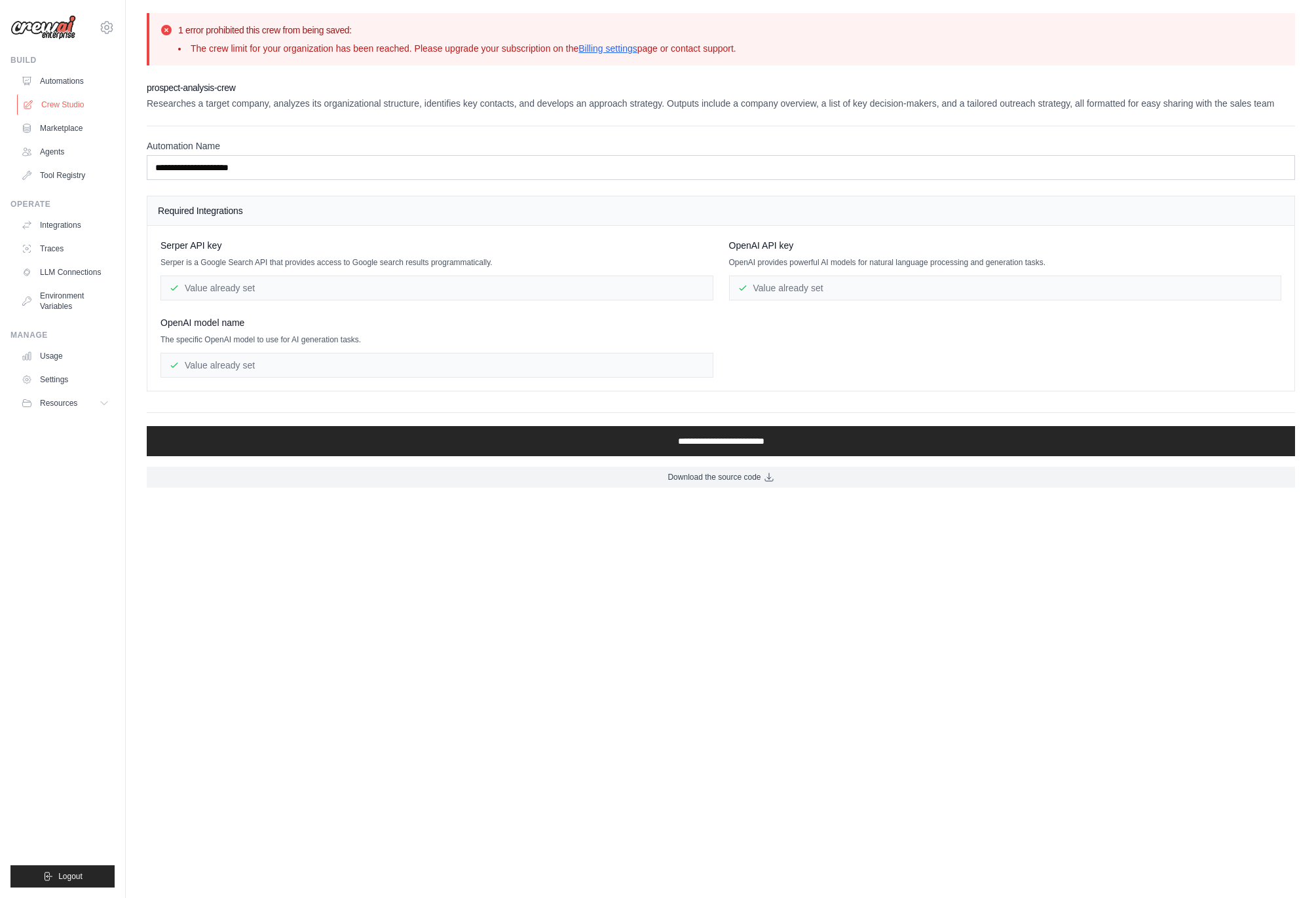
click at [67, 104] on link "Crew Studio" at bounding box center [66, 104] width 99 height 21
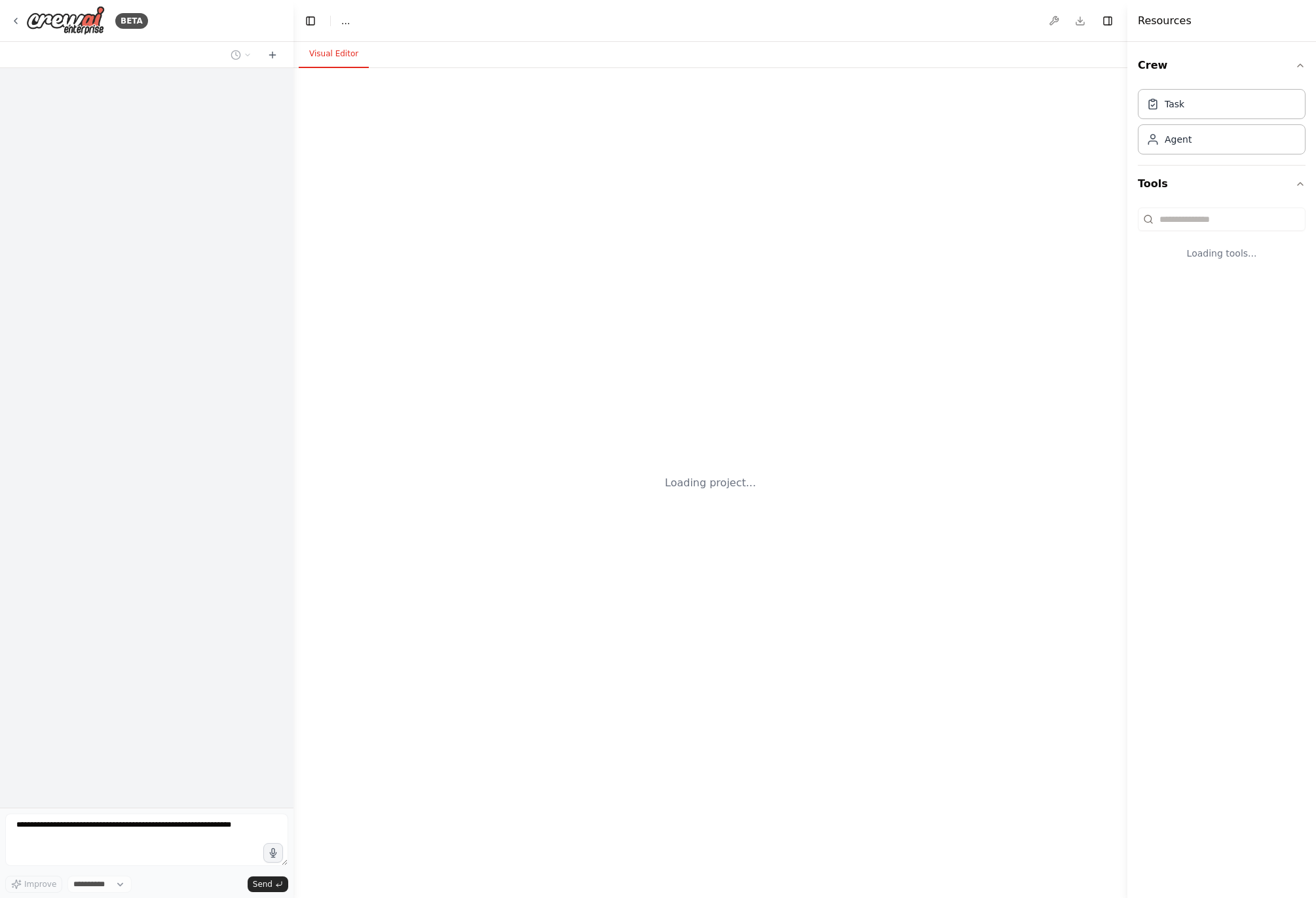
select select "****"
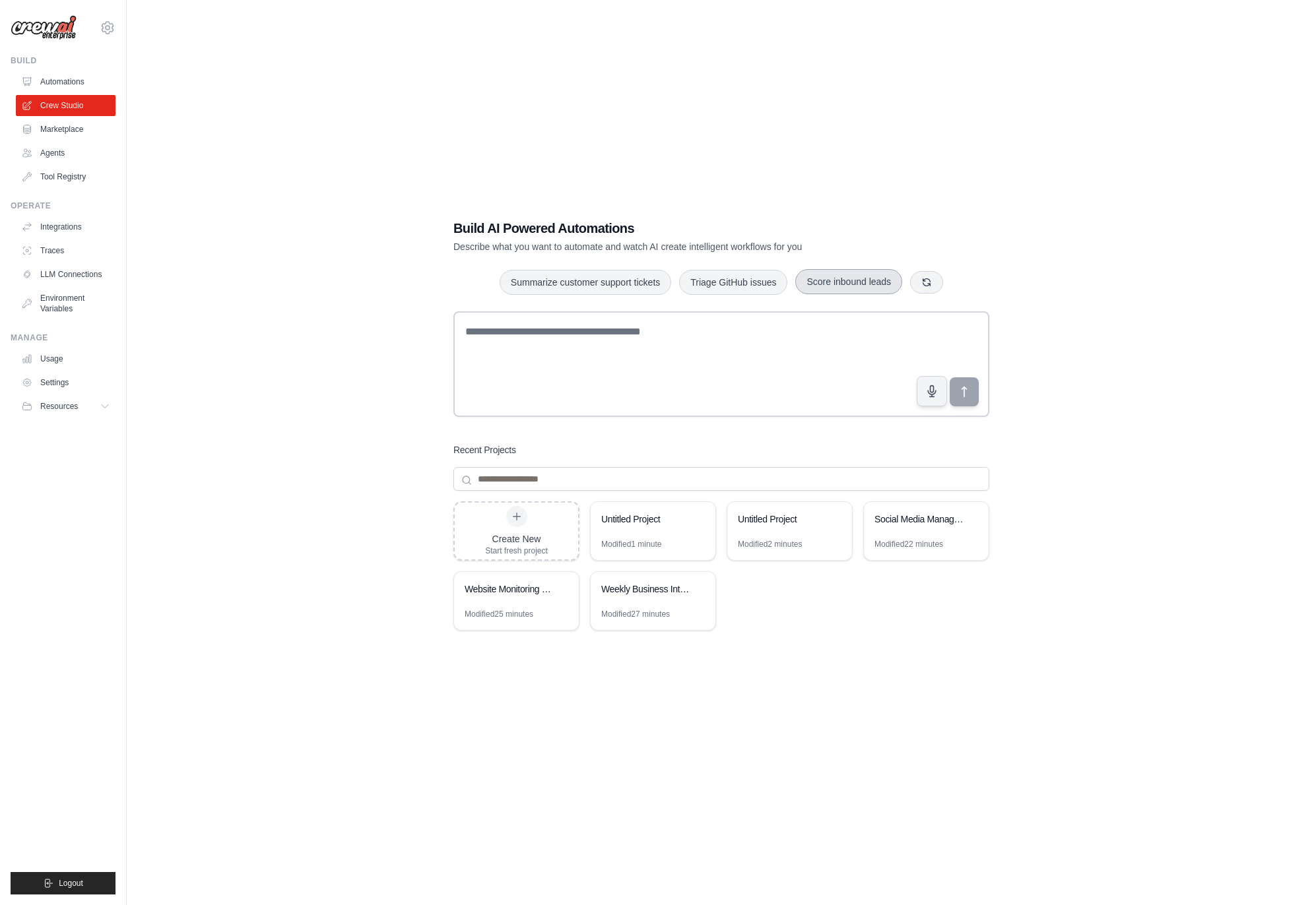
click at [860, 285] on button "Score inbound leads" at bounding box center [848, 282] width 107 height 25
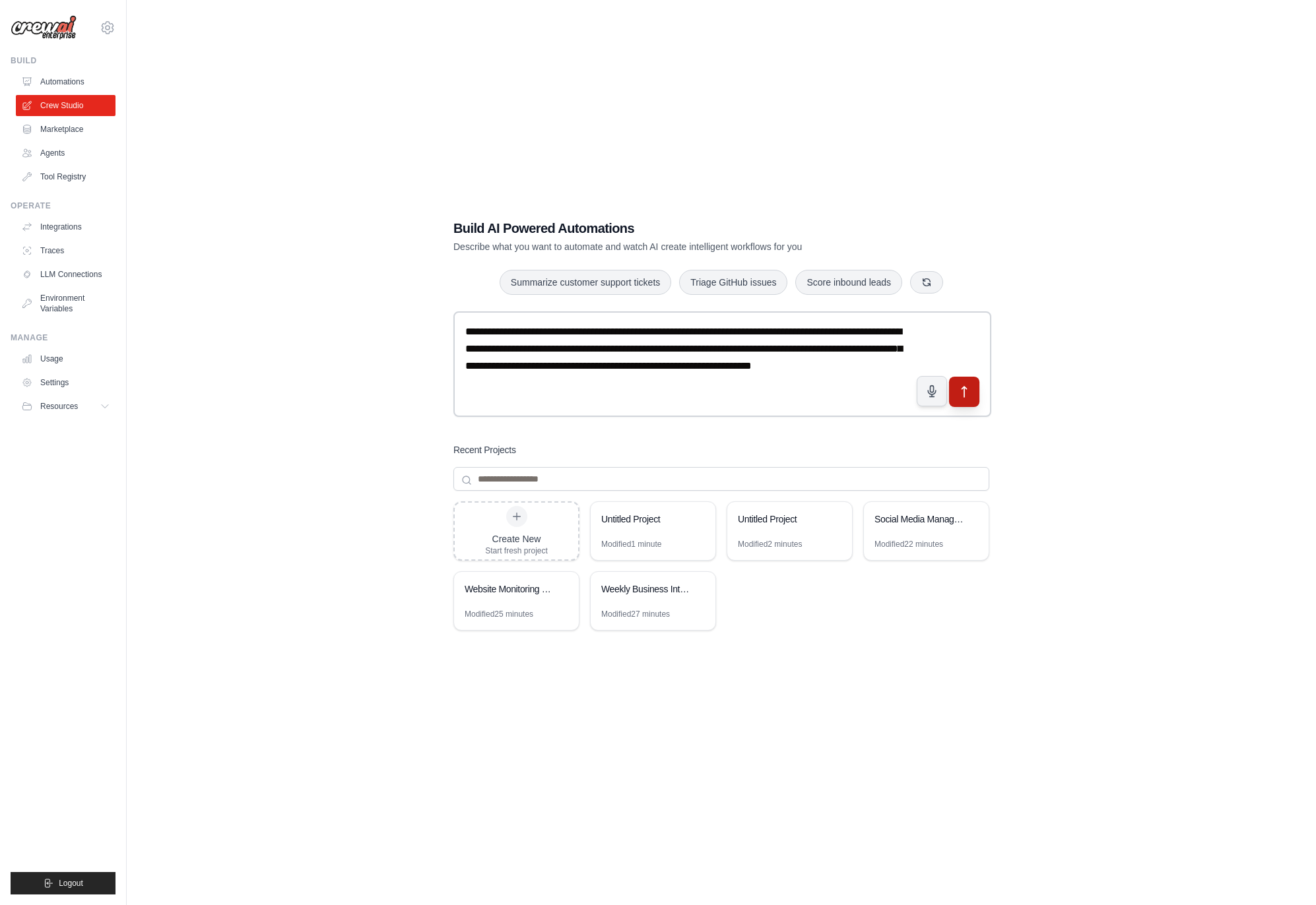
click at [968, 393] on icon "submit" at bounding box center [964, 392] width 13 height 13
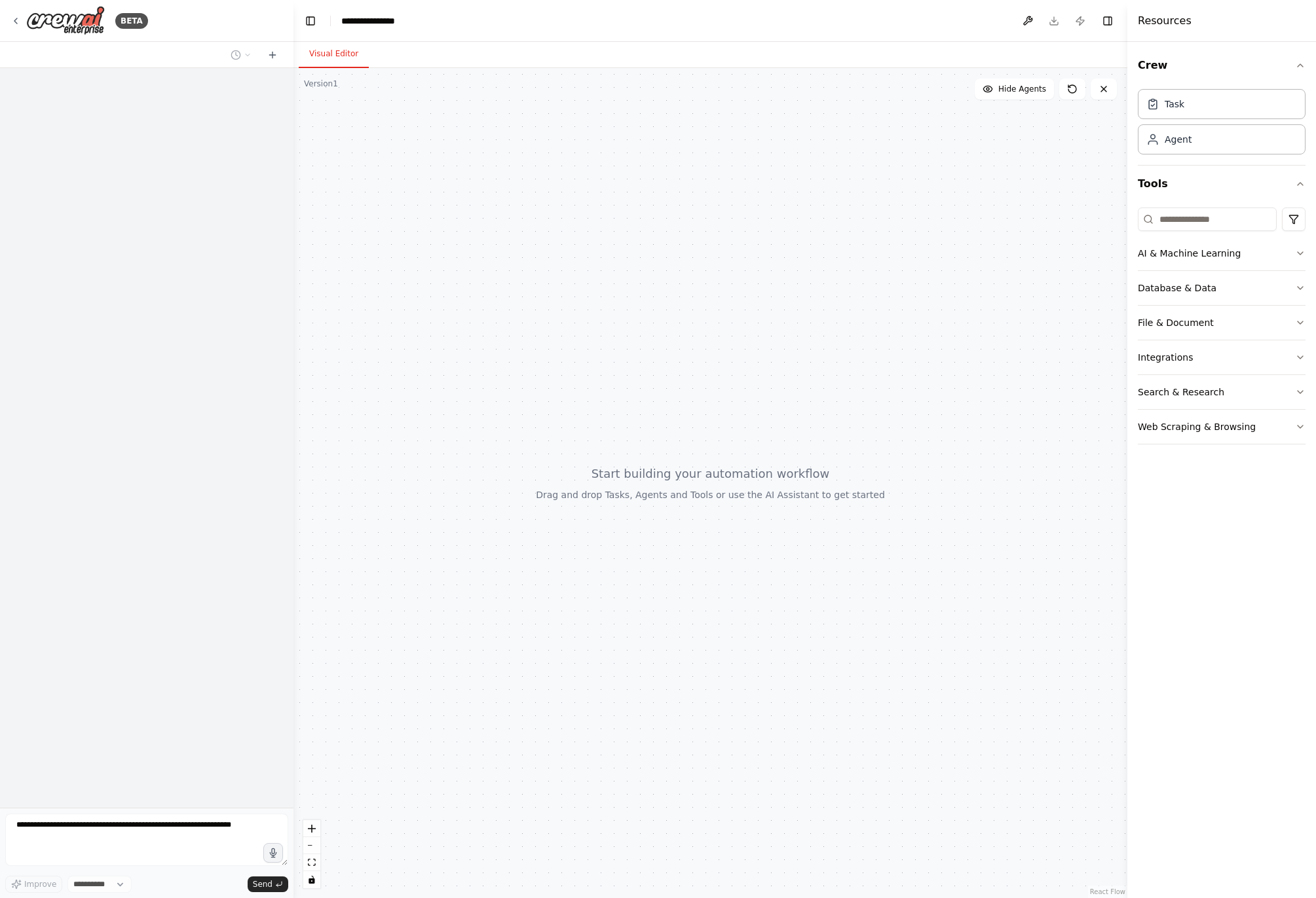
select select "****"
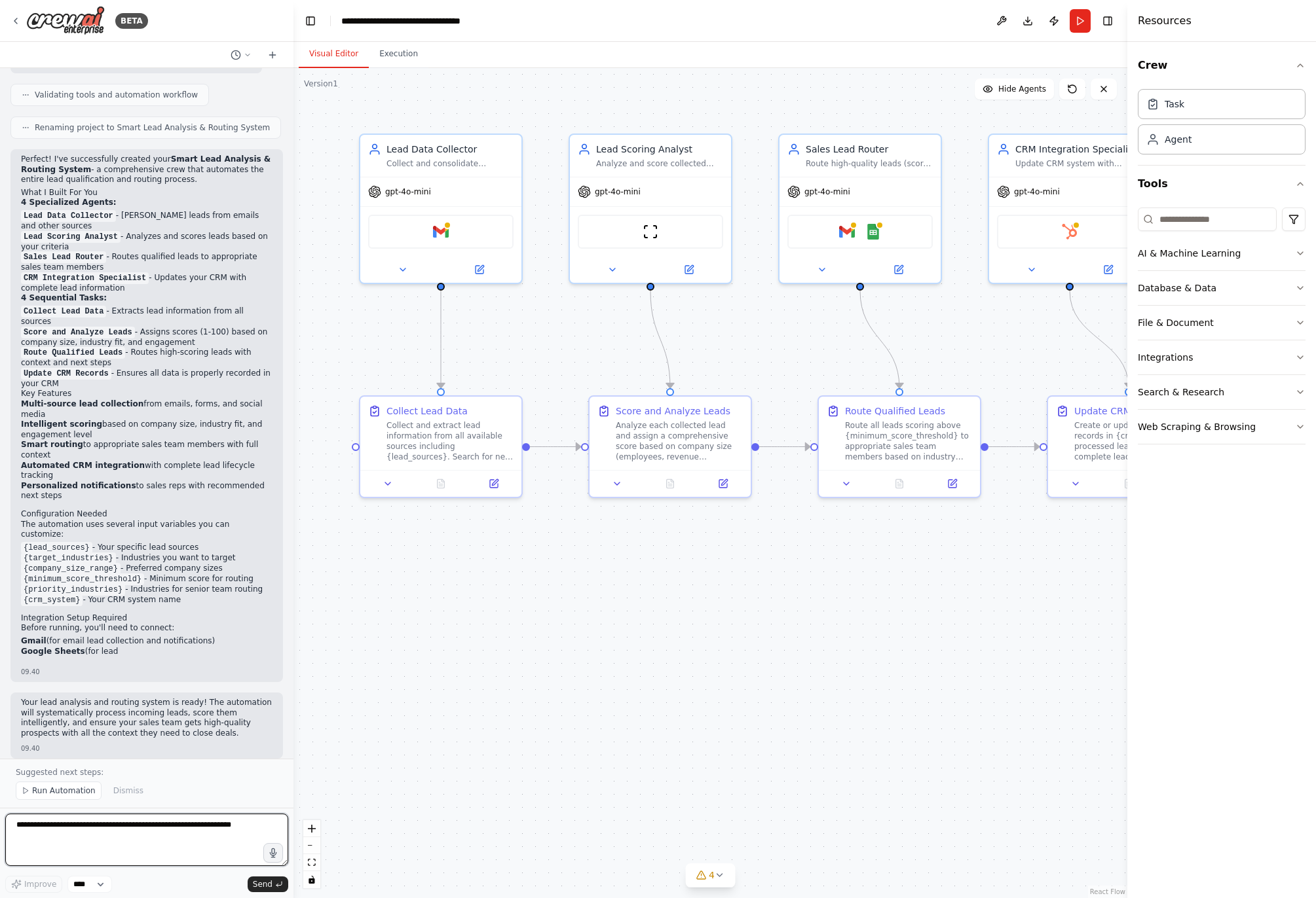
scroll to position [889, 0]
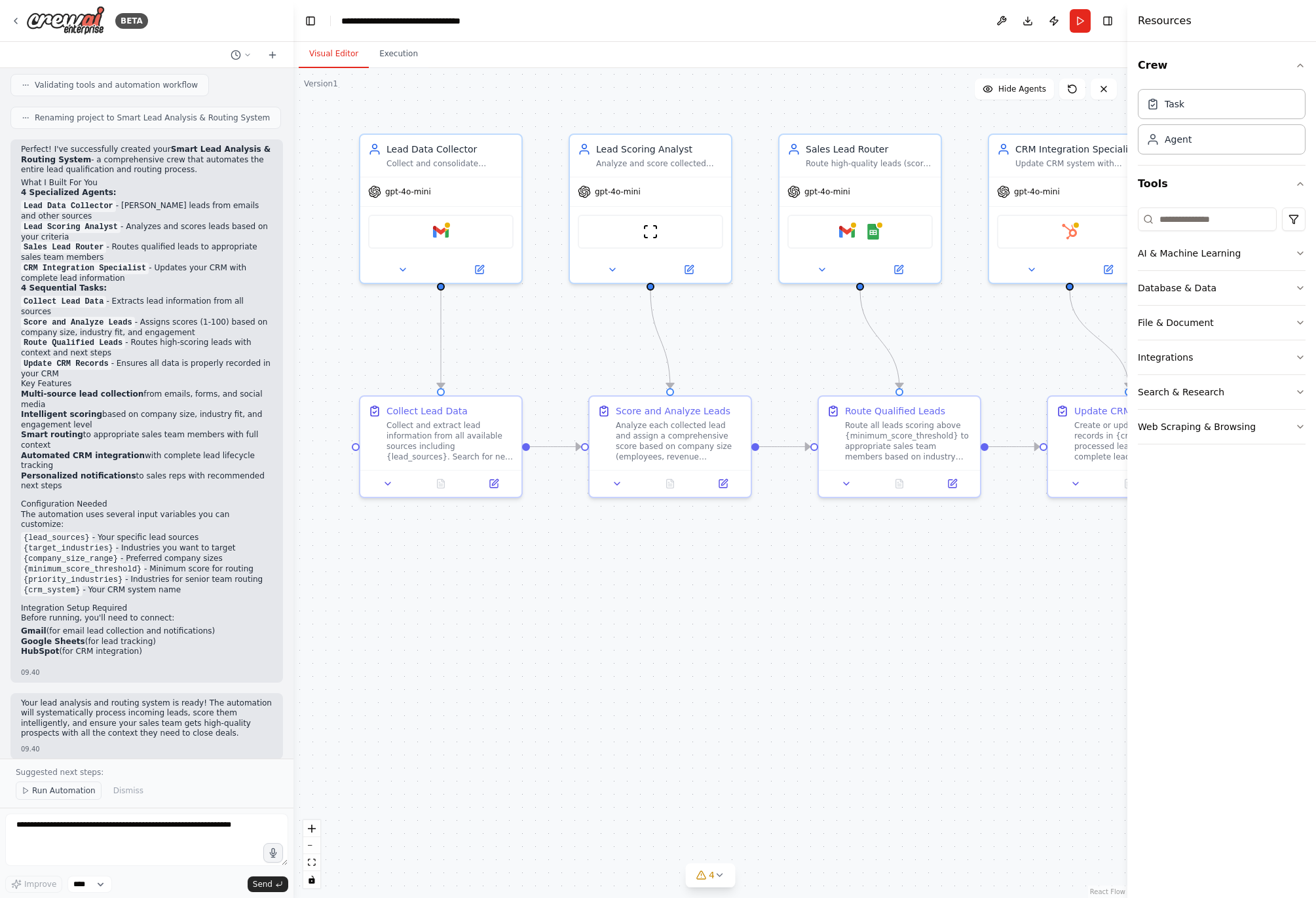
click at [42, 790] on span "Run Automation" at bounding box center [63, 791] width 63 height 11
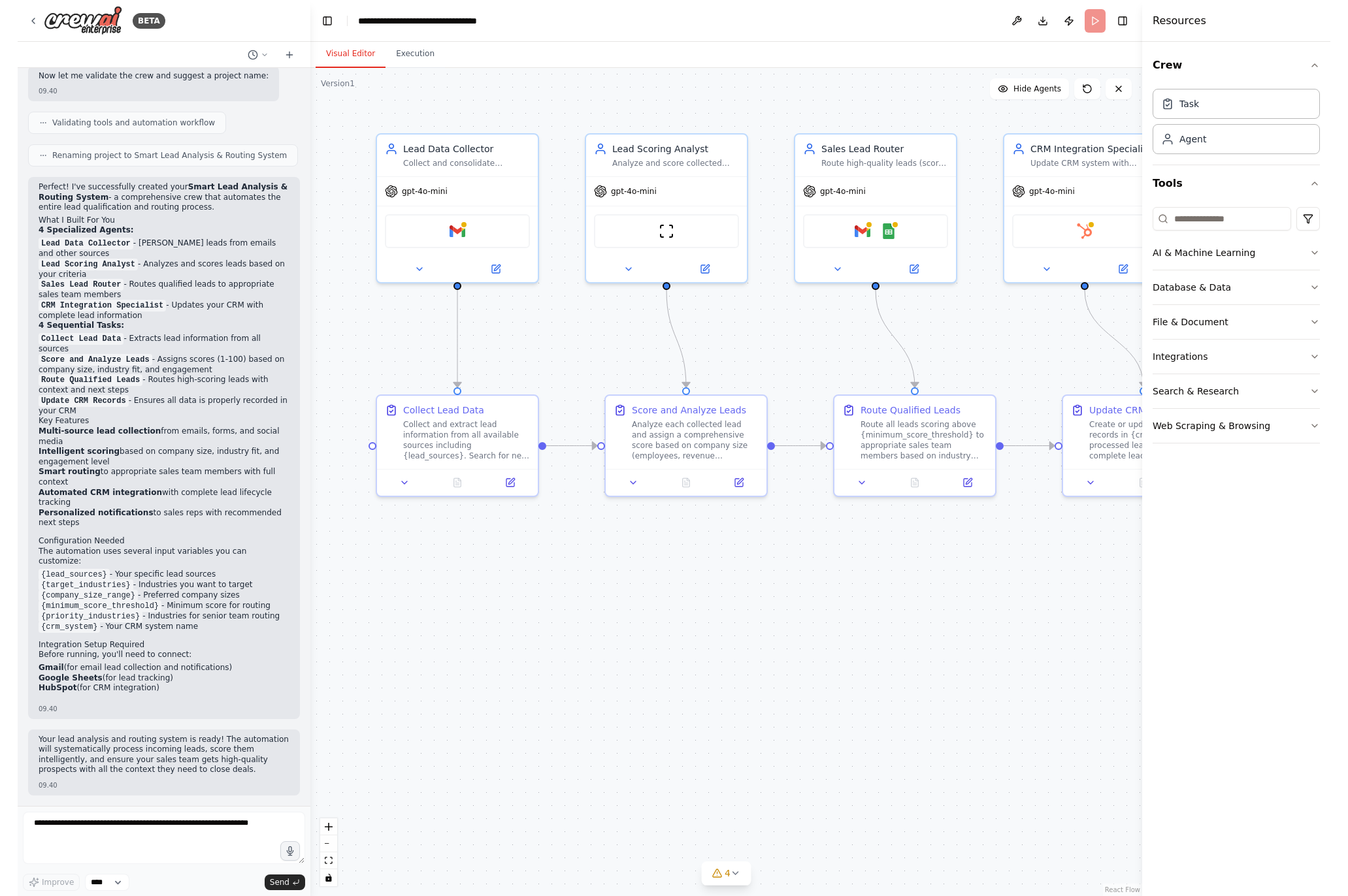
scroll to position [838, 0]
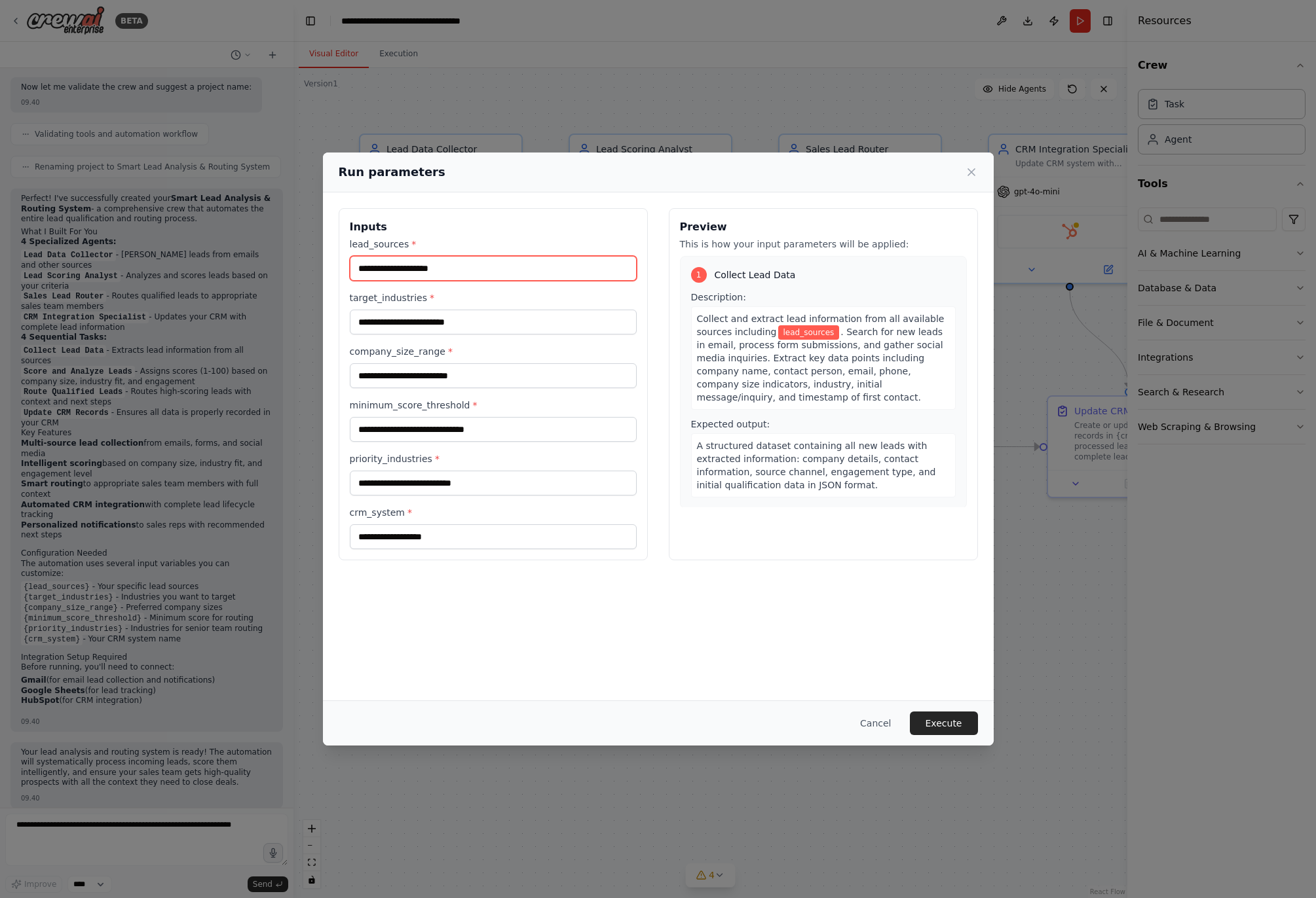
click at [485, 276] on input "lead_sources *" at bounding box center [494, 269] width 287 height 25
click at [513, 325] on input "target_industries *" at bounding box center [494, 322] width 287 height 25
click at [488, 380] on input "company_size_range *" at bounding box center [494, 376] width 287 height 25
drag, startPoint x: 504, startPoint y: 438, endPoint x: 494, endPoint y: 468, distance: 31.6
click at [504, 439] on input "minimum_score_threshold *" at bounding box center [494, 430] width 287 height 25
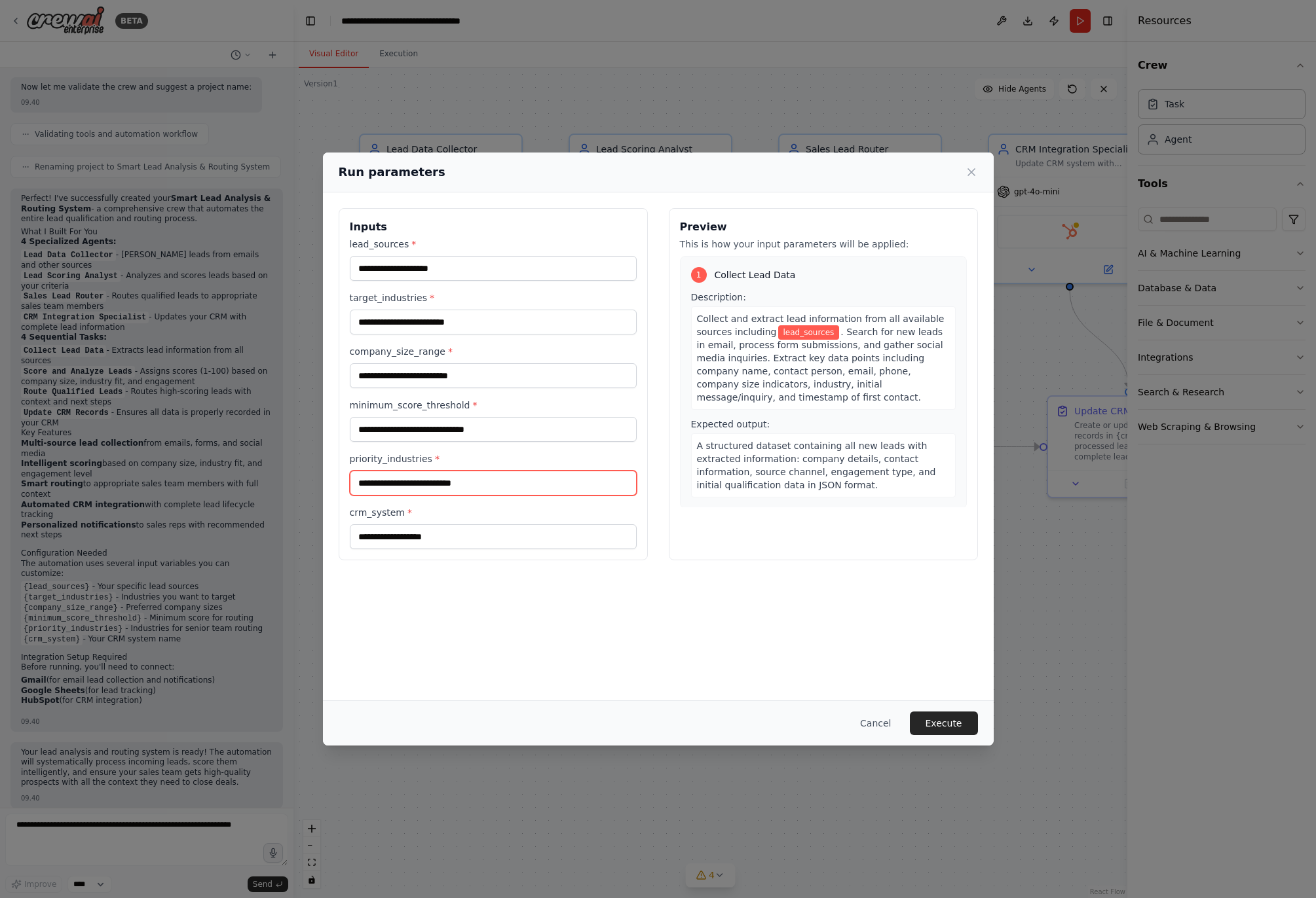
click at [494, 485] on input "priority_industries *" at bounding box center [494, 483] width 287 height 25
drag, startPoint x: 489, startPoint y: 546, endPoint x: 496, endPoint y: 550, distance: 8.1
click at [489, 547] on input "crm_system *" at bounding box center [494, 537] width 287 height 25
click at [890, 726] on button "Cancel" at bounding box center [876, 724] width 52 height 23
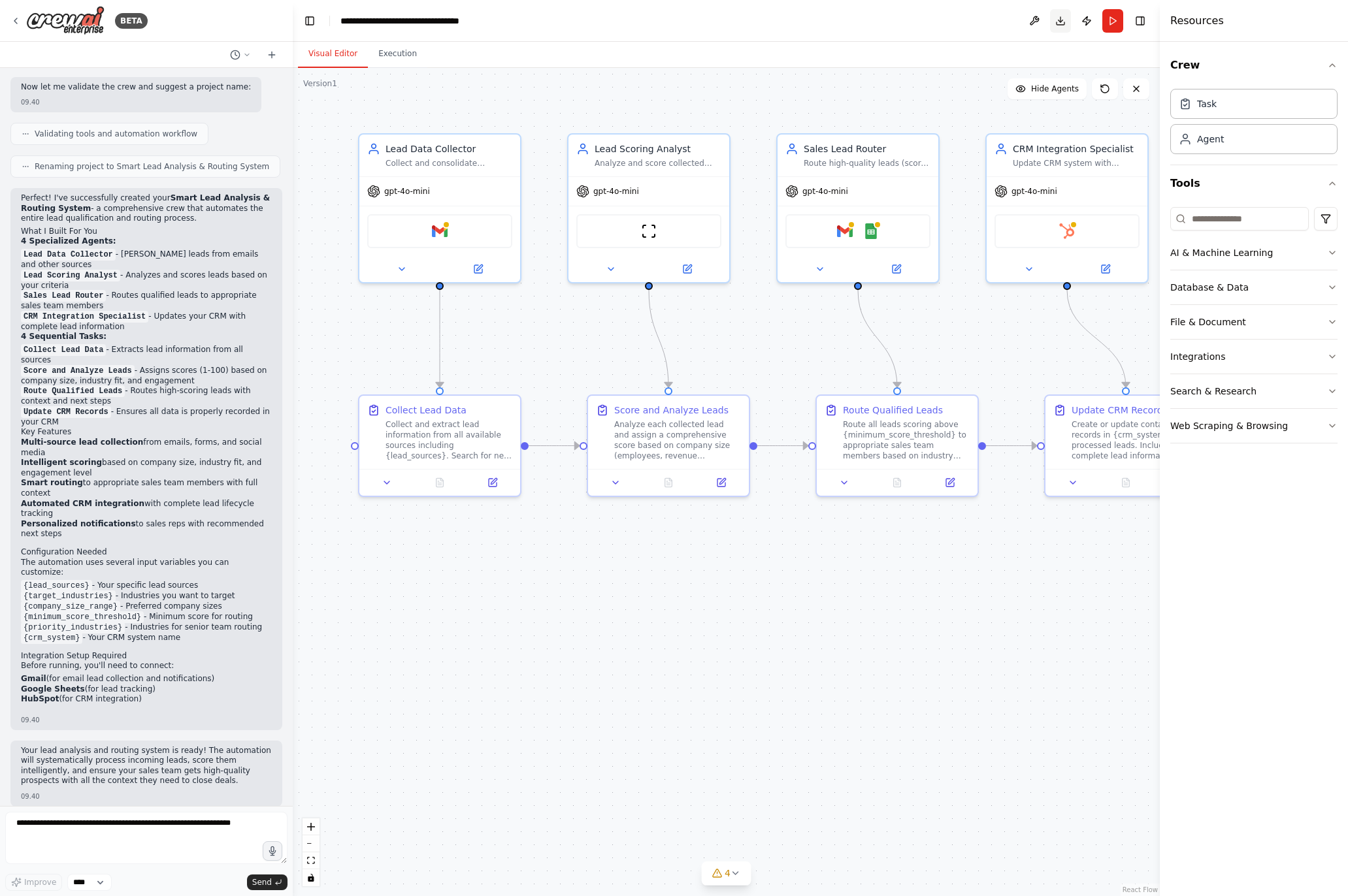
click at [1065, 17] on button "Download" at bounding box center [1060, 21] width 21 height 23
click at [702, 575] on div ".deletable-edge-delete-btn { width: 20px; height: 20px; border: 0px solid #ffff…" at bounding box center [726, 482] width 867 height 829
